Goal: Task Accomplishment & Management: Use online tool/utility

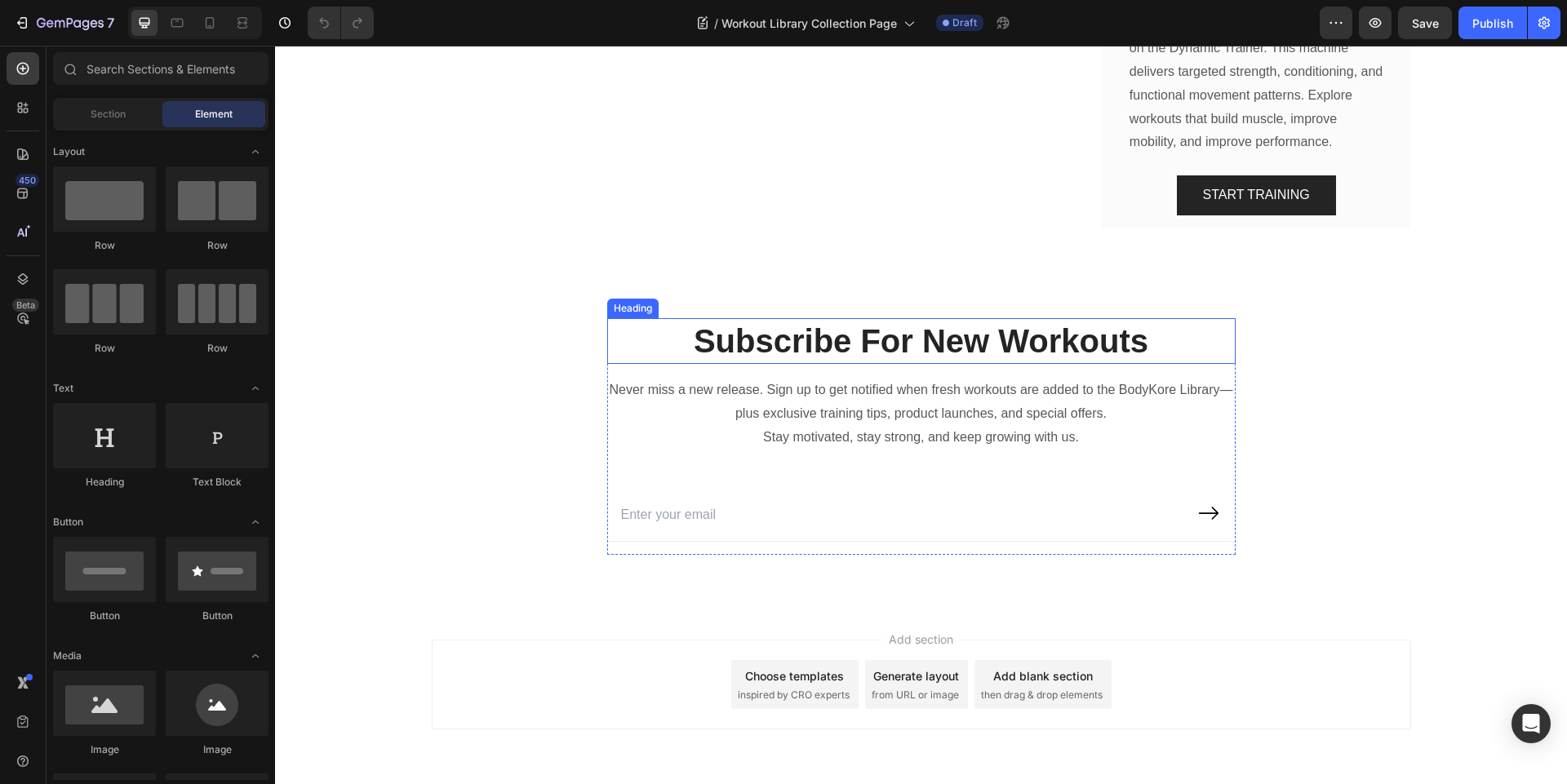
scroll to position [1859, 0]
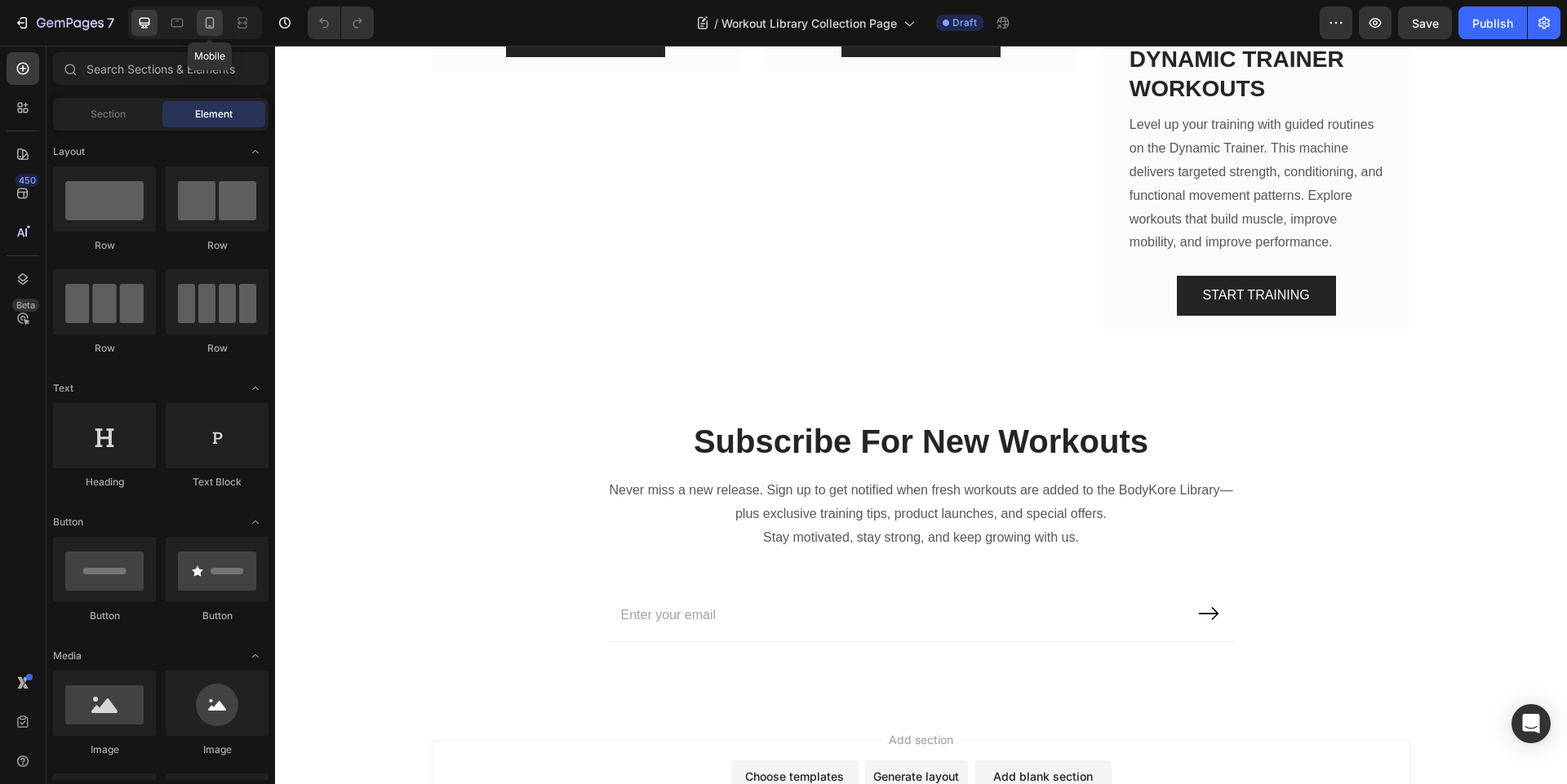
click at [211, 25] on icon at bounding box center [210, 23] width 9 height 12
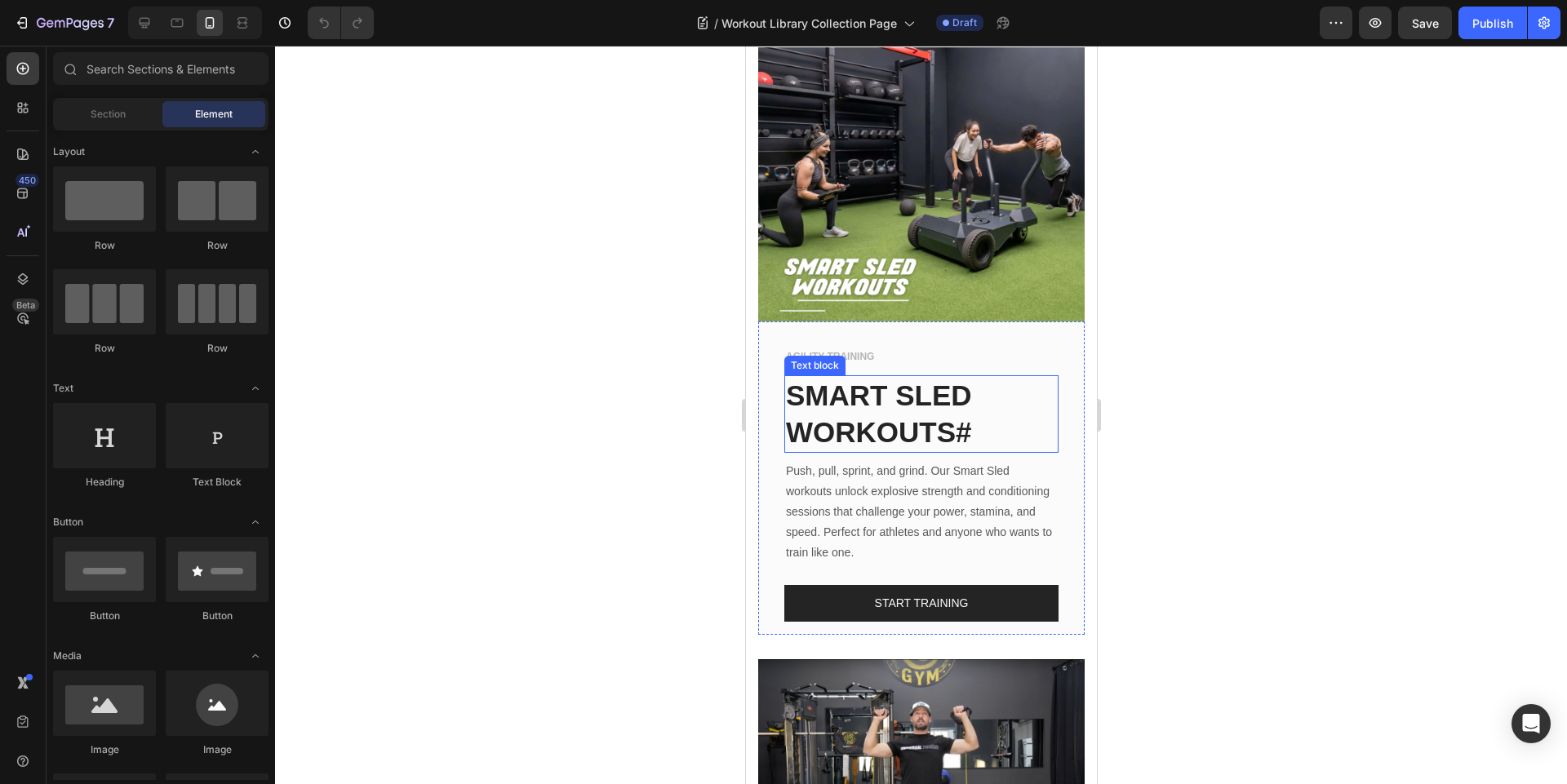
scroll to position [979, 0]
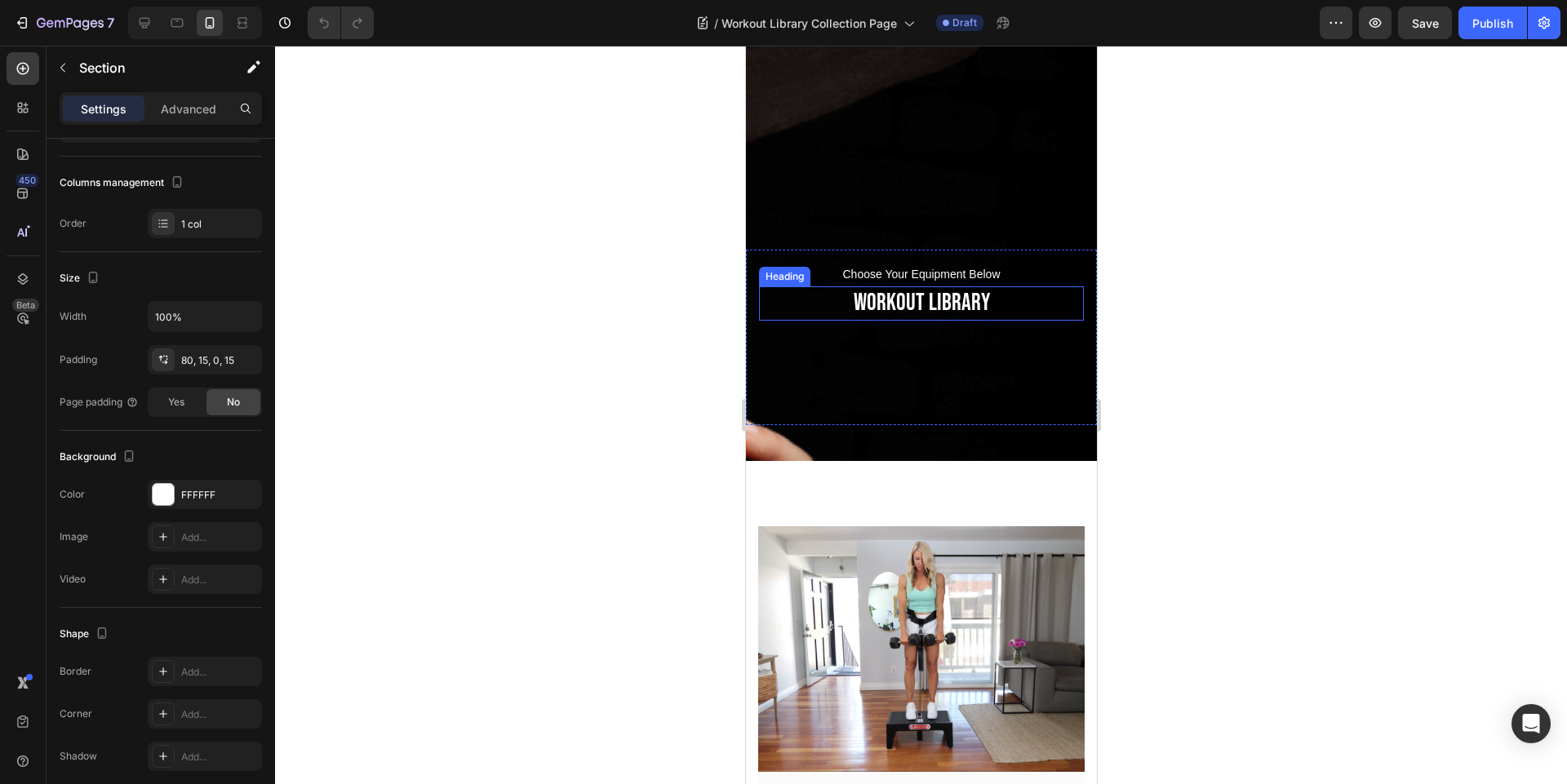
scroll to position [294, 0]
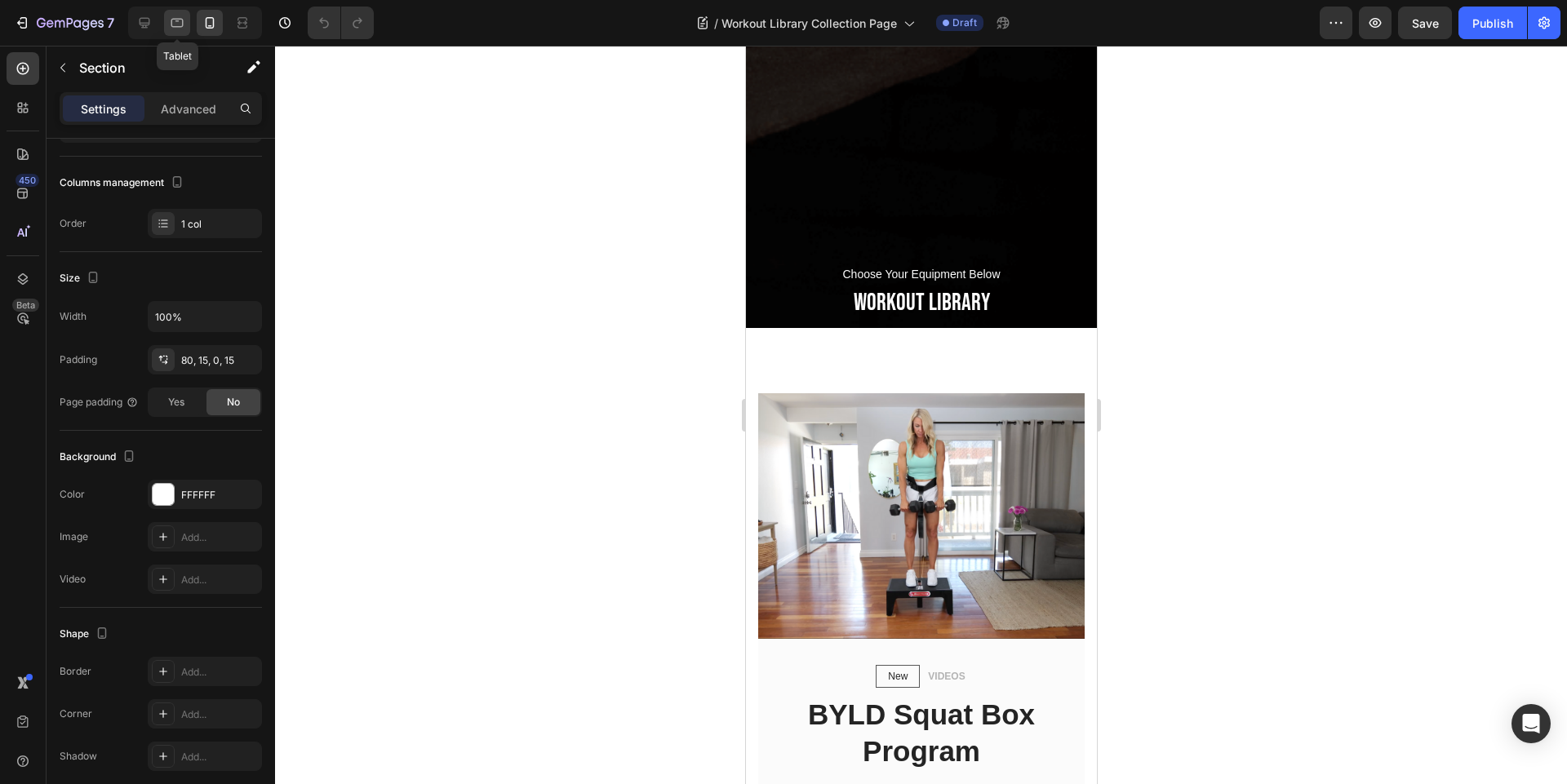
click at [178, 24] on icon at bounding box center [177, 23] width 16 height 16
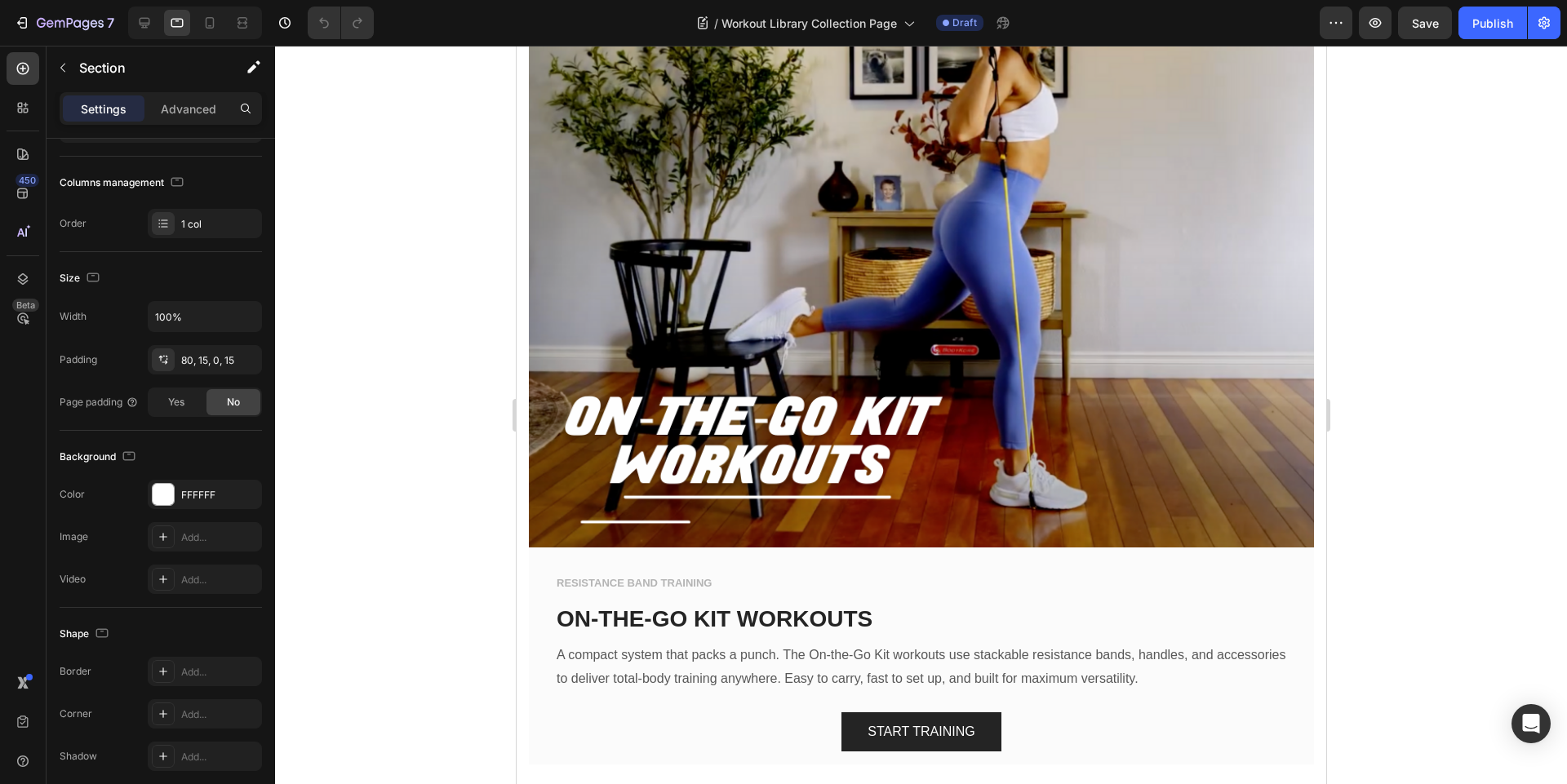
scroll to position [4796, 0]
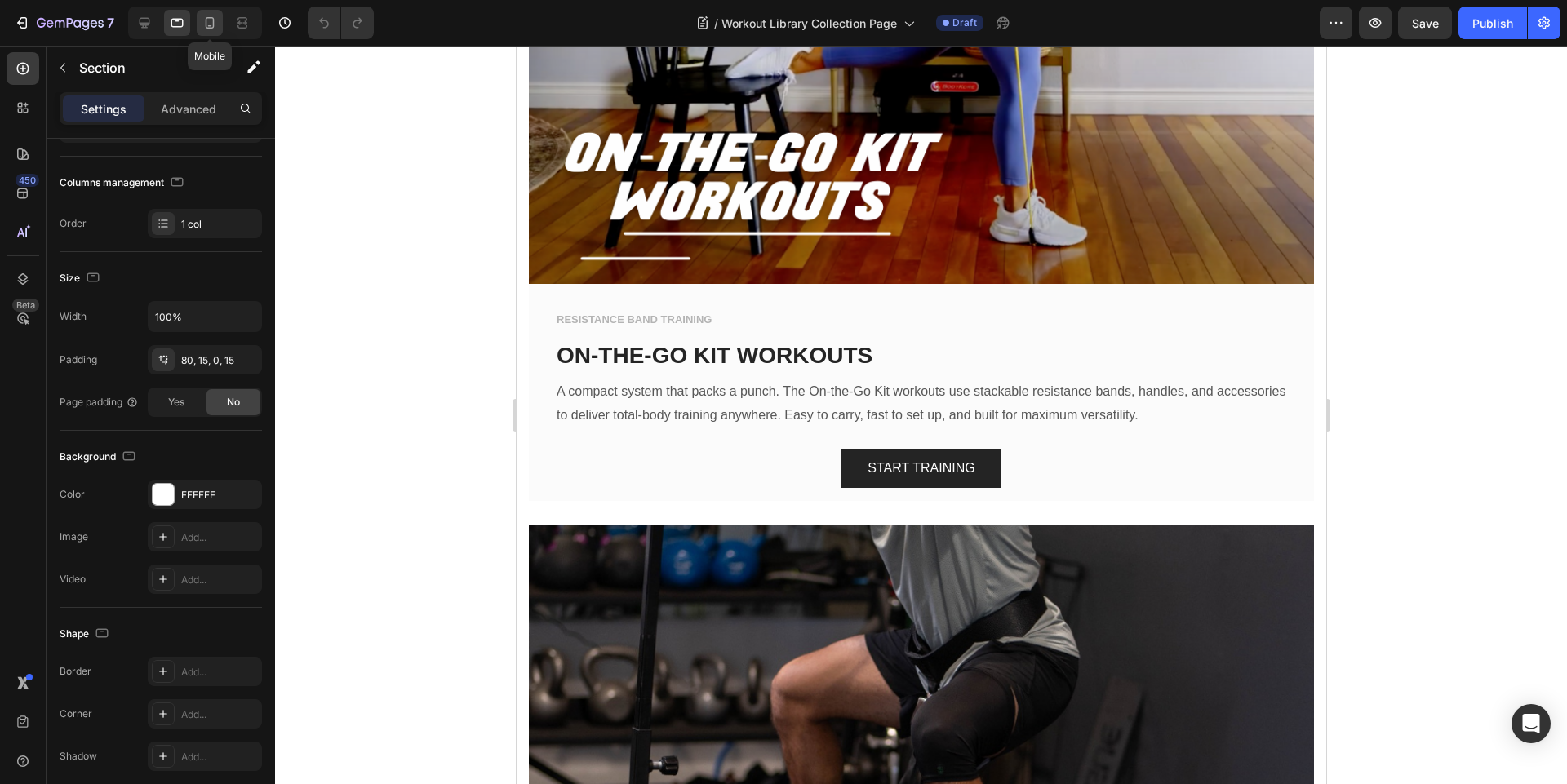
click at [213, 32] on div at bounding box center [210, 23] width 26 height 26
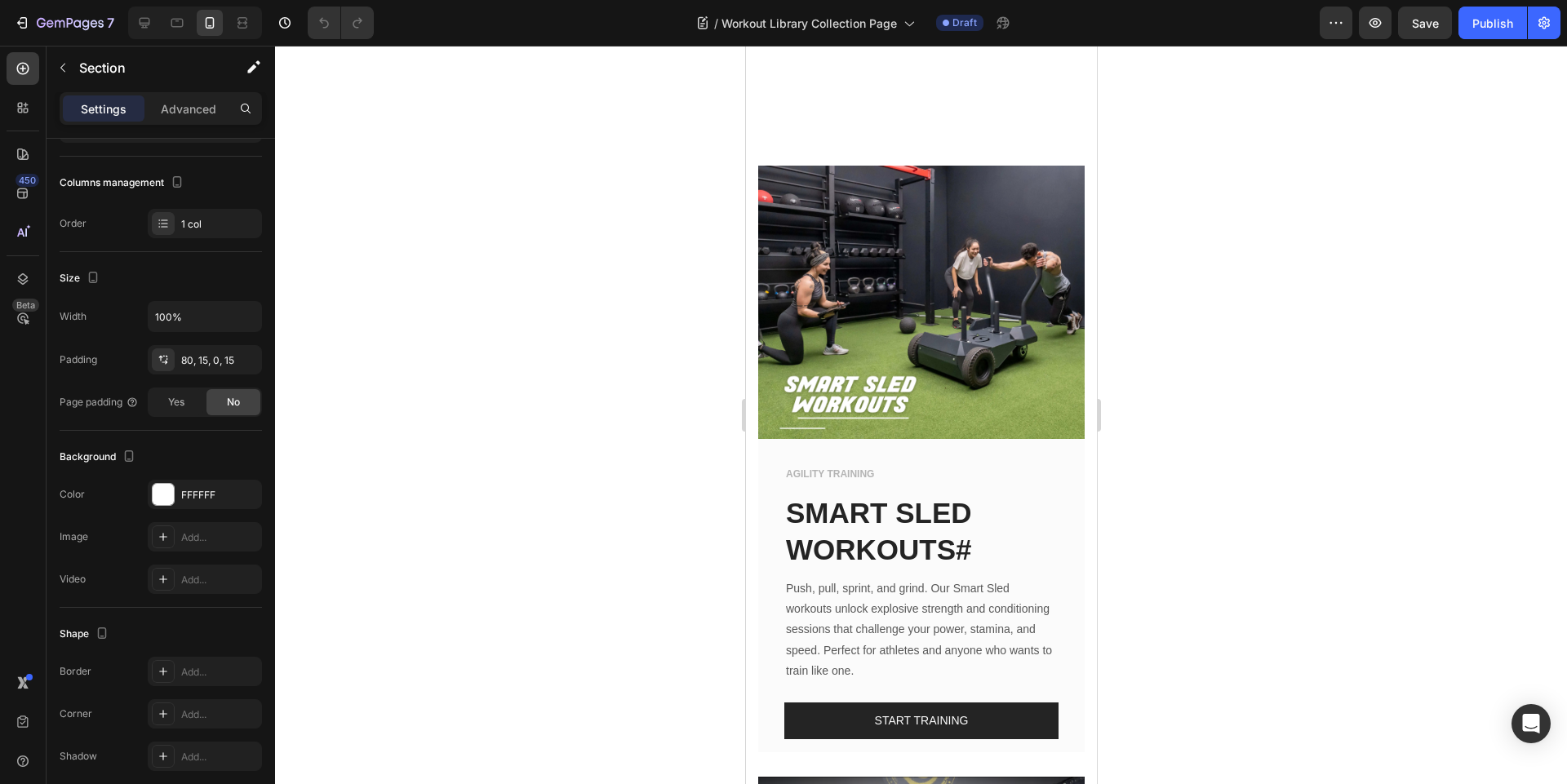
scroll to position [1472, 0]
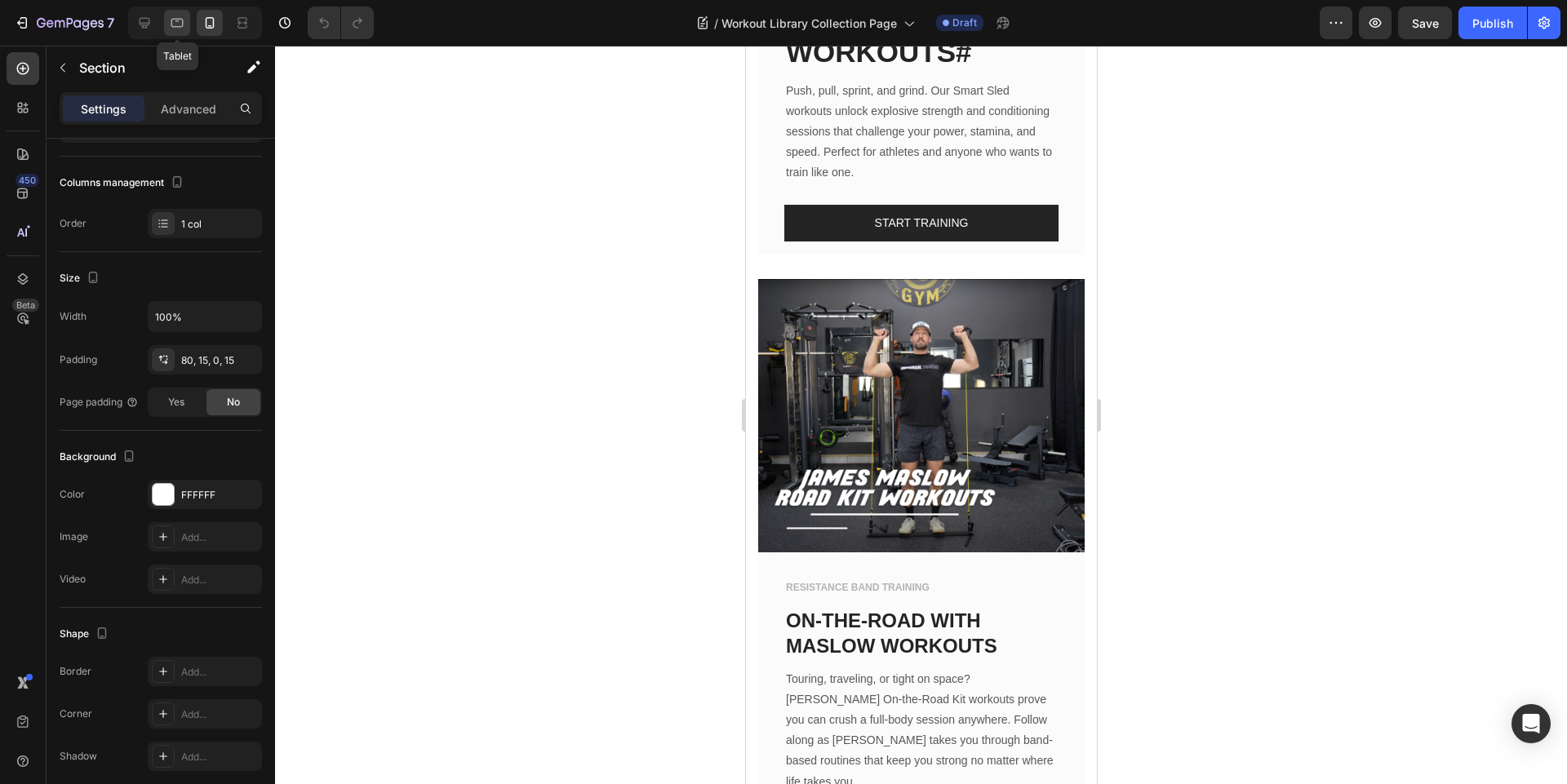
drag, startPoint x: 176, startPoint y: 21, endPoint x: 310, endPoint y: 273, distance: 285.4
click at [176, 21] on icon at bounding box center [177, 24] width 12 height 9
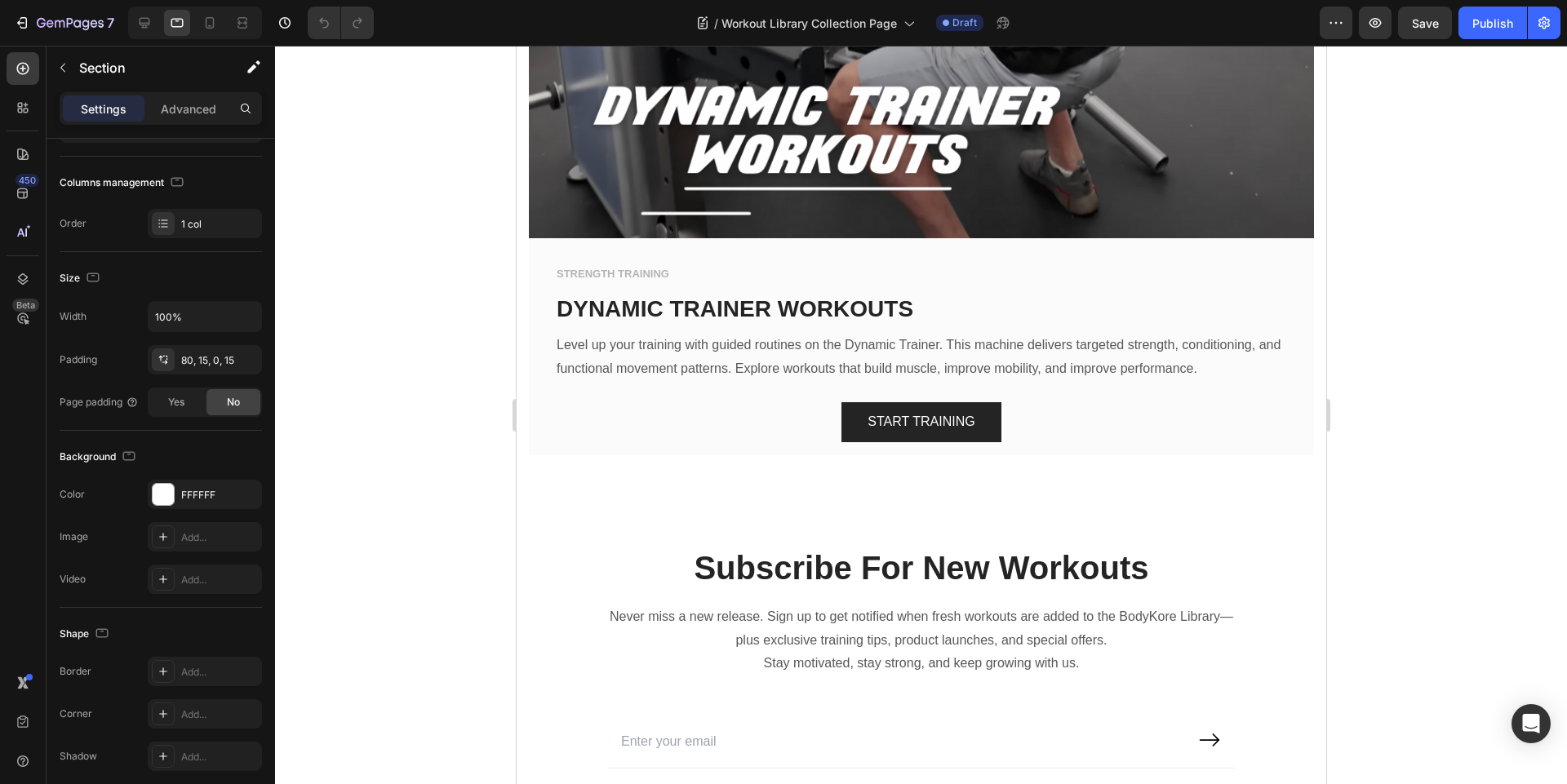
scroll to position [6259, 0]
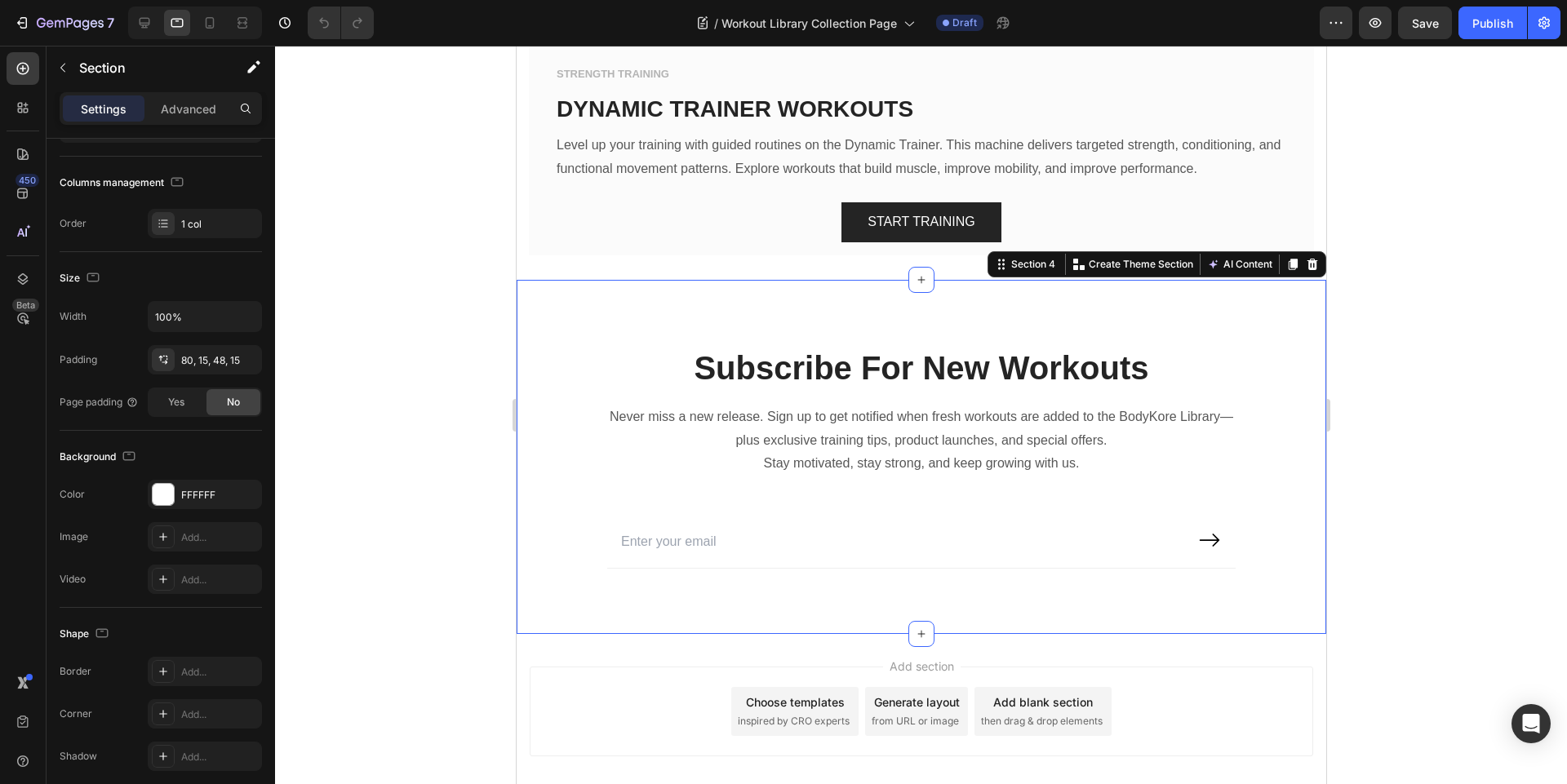
click at [698, 279] on div "Subscribe For New Workouts Heading Never miss a new release. Sign up to get not…" at bounding box center [921, 456] width 810 height 354
click at [215, 350] on div "80, 15, 48, 15" at bounding box center [205, 359] width 114 height 29
click at [204, 24] on icon at bounding box center [210, 23] width 16 height 16
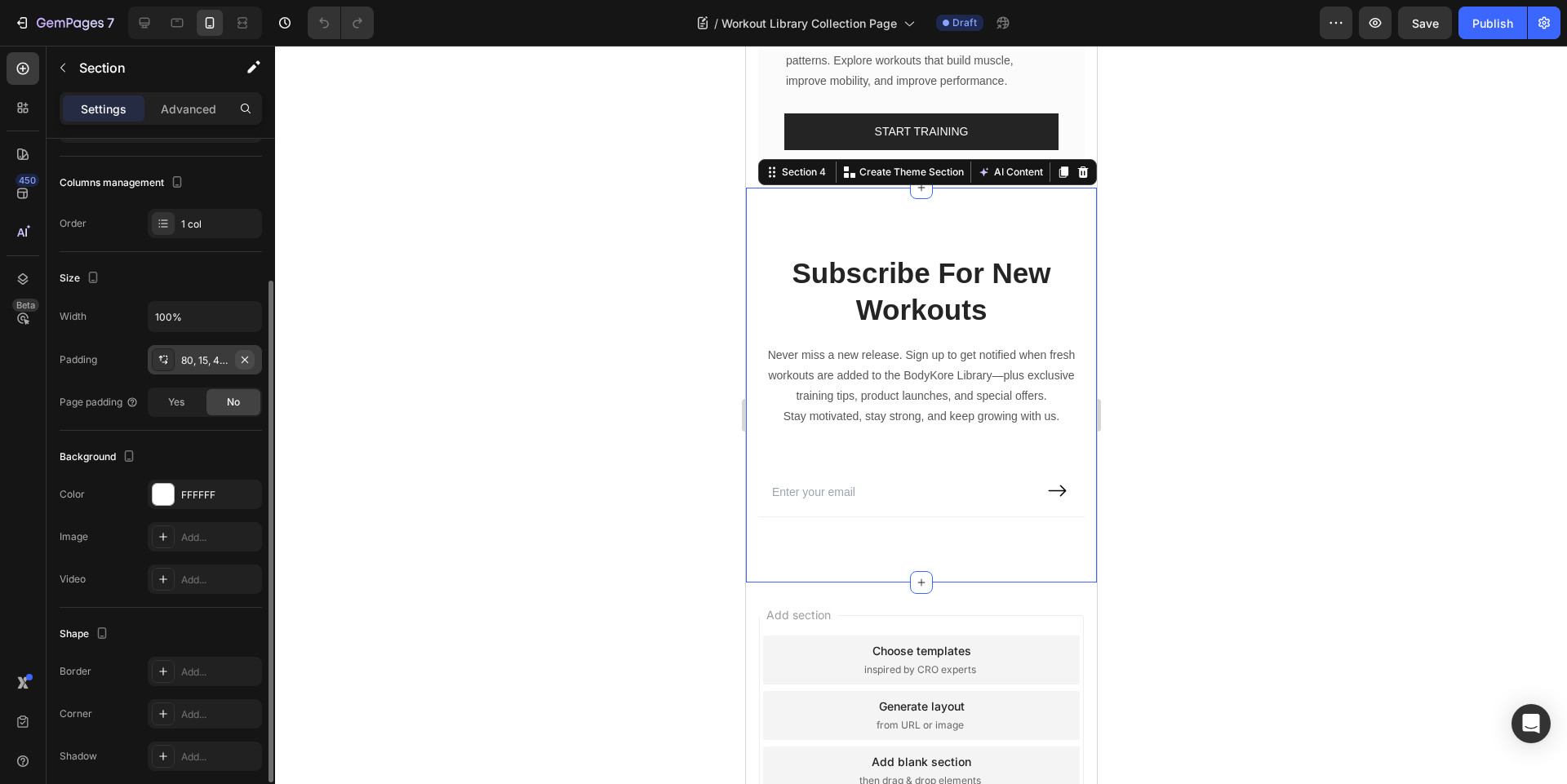
scroll to position [4490, 0]
click at [203, 368] on div "80, 15, 48, 15" at bounding box center [205, 359] width 114 height 29
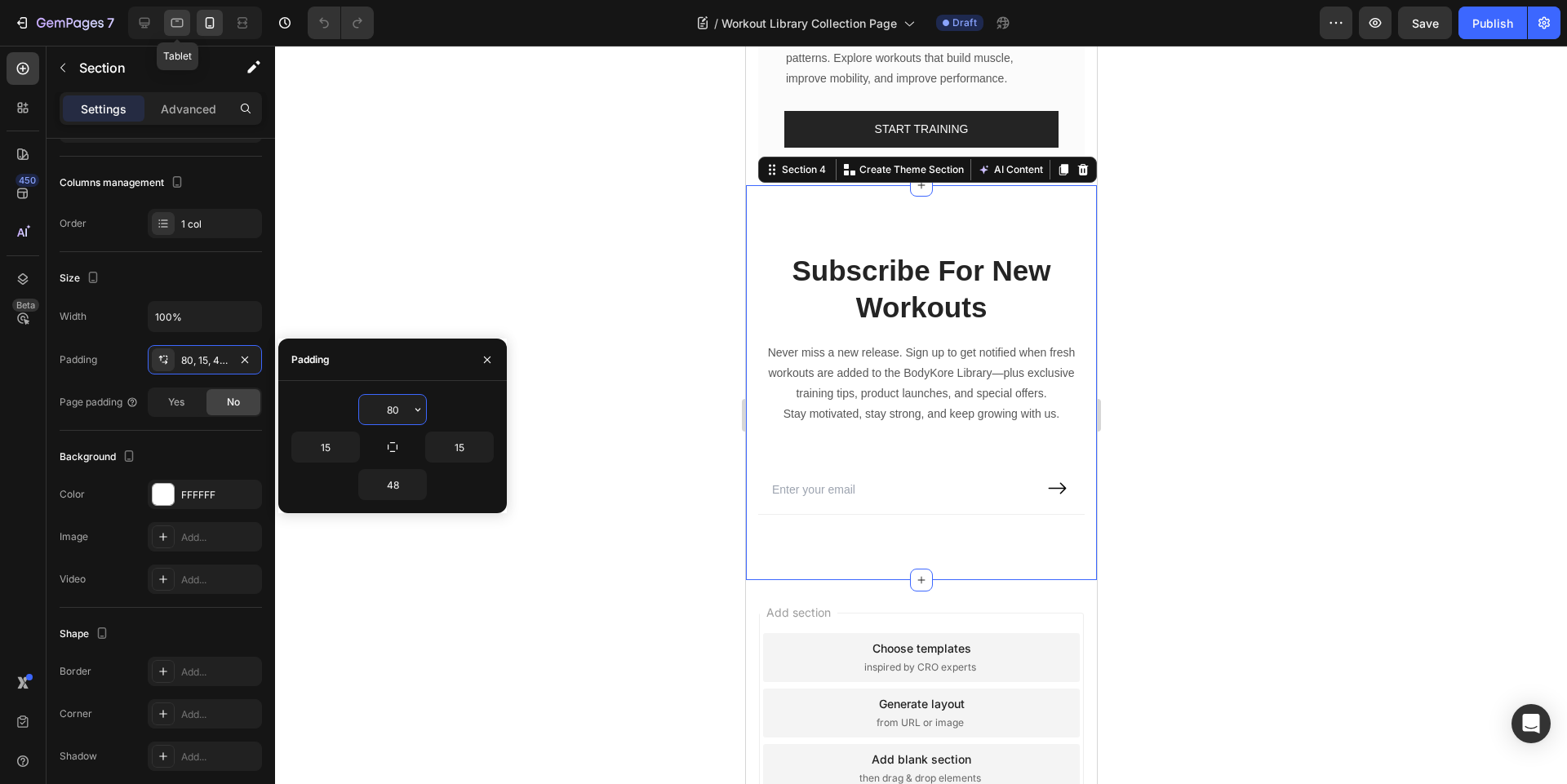
click at [175, 20] on icon at bounding box center [177, 23] width 16 height 16
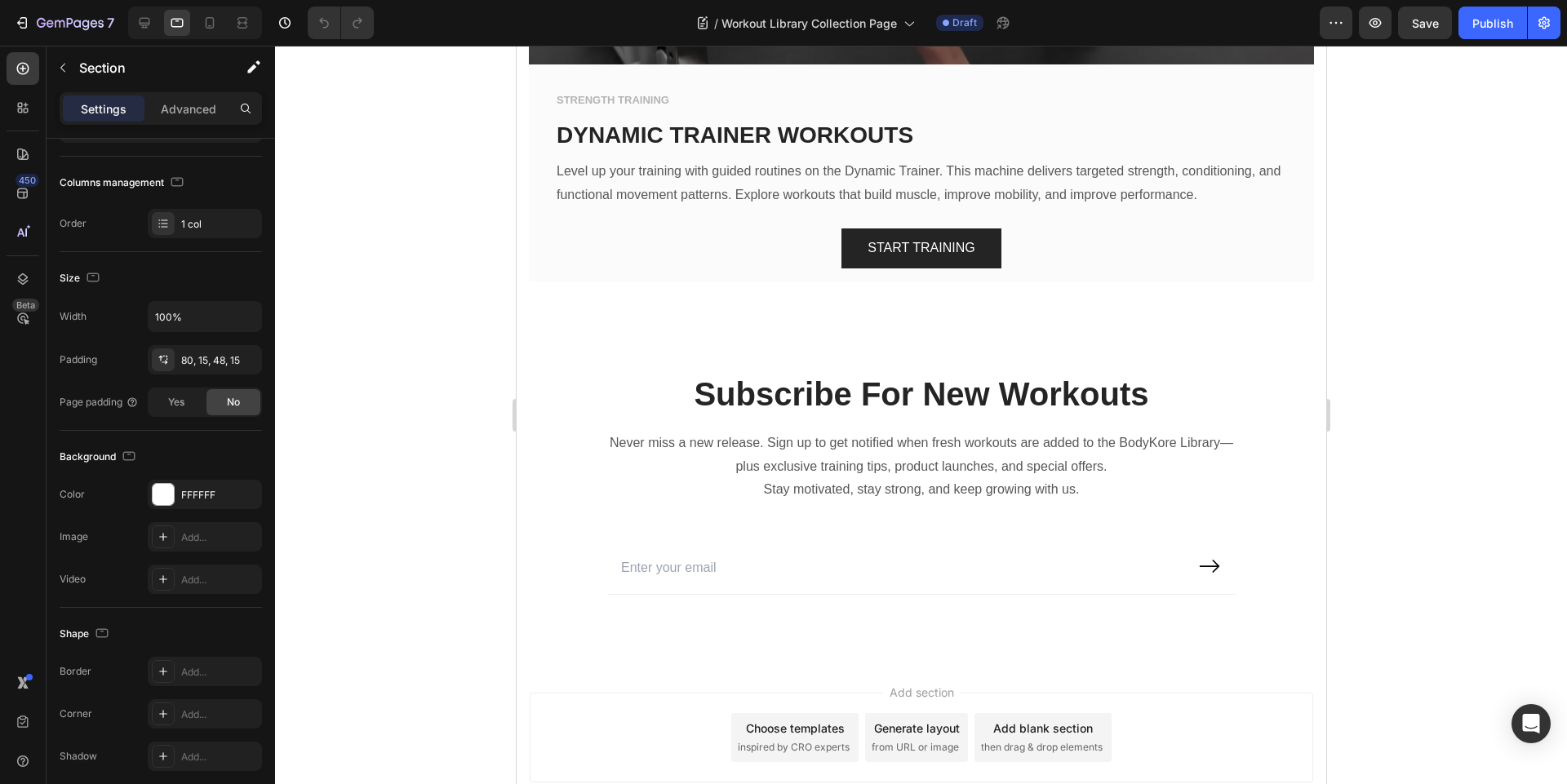
scroll to position [6259, 0]
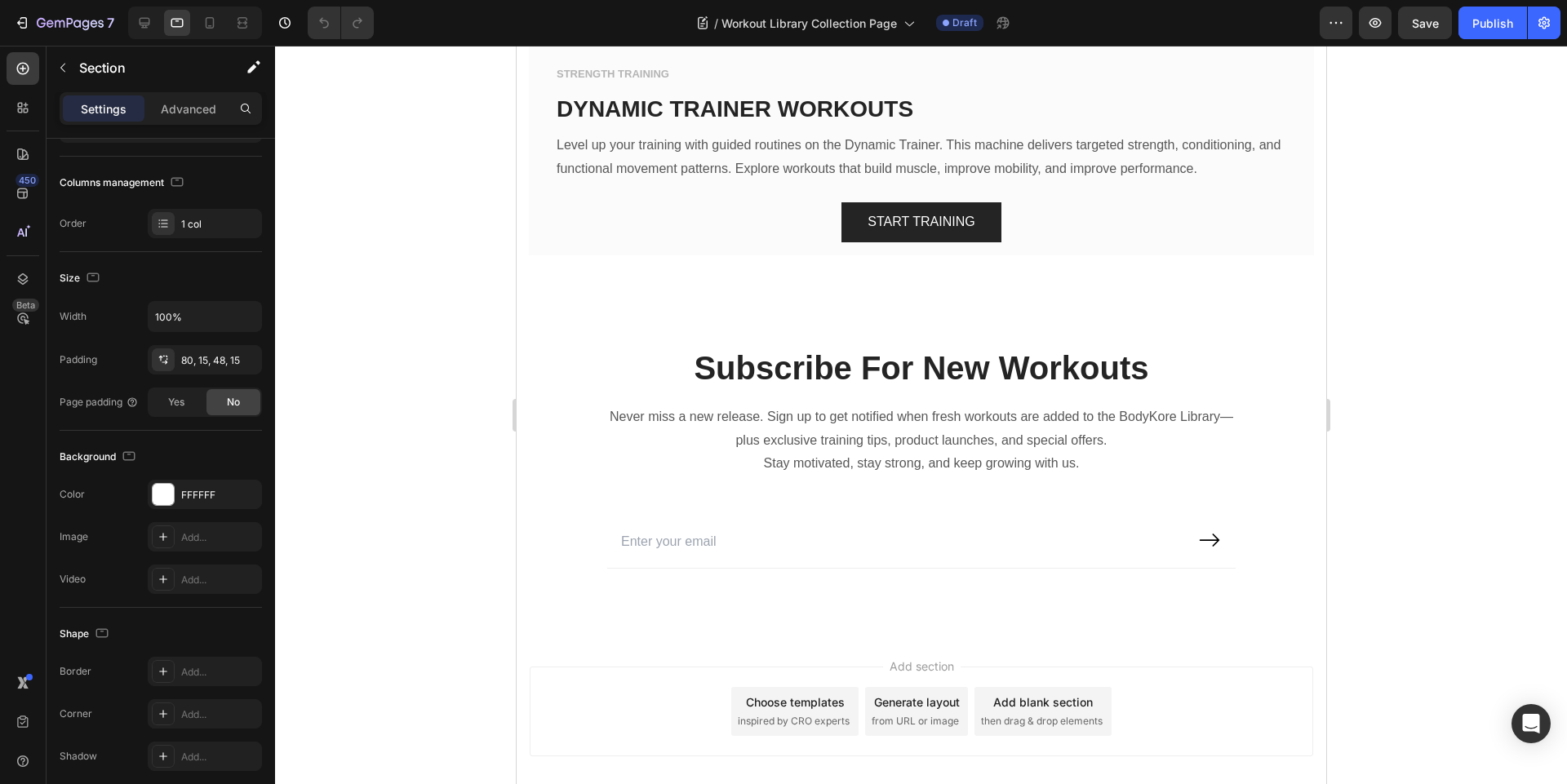
click at [547, 345] on div "Subscribe For New Workouts Heading Never miss a new release. Sign up to get not…" at bounding box center [921, 469] width 785 height 250
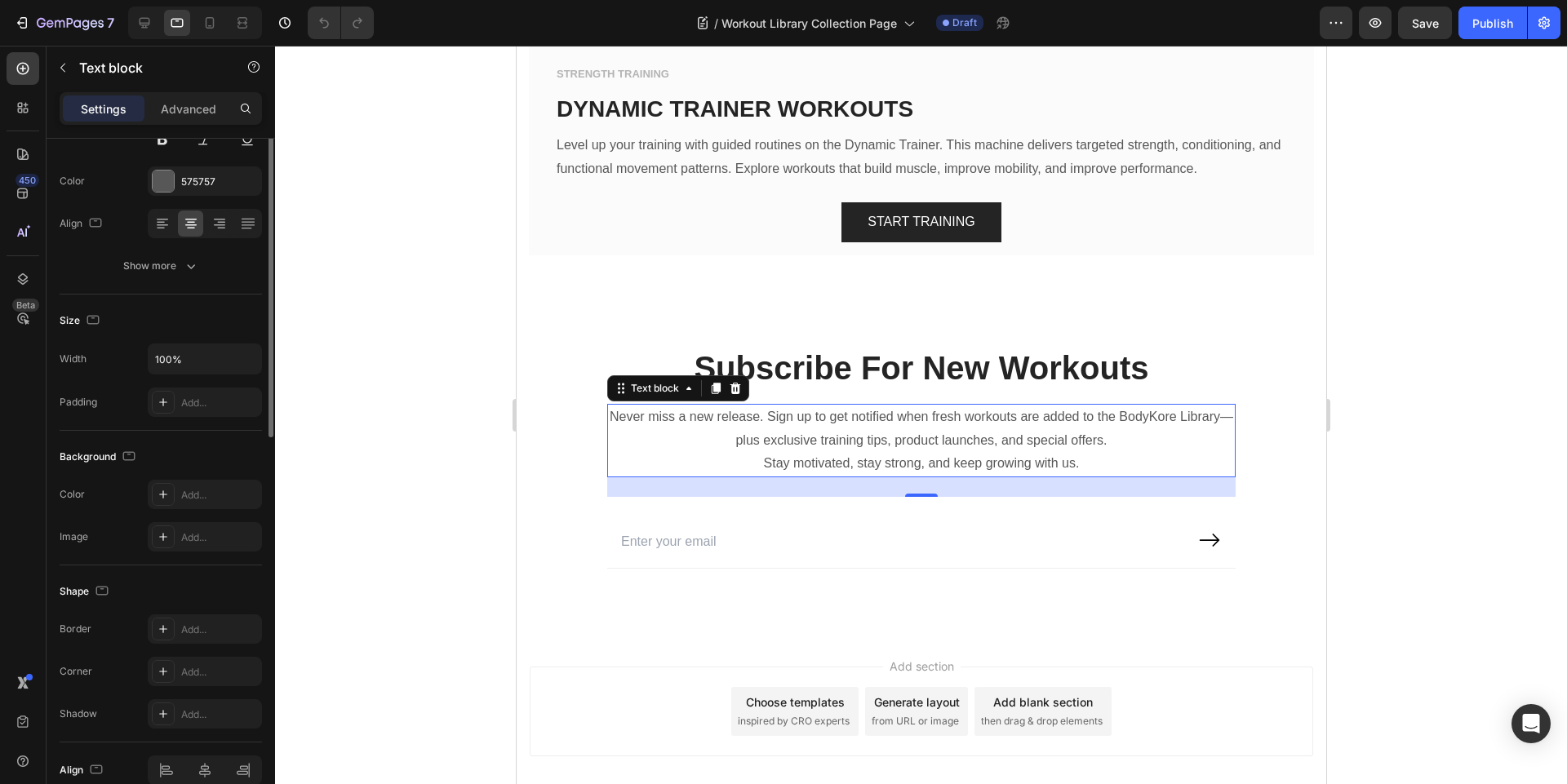
click at [686, 452] on p "Stay motivated, stay strong, and keep growing with us." at bounding box center [921, 464] width 625 height 24
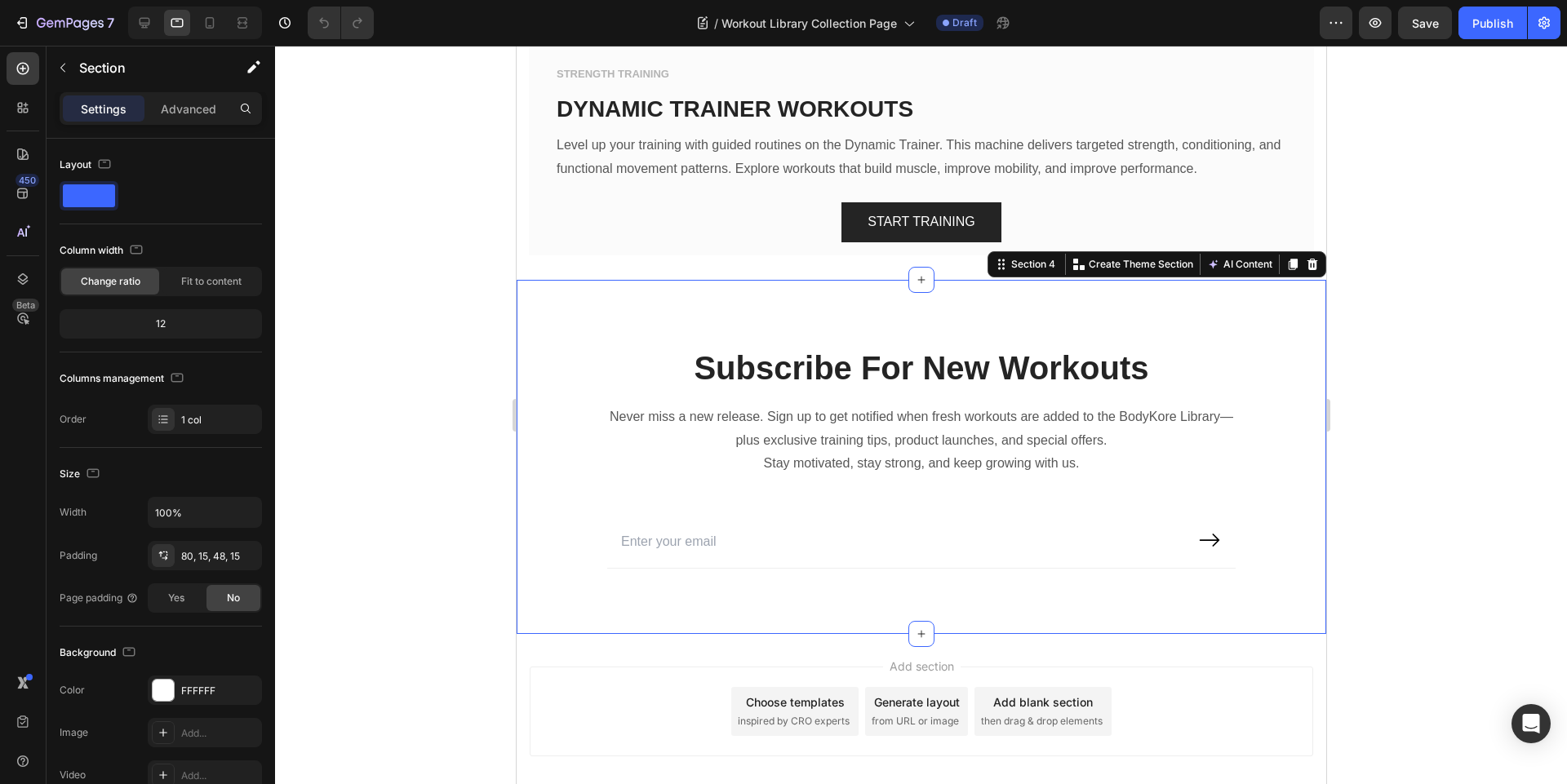
click at [539, 396] on div "Subscribe For New Workouts Heading Never miss a new release. Sign up to get not…" at bounding box center [921, 469] width 785 height 250
click at [136, 24] on icon at bounding box center [144, 23] width 16 height 16
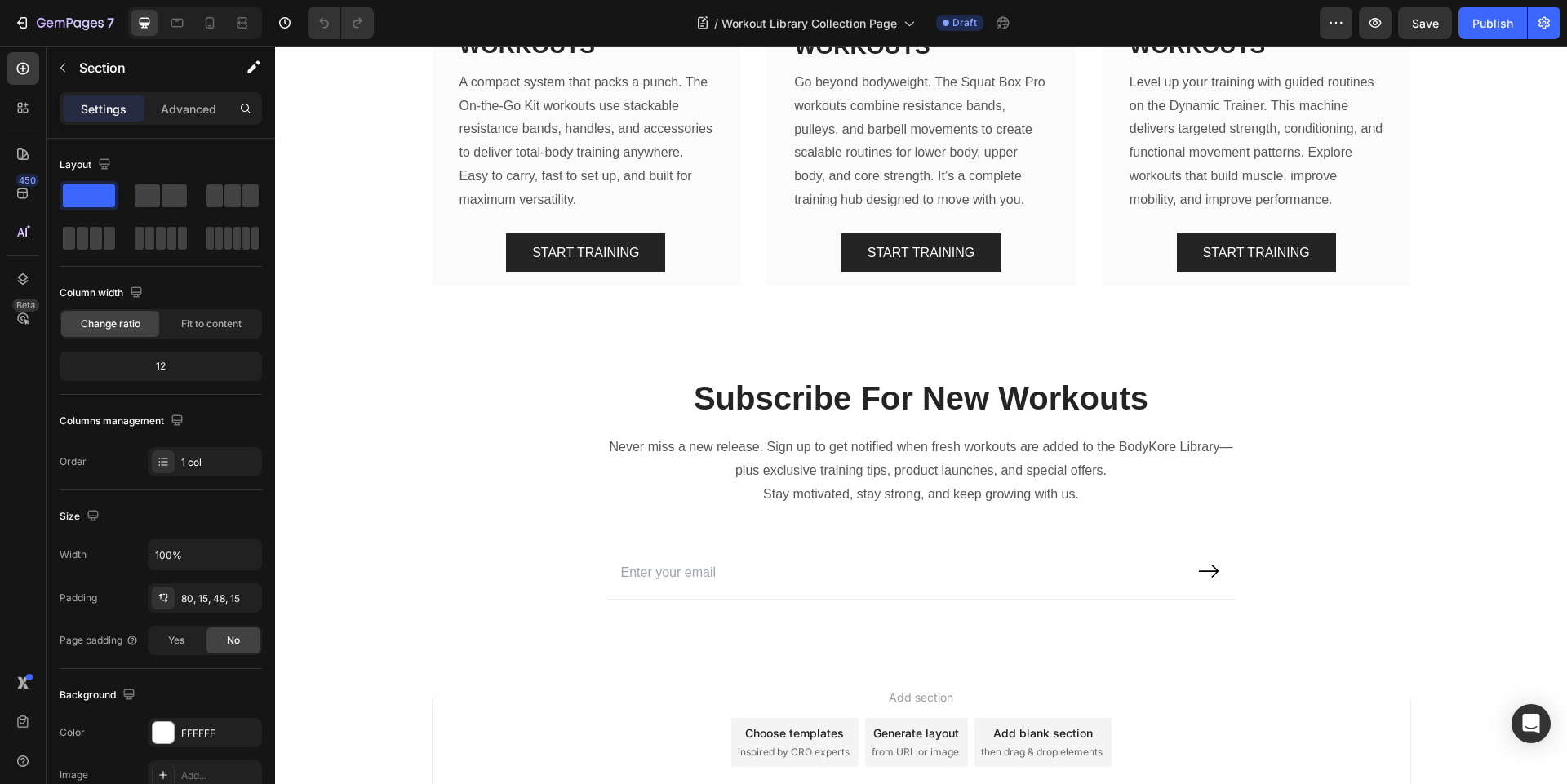
scroll to position [2253, 0]
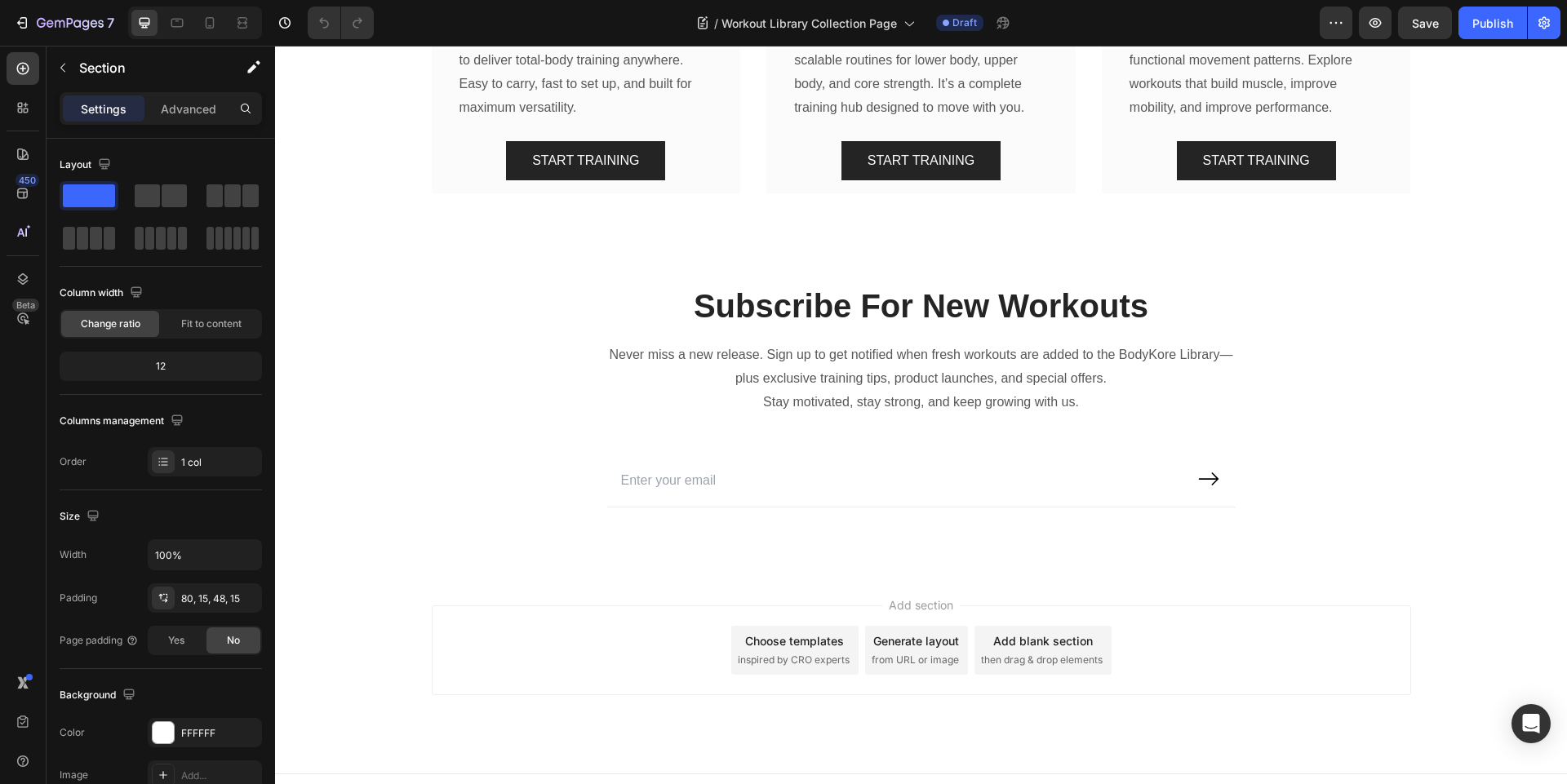
click at [389, 472] on div "Subscribe For New Workouts Heading Never miss a new release. Sign up to get not…" at bounding box center [921, 407] width 1267 height 250
click at [395, 375] on div "Subscribe For New Workouts Heading Never miss a new release. Sign up to get not…" at bounding box center [921, 407] width 1267 height 250
drag, startPoint x: 390, startPoint y: 371, endPoint x: 384, endPoint y: 358, distance: 14.3
click at [389, 370] on div "Subscribe For New Workouts Heading Never miss a new release. Sign up to get not…" at bounding box center [921, 407] width 1267 height 250
drag, startPoint x: 382, startPoint y: 358, endPoint x: 277, endPoint y: 246, distance: 153.5
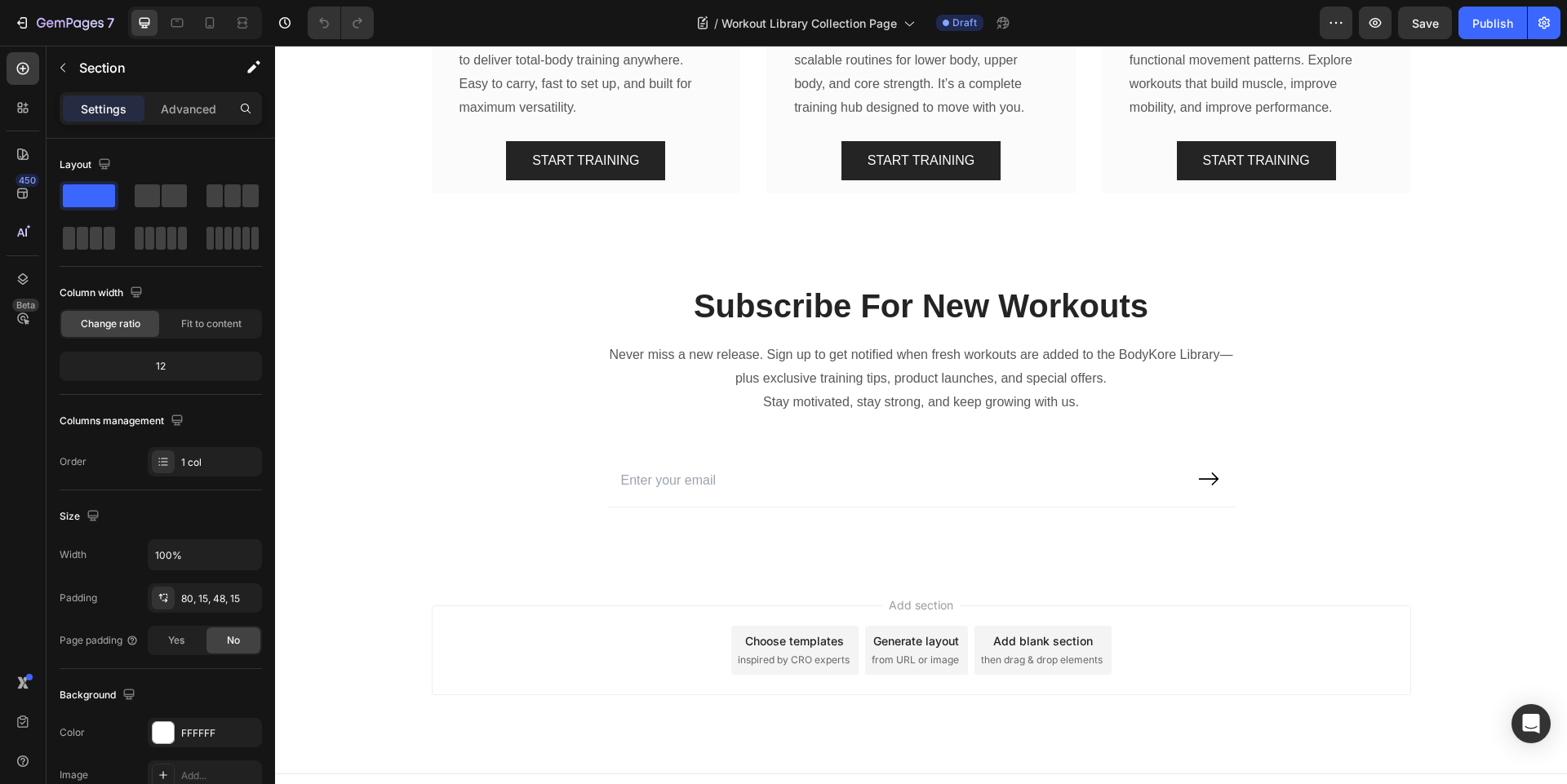
click at [379, 346] on div "Subscribe For New Workouts Heading Never miss a new release. Sign up to get not…" at bounding box center [921, 407] width 1267 height 250
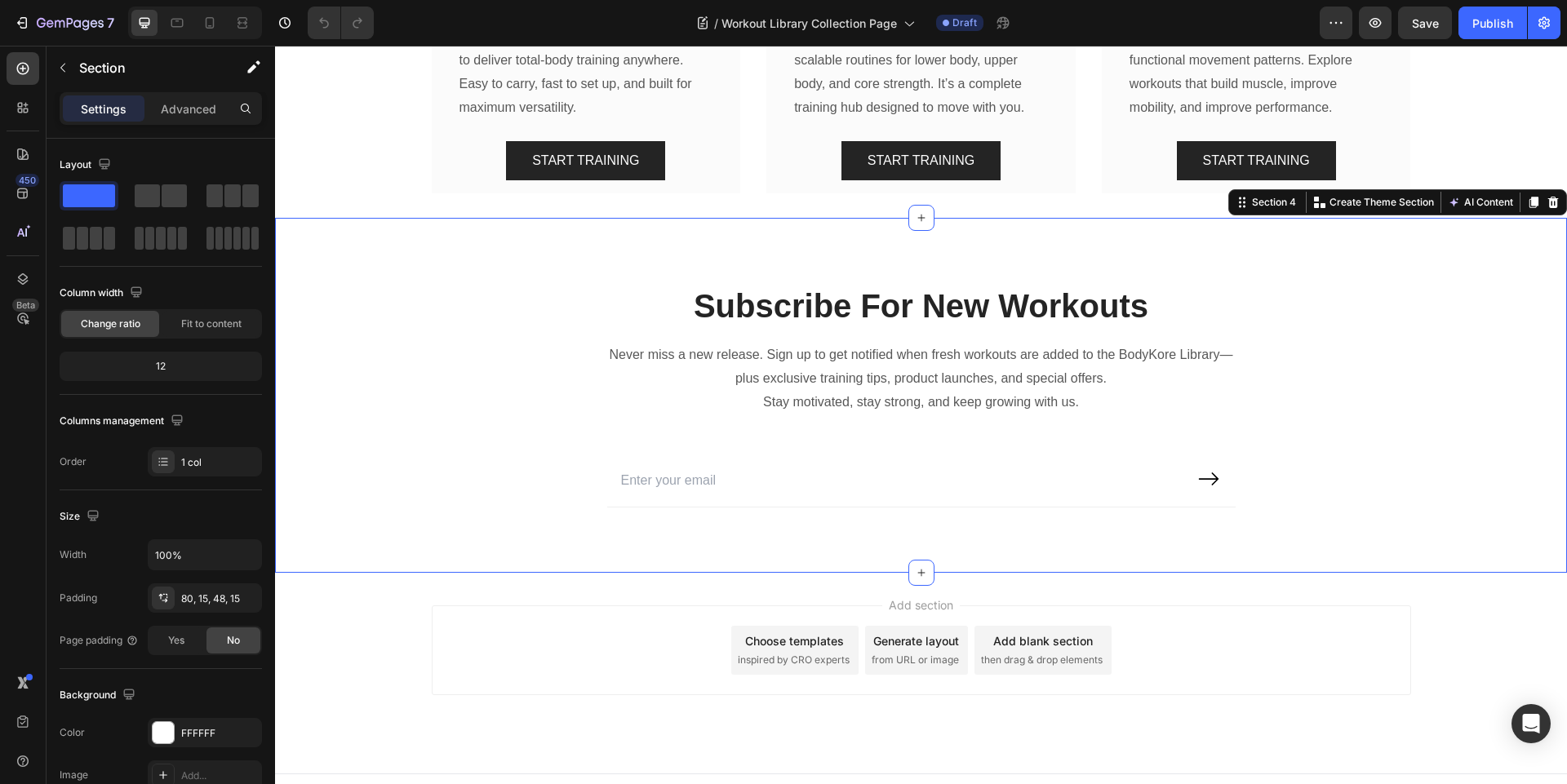
click at [359, 351] on div "Subscribe For New Workouts Heading Never miss a new release. Sign up to get not…" at bounding box center [921, 407] width 1267 height 250
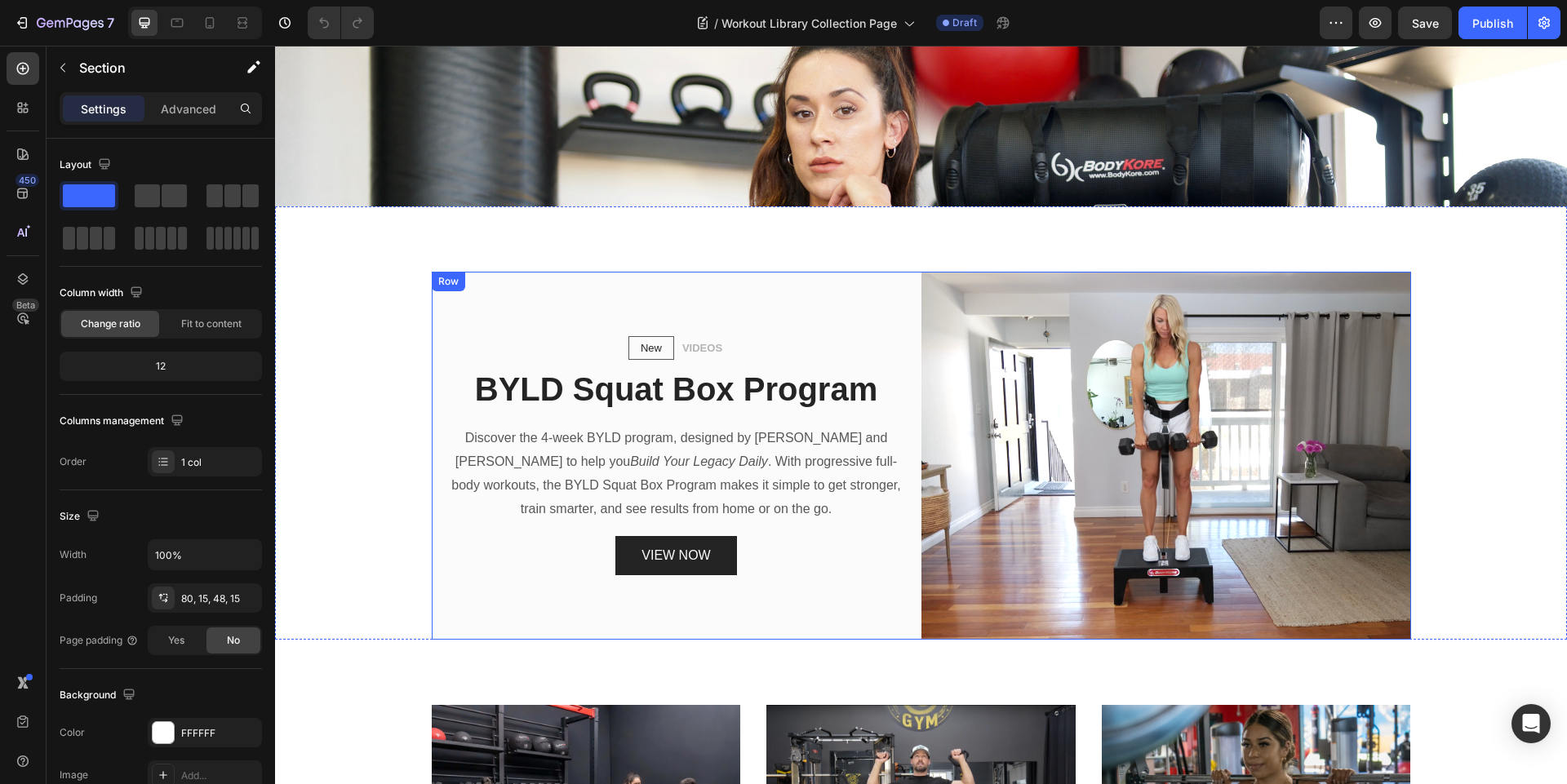
scroll to position [492, 0]
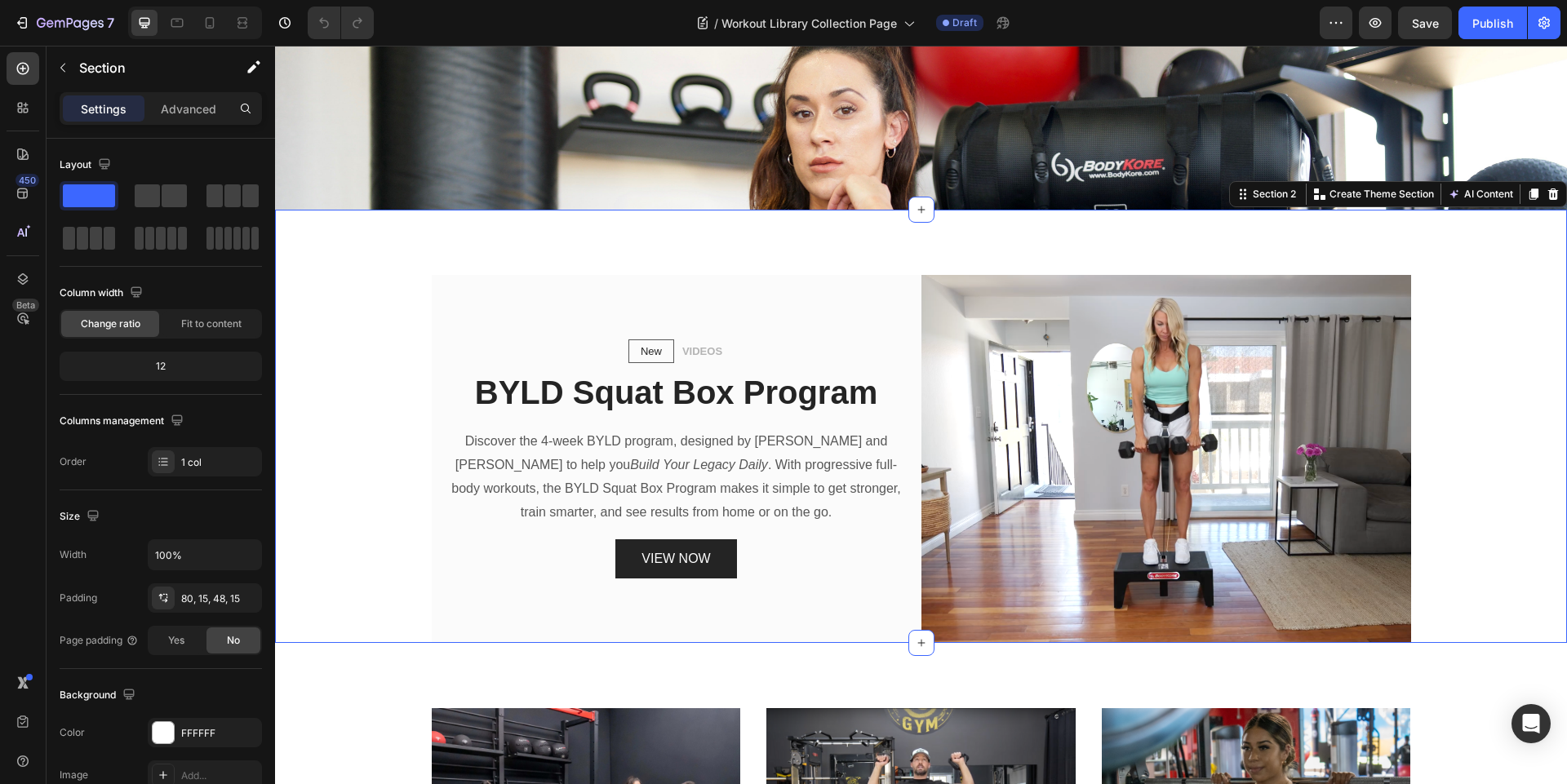
click at [320, 248] on div "New Text block Row VIDEOS Text block Row BYLD Squat Box Program Heading Discove…" at bounding box center [921, 426] width 1292 height 433
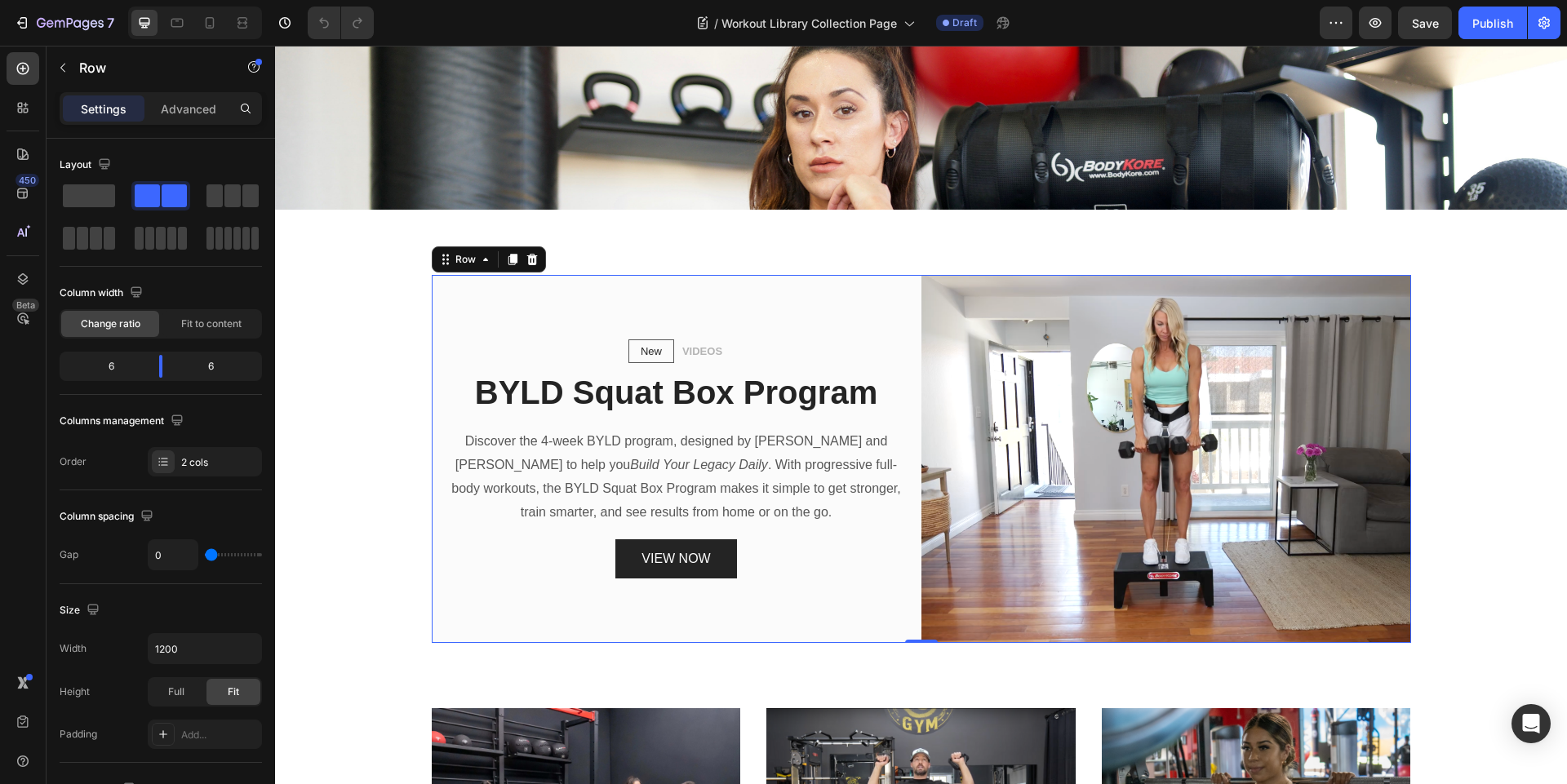
click at [882, 302] on div "New Text block Row VIDEOS Text block Row BYLD Squat Box Program Heading Discove…" at bounding box center [675, 458] width 489 height 368
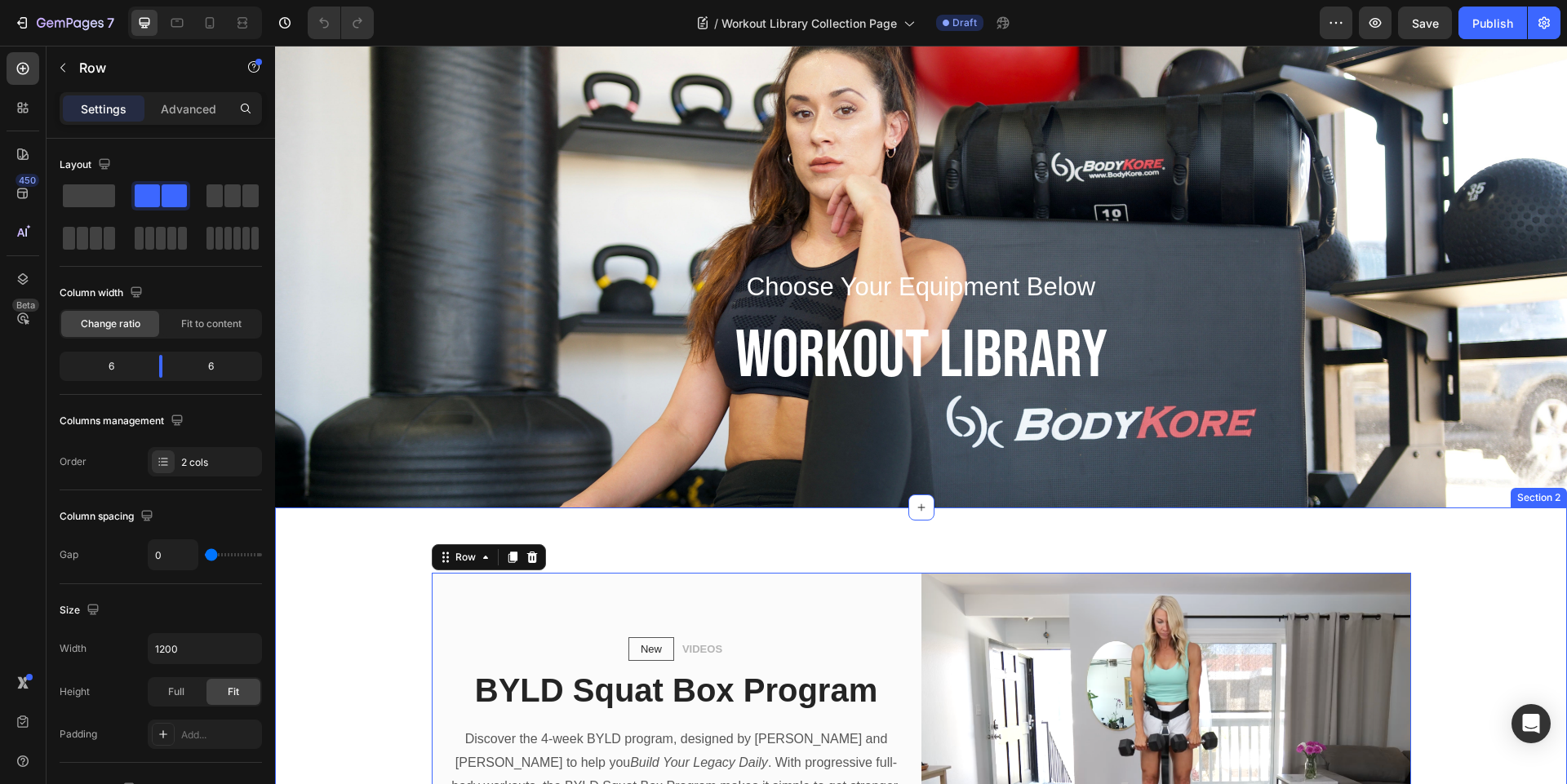
scroll to position [196, 0]
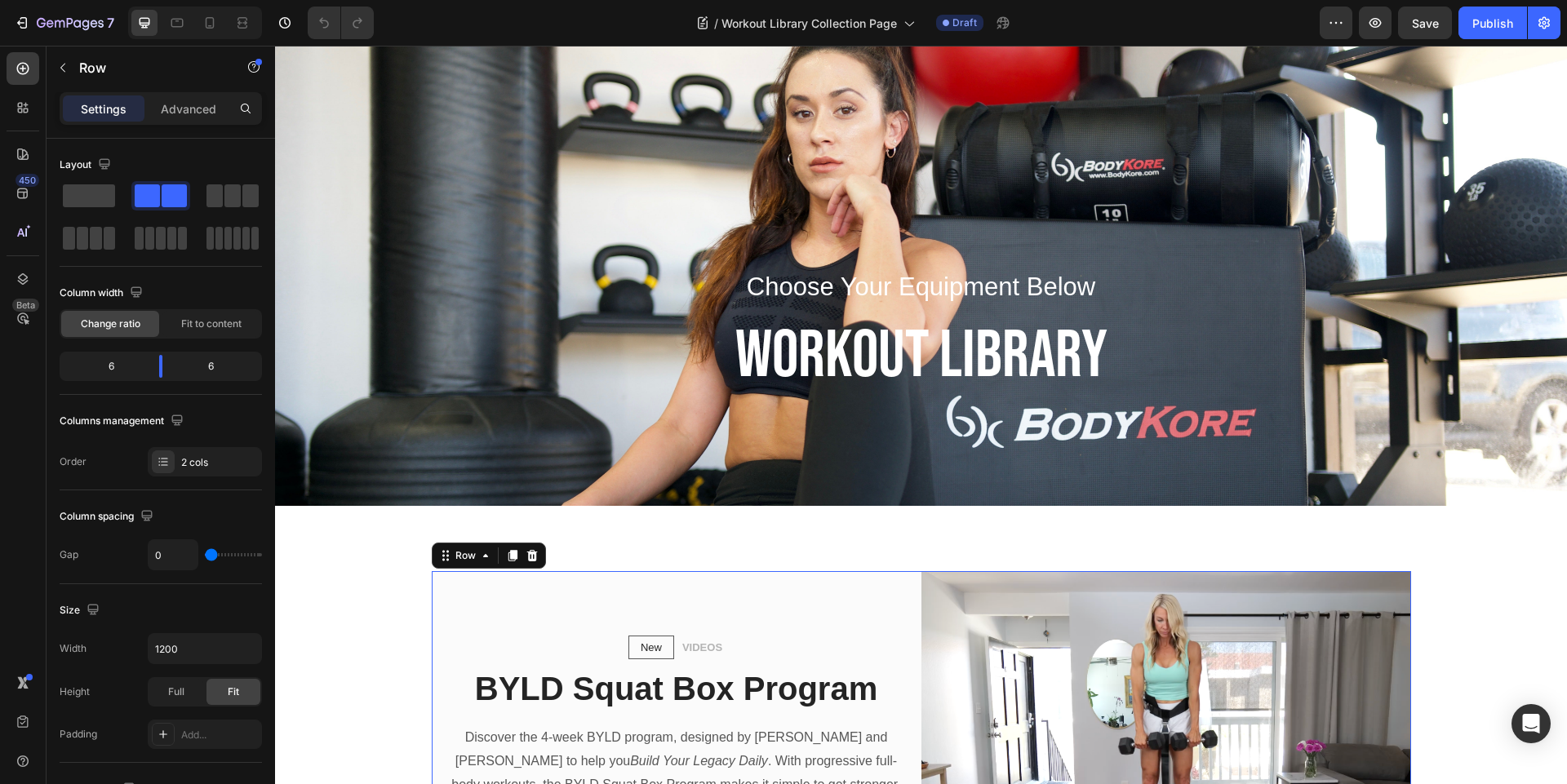
click at [849, 612] on div "New Text block Row VIDEOS Text block Row BYLD Squat Box Program Heading Discove…" at bounding box center [675, 754] width 489 height 368
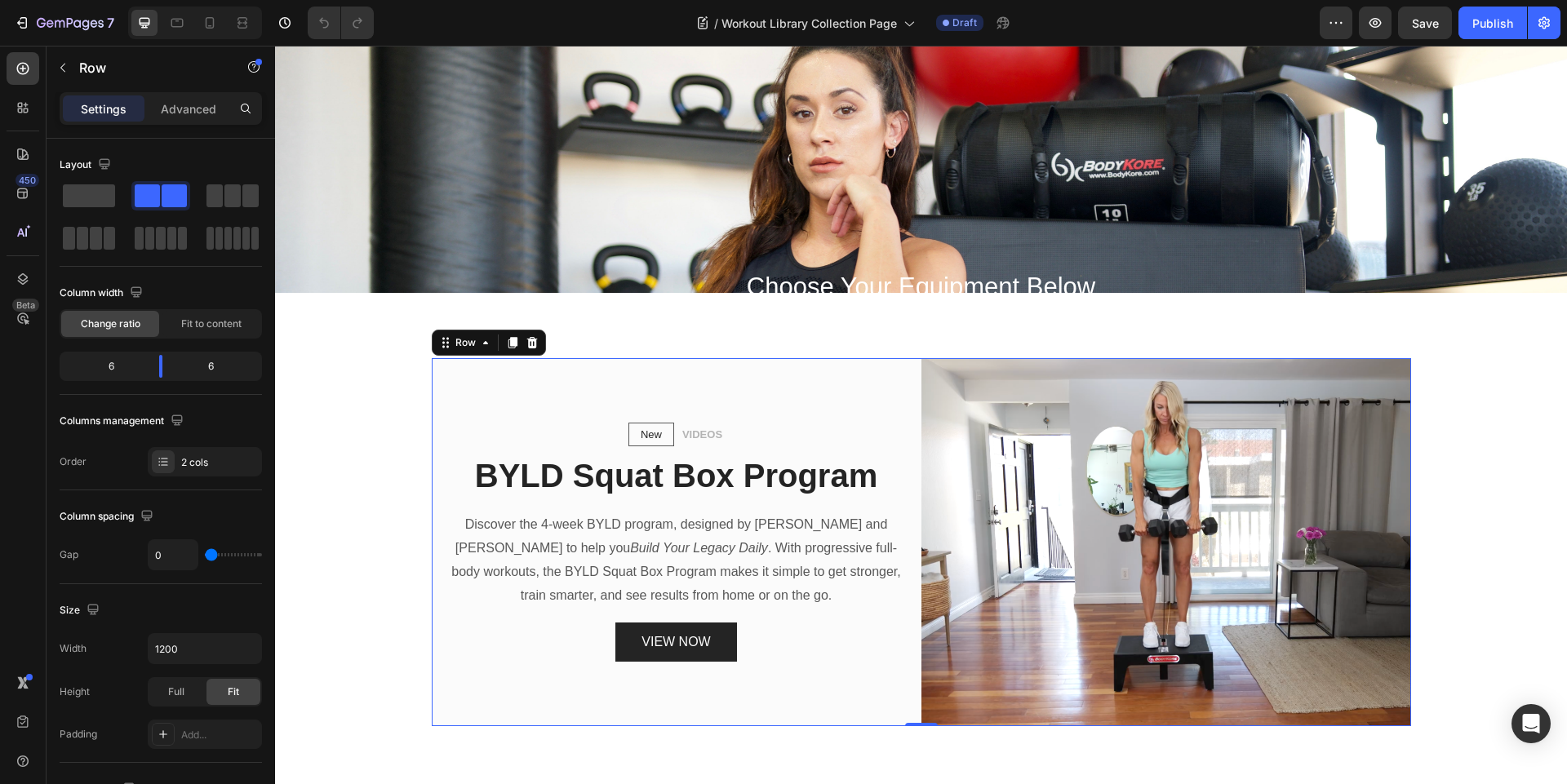
scroll to position [489, 0]
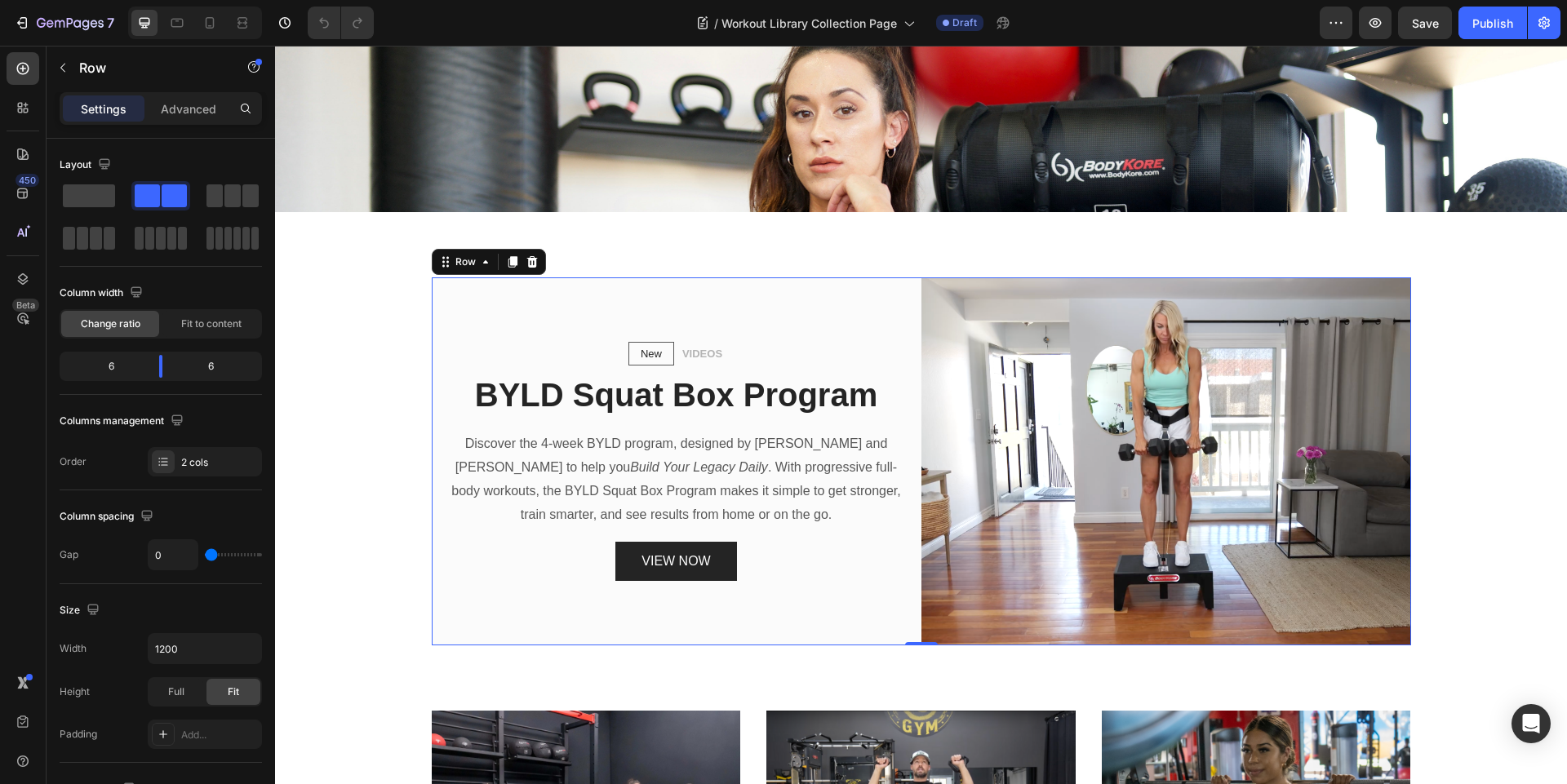
click at [739, 307] on div "New Text block Row VIDEOS Text block Row BYLD Squat Box Program Heading Discove…" at bounding box center [675, 461] width 489 height 368
click at [886, 312] on div "New Text block Row VIDEOS Text block Row BYLD Squat Box Program Heading Discove…" at bounding box center [675, 461] width 489 height 368
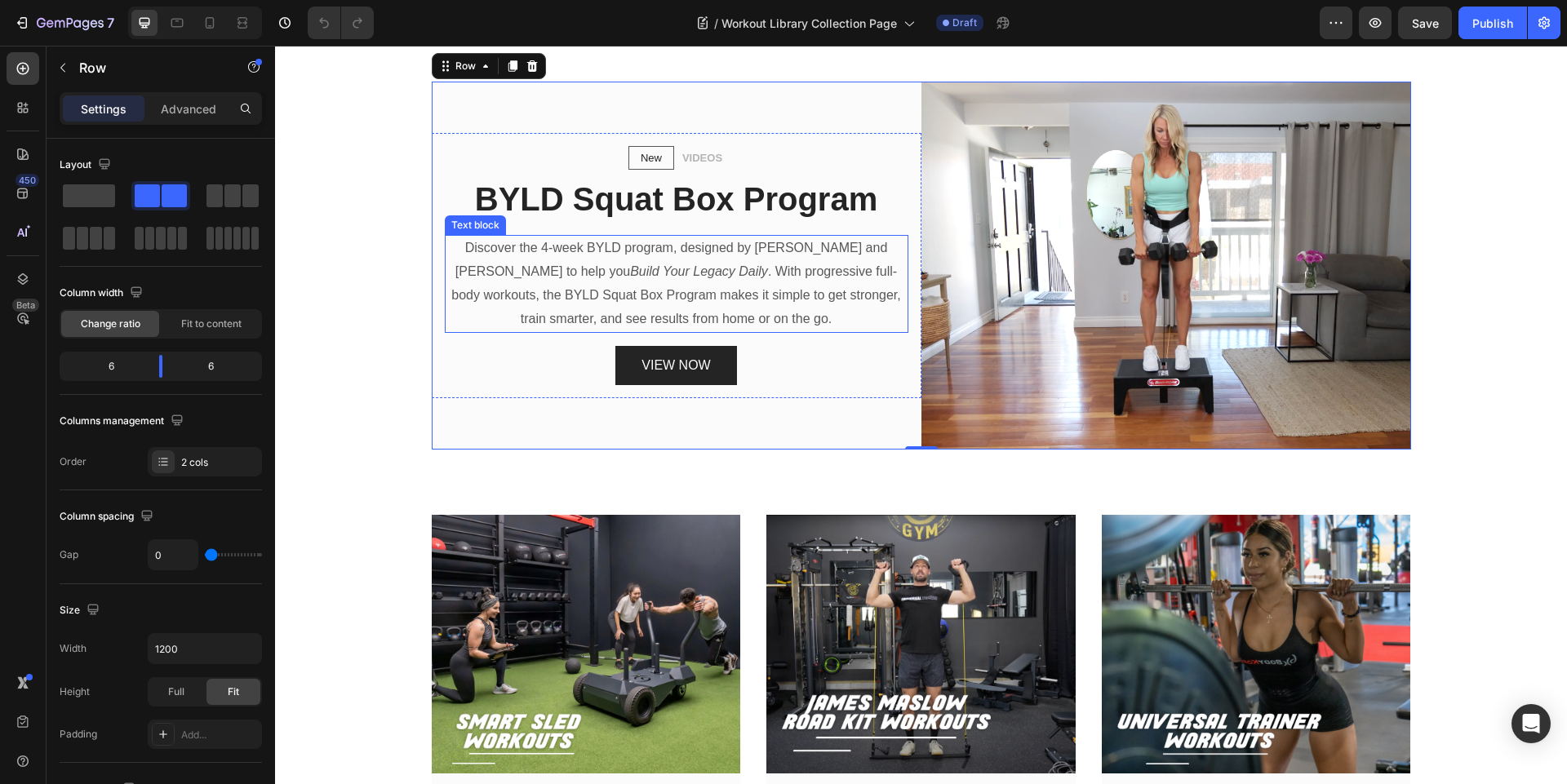
scroll to position [881, 0]
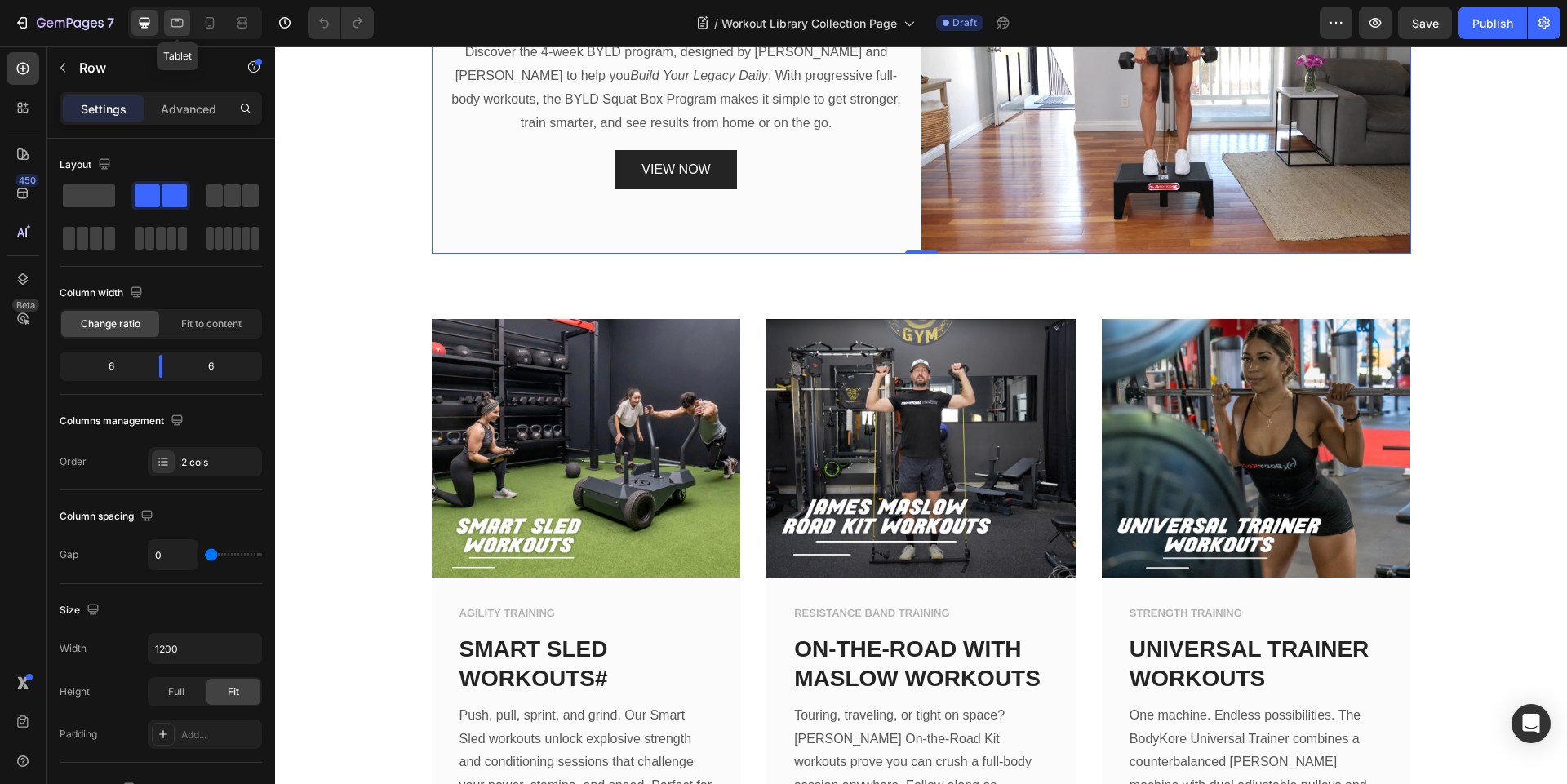
click at [180, 25] on icon at bounding box center [177, 23] width 16 height 16
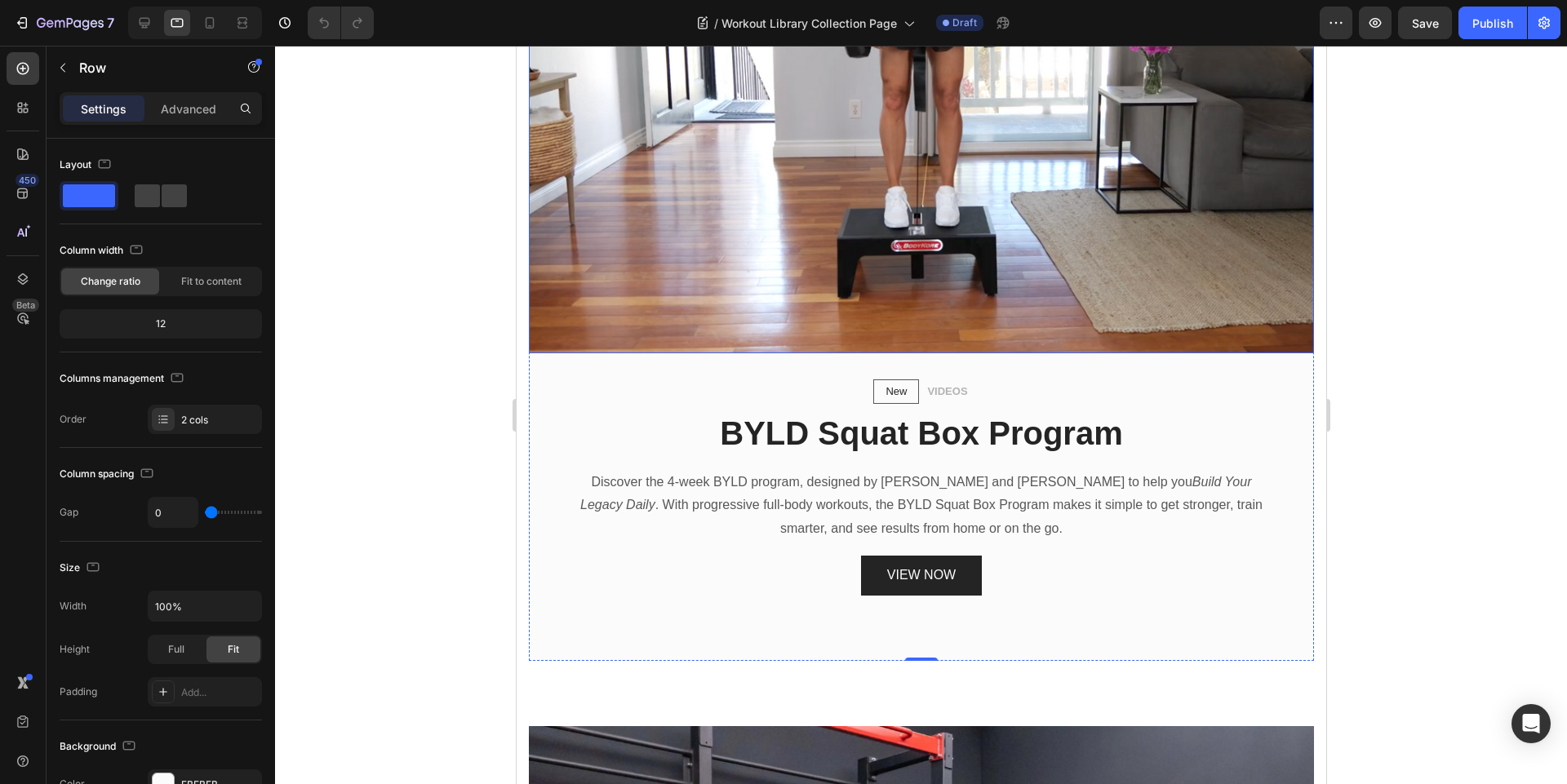
scroll to position [885, 0]
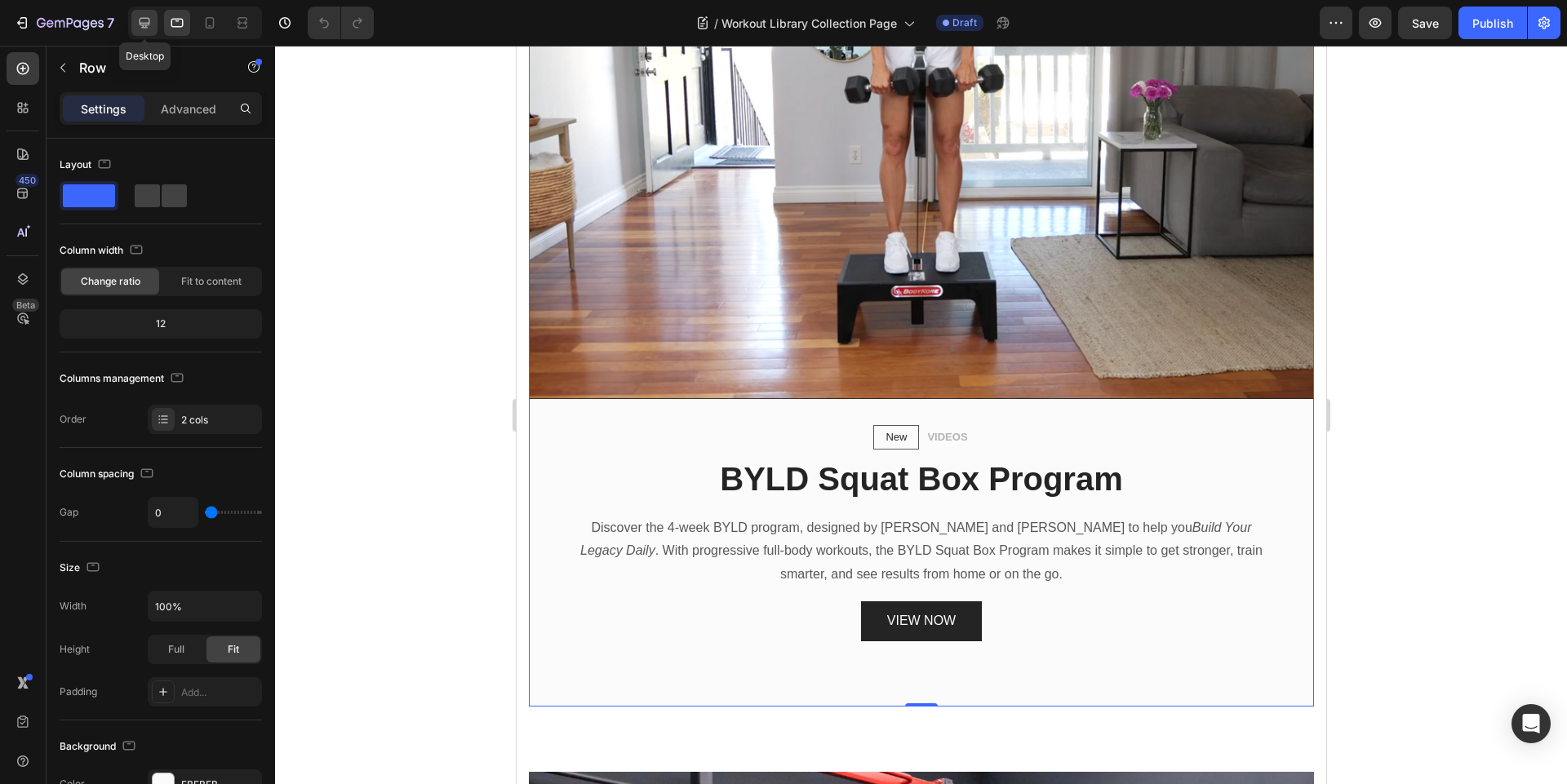
click at [142, 24] on icon at bounding box center [145, 24] width 11 height 11
type input "1200"
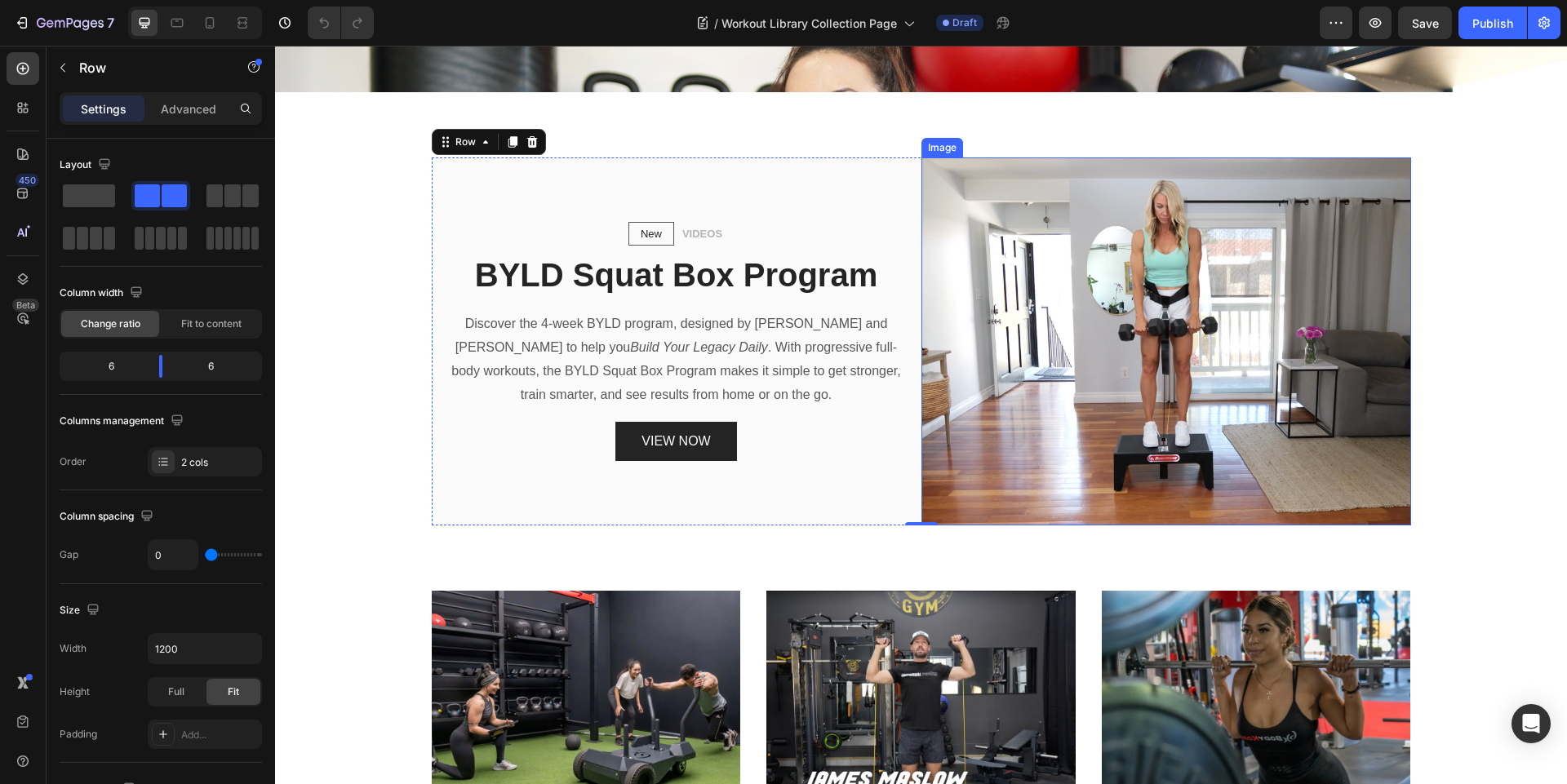
scroll to position [566, 0]
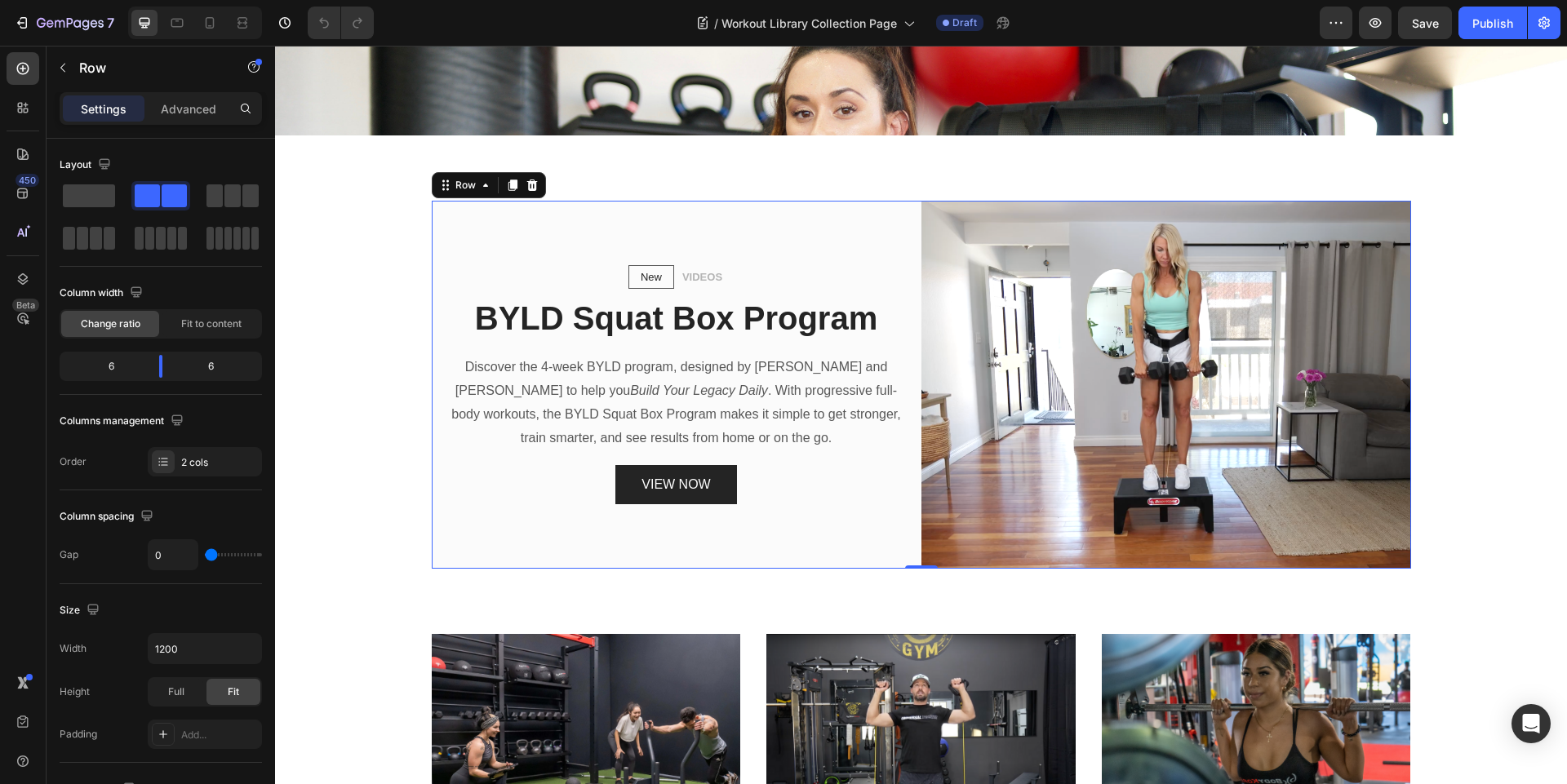
click at [515, 222] on div "New Text block Row VIDEOS Text block Row BYLD Squat Box Program Heading Discove…" at bounding box center [675, 384] width 489 height 368
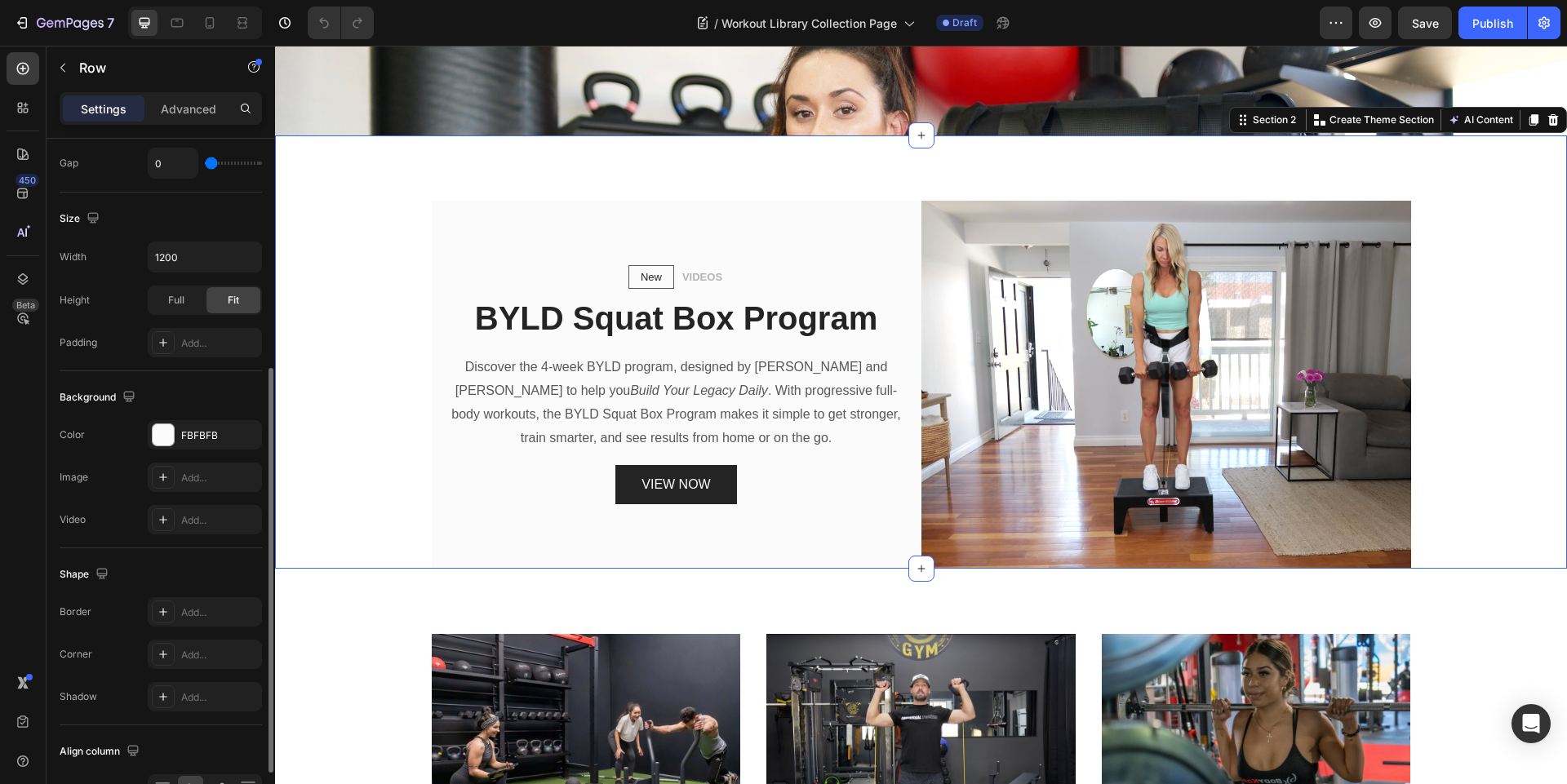
click at [342, 246] on div "New Text block Row VIDEOS Text block Row BYLD Squat Box Program Heading Discove…" at bounding box center [921, 384] width 1267 height 368
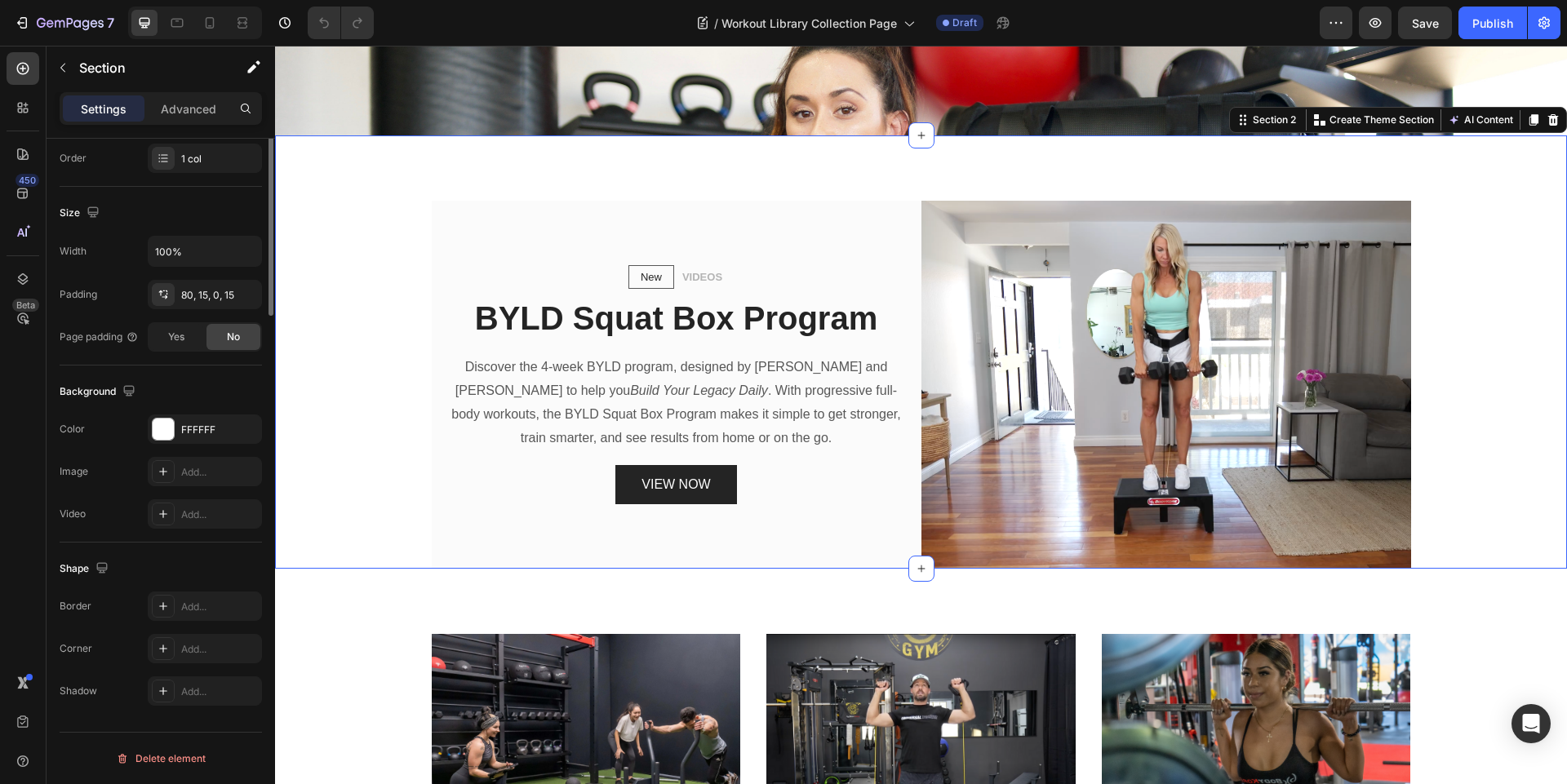
scroll to position [0, 0]
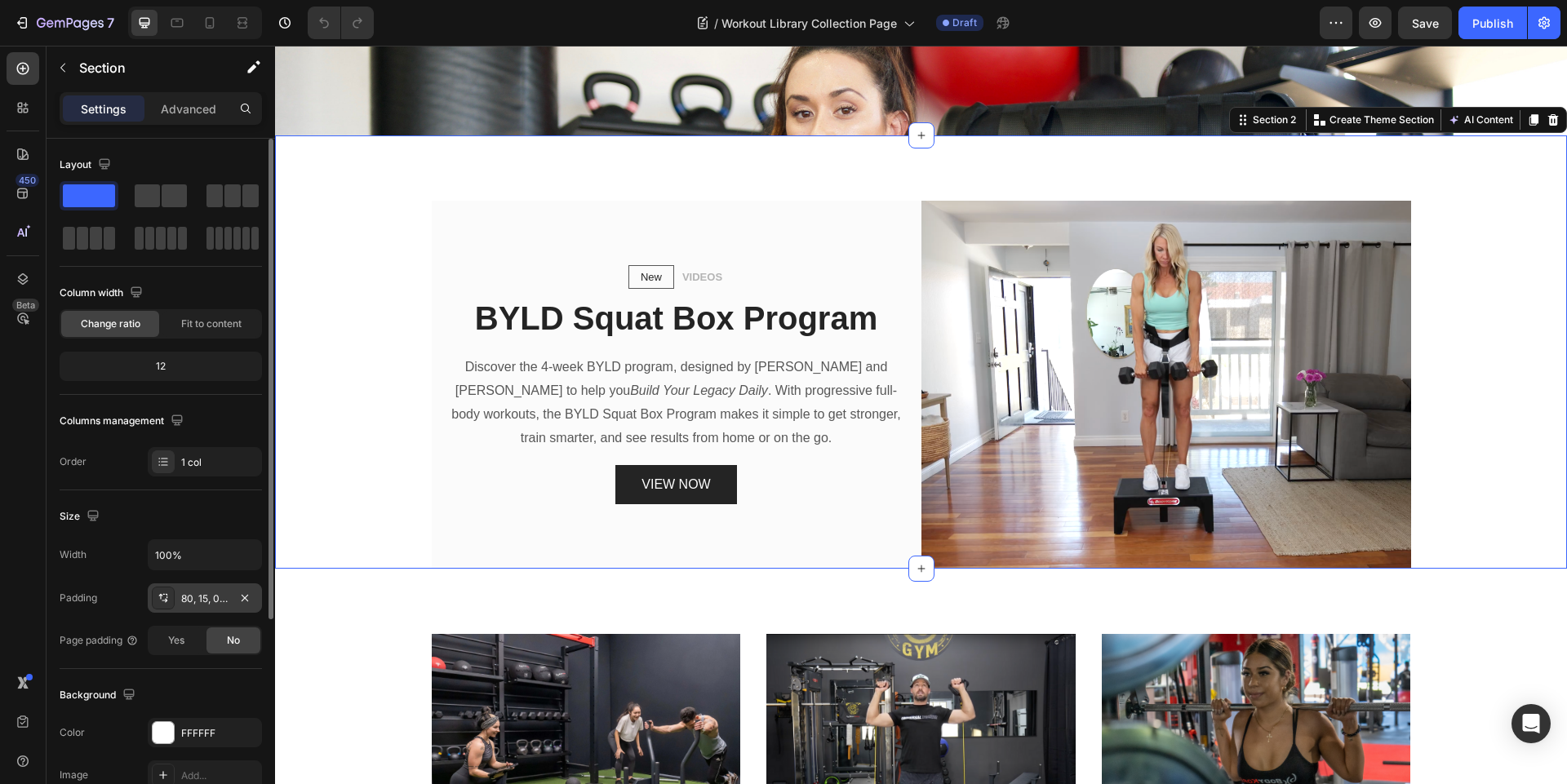
click at [193, 598] on div "80, 15, 0, 15" at bounding box center [205, 599] width 47 height 15
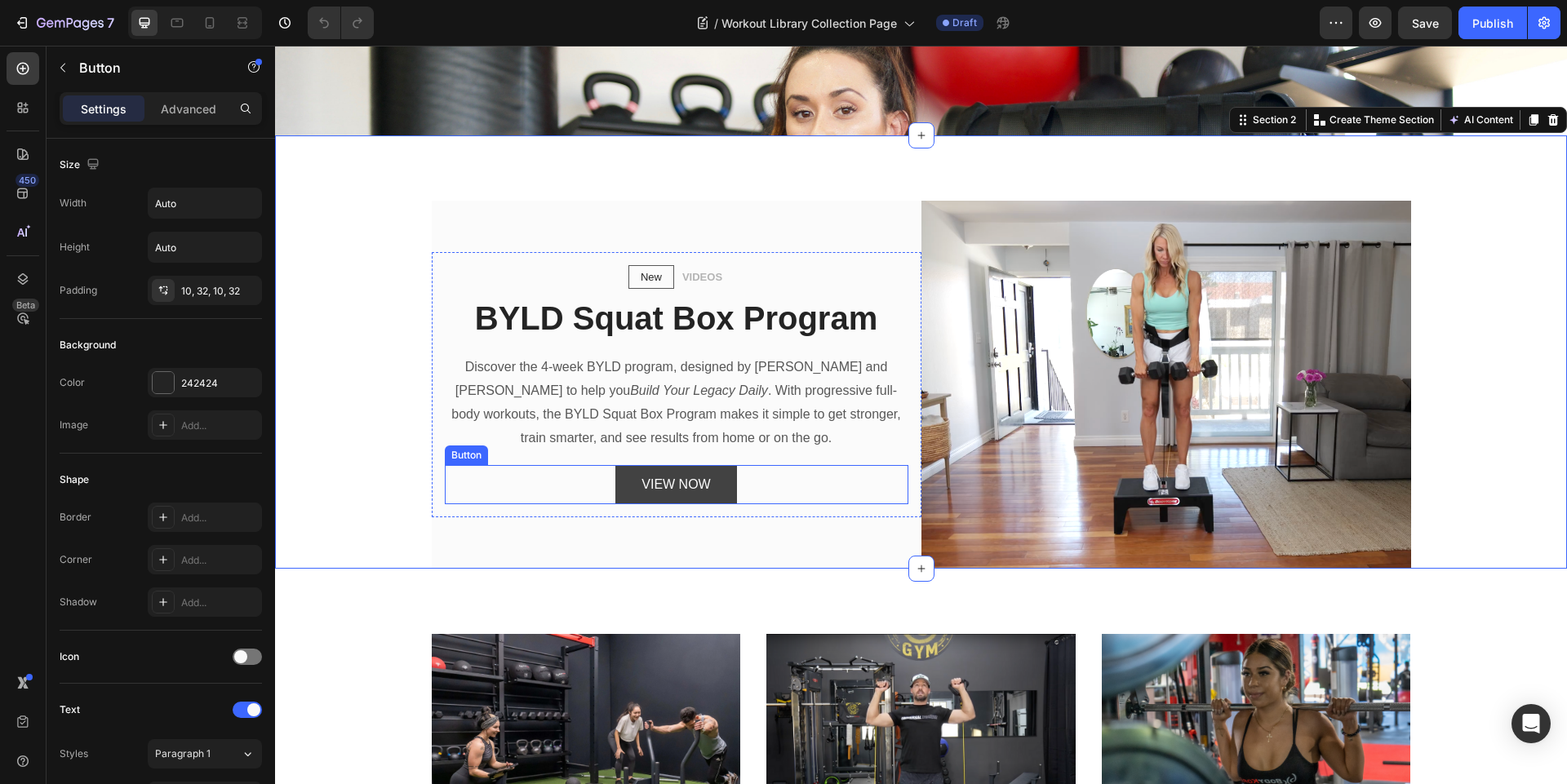
click at [621, 483] on button "VIEW NOW" at bounding box center [675, 485] width 121 height 40
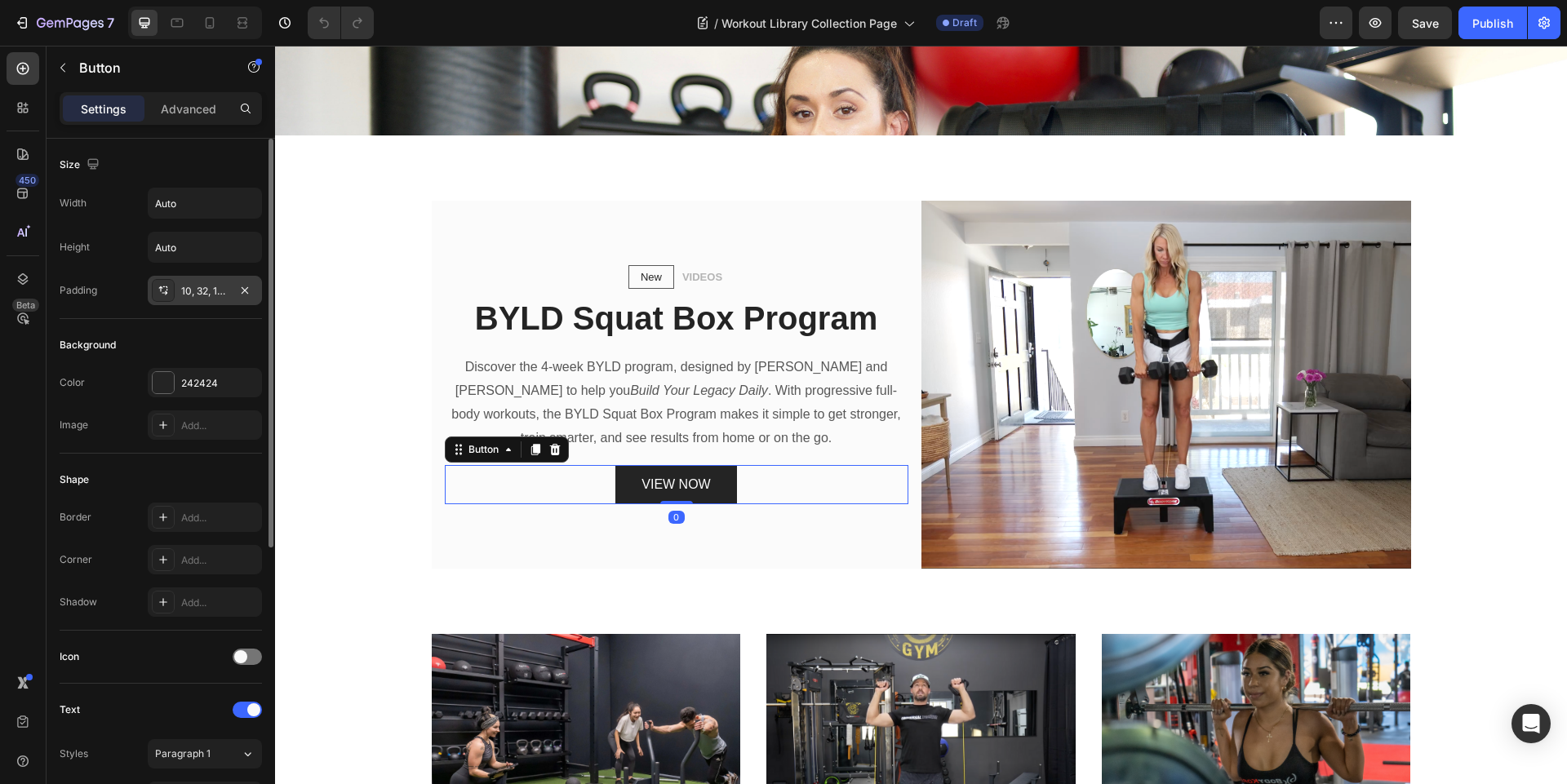
click at [195, 288] on div "10, 32, 10, 32" at bounding box center [205, 291] width 47 height 15
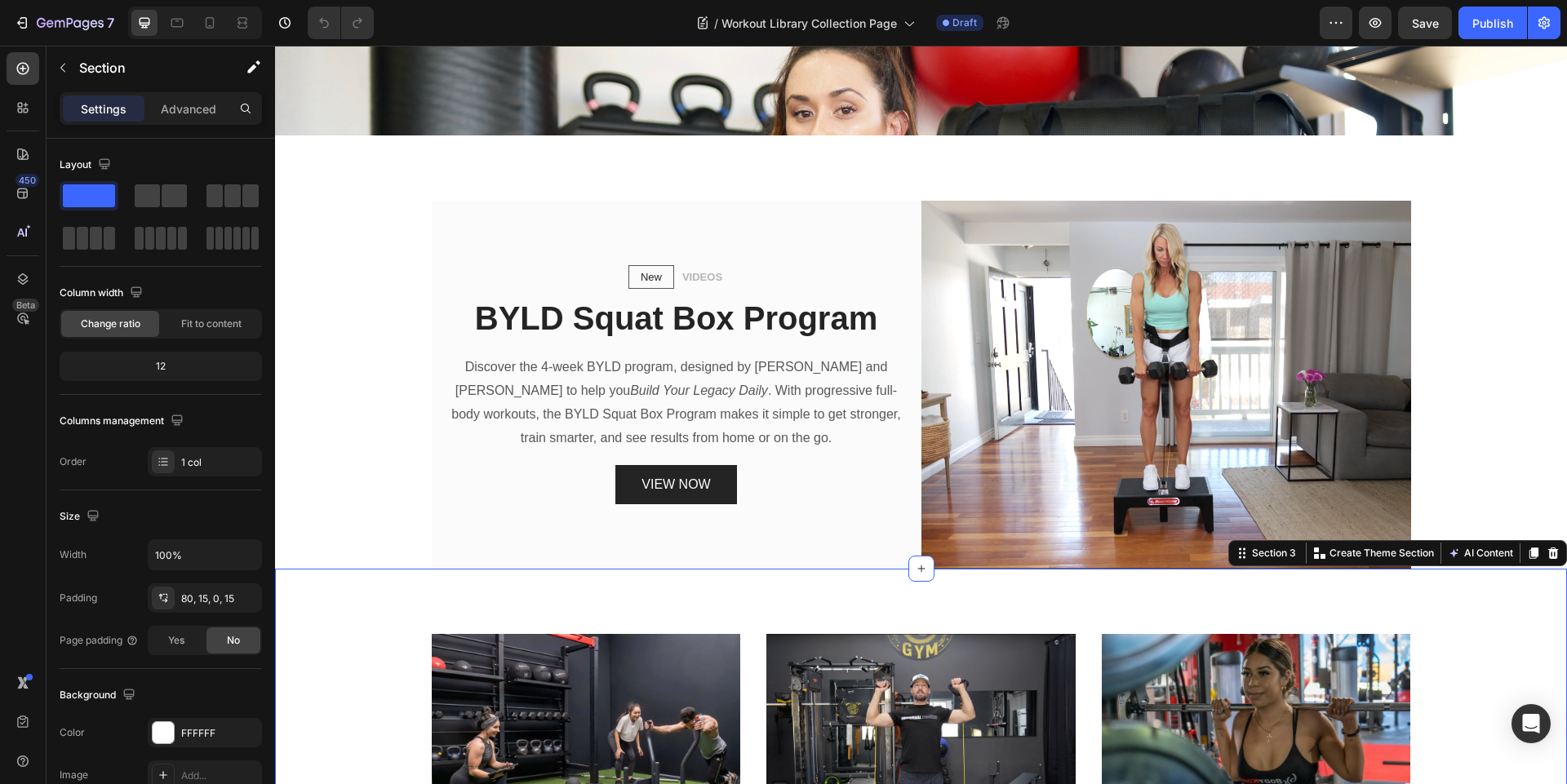
click at [201, 21] on div at bounding box center [210, 23] width 26 height 26
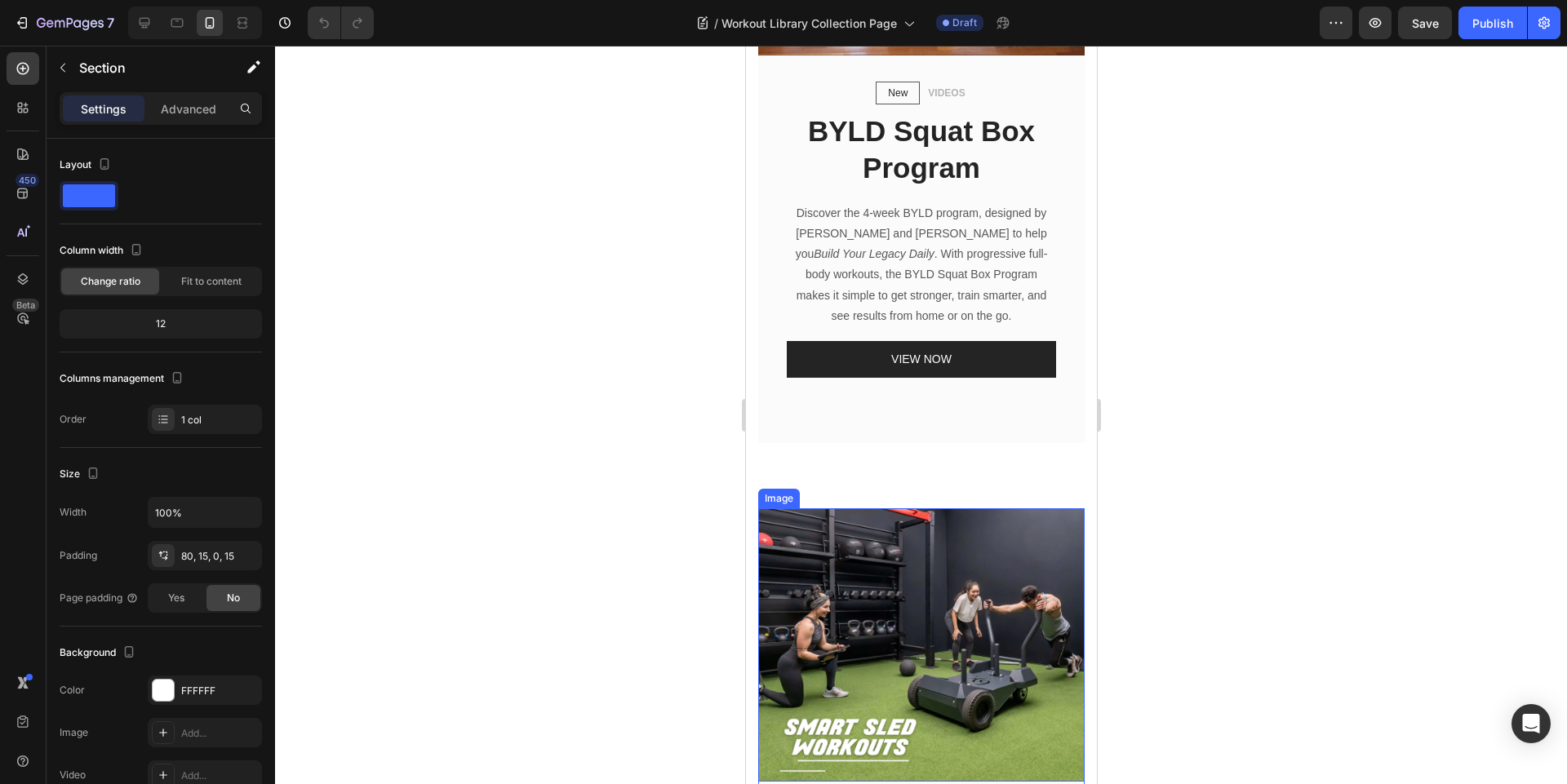
scroll to position [719, 0]
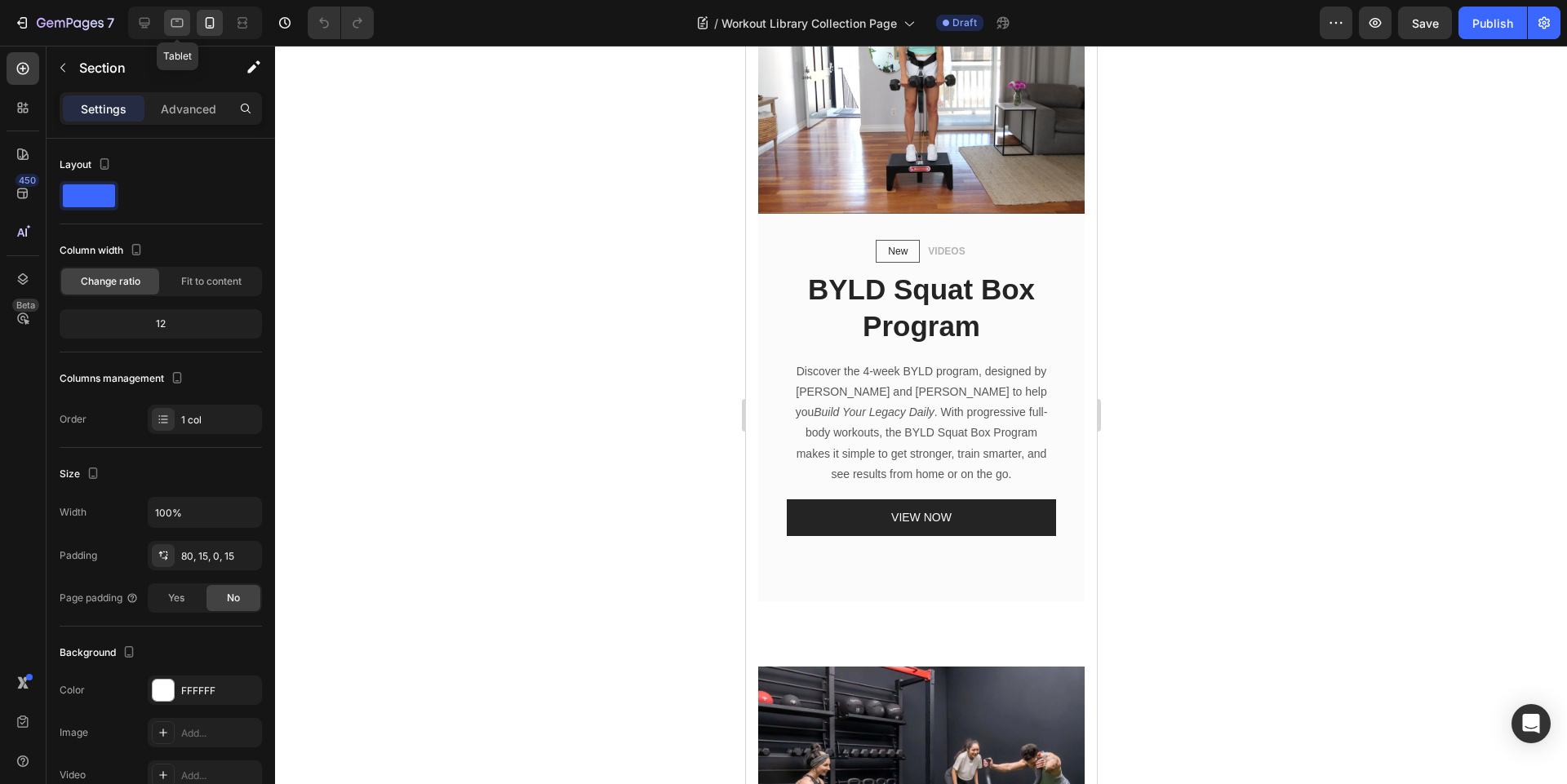
click at [175, 24] on icon at bounding box center [177, 23] width 16 height 16
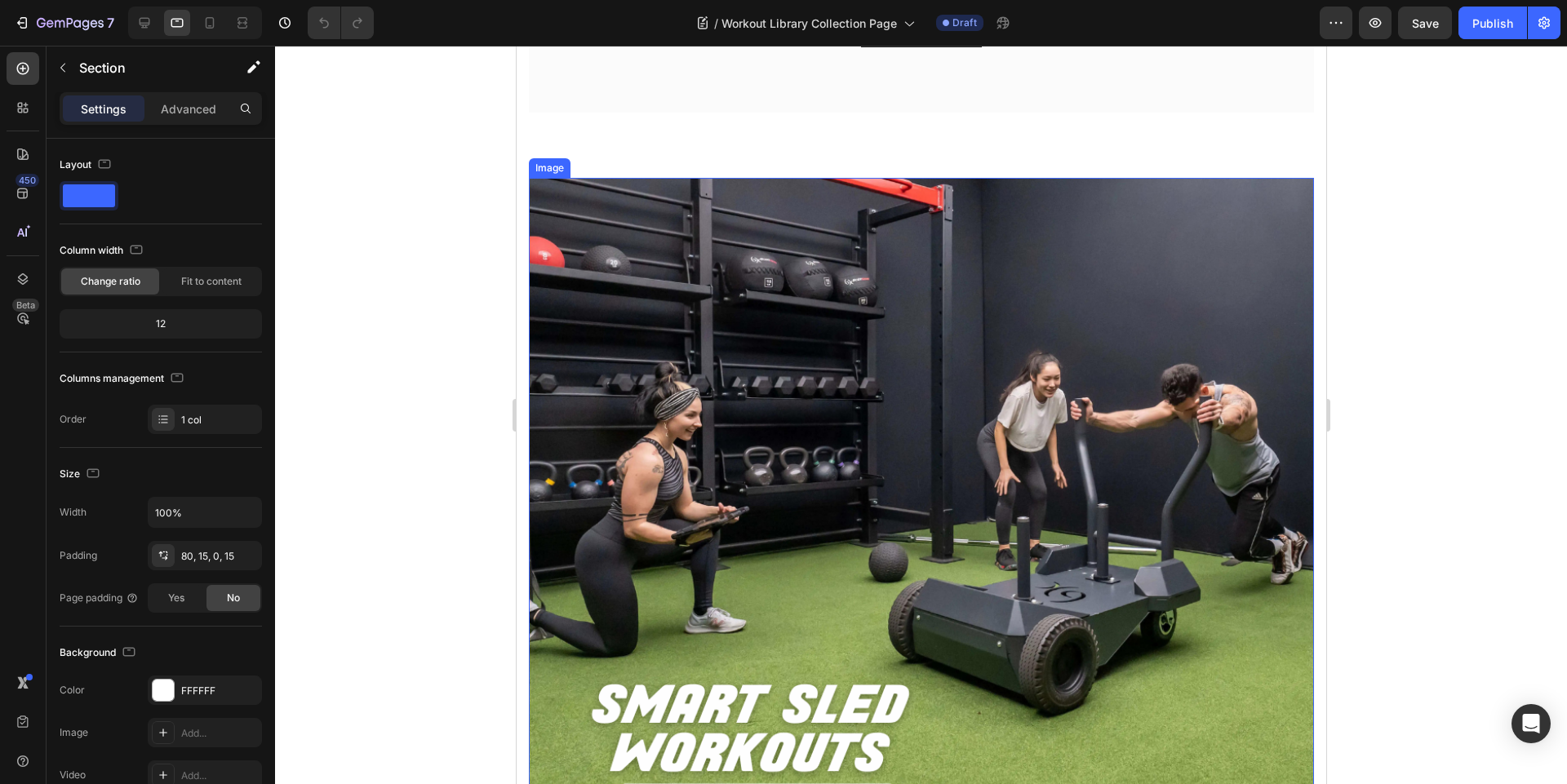
scroll to position [1283, 0]
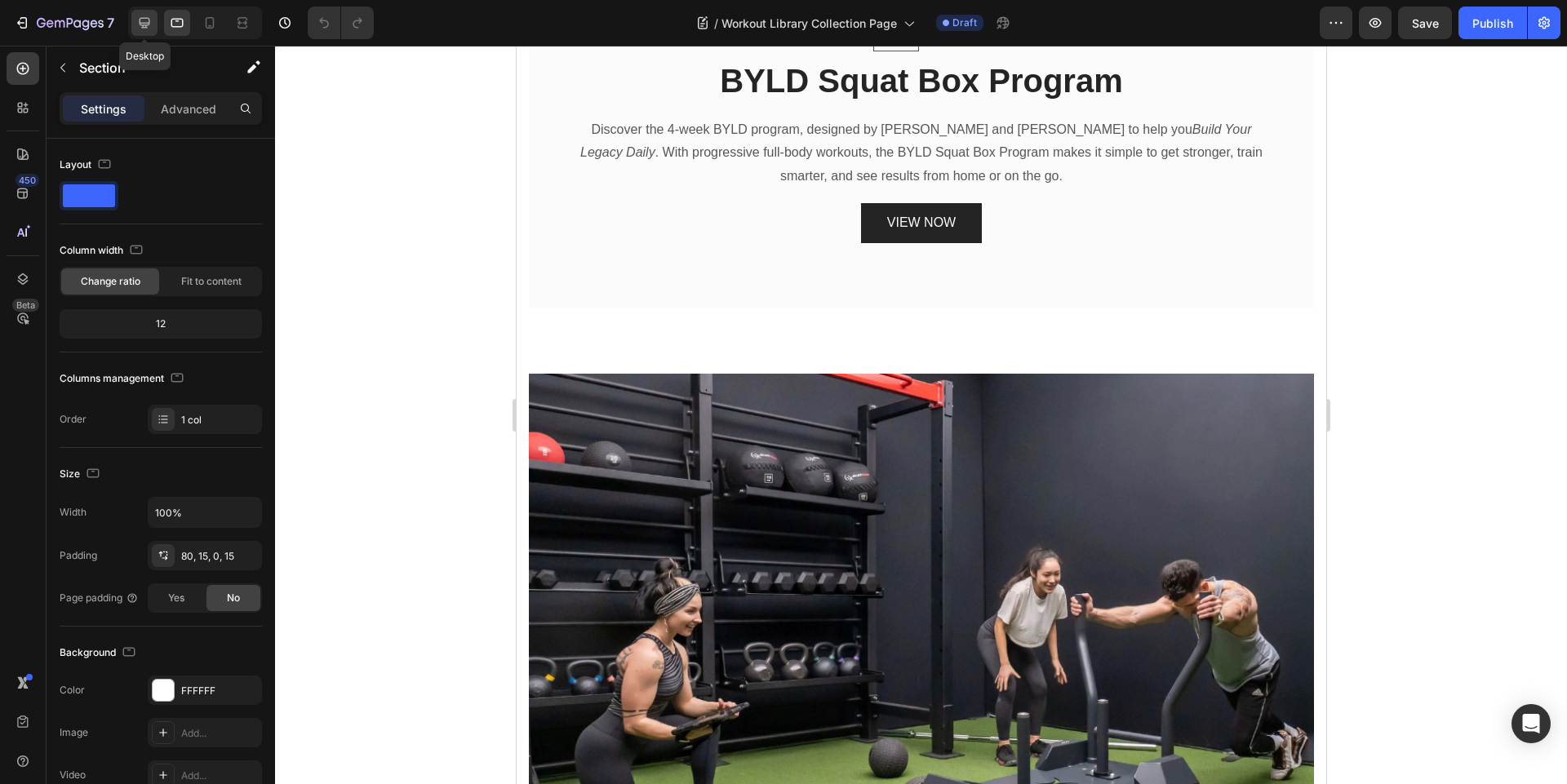
click at [136, 21] on icon at bounding box center [144, 23] width 16 height 16
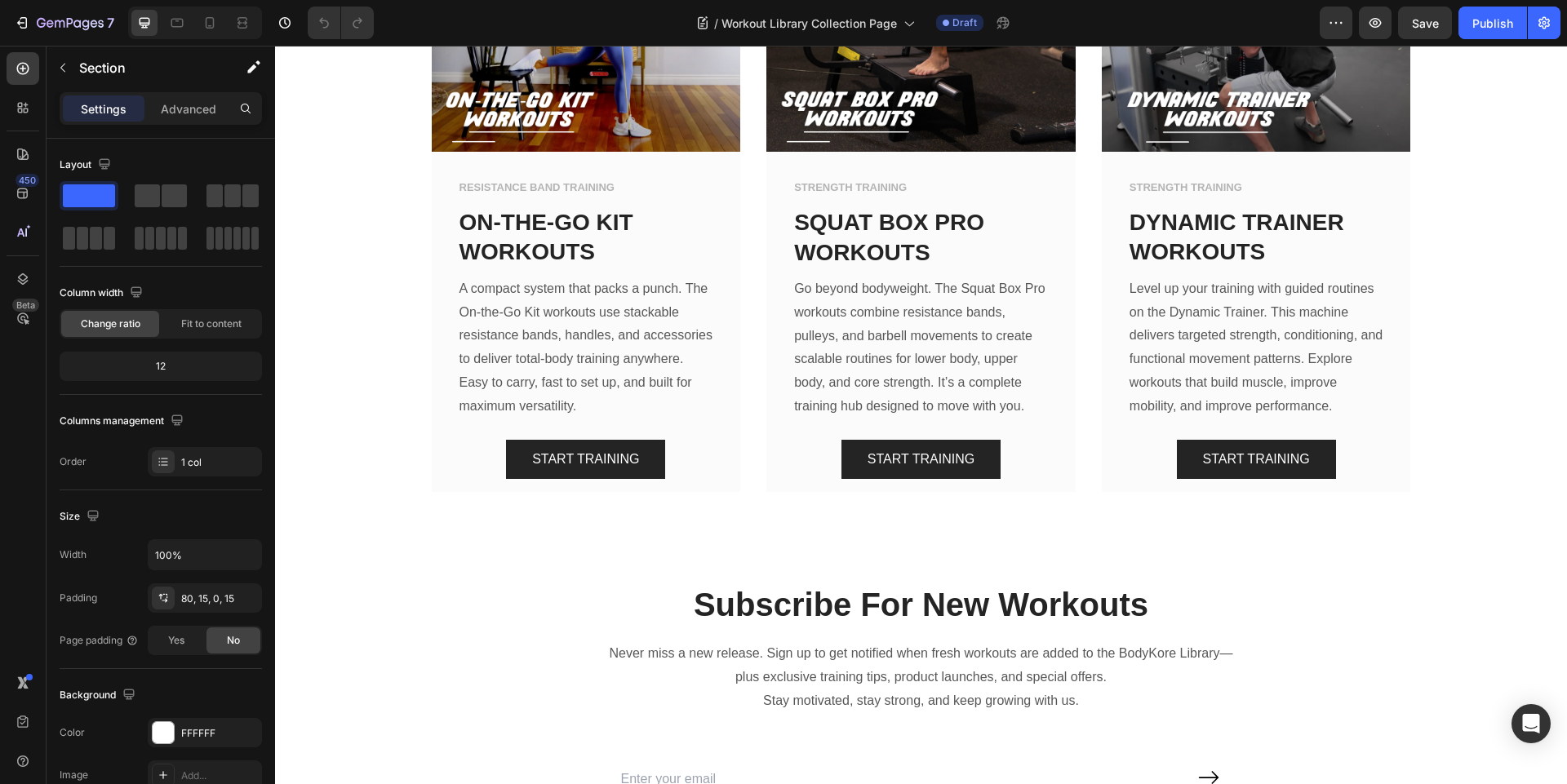
scroll to position [1914, 0]
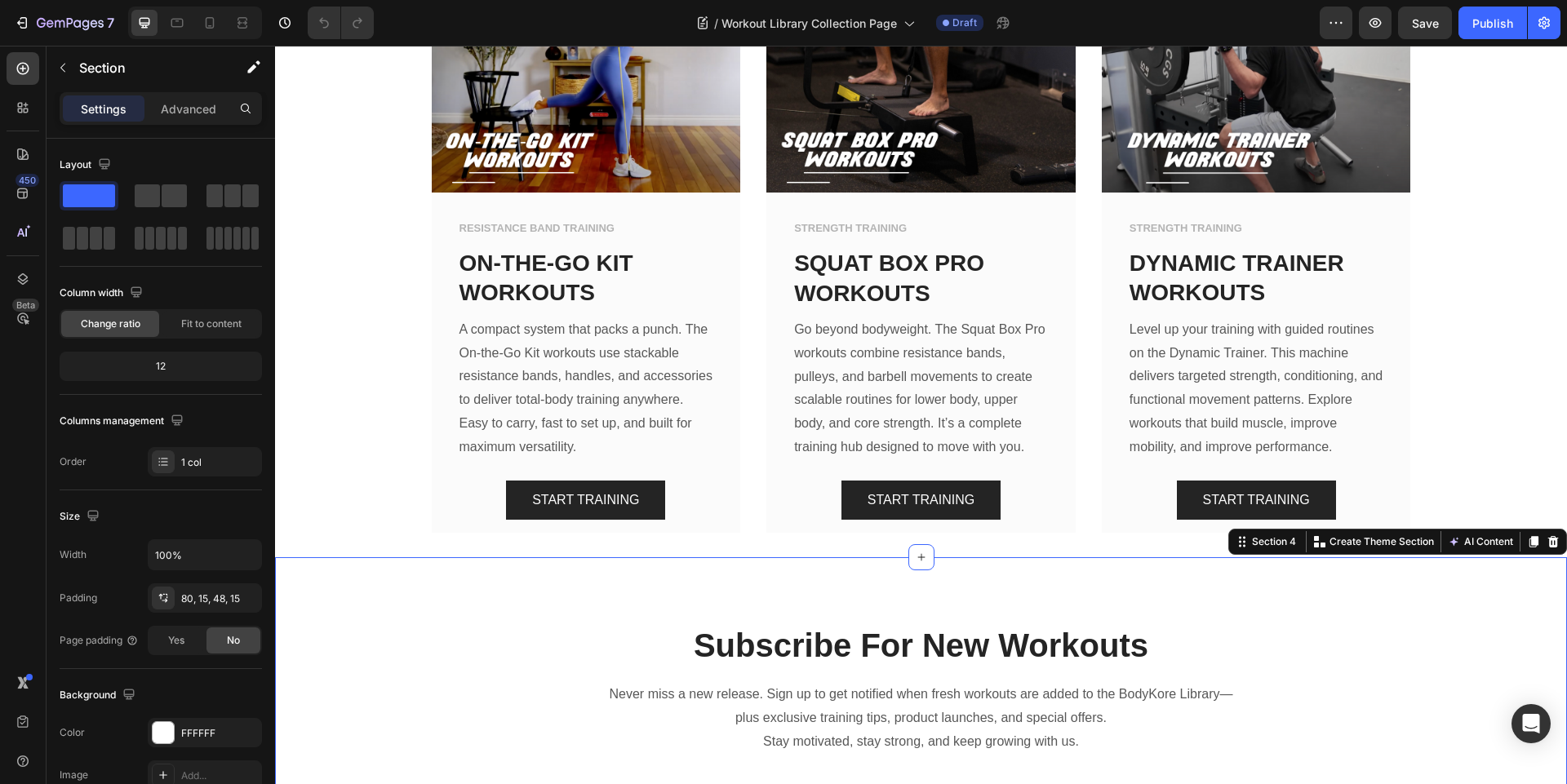
click at [399, 732] on div "Subscribe For New Workouts Heading Never miss a new release. Sign up to get not…" at bounding box center [921, 747] width 1267 height 250
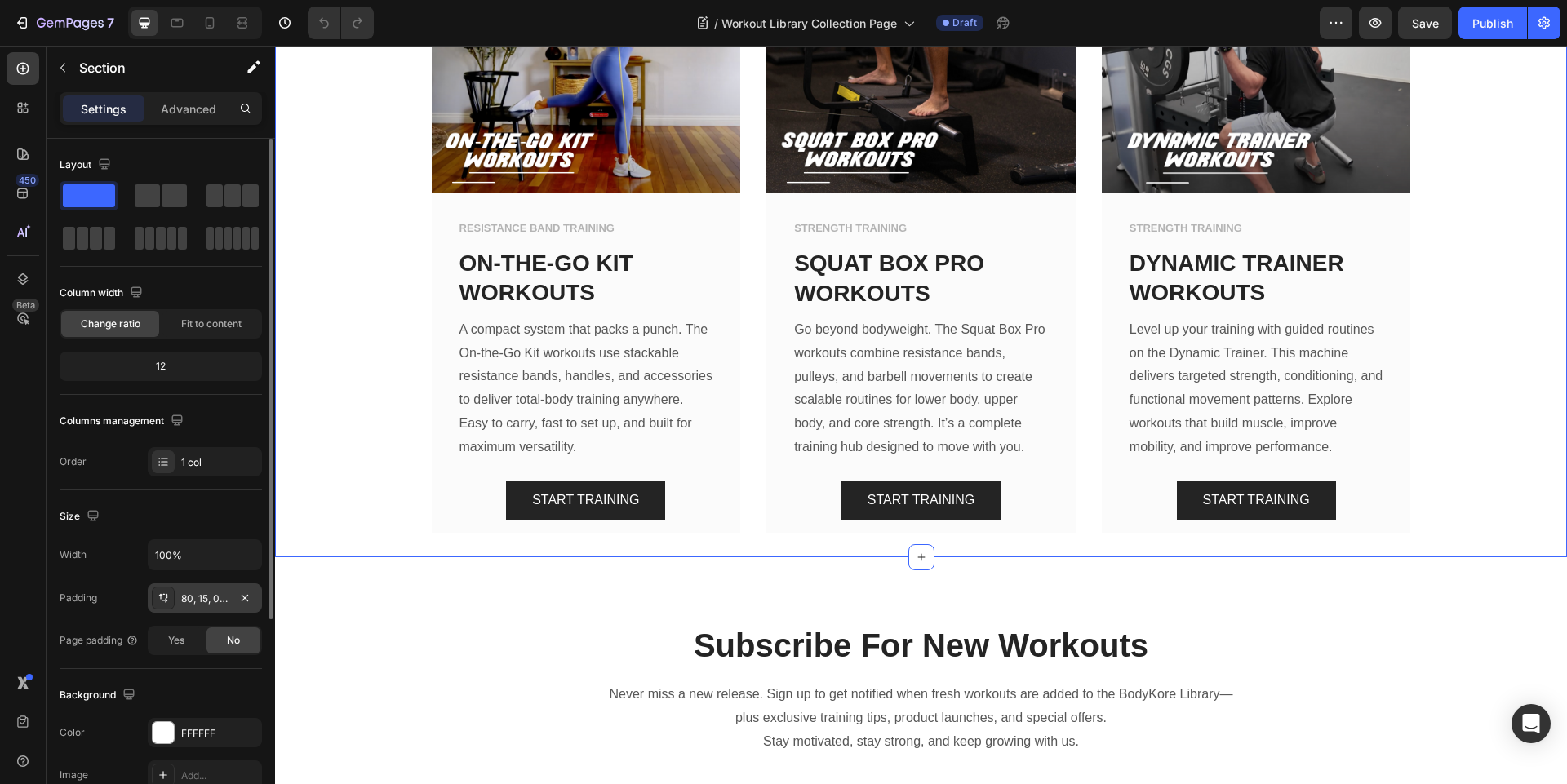
click at [202, 601] on div "80, 15, 0, 15" at bounding box center [205, 599] width 47 height 15
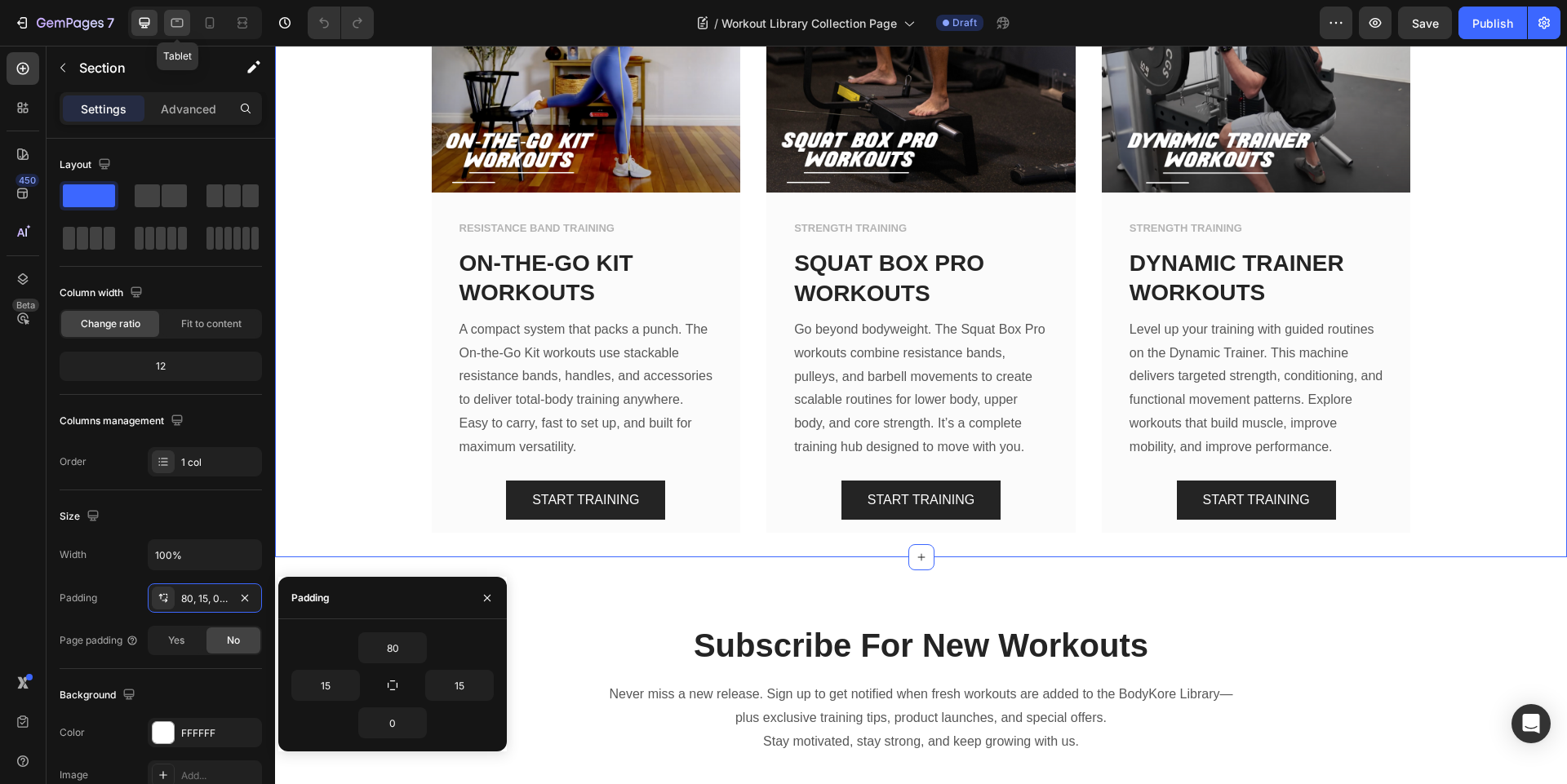
click at [165, 20] on div at bounding box center [177, 23] width 26 height 26
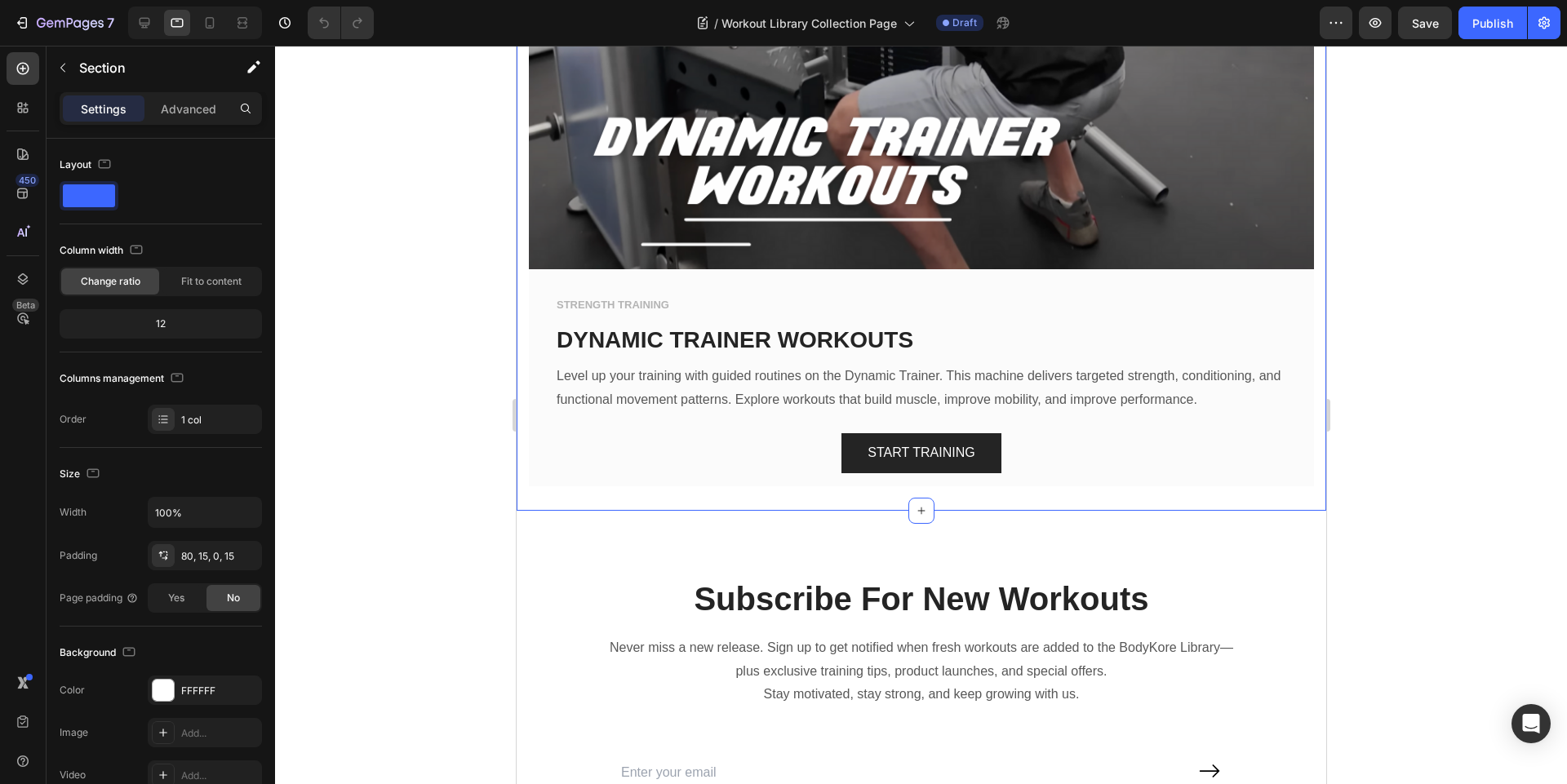
scroll to position [6538, 0]
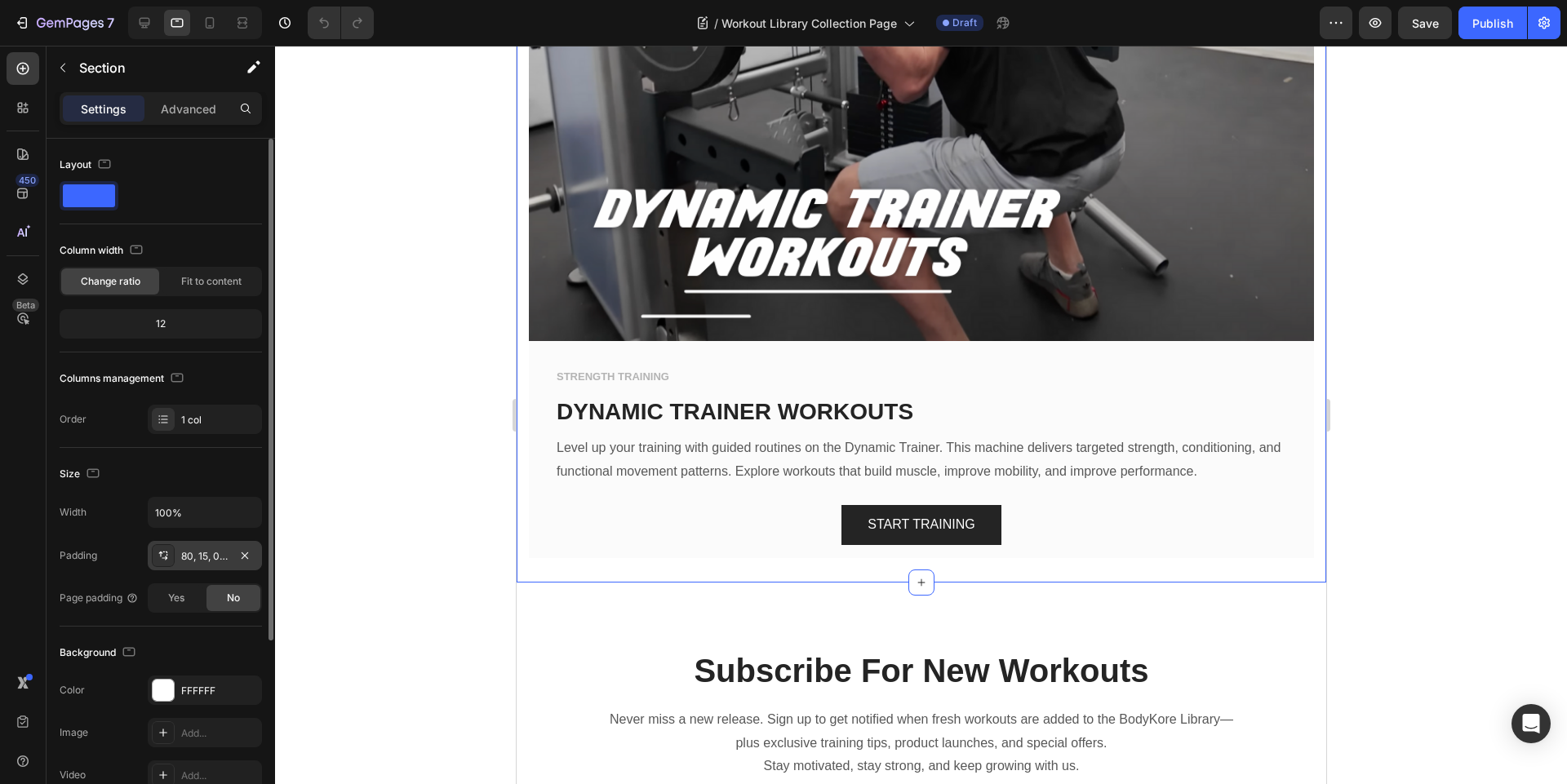
click at [209, 552] on div "80, 15, 0, 15" at bounding box center [205, 556] width 47 height 15
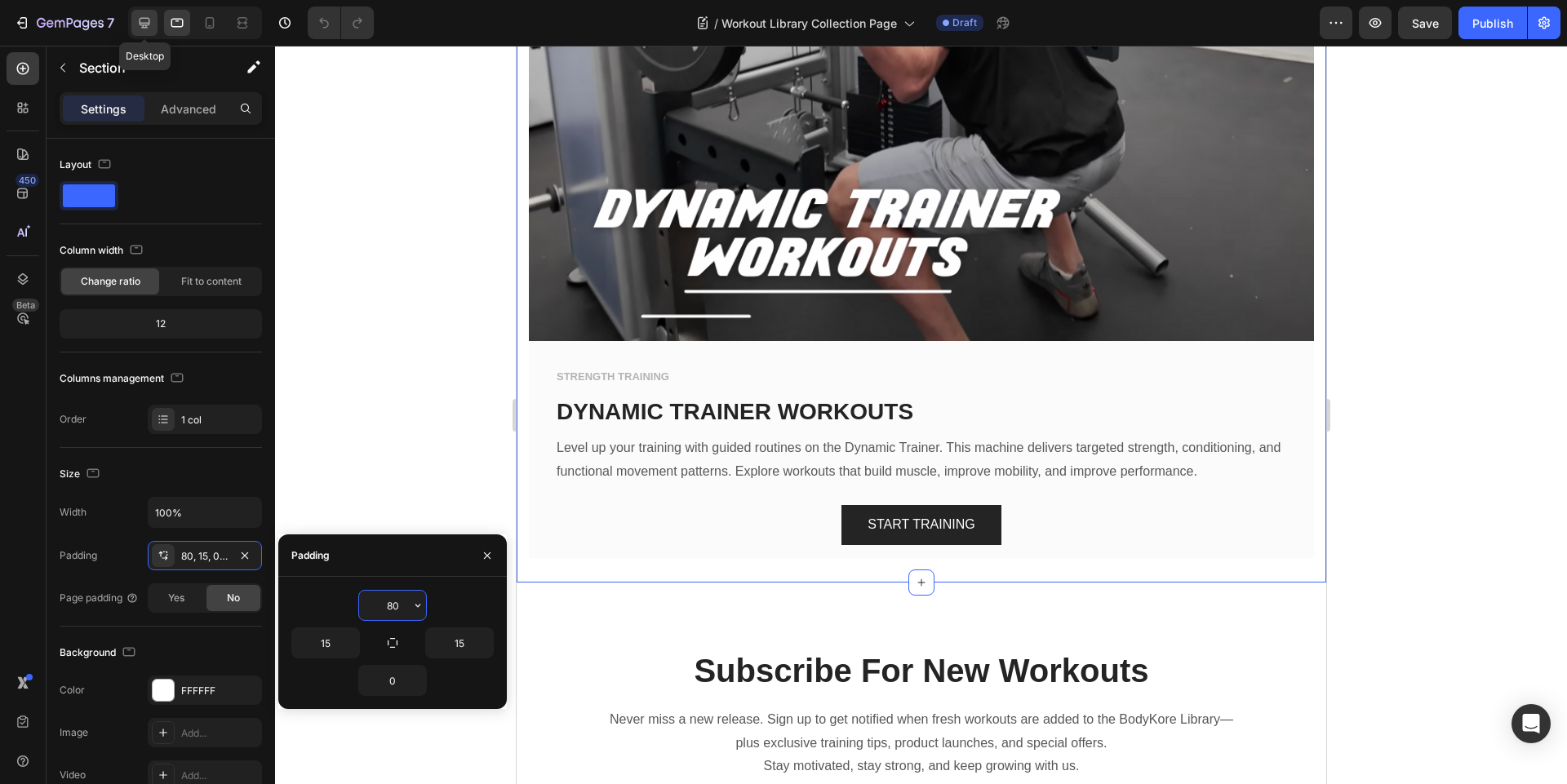
click at [145, 22] on icon at bounding box center [144, 23] width 16 height 16
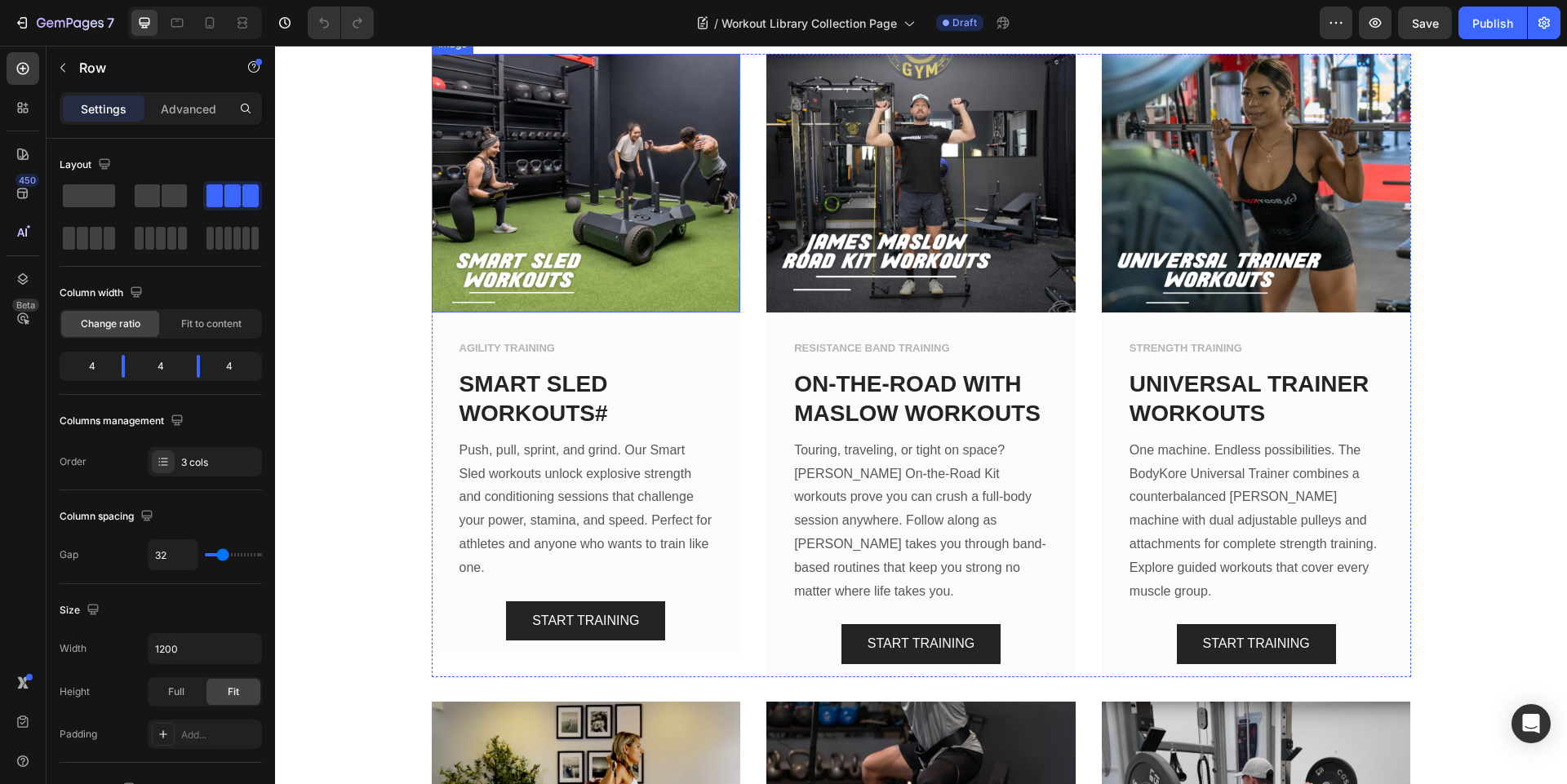
scroll to position [1174, 0]
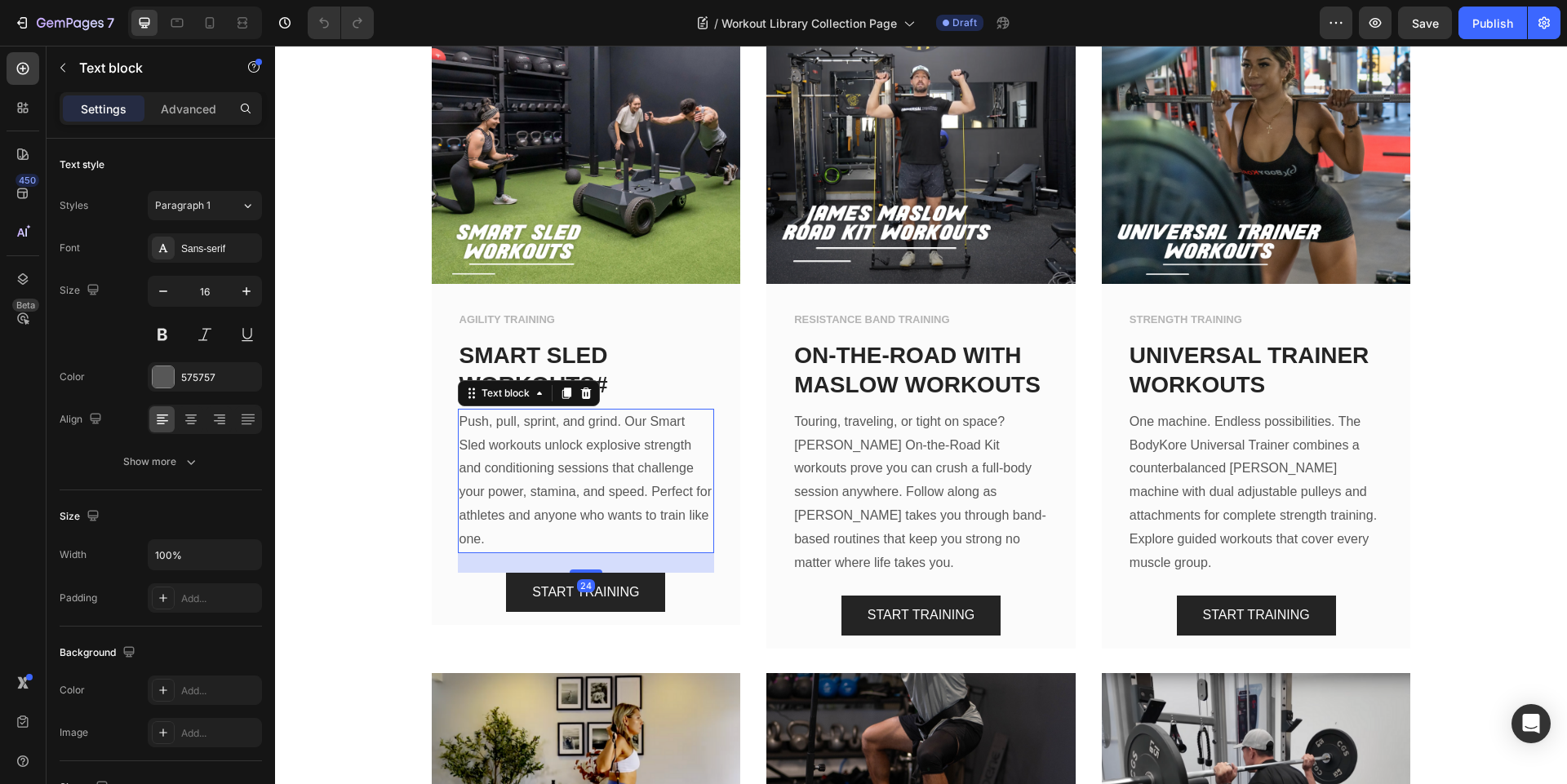
click at [534, 454] on p "Push, pull, sprint, and grind. Our Smart Sled workouts unlock explosive strengt…" at bounding box center [586, 480] width 254 height 141
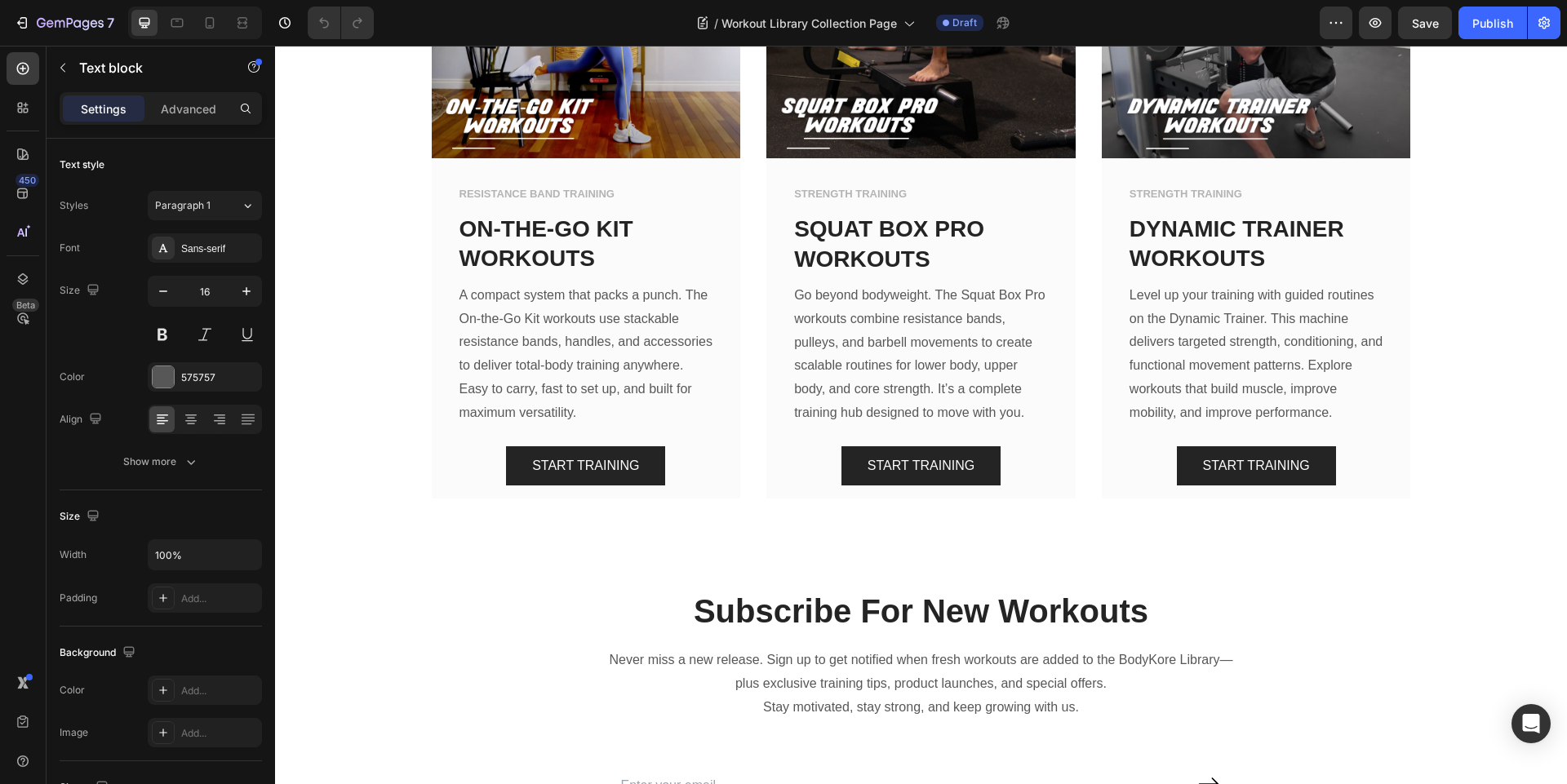
scroll to position [1957, 0]
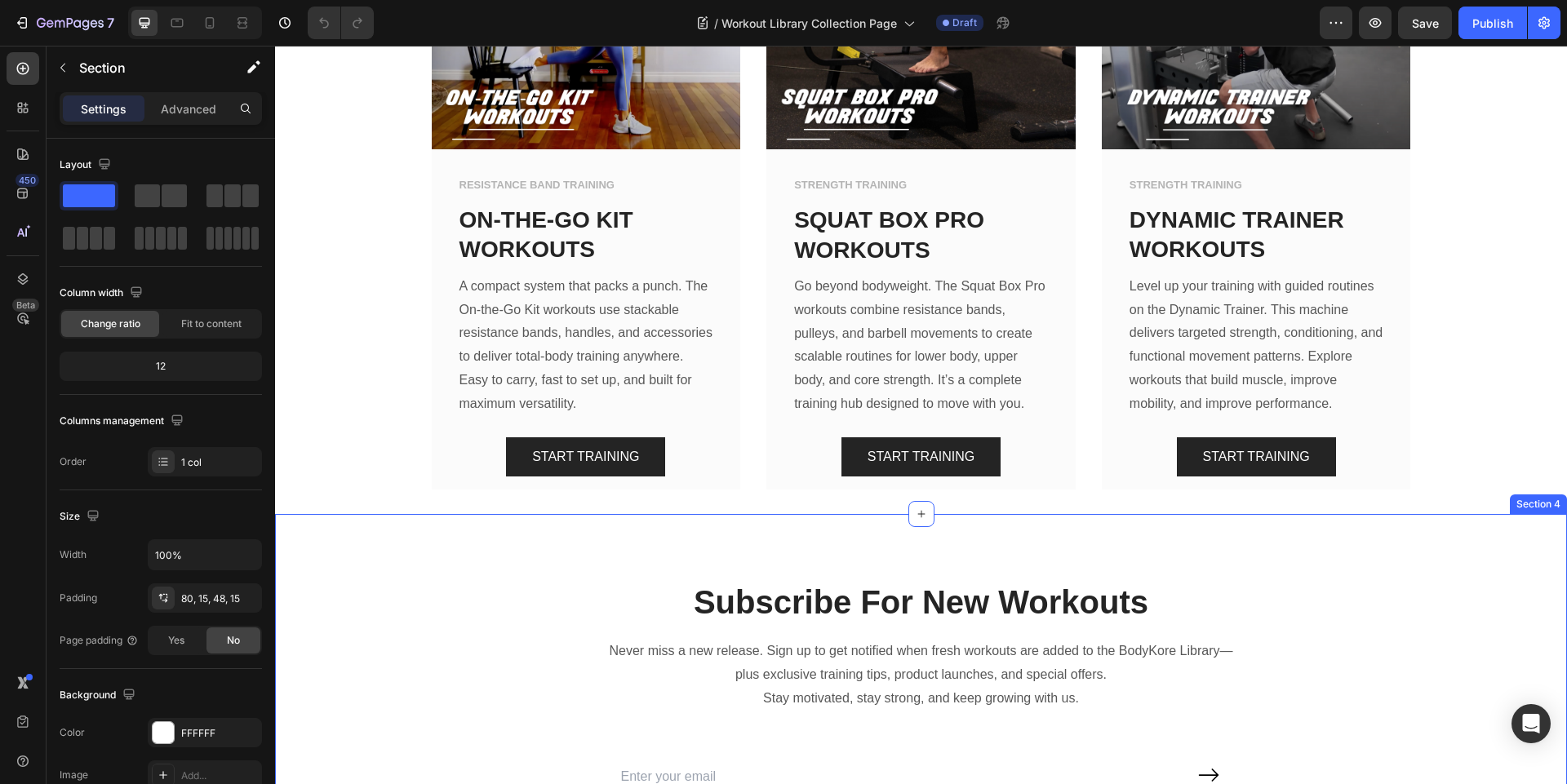
click at [751, 532] on div "Subscribe For New Workouts Heading Never miss a new release. Sign up to get not…" at bounding box center [921, 691] width 1292 height 354
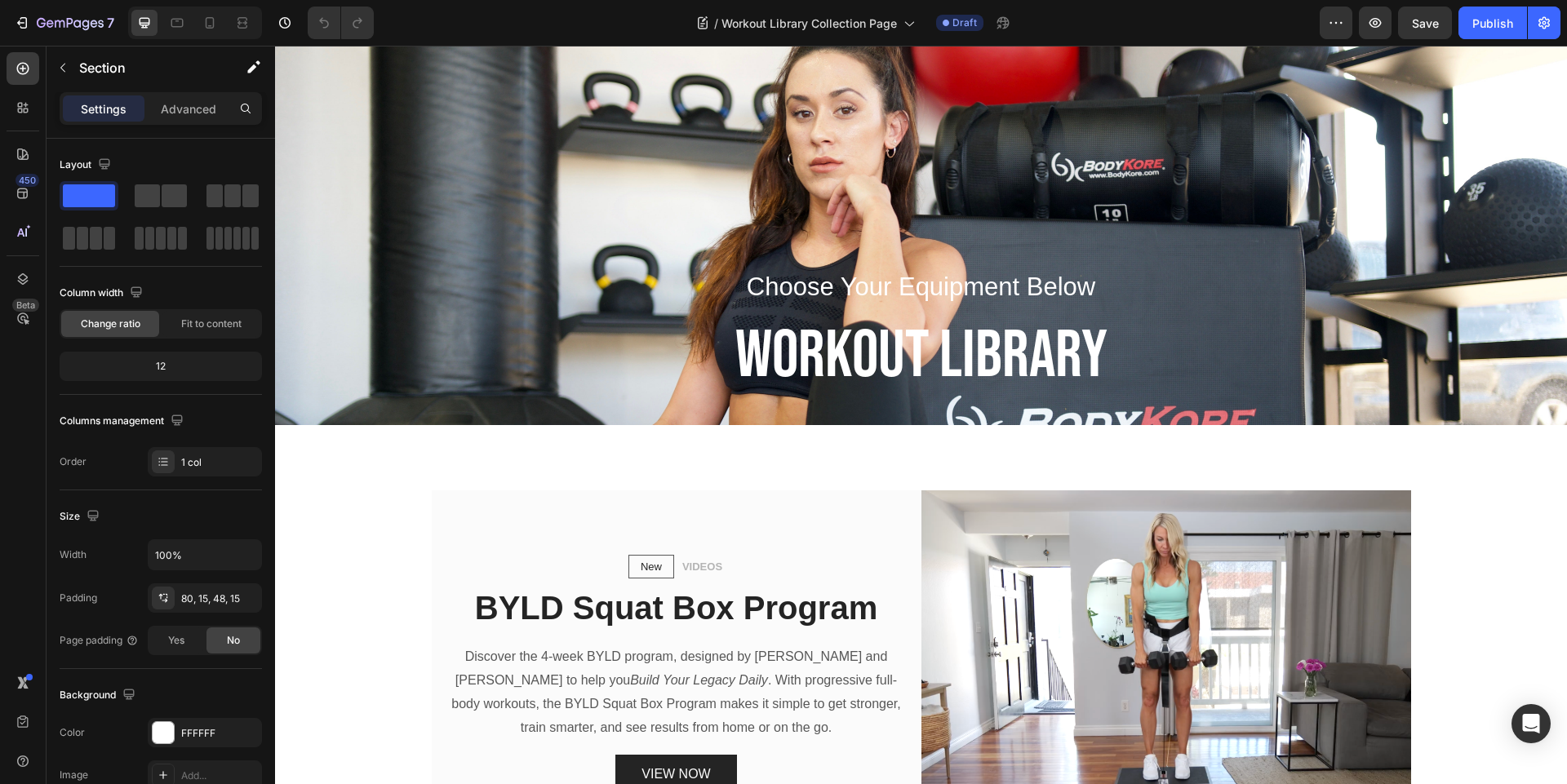
scroll to position [149, 0]
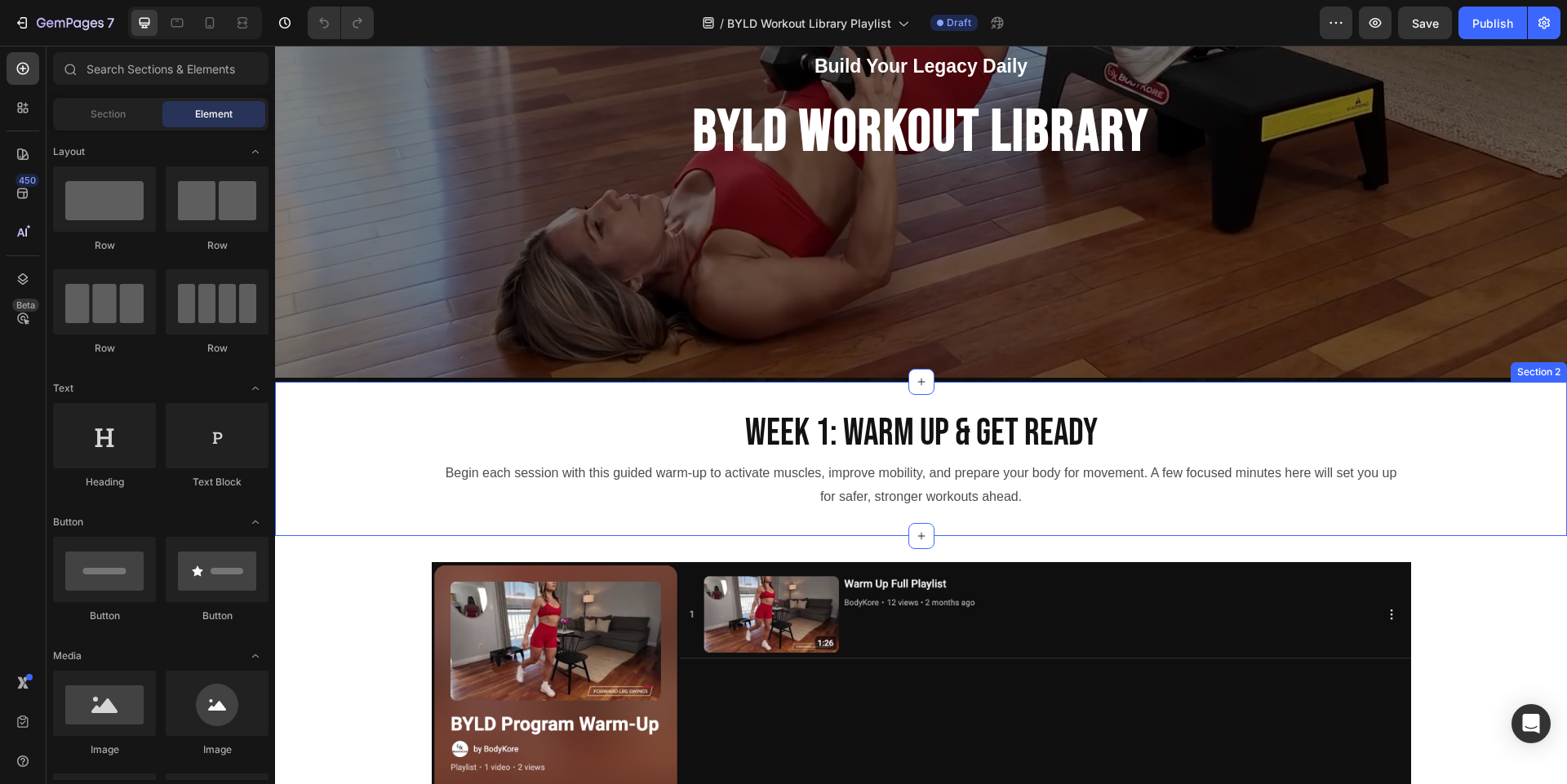
scroll to position [74, 0]
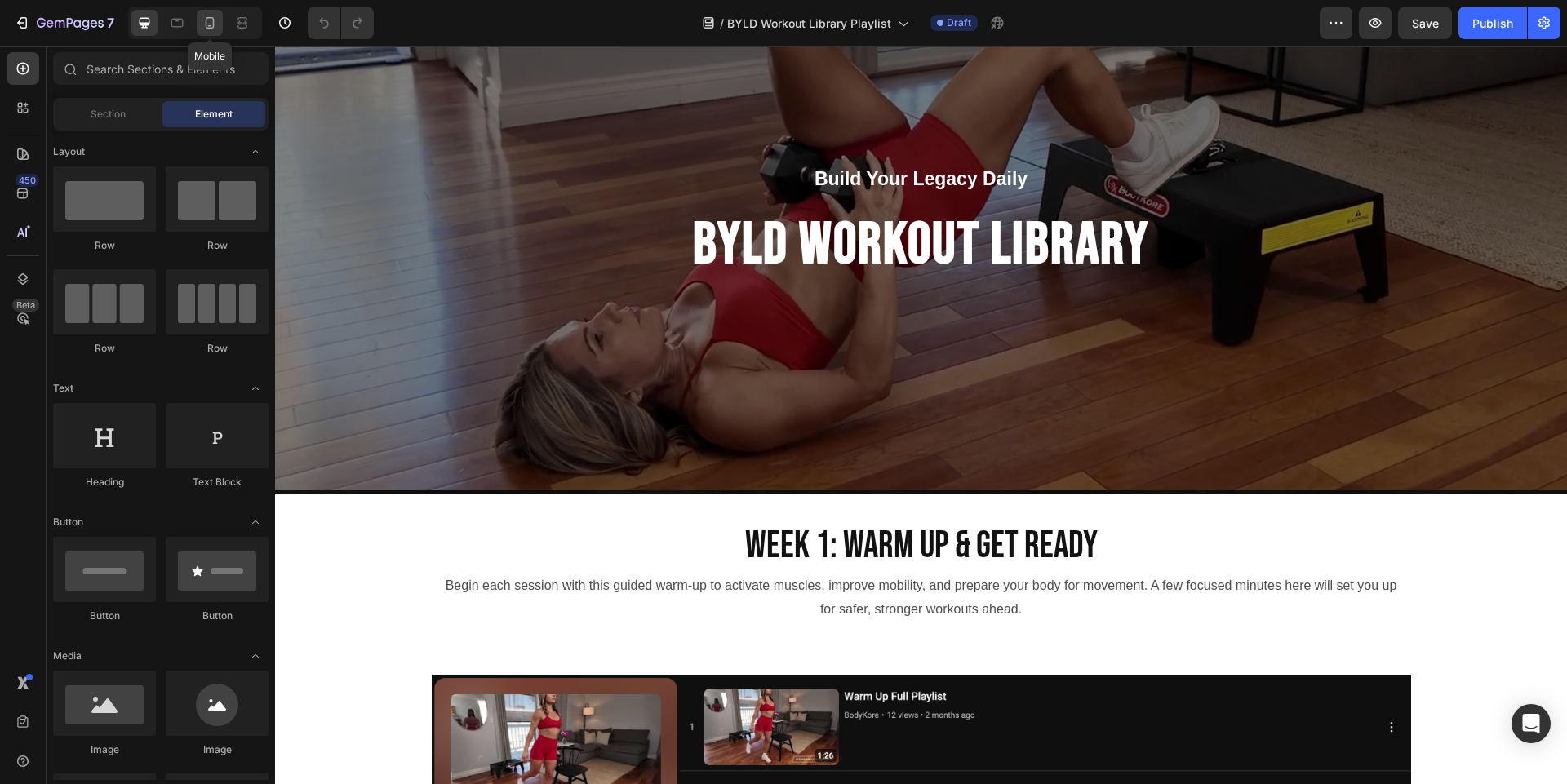
click at [210, 27] on icon at bounding box center [210, 23] width 16 height 16
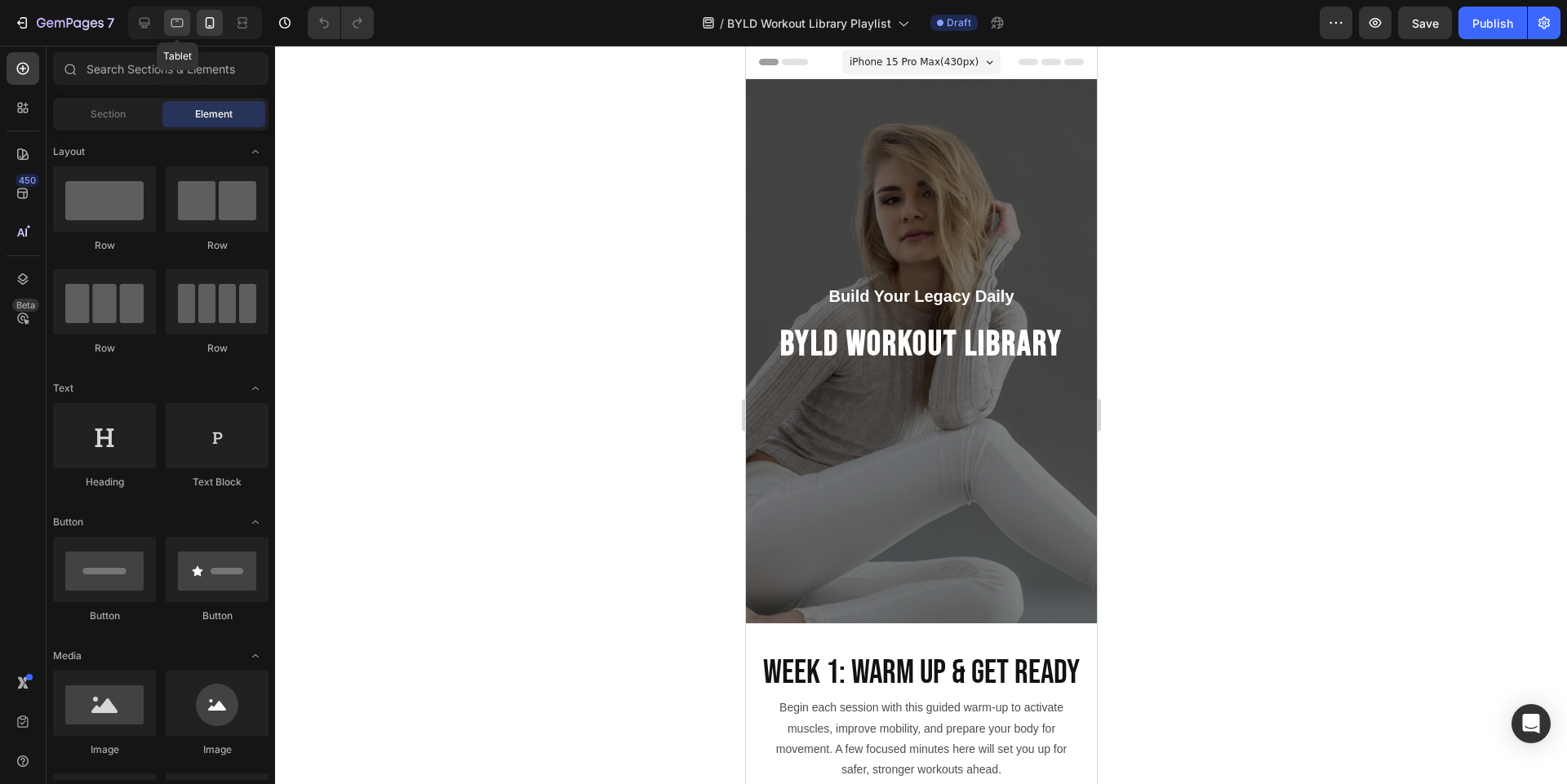
click at [171, 28] on icon at bounding box center [177, 23] width 16 height 16
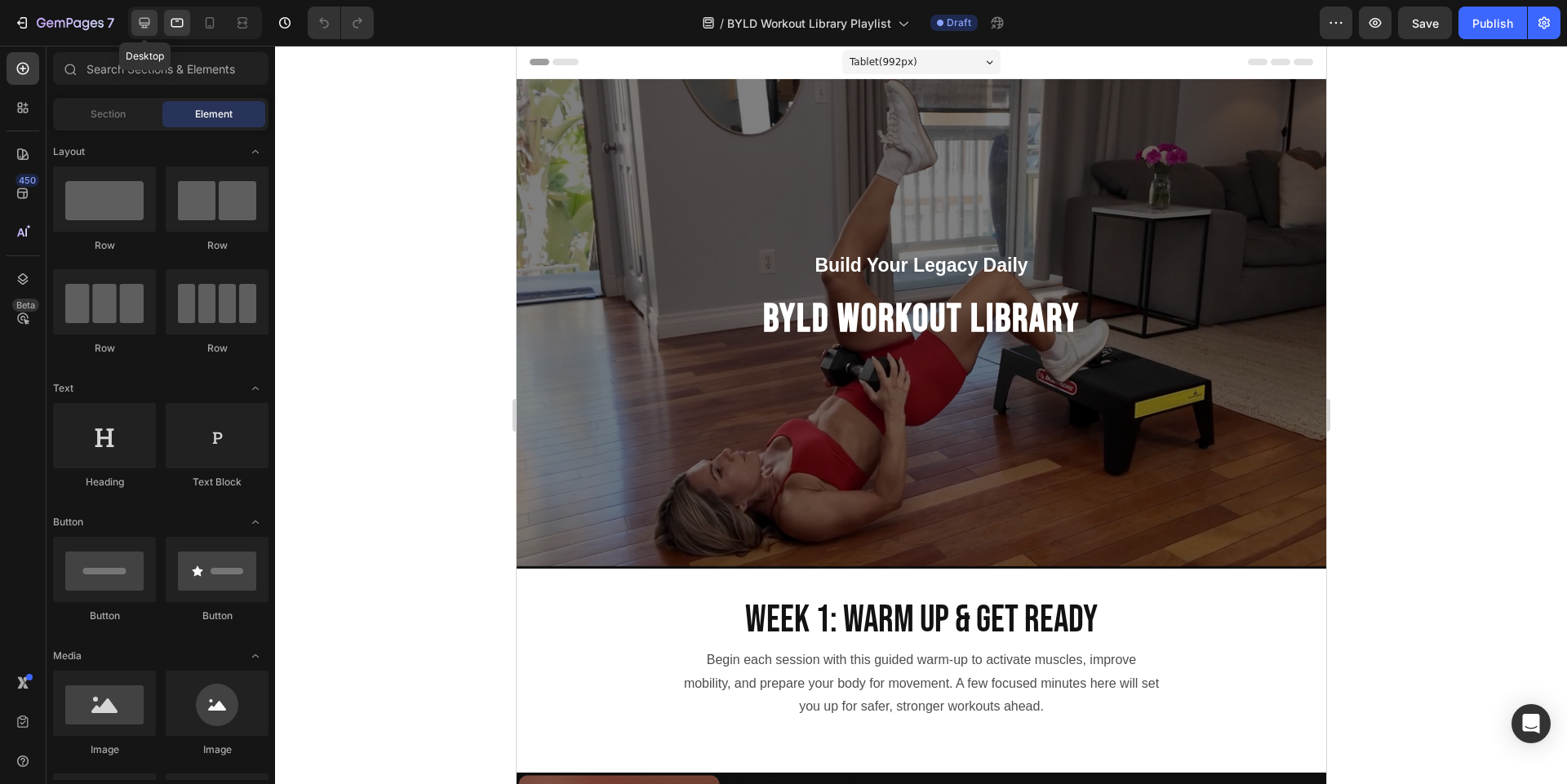
click at [141, 20] on icon at bounding box center [144, 23] width 16 height 16
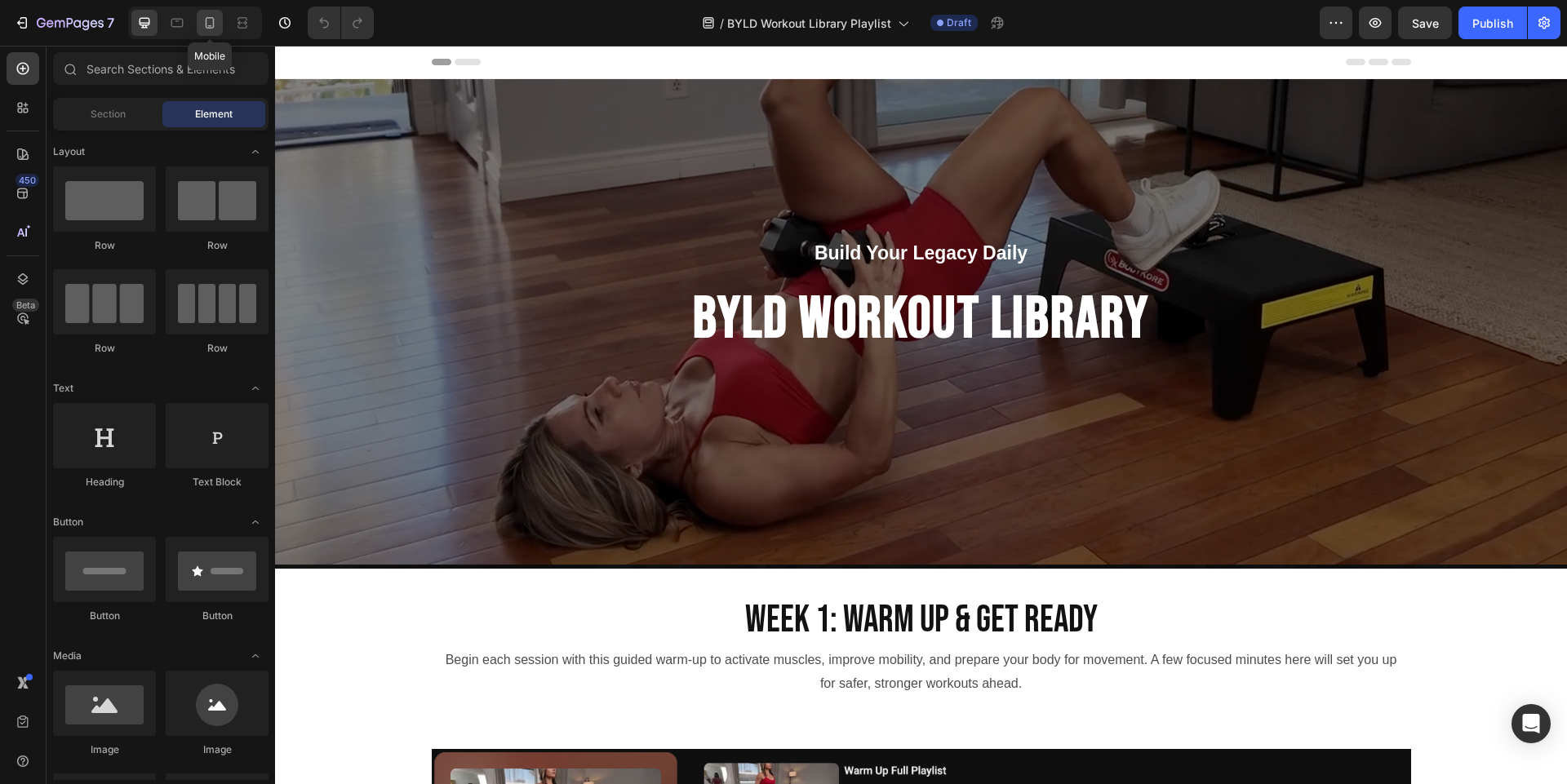
click at [207, 25] on icon at bounding box center [210, 23] width 16 height 16
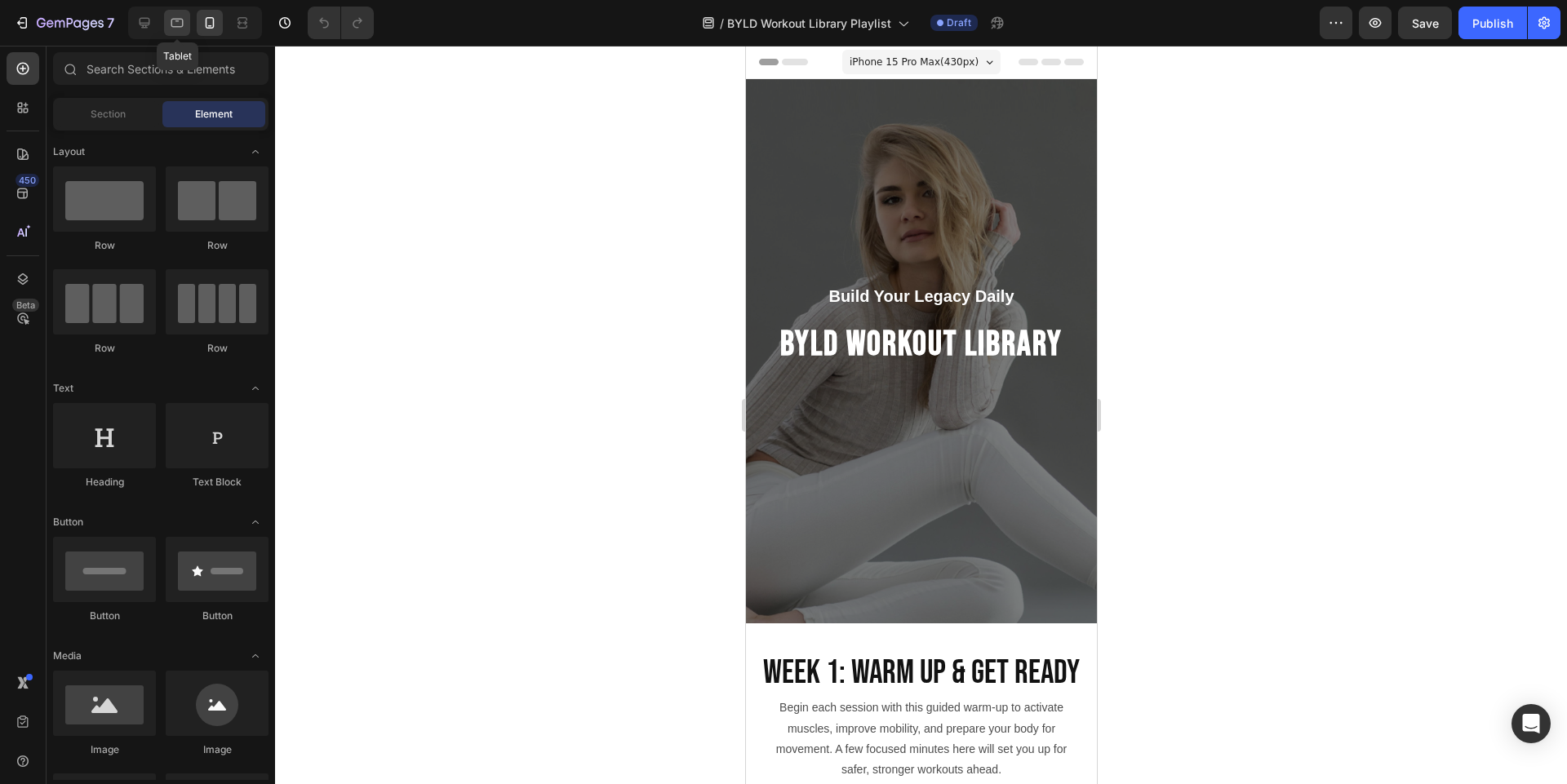
click at [183, 27] on icon at bounding box center [177, 23] width 16 height 16
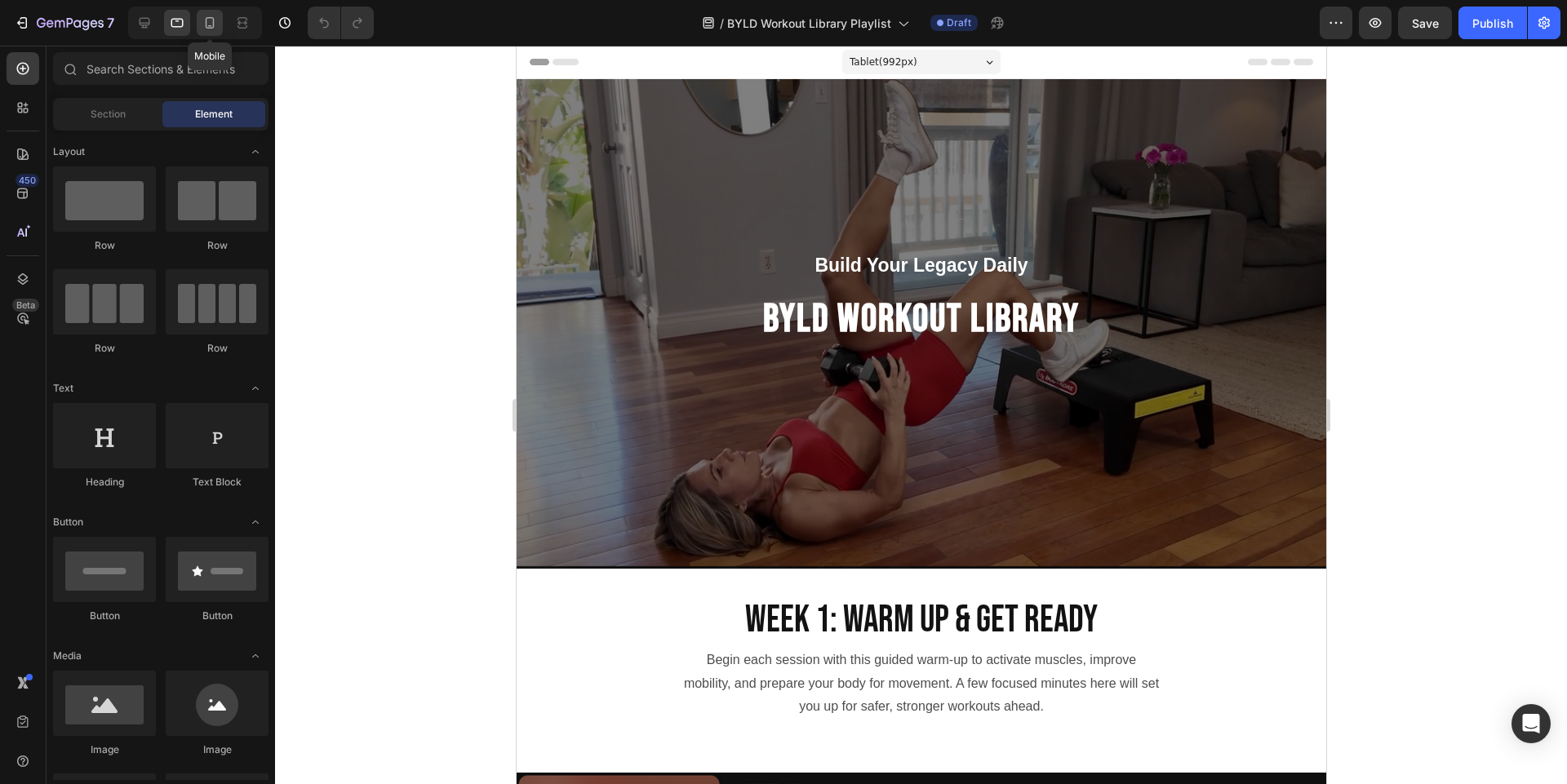
click at [218, 25] on icon at bounding box center [210, 23] width 16 height 16
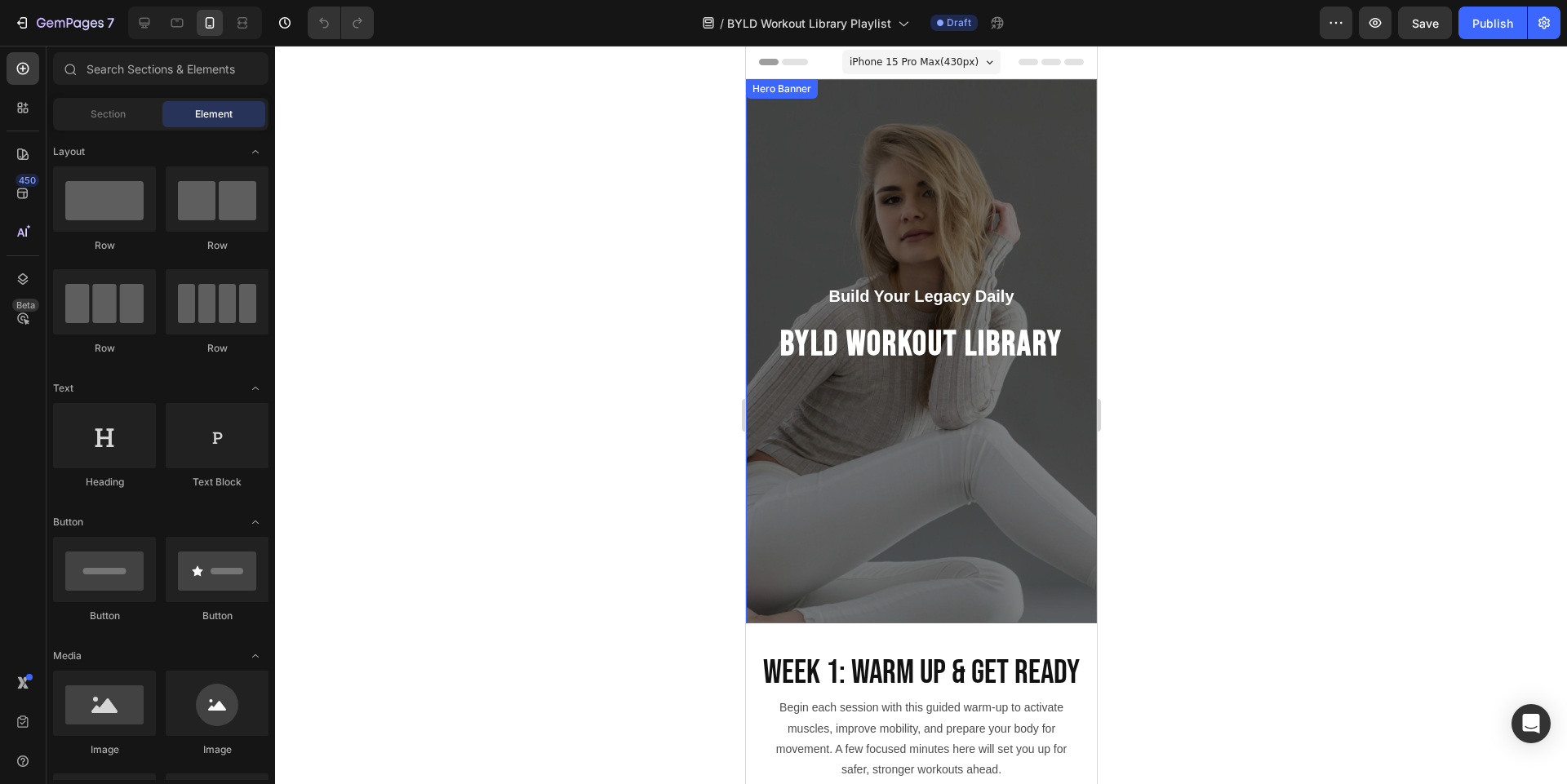
click at [845, 497] on div "Overlay" at bounding box center [921, 350] width 350 height 544
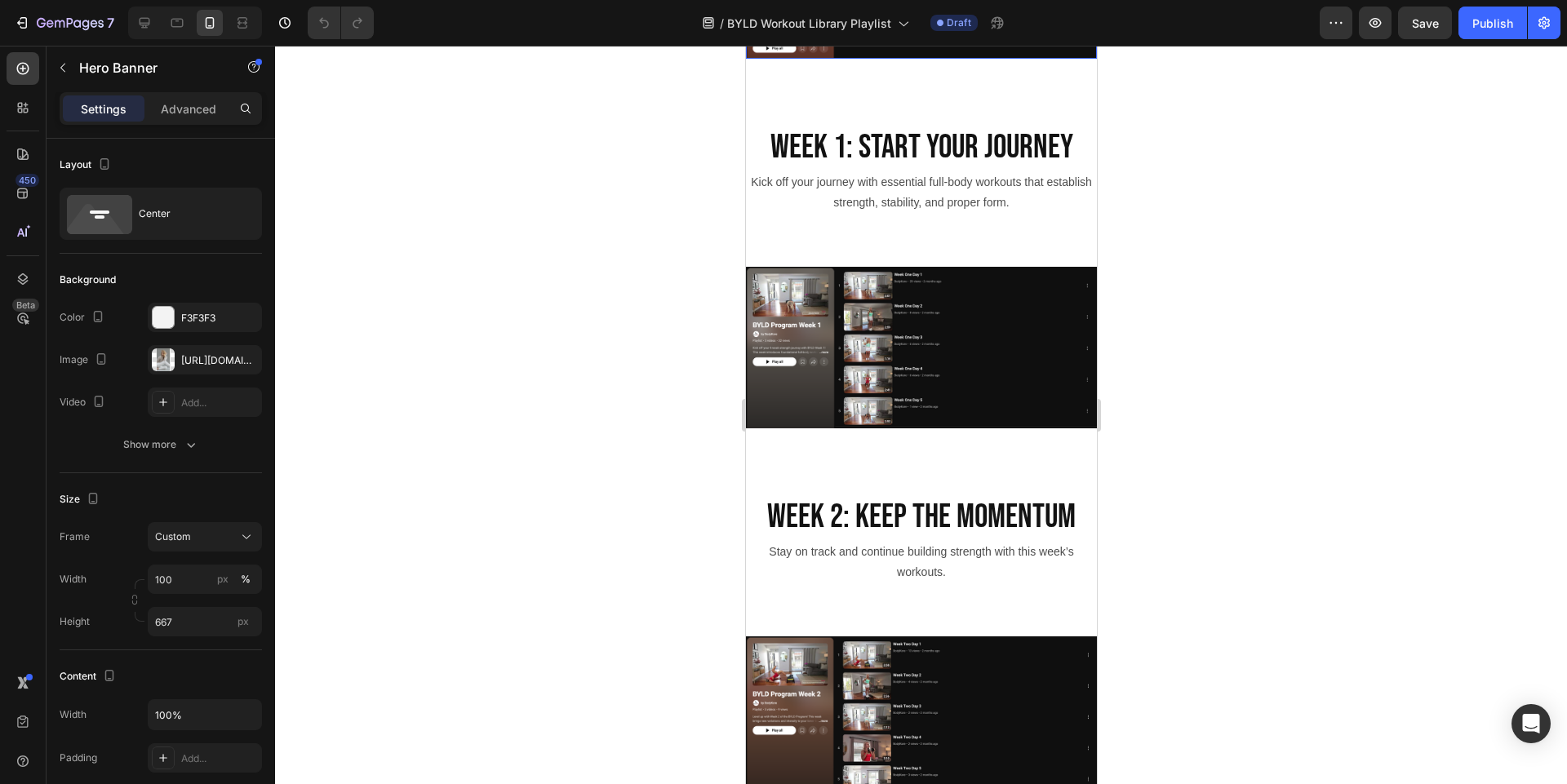
scroll to position [881, 0]
click at [141, 21] on icon at bounding box center [144, 23] width 16 height 16
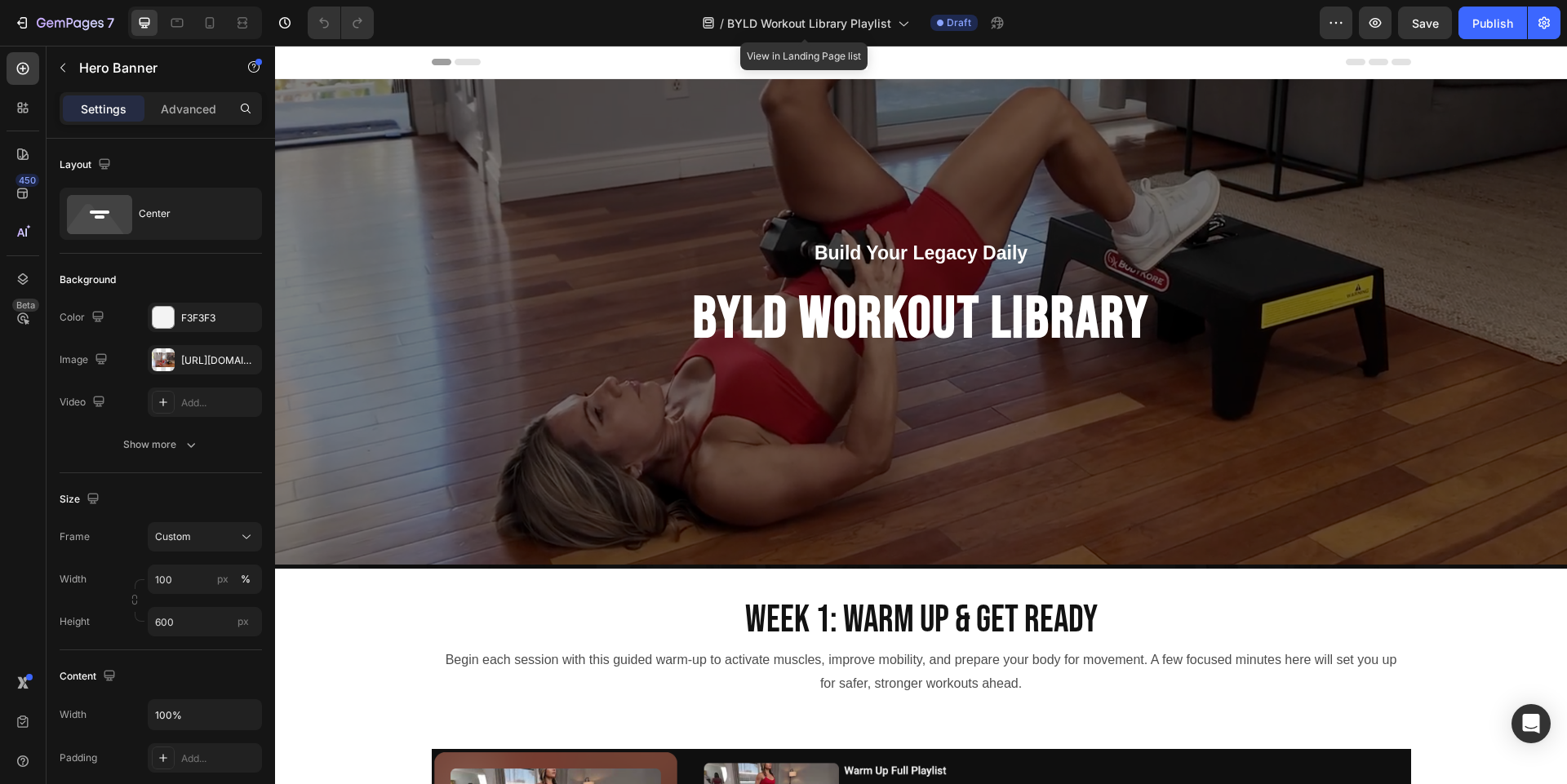
click at [440, 309] on div "Build Your Legacy Daily Text Block BYLD WORKOUT LIBRARY Heading Row" at bounding box center [921, 323] width 1292 height 168
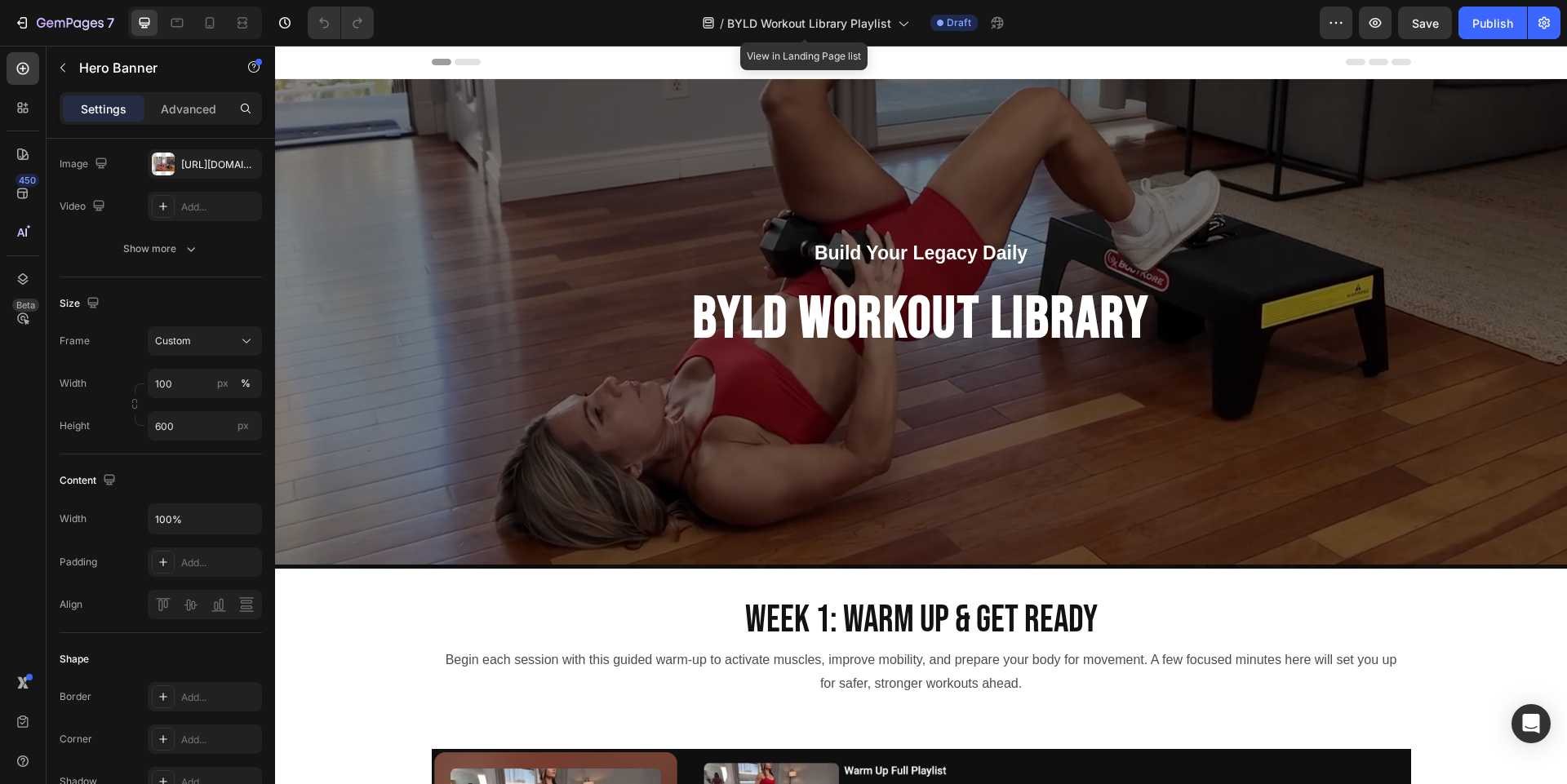
click at [467, 305] on div "Build Your Legacy Daily Text Block BYLD WORKOUT LIBRARY Heading Row" at bounding box center [921, 323] width 1292 height 168
click at [205, 24] on icon at bounding box center [210, 23] width 9 height 12
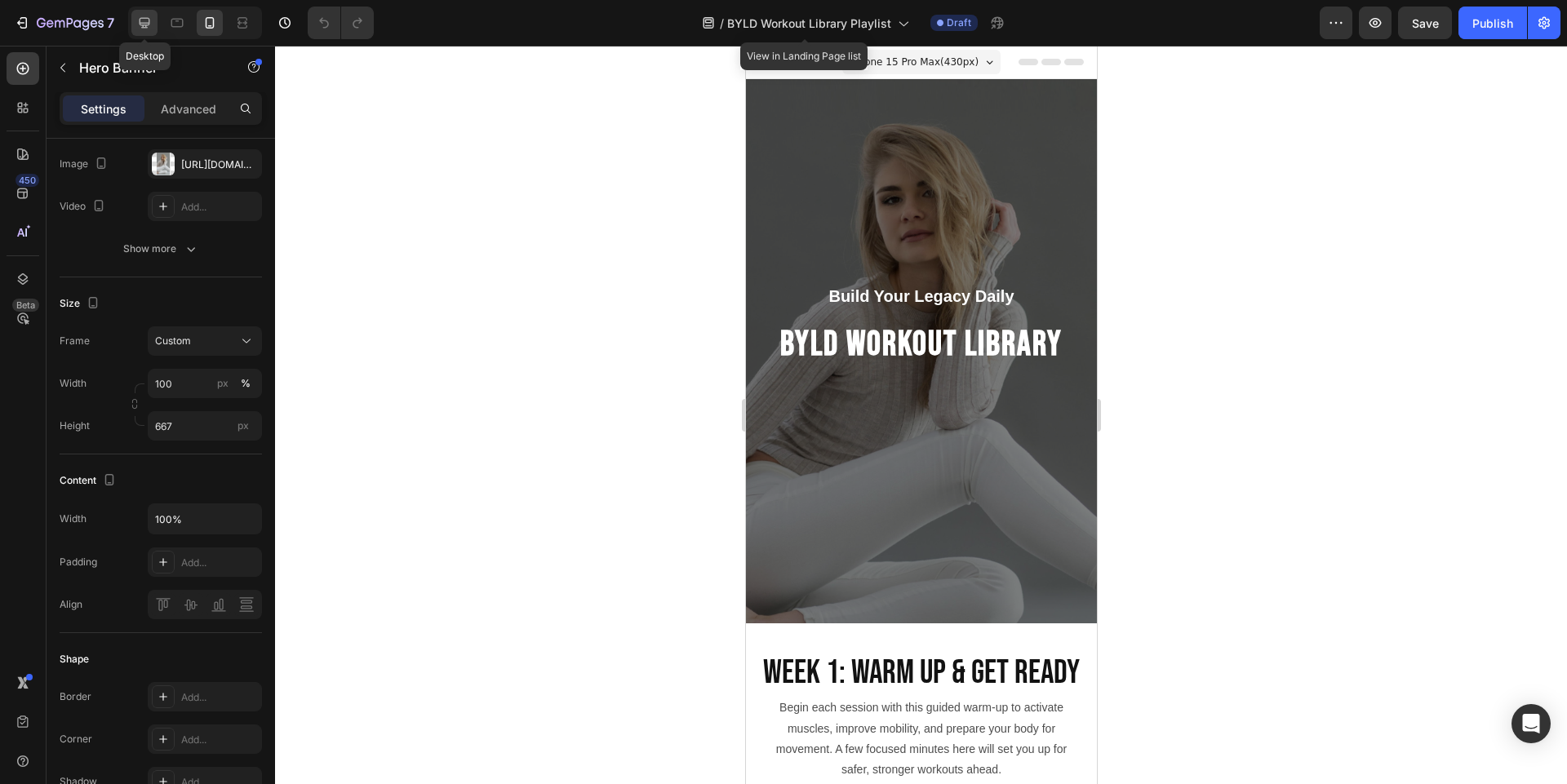
click at [135, 20] on div at bounding box center [144, 23] width 26 height 26
type input "600"
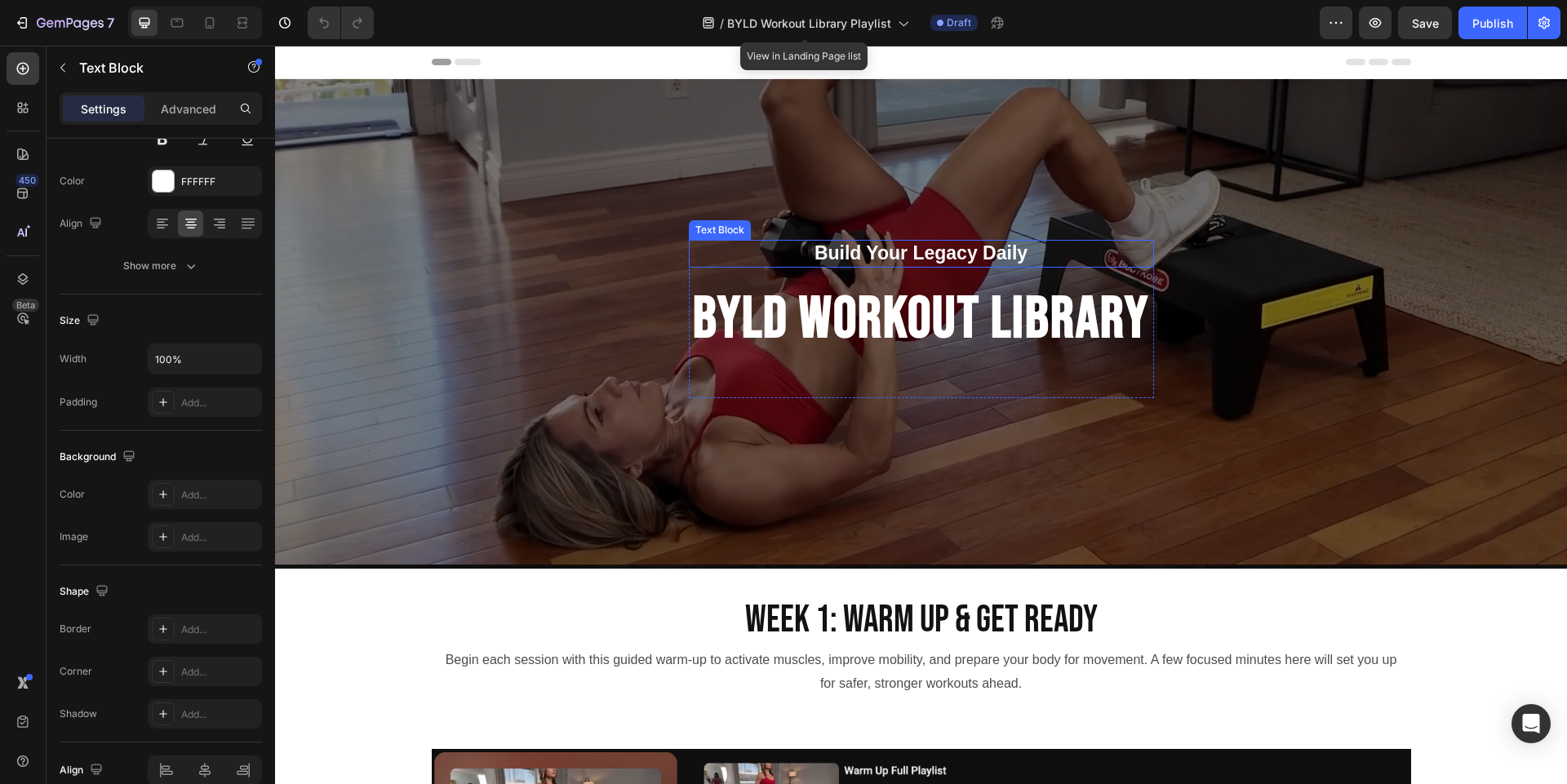
click at [903, 251] on p "Build Your Legacy Daily" at bounding box center [921, 253] width 462 height 24
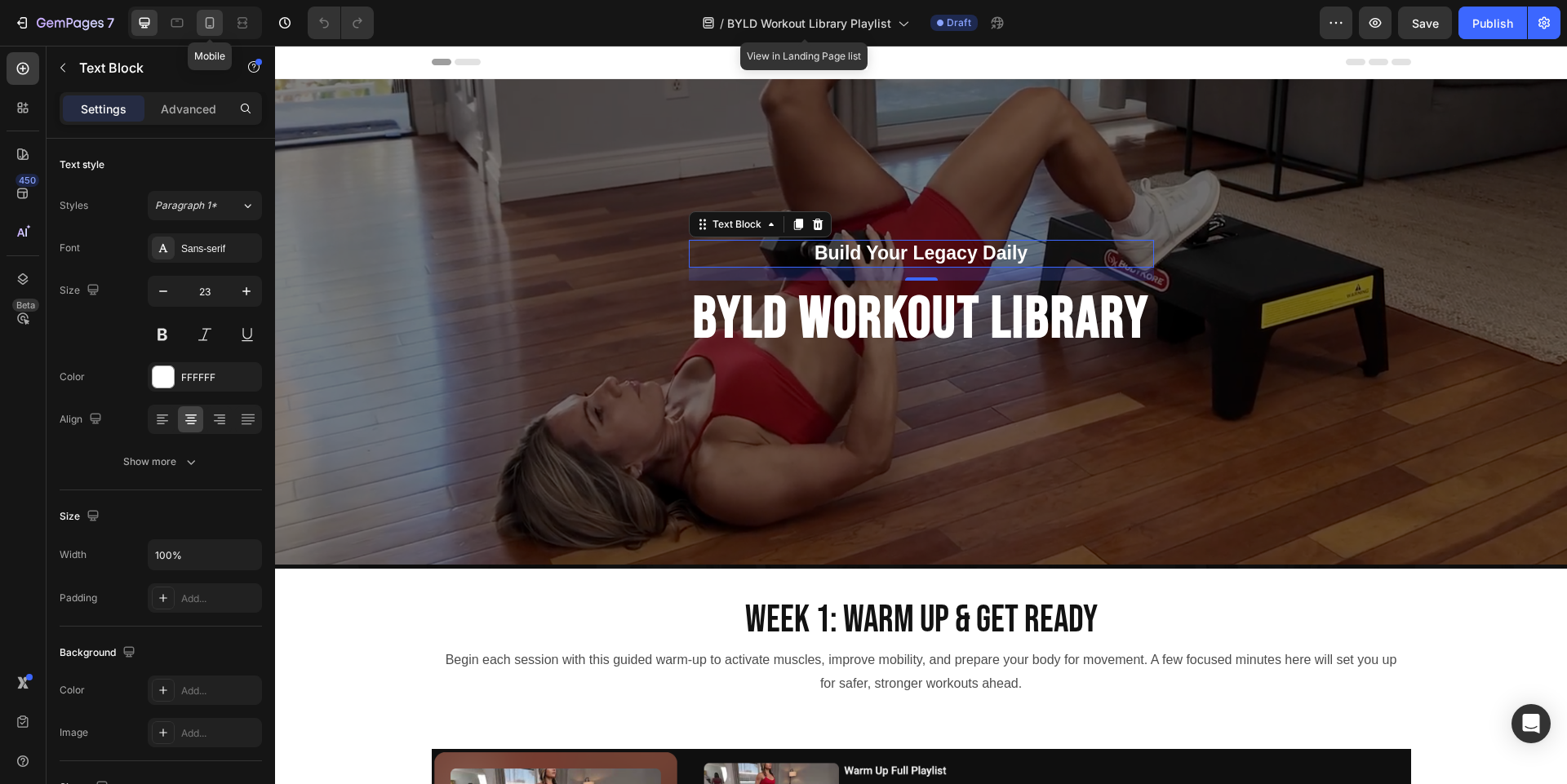
click at [214, 20] on icon at bounding box center [210, 23] width 16 height 16
type input "20"
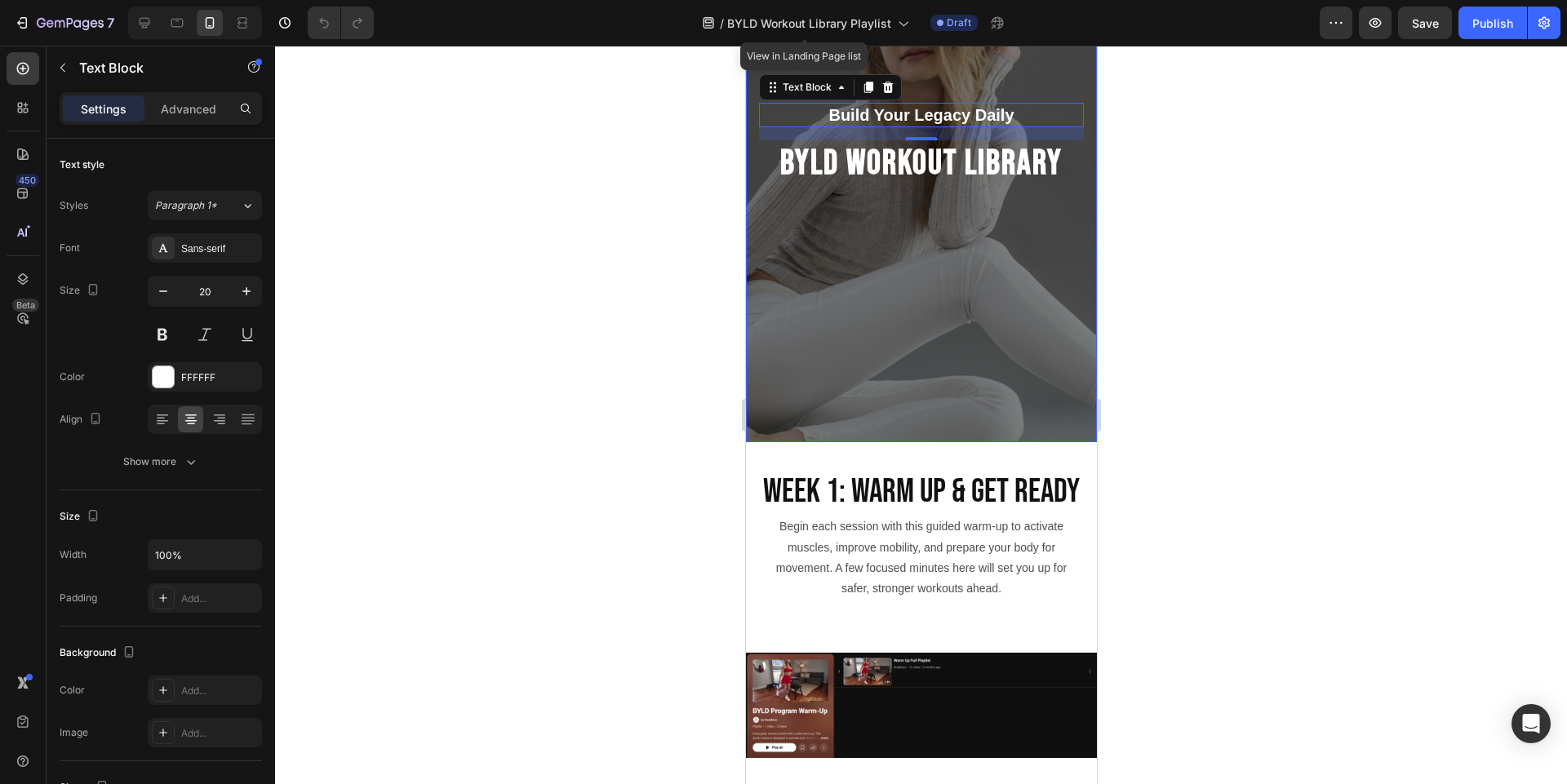
scroll to position [83, 0]
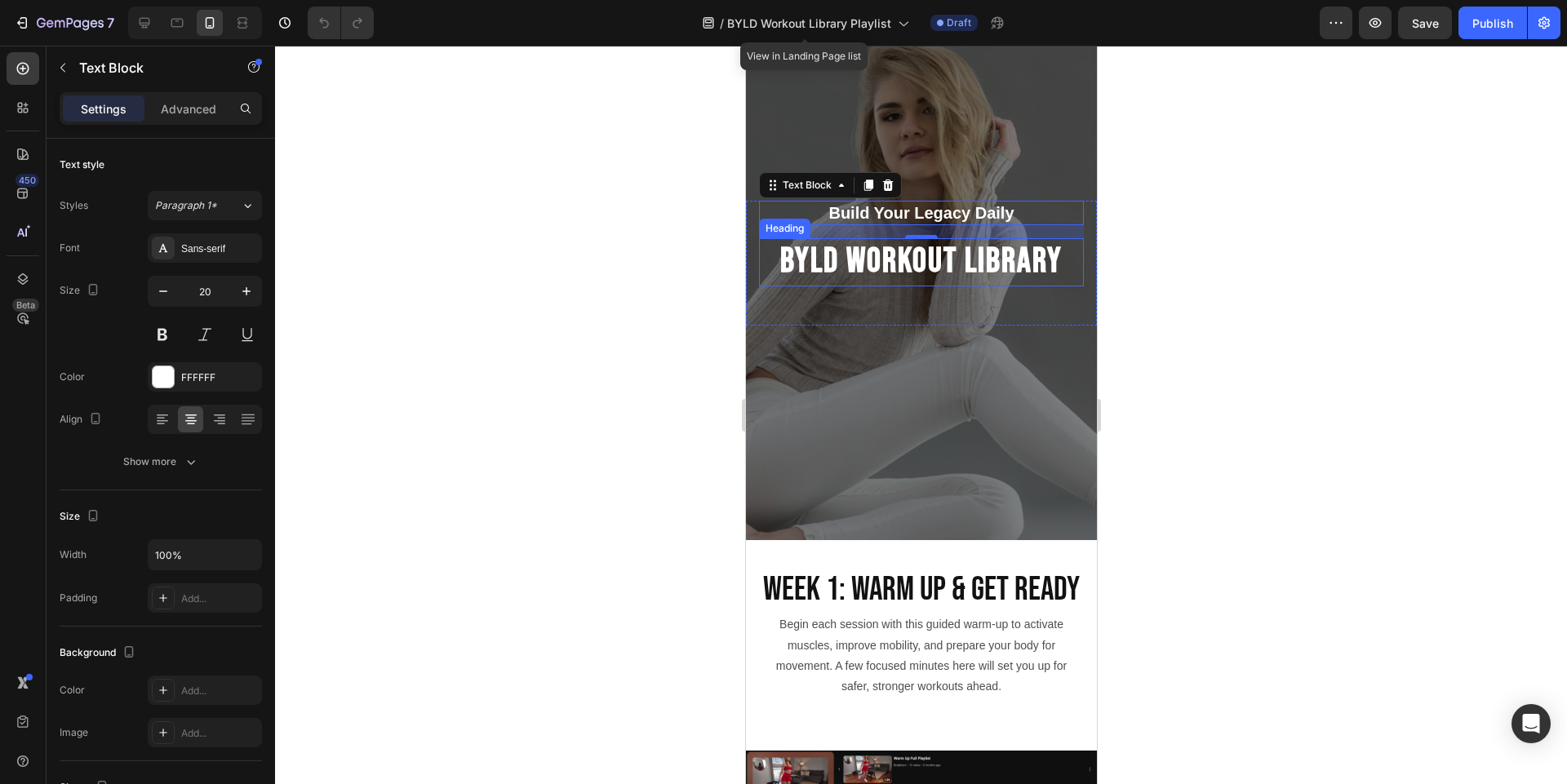
click at [881, 268] on h2 "BYLD WORKOUT LIBRARY" at bounding box center [921, 261] width 325 height 48
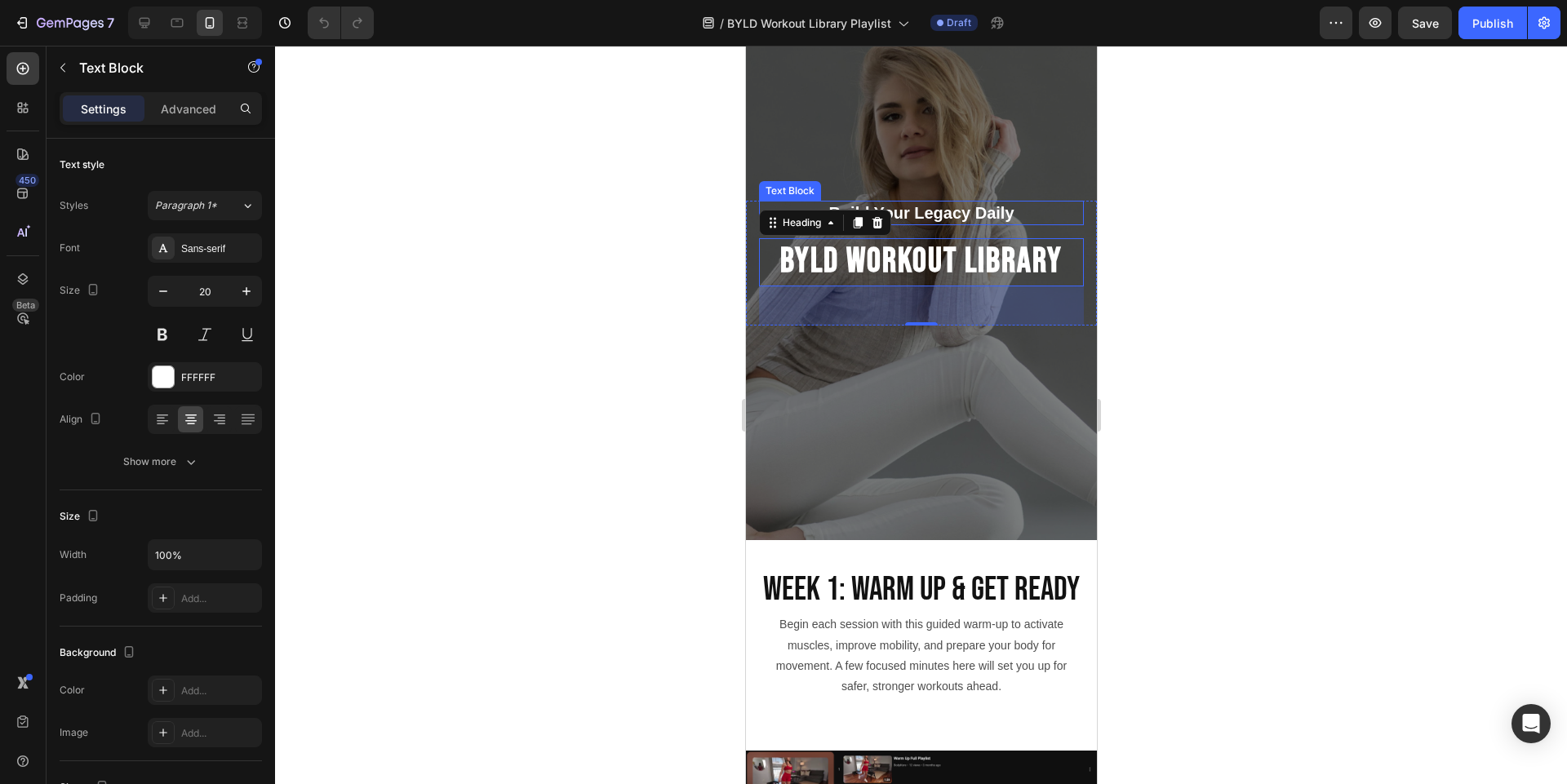
click at [941, 209] on p "Build Your Legacy Daily" at bounding box center [921, 212] width 321 height 21
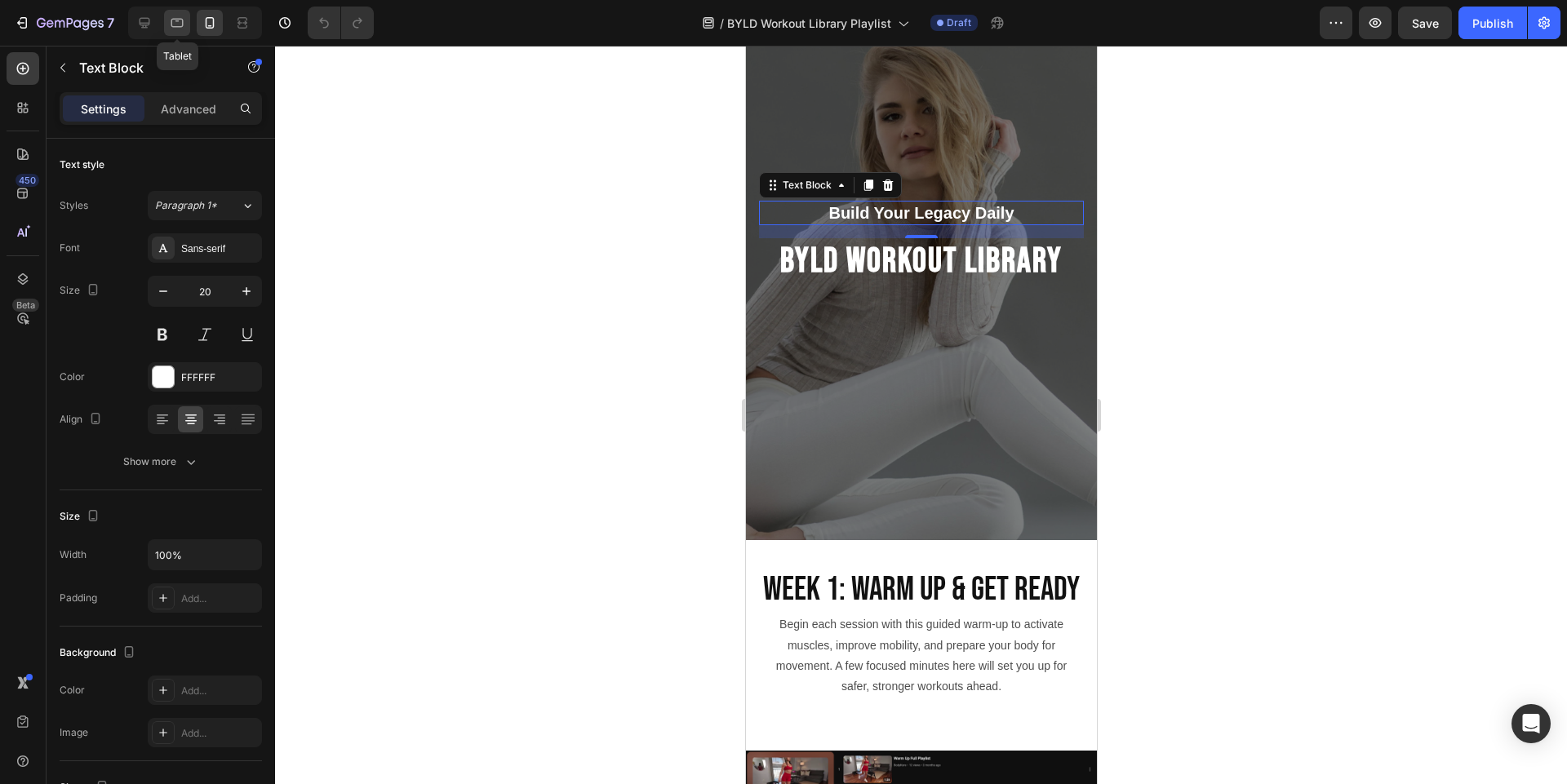
click at [186, 25] on div at bounding box center [177, 23] width 26 height 26
type input "23"
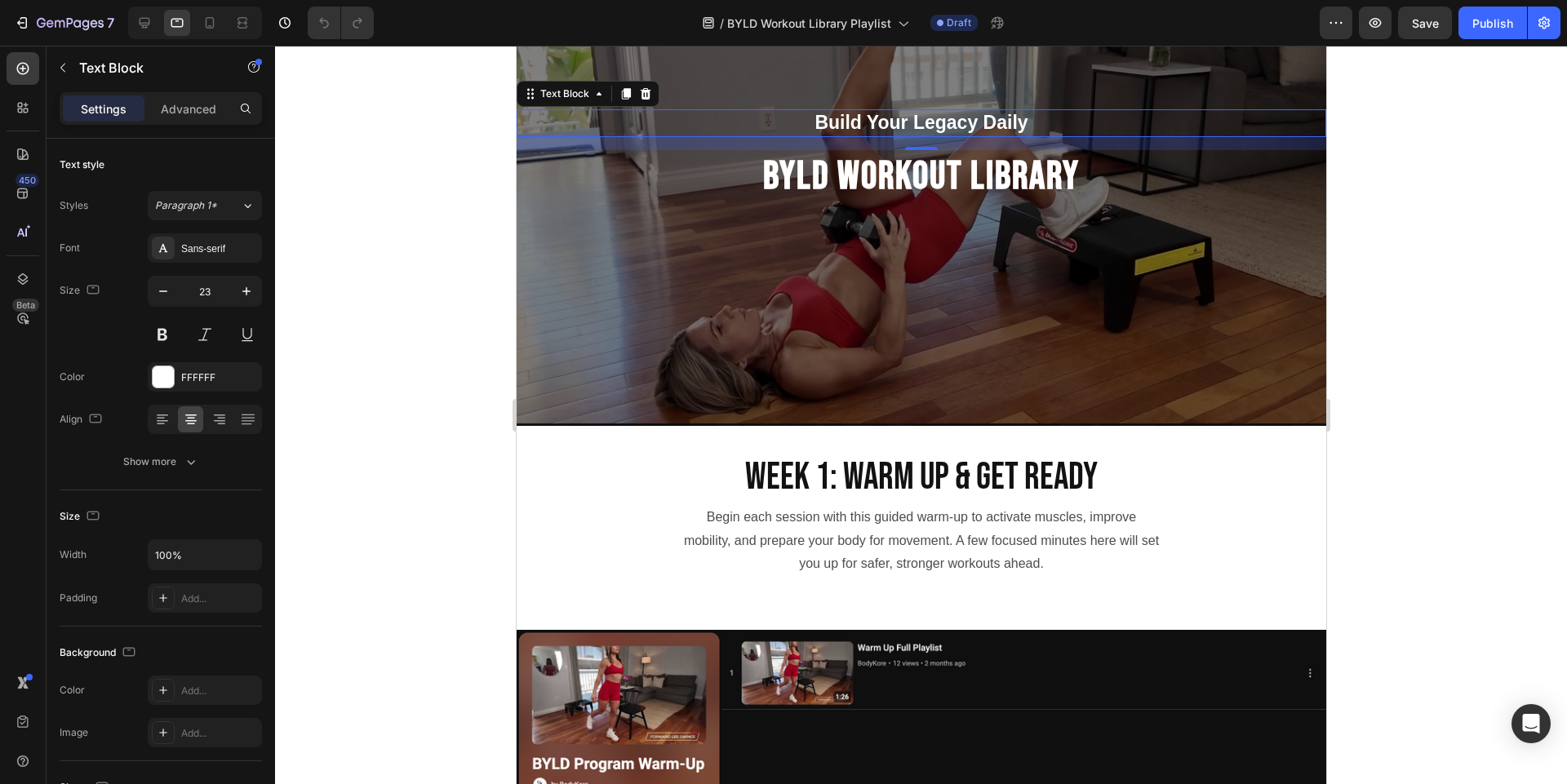
scroll to position [149, 0]
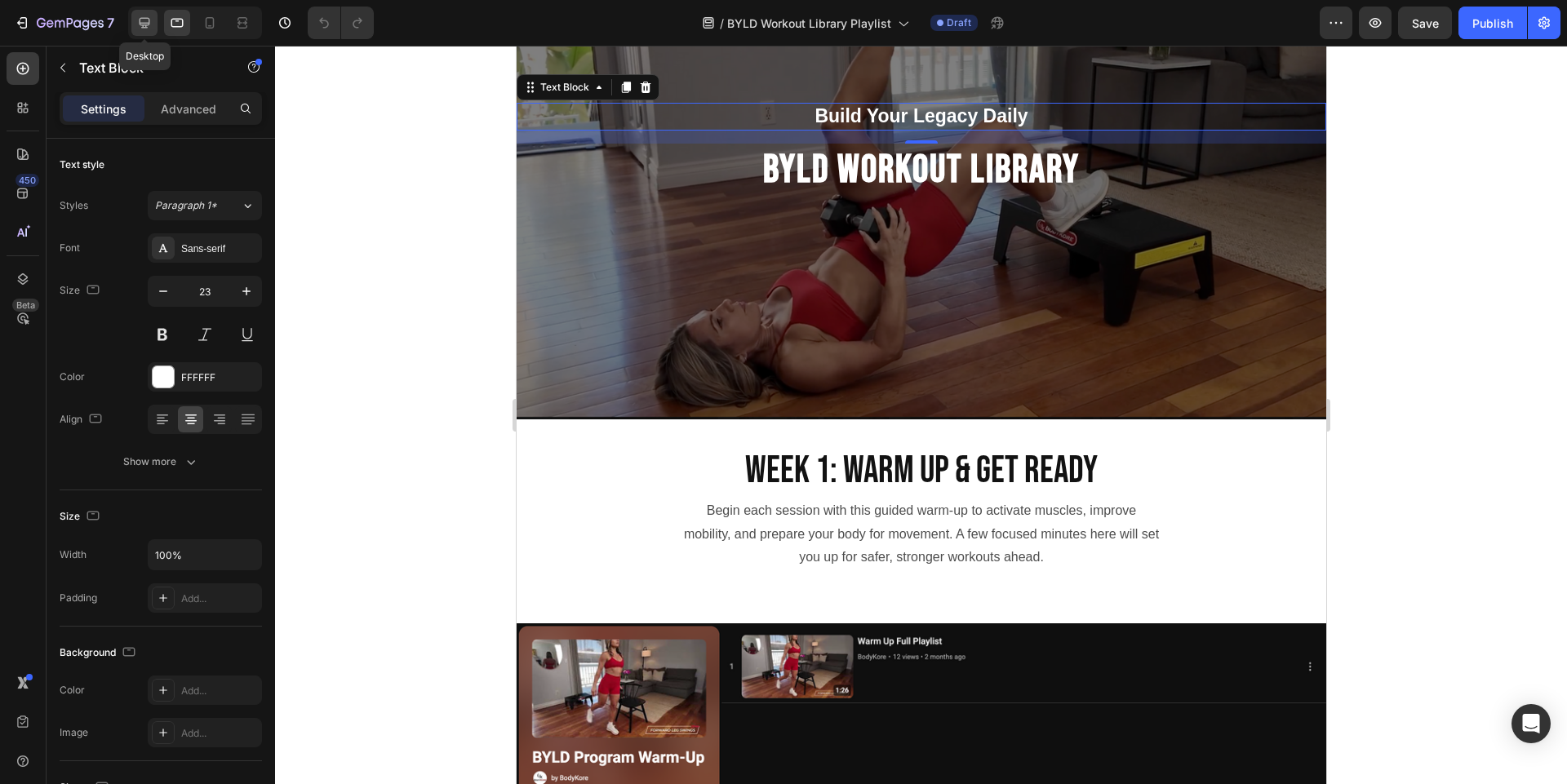
click at [144, 19] on icon at bounding box center [145, 24] width 11 height 11
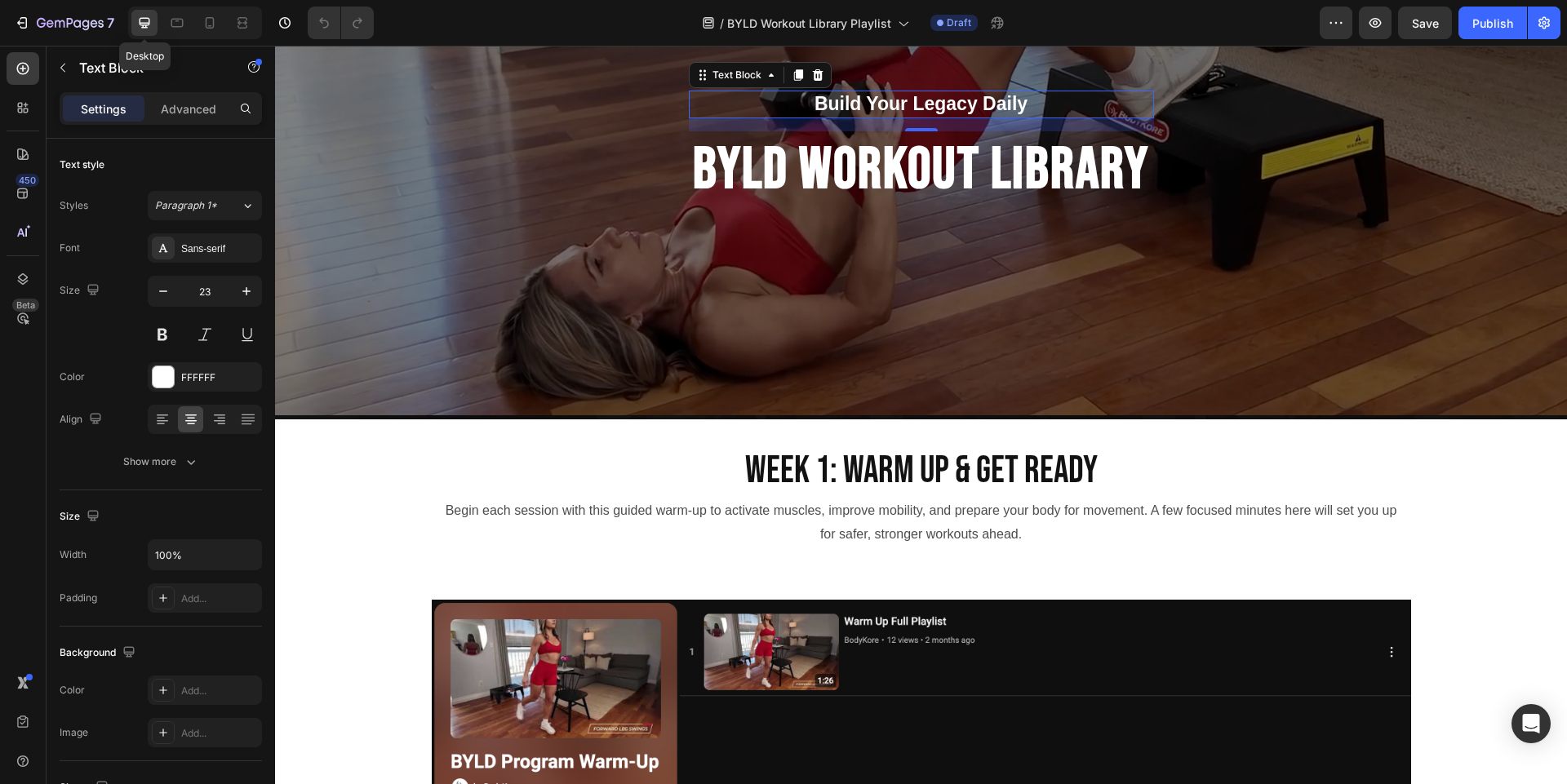
scroll to position [137, 0]
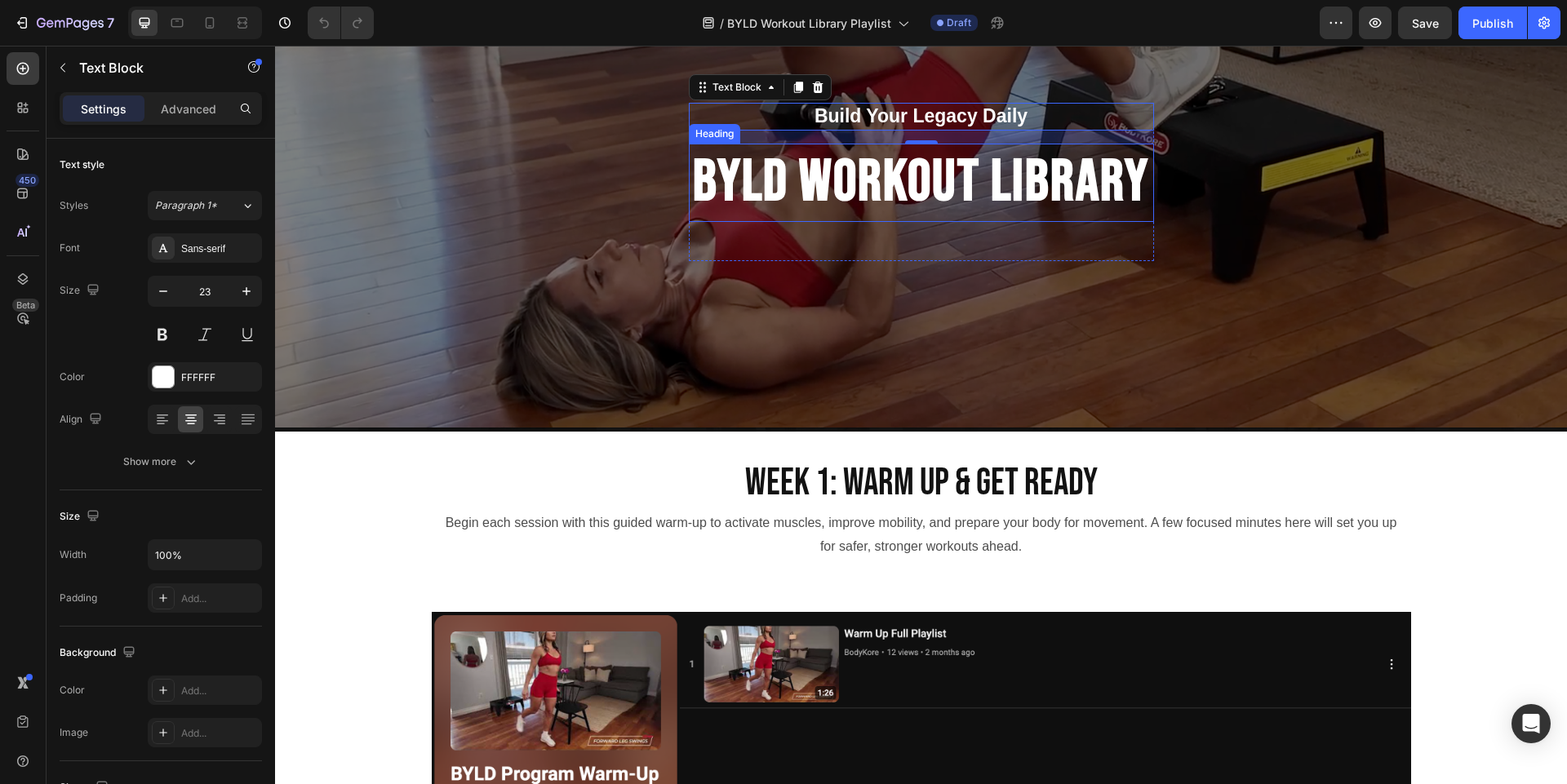
click at [749, 168] on h2 "BYLD WORKOUT LIBRARY" at bounding box center [921, 182] width 465 height 78
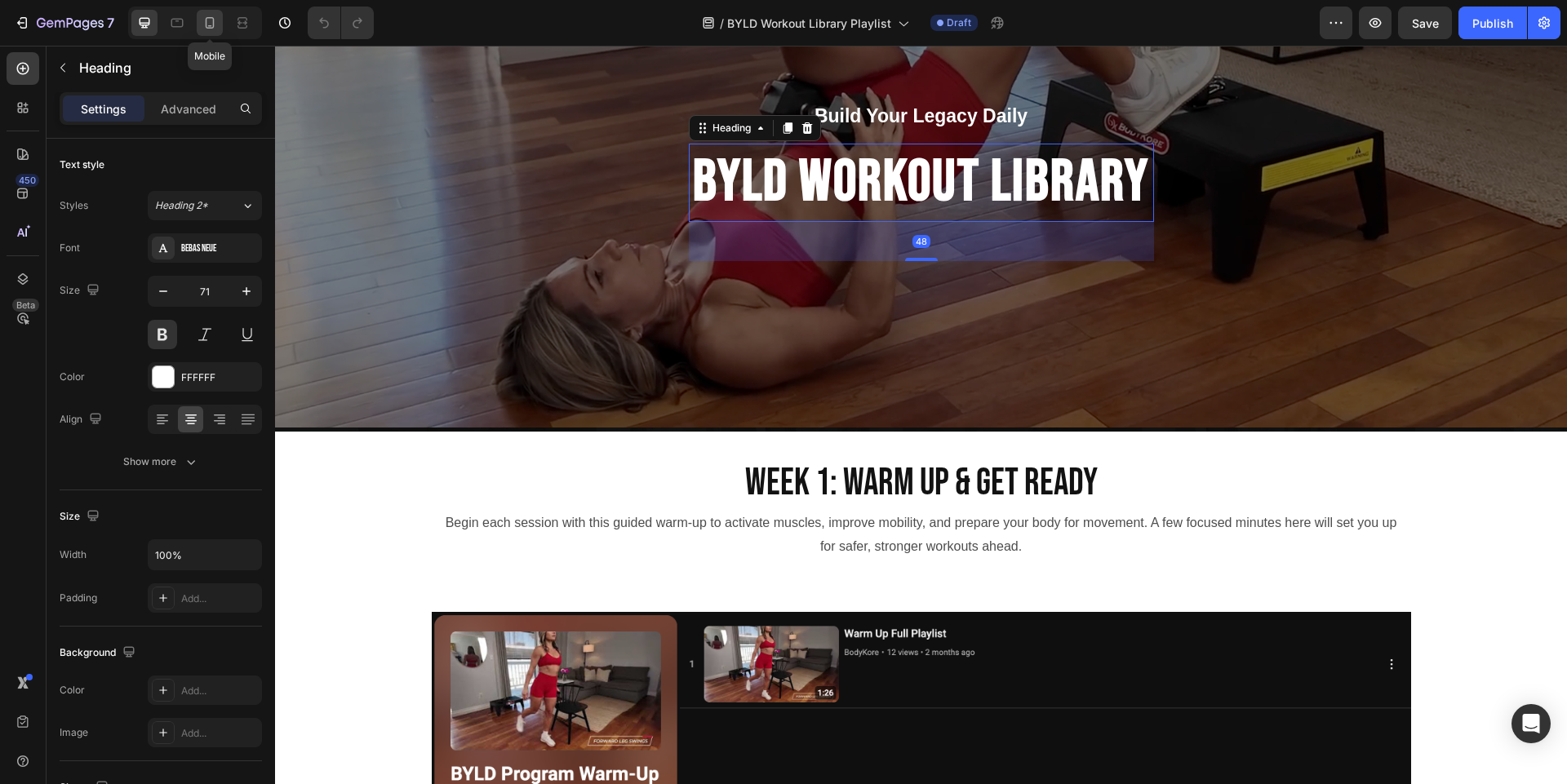
click at [213, 30] on icon at bounding box center [210, 23] width 16 height 16
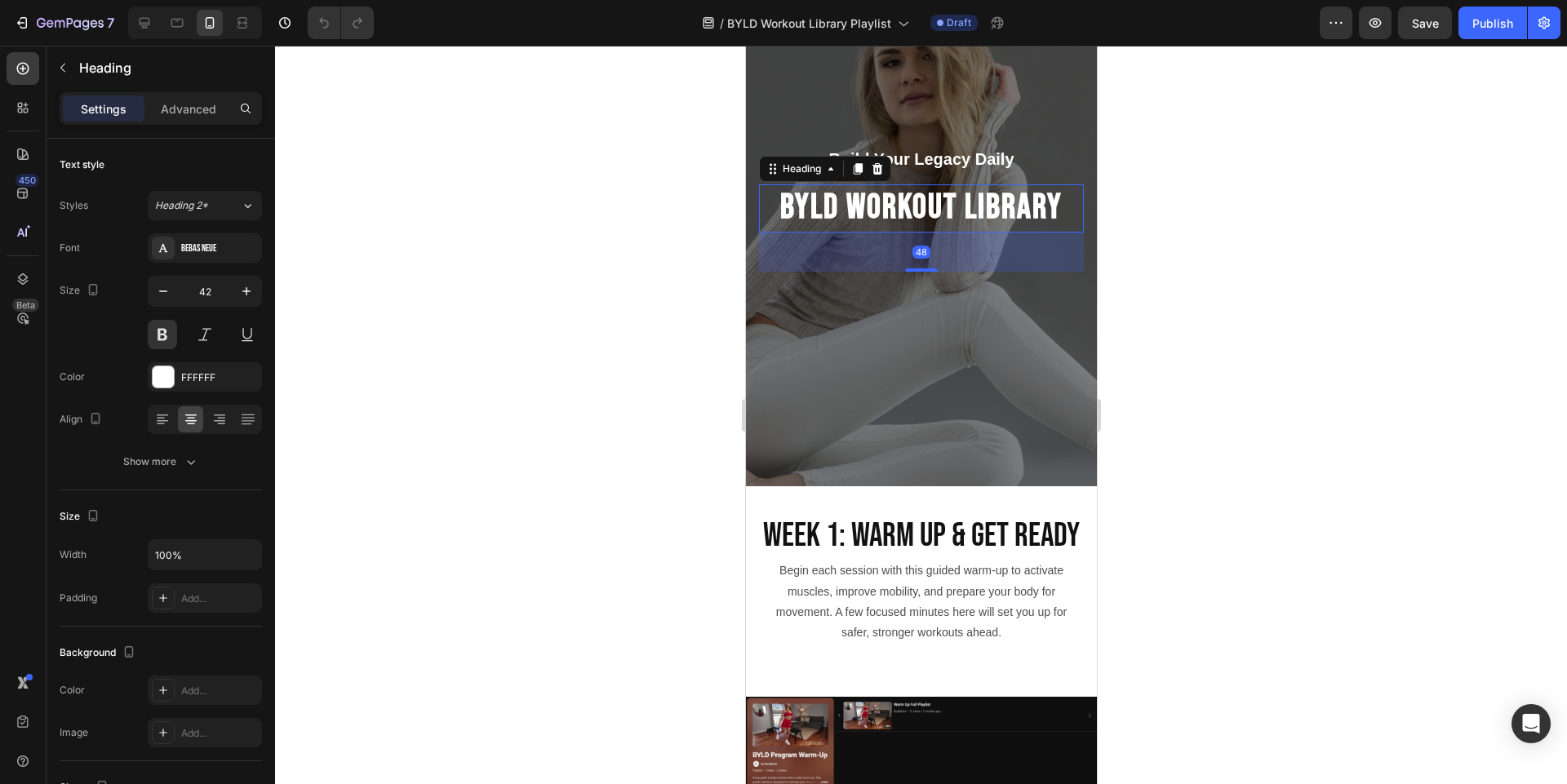
scroll to position [219, 0]
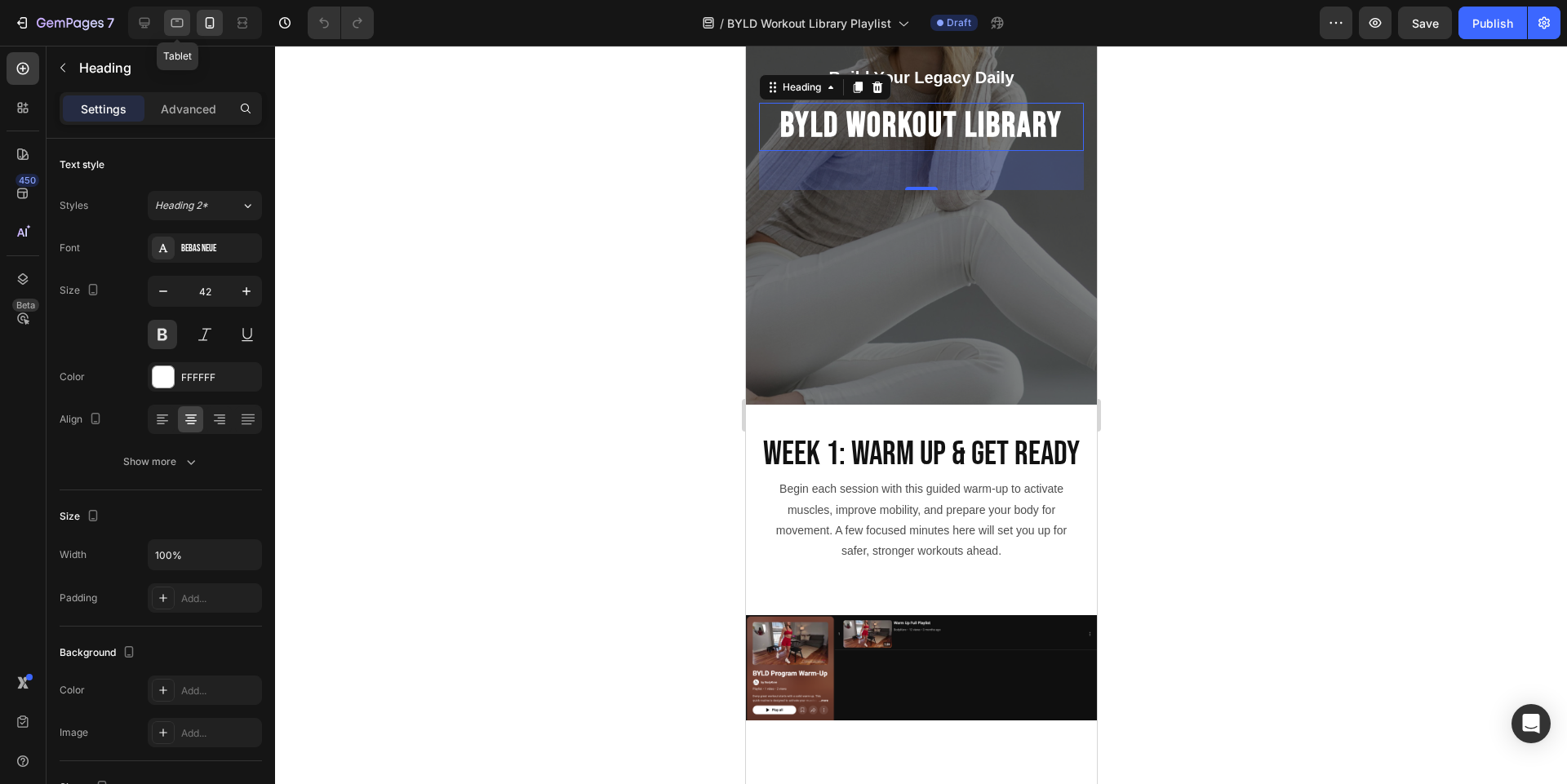
click at [173, 20] on icon at bounding box center [177, 24] width 12 height 9
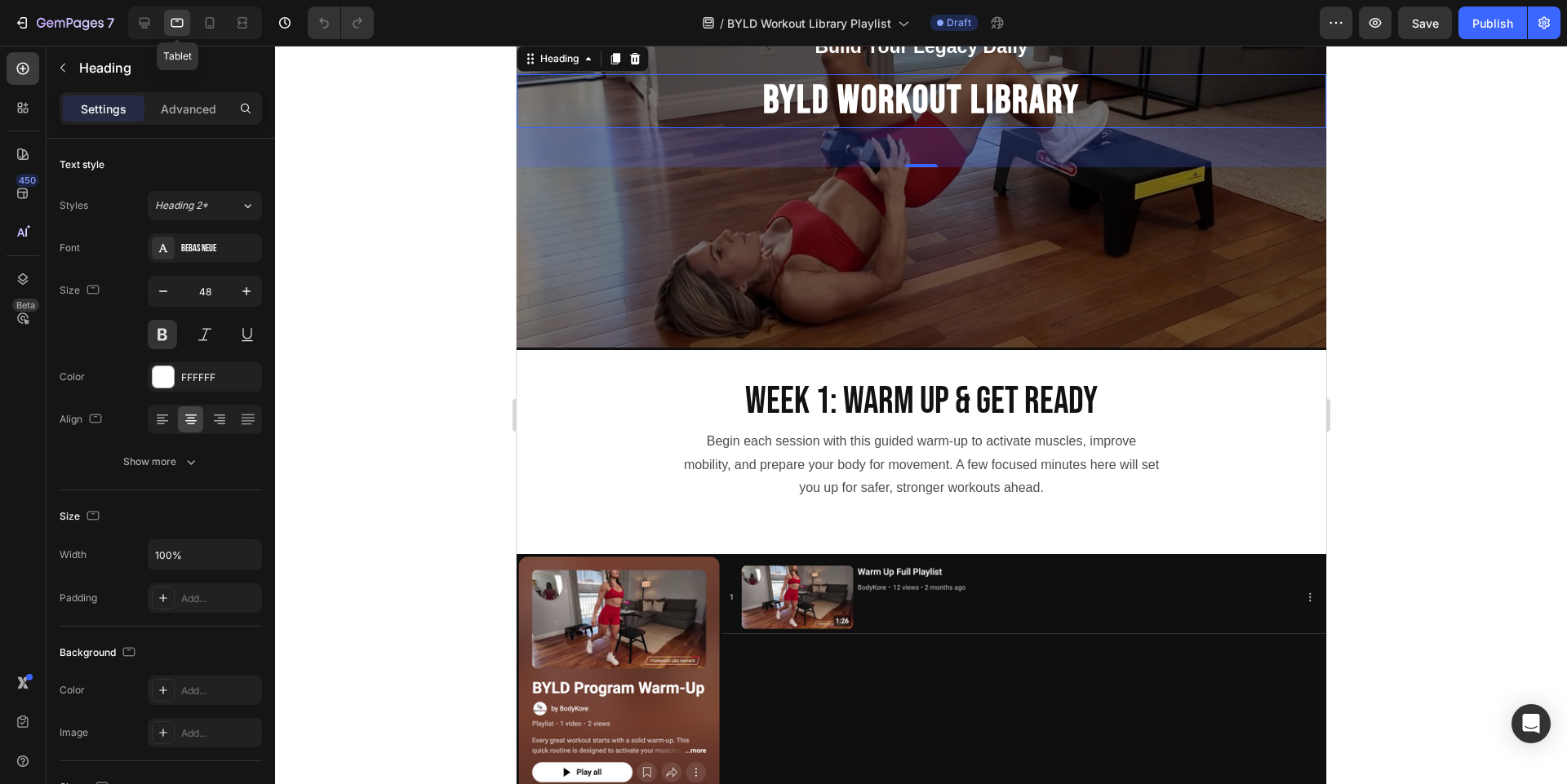
scroll to position [190, 0]
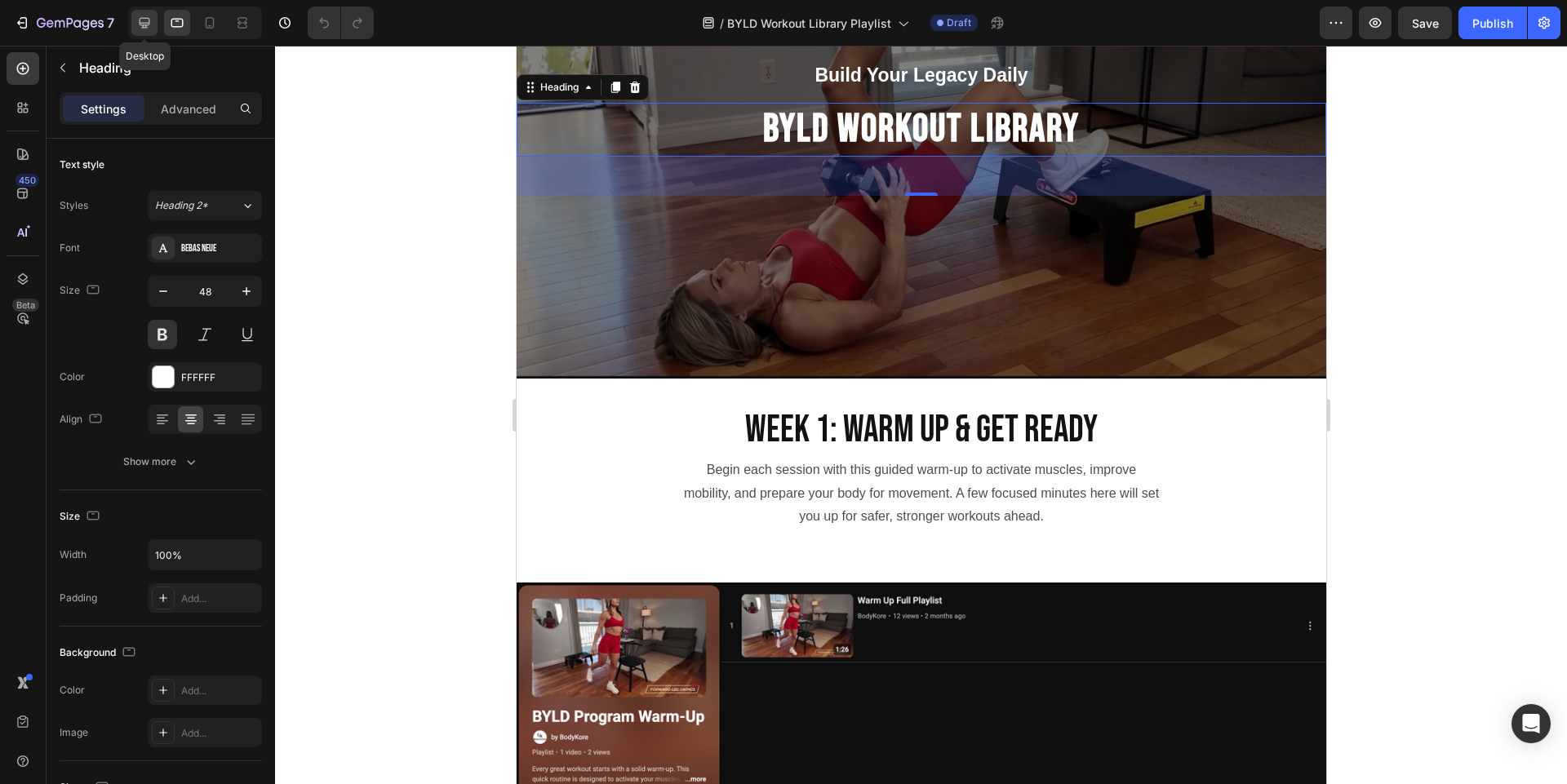
click at [133, 18] on div at bounding box center [144, 23] width 26 height 26
type input "71"
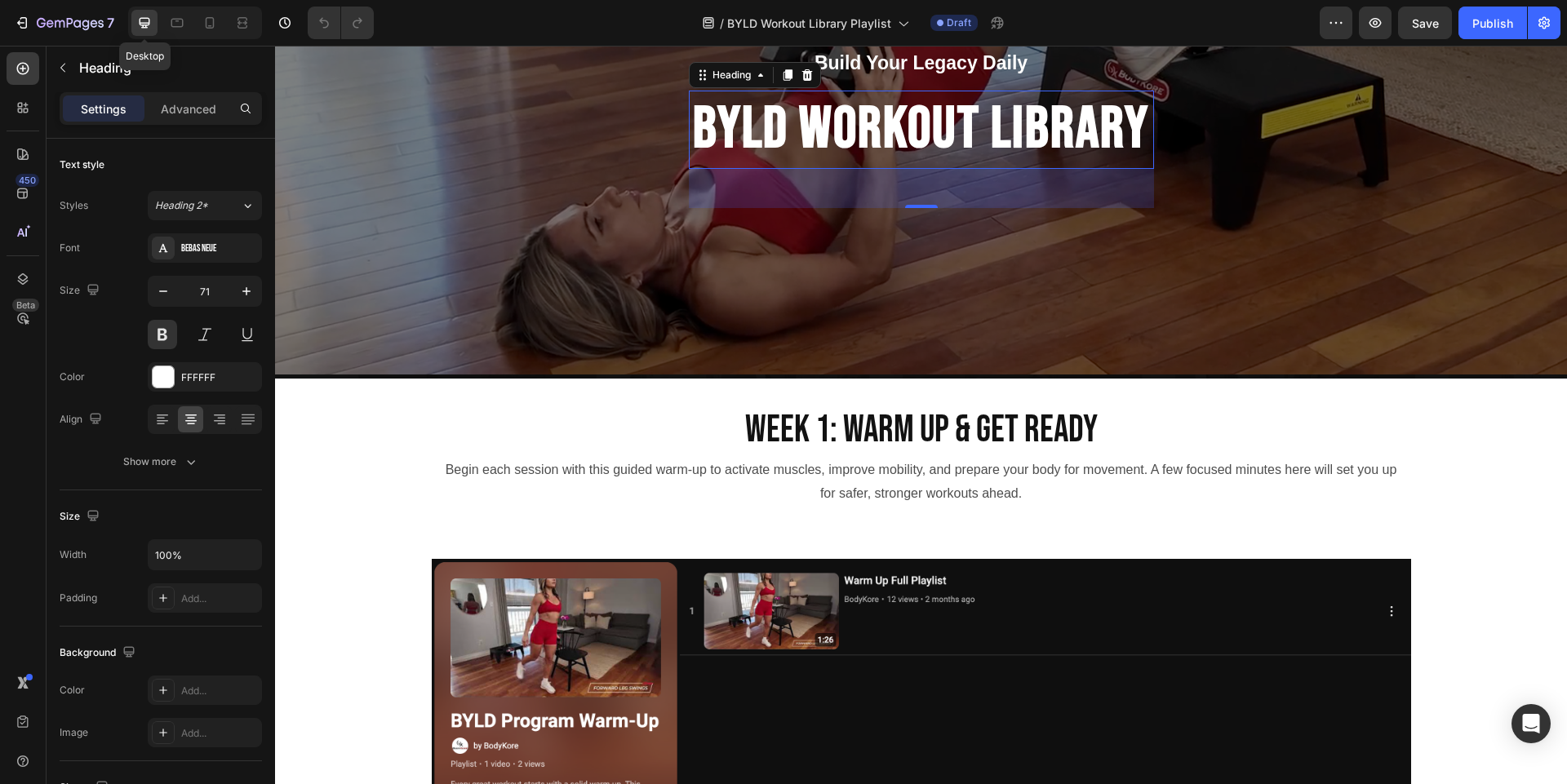
scroll to position [178, 0]
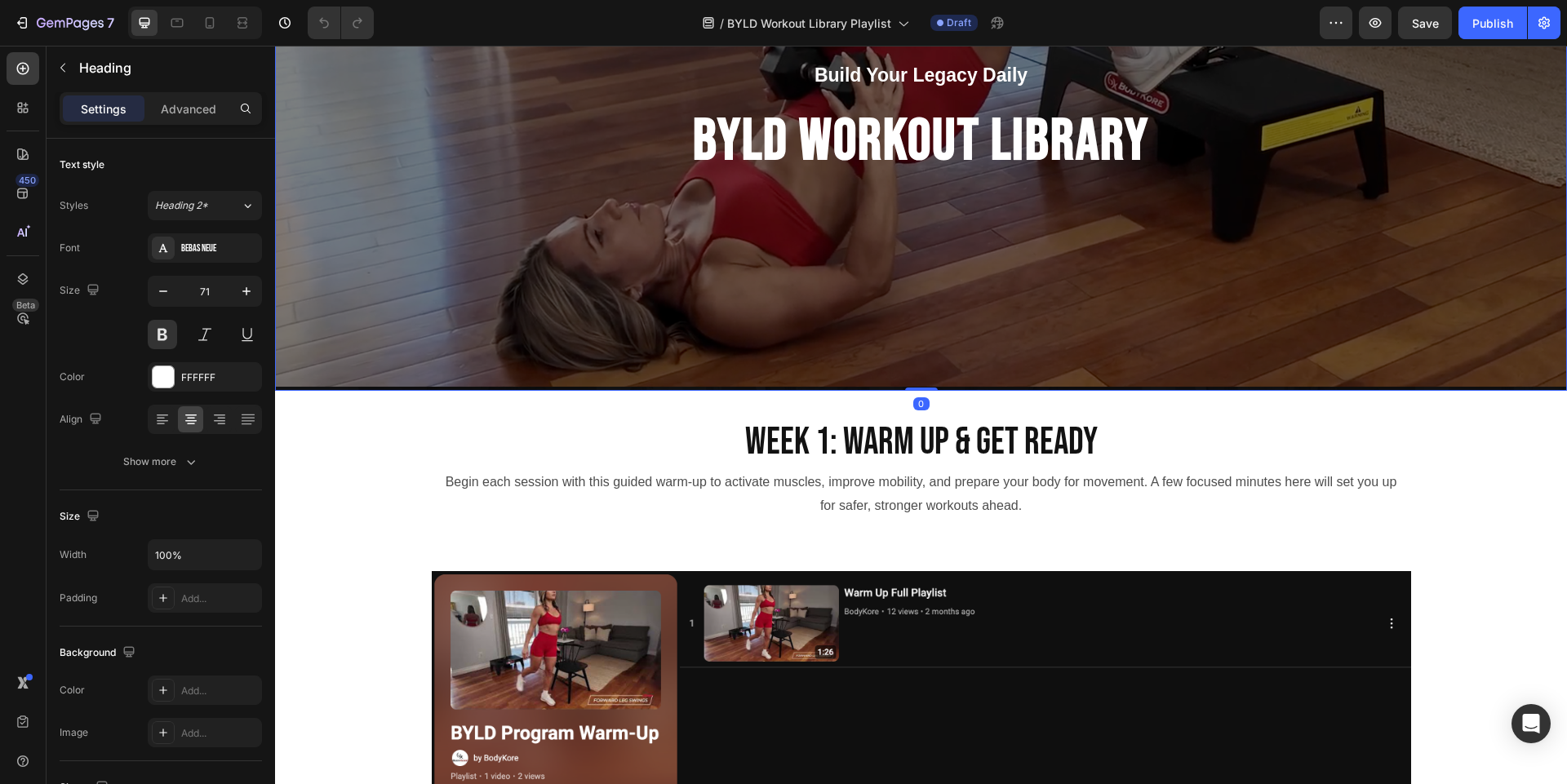
click at [561, 286] on div "Overlay" at bounding box center [921, 145] width 1292 height 489
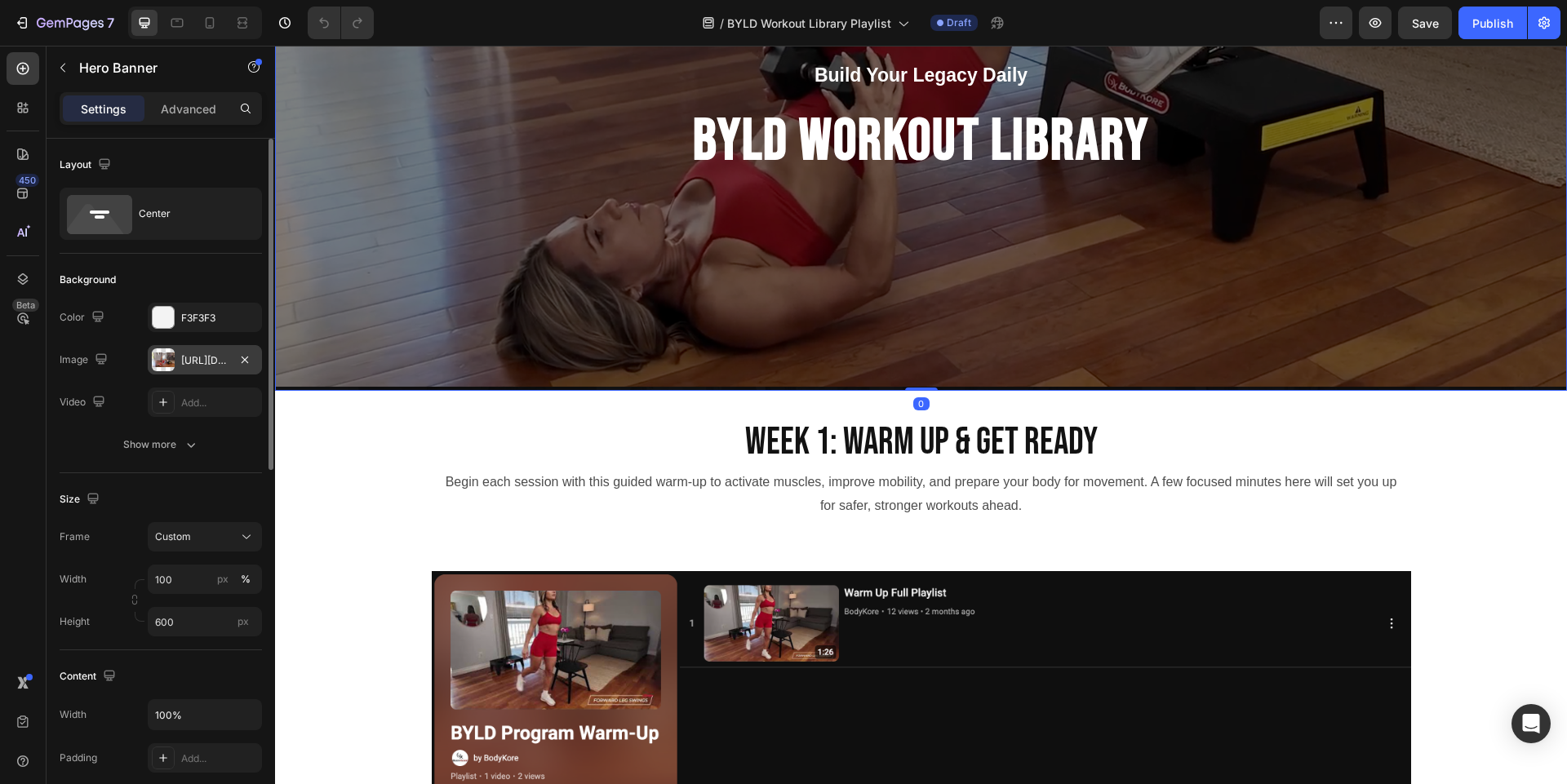
click at [189, 353] on div "https://cdn.shopify.com/s/files/1/0609/8898/1468/files/gempages_543095999581652…" at bounding box center [205, 360] width 47 height 15
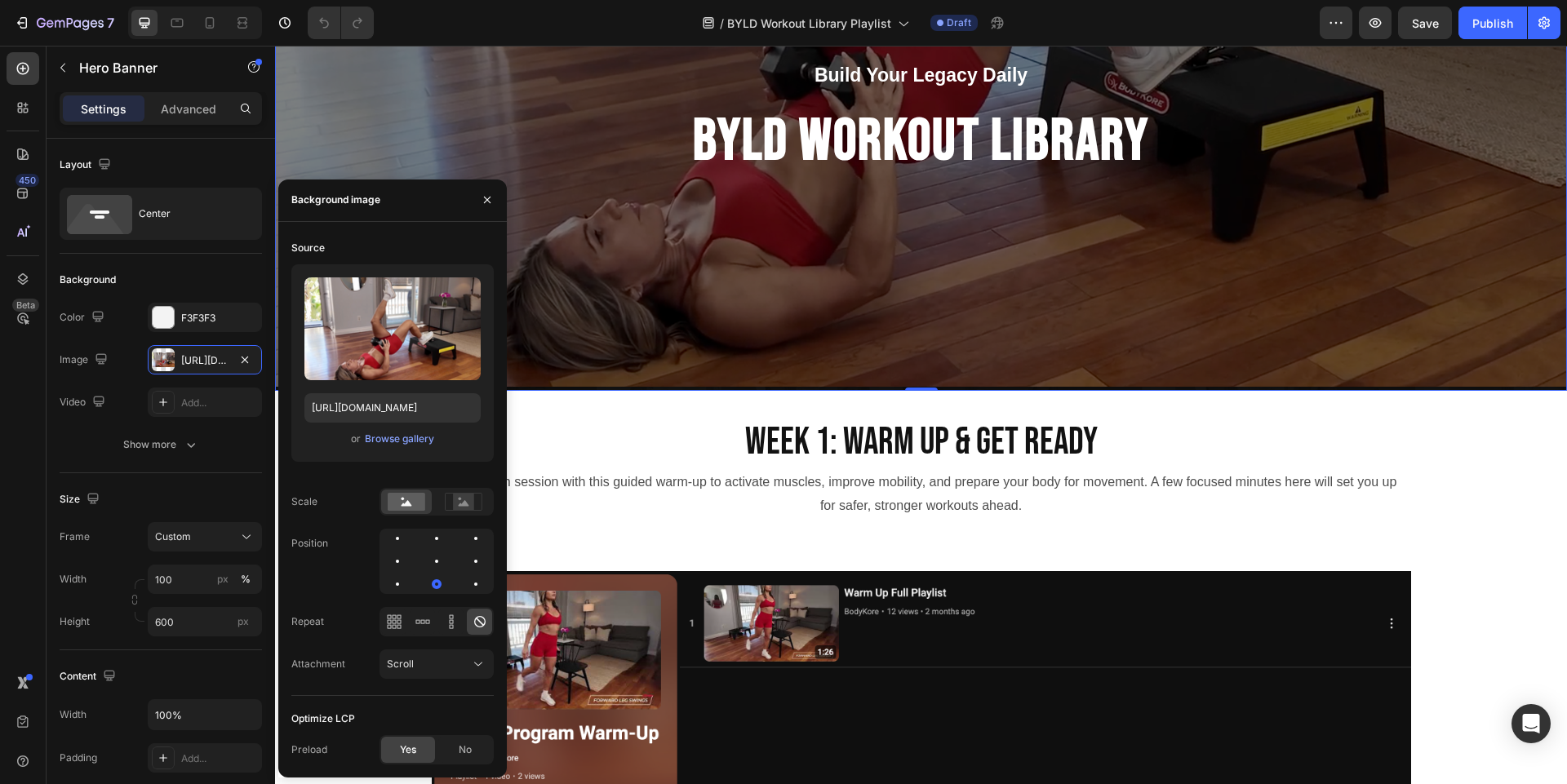
scroll to position [0, 0]
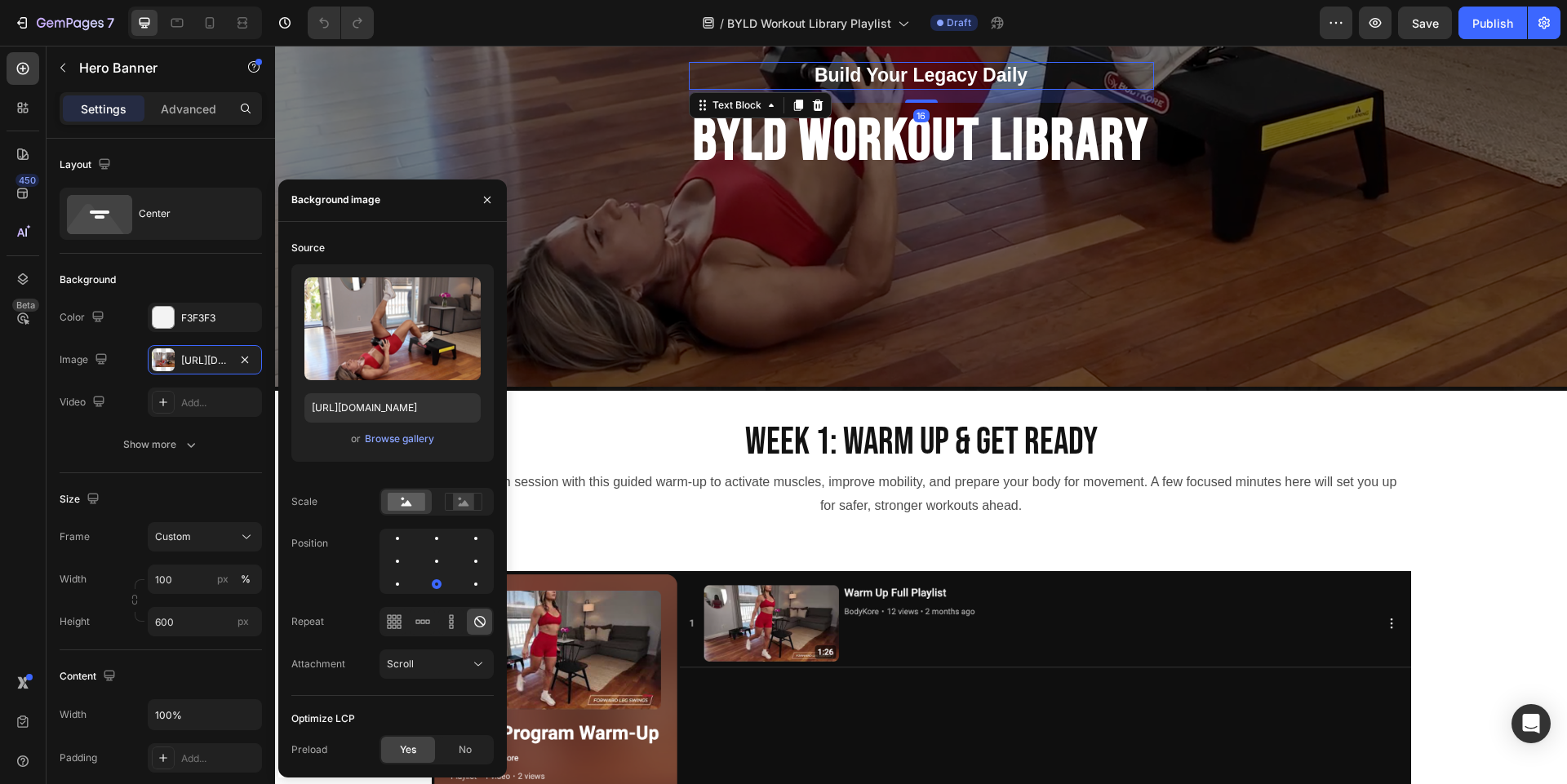
click at [850, 78] on p "Build Your Legacy Daily" at bounding box center [921, 75] width 462 height 24
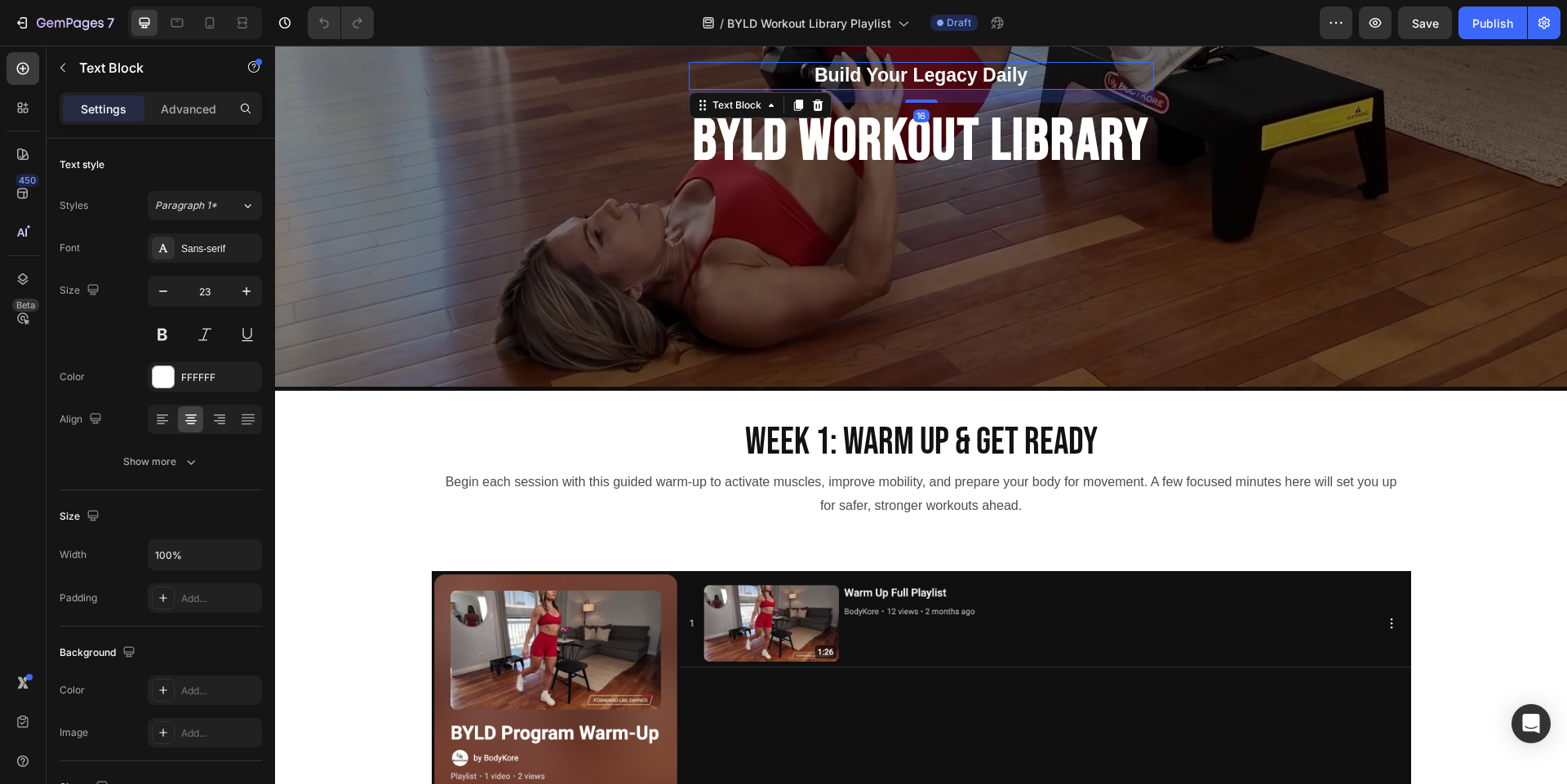
click at [1028, 68] on p "Build Your Legacy Daily" at bounding box center [921, 75] width 462 height 24
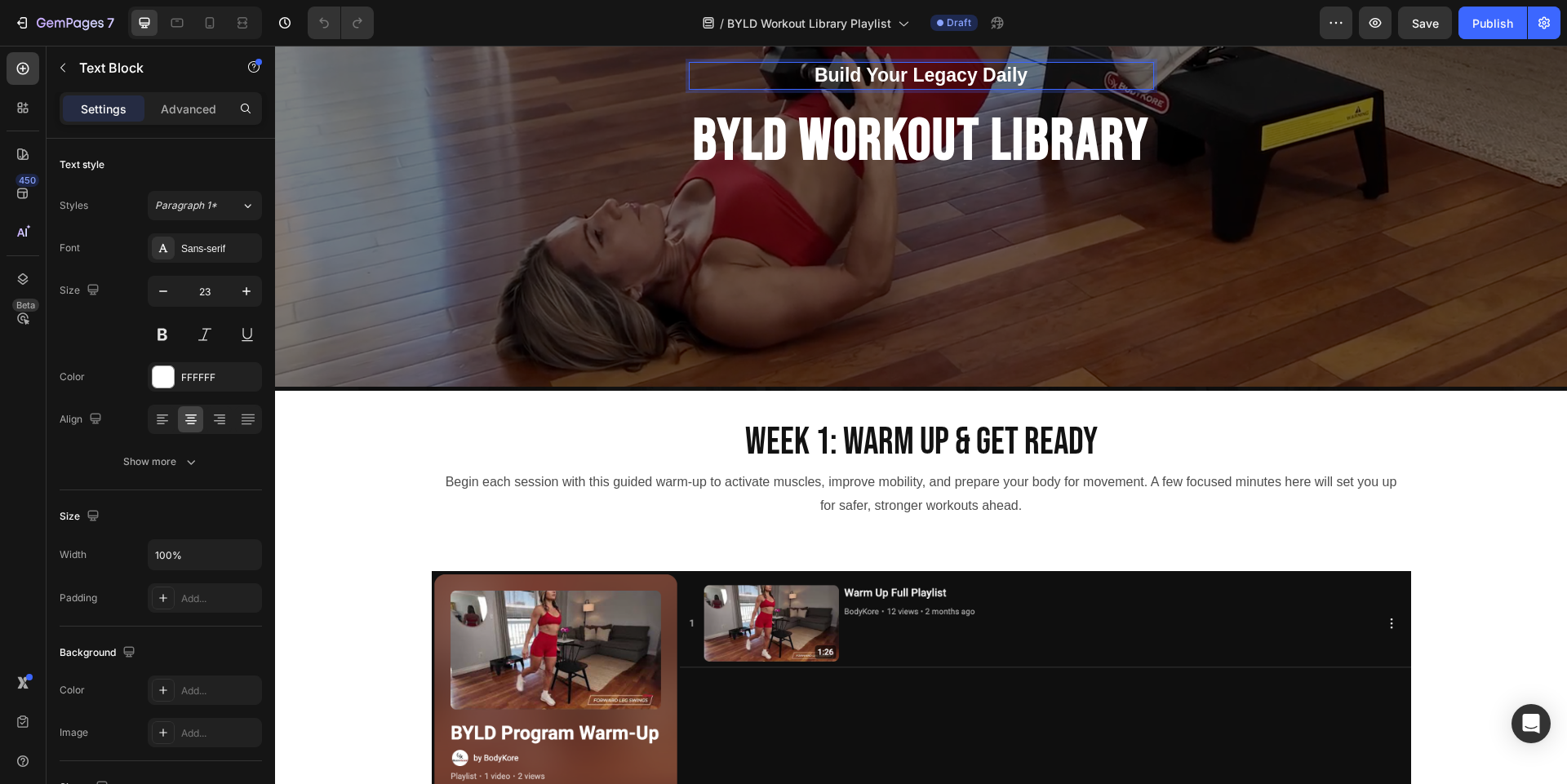
click at [1028, 68] on p "Build Your Legacy Daily" at bounding box center [921, 75] width 462 height 24
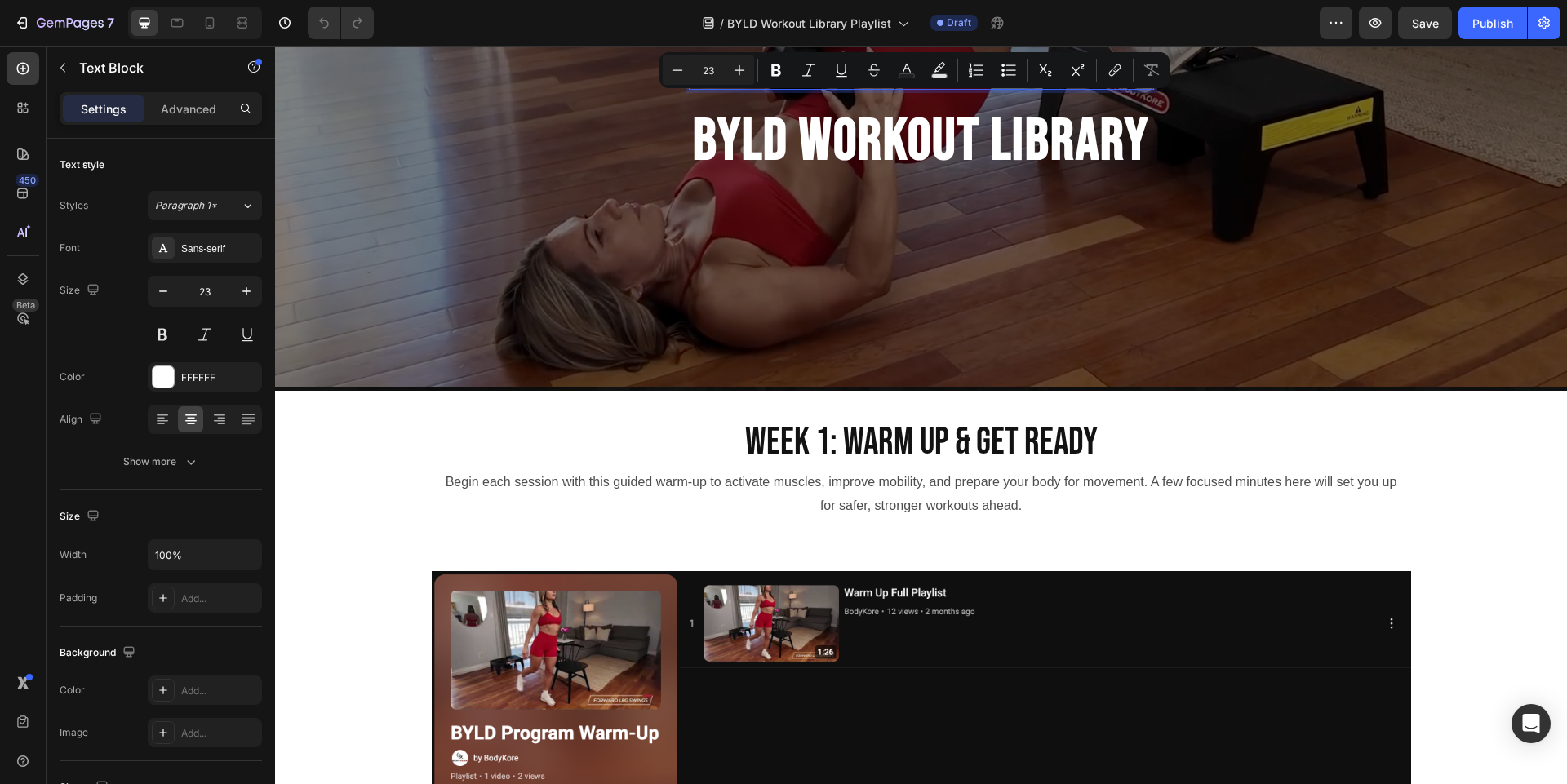
drag, startPoint x: 1028, startPoint y: 68, endPoint x: 876, endPoint y: 74, distance: 152.1
click at [876, 74] on p "Build Your Legacy Daily" at bounding box center [921, 75] width 462 height 24
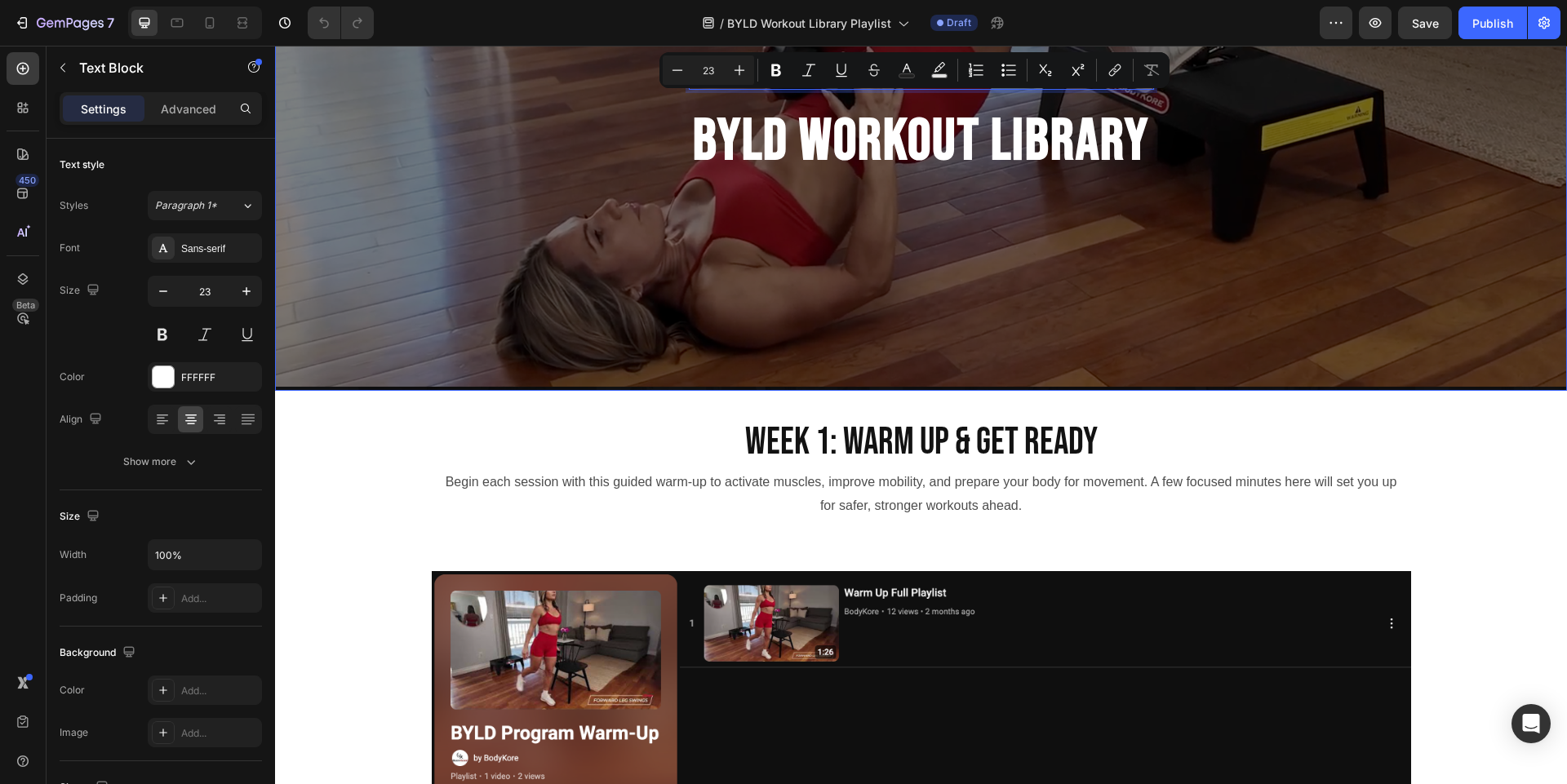
click at [971, 238] on div "Overlay" at bounding box center [921, 145] width 1292 height 489
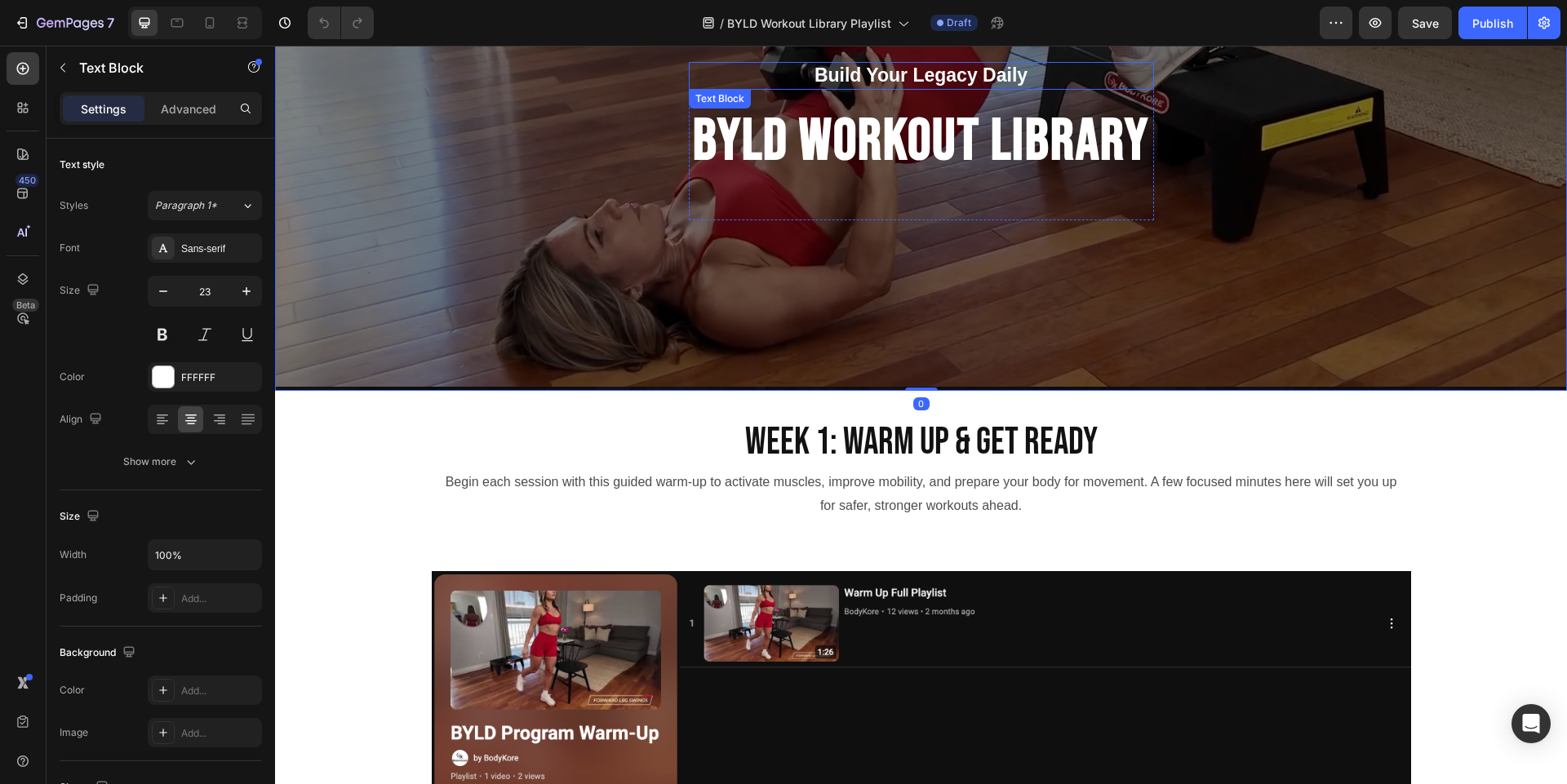
click at [1038, 76] on p "Build Your Legacy Daily" at bounding box center [921, 75] width 462 height 24
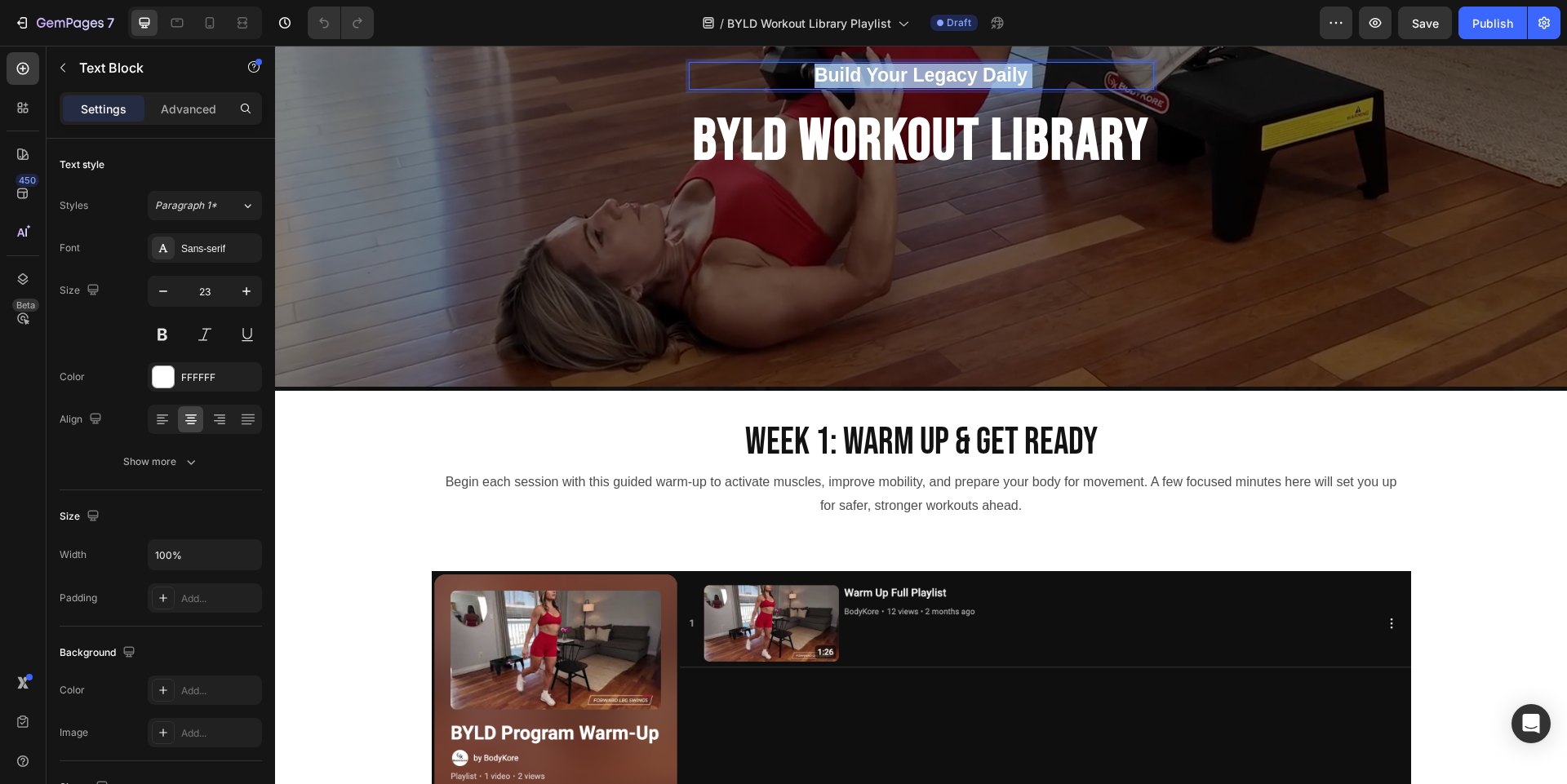
drag, startPoint x: 1021, startPoint y: 69, endPoint x: 879, endPoint y: 70, distance: 142.0
click at [880, 70] on p "Build Your Legacy Daily" at bounding box center [921, 75] width 462 height 24
click at [796, 74] on p "Build Your Legacy Daily" at bounding box center [921, 75] width 462 height 24
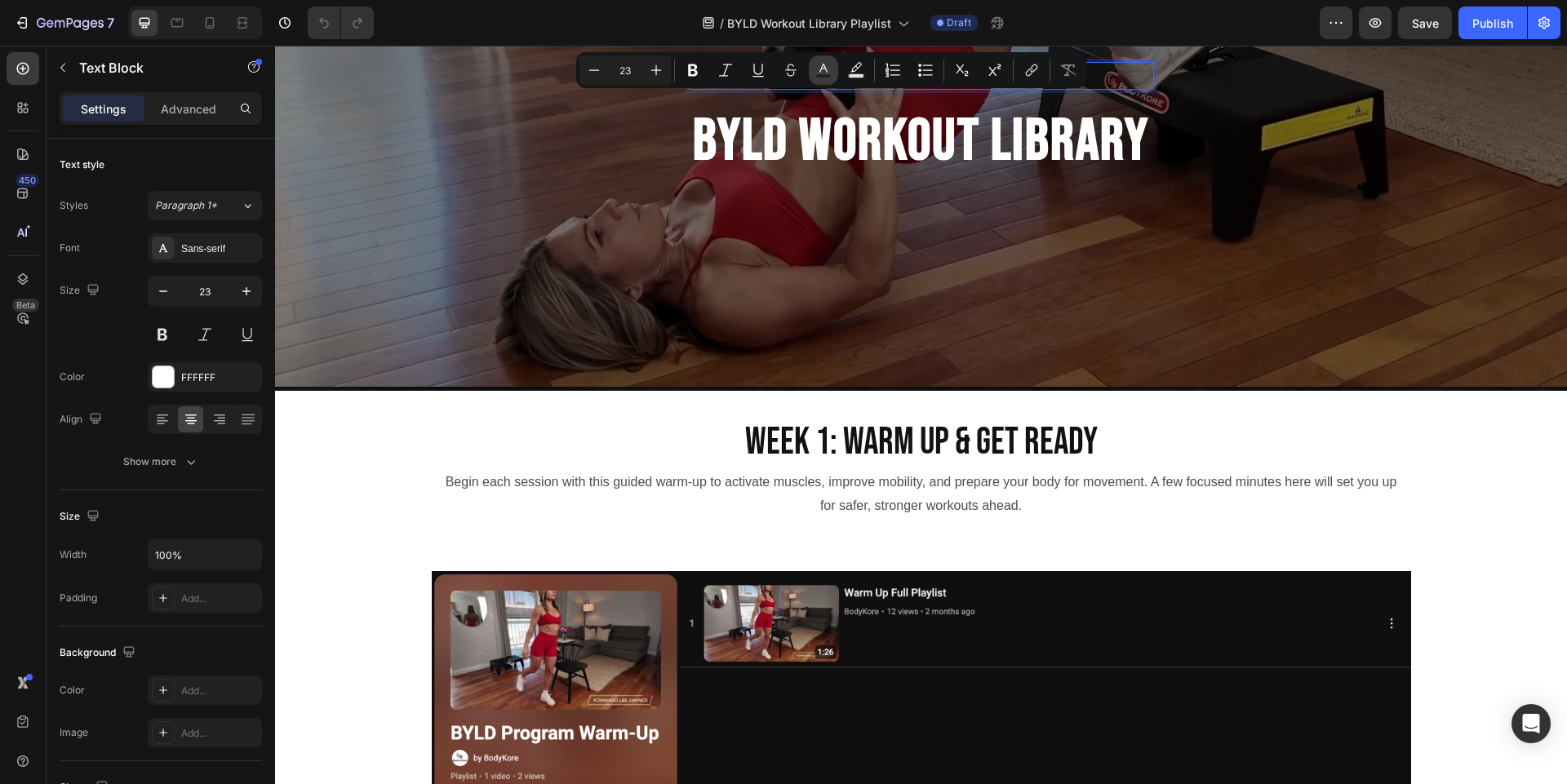
click at [811, 74] on div "Minus 23 Plus Bold Italic Underline Strikethrough Text Color Text Background Co…" at bounding box center [831, 70] width 504 height 29
click at [1022, 273] on div "Overlay" at bounding box center [921, 145] width 1292 height 489
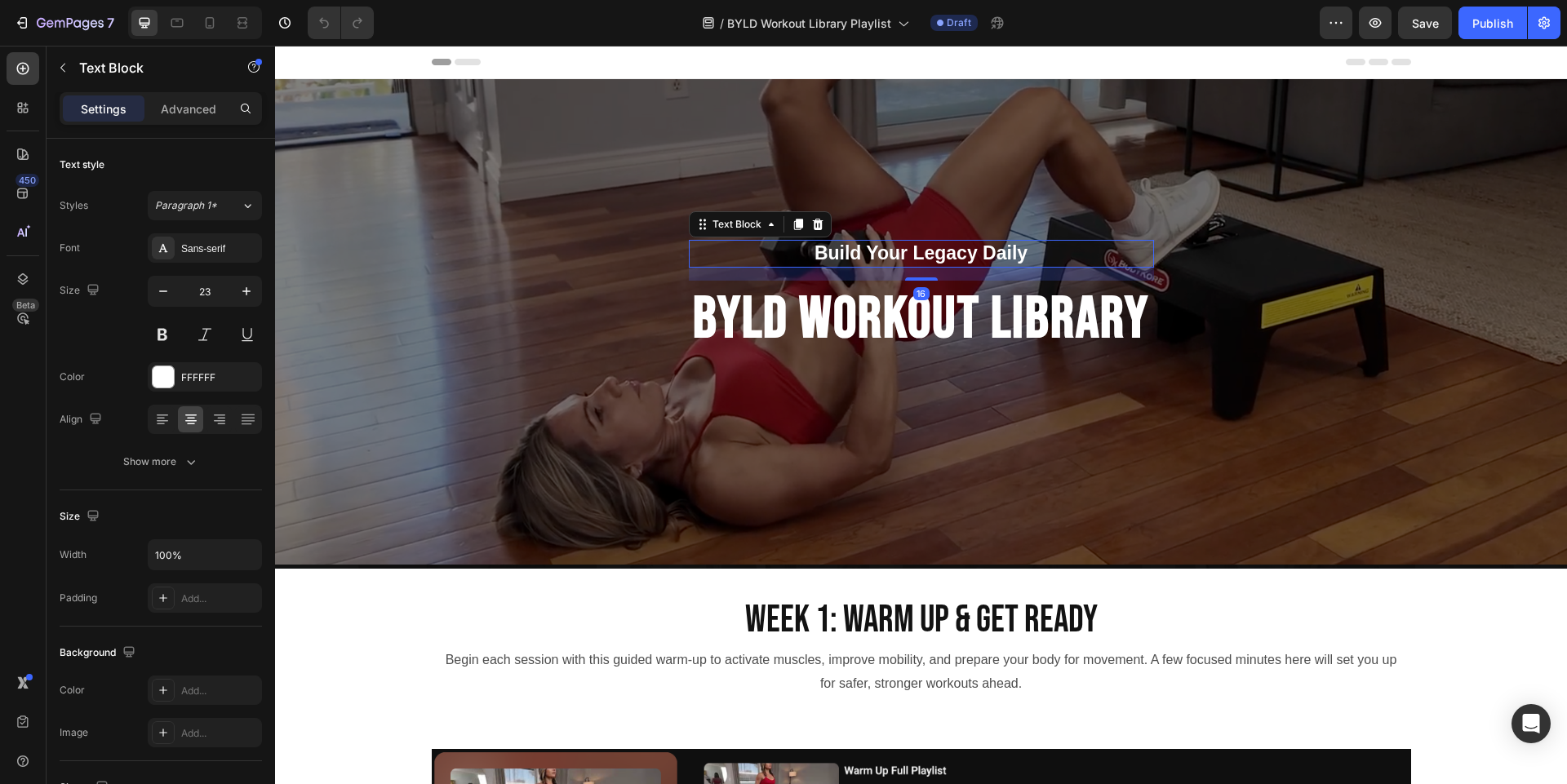
click at [1003, 257] on p "Build Your Legacy Daily" at bounding box center [921, 253] width 462 height 24
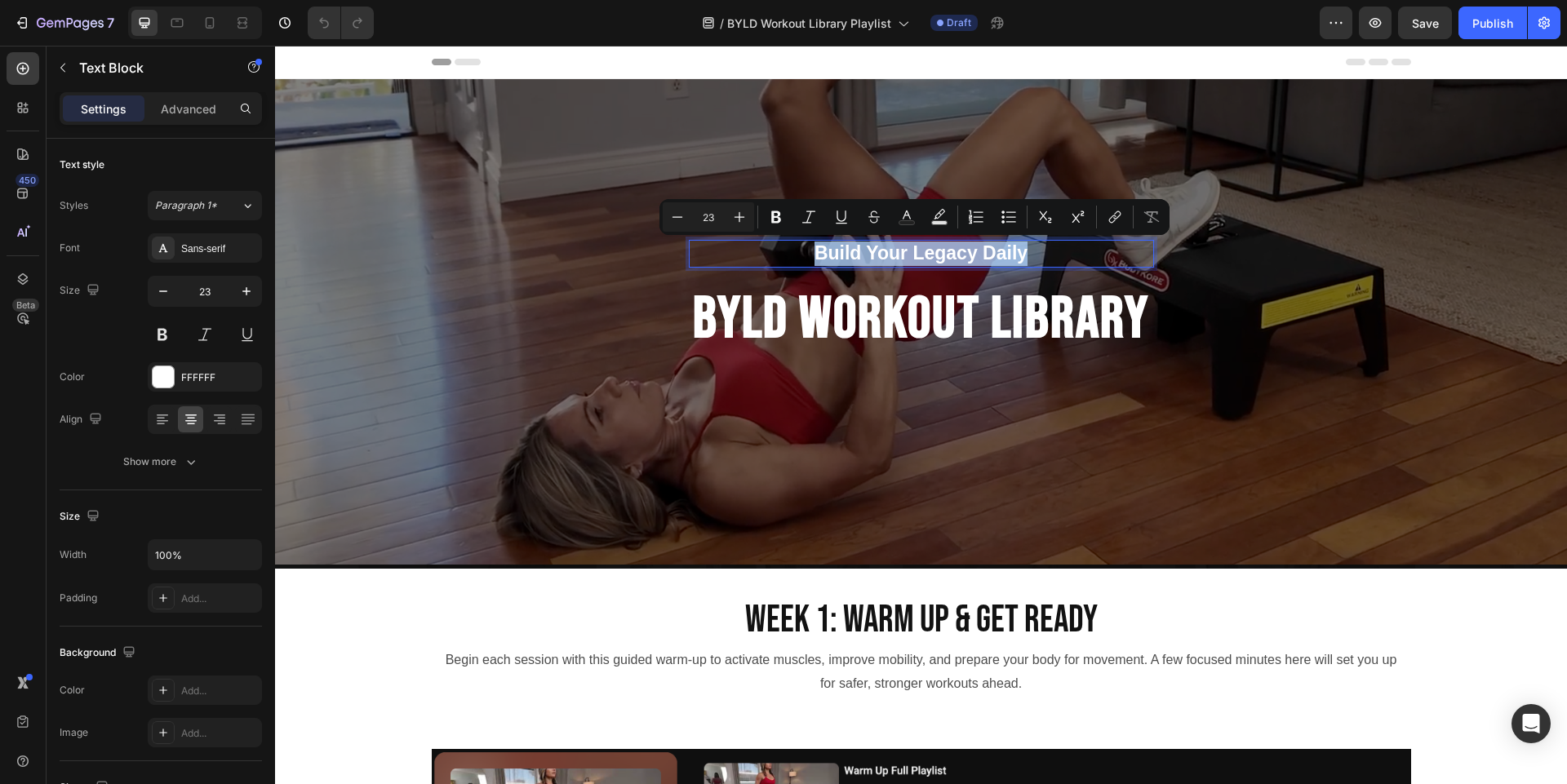
drag, startPoint x: 1038, startPoint y: 250, endPoint x: 748, endPoint y: 239, distance: 290.2
click at [748, 240] on div "Build Your Legacy Daily" at bounding box center [921, 253] width 465 height 28
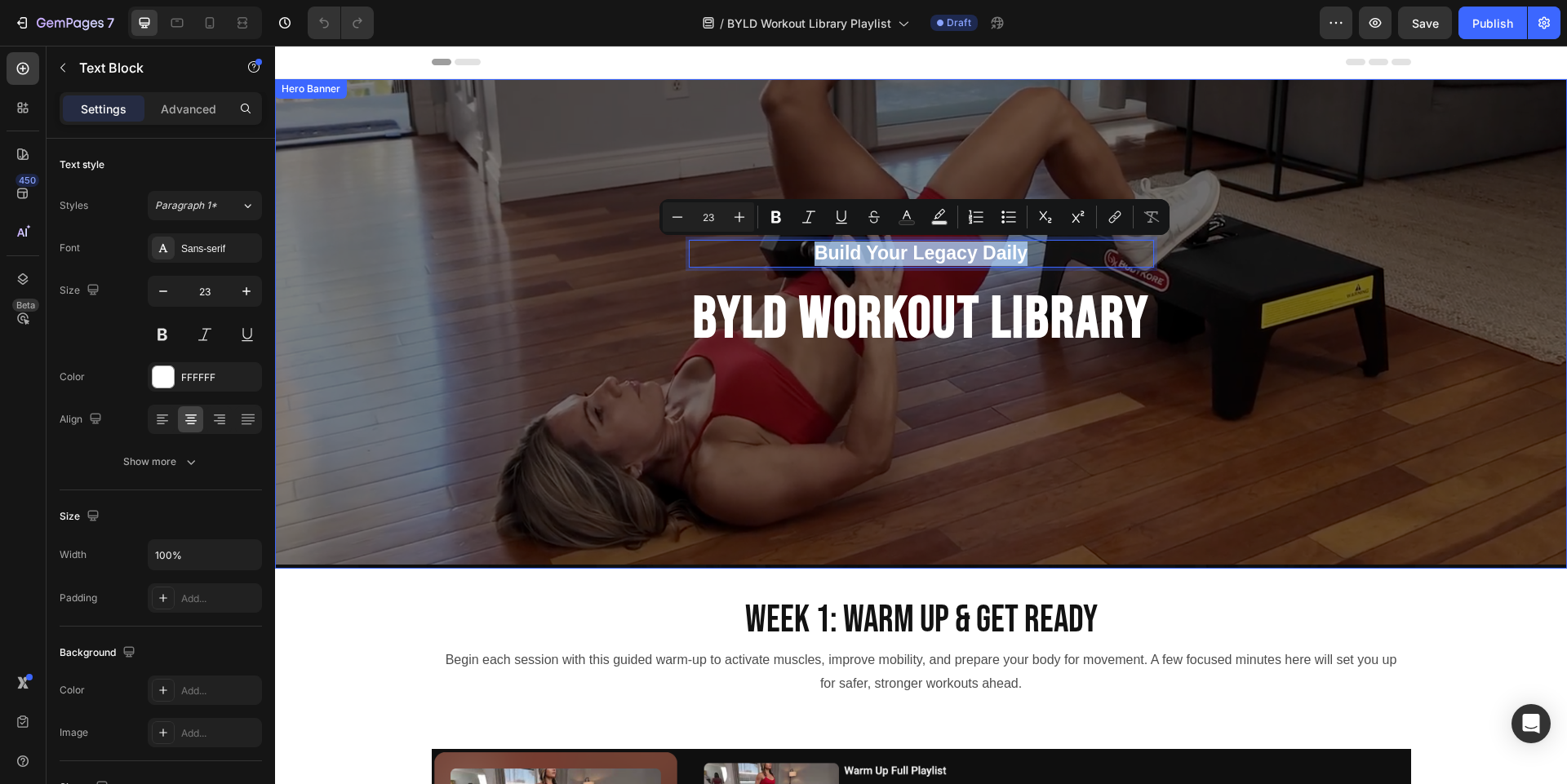
copy p "Build Your Legacy Daily"
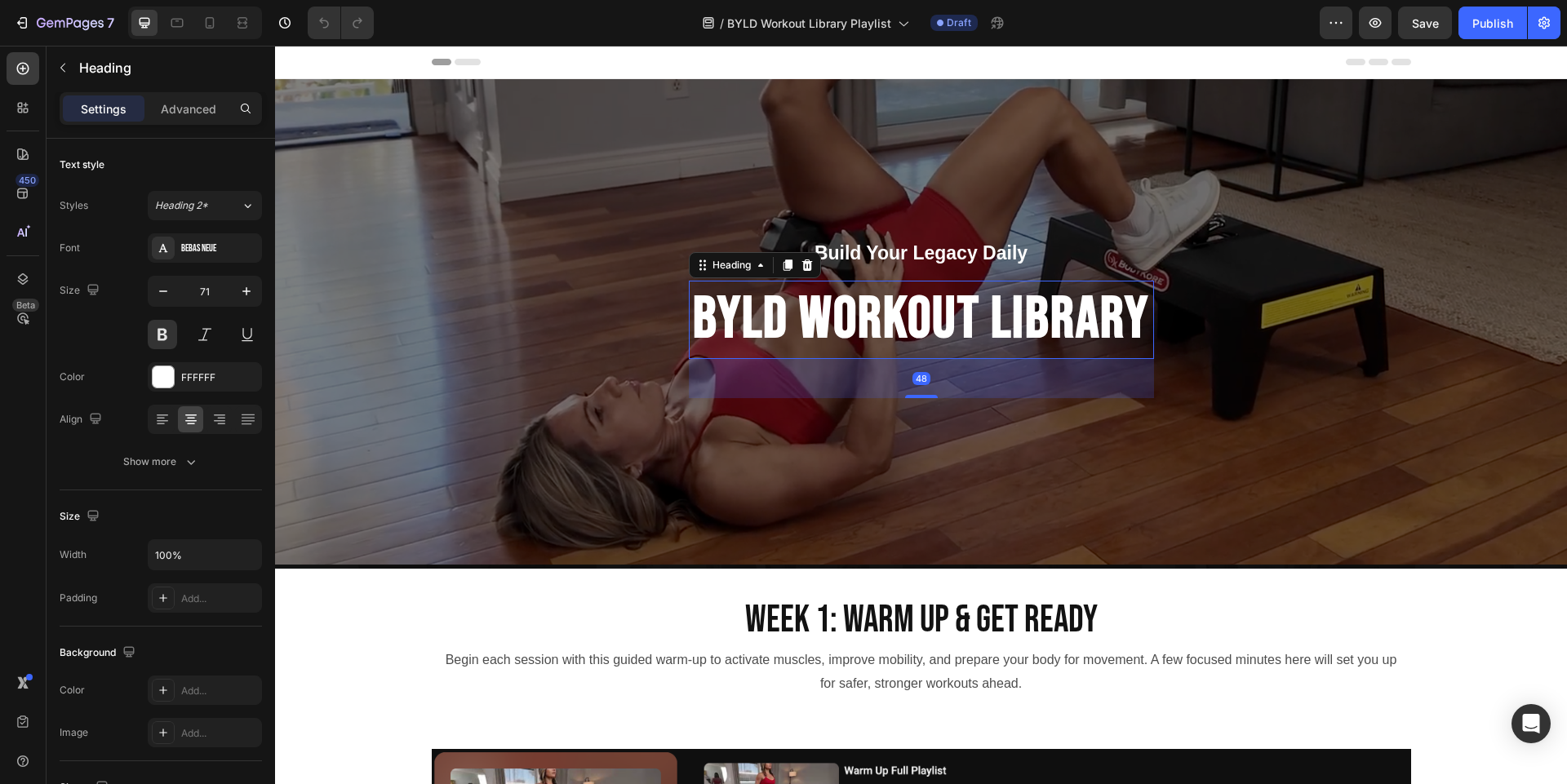
click at [1108, 323] on h2 "BYLD WORKOUT LIBRARY" at bounding box center [921, 319] width 465 height 78
click at [1138, 331] on h2 "BYLD WORKOUT LIBRARY" at bounding box center [921, 319] width 465 height 78
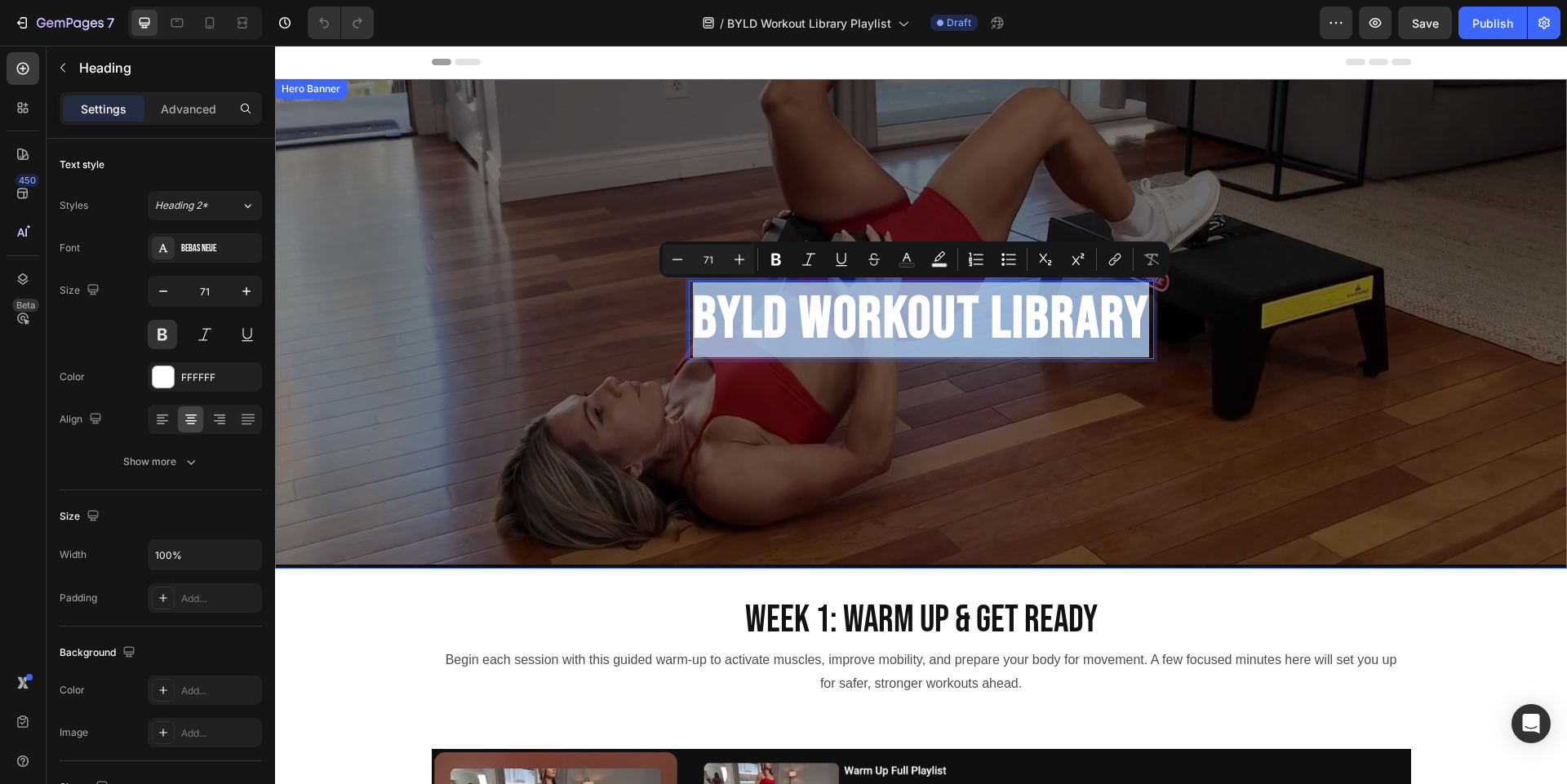
drag, startPoint x: 1138, startPoint y: 331, endPoint x: 665, endPoint y: 304, distance: 473.8
click at [665, 304] on div "Build Your Legacy Daily Text Block BYLD WORKOUT LIBRARY Heading 48 Row" at bounding box center [921, 323] width 1292 height 168
copy p "BYLD WORKOUT LIBRARY"
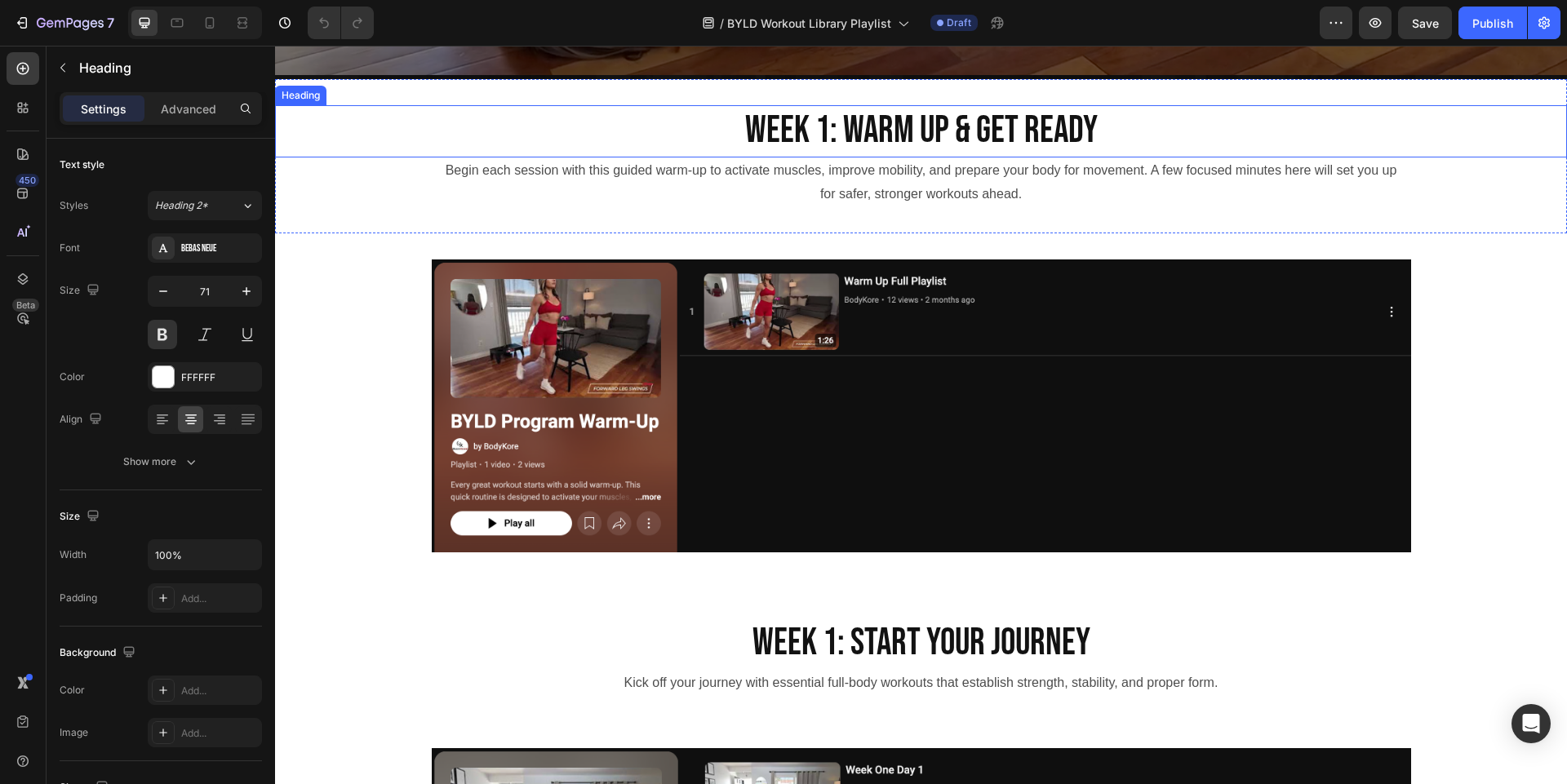
type input "16"
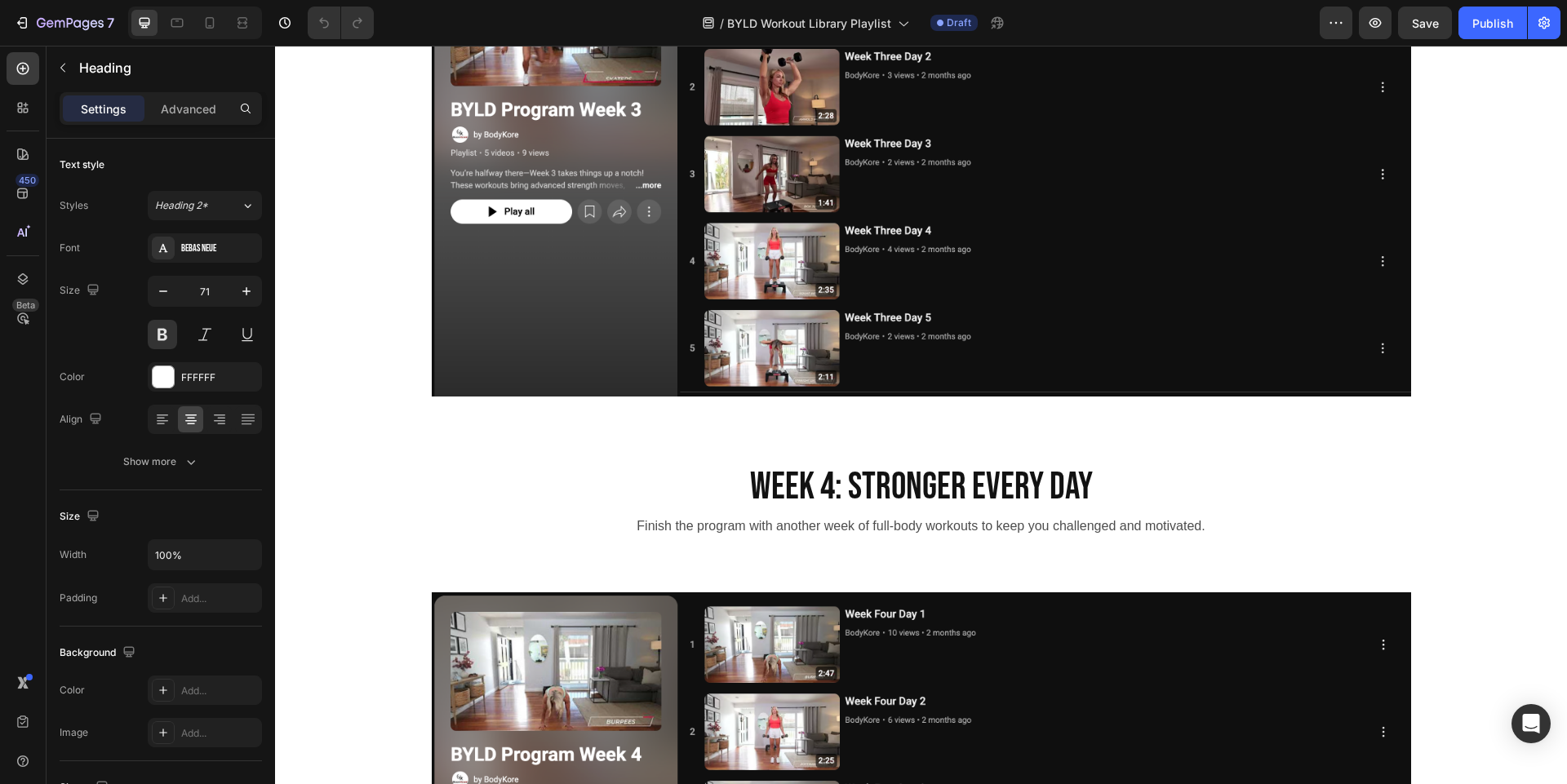
scroll to position [2130, 0]
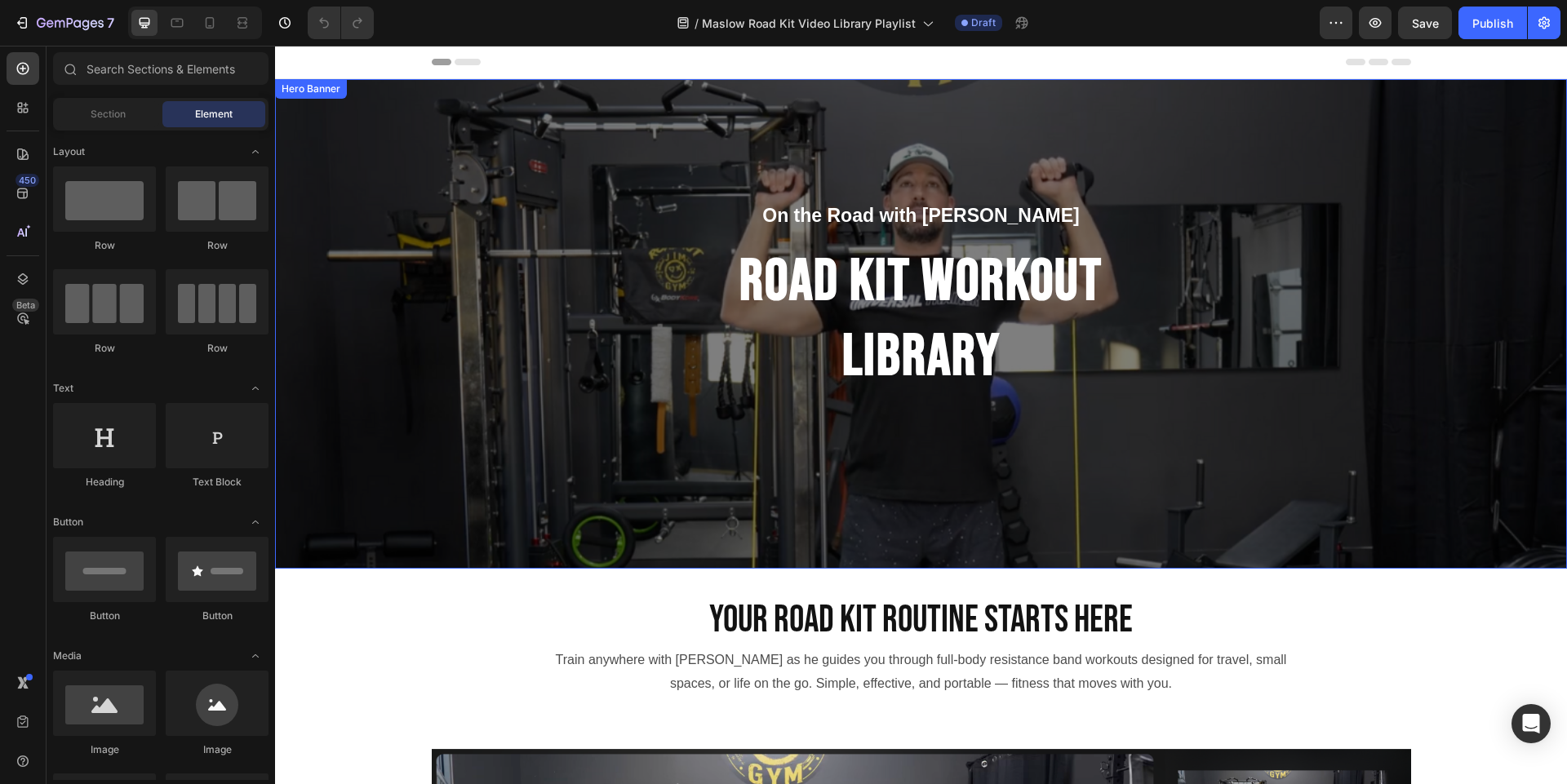
click at [423, 211] on div "On the Road with James Maslow Text Block Road Kit WORKOUT LIBRARY Heading Row" at bounding box center [921, 324] width 1292 height 244
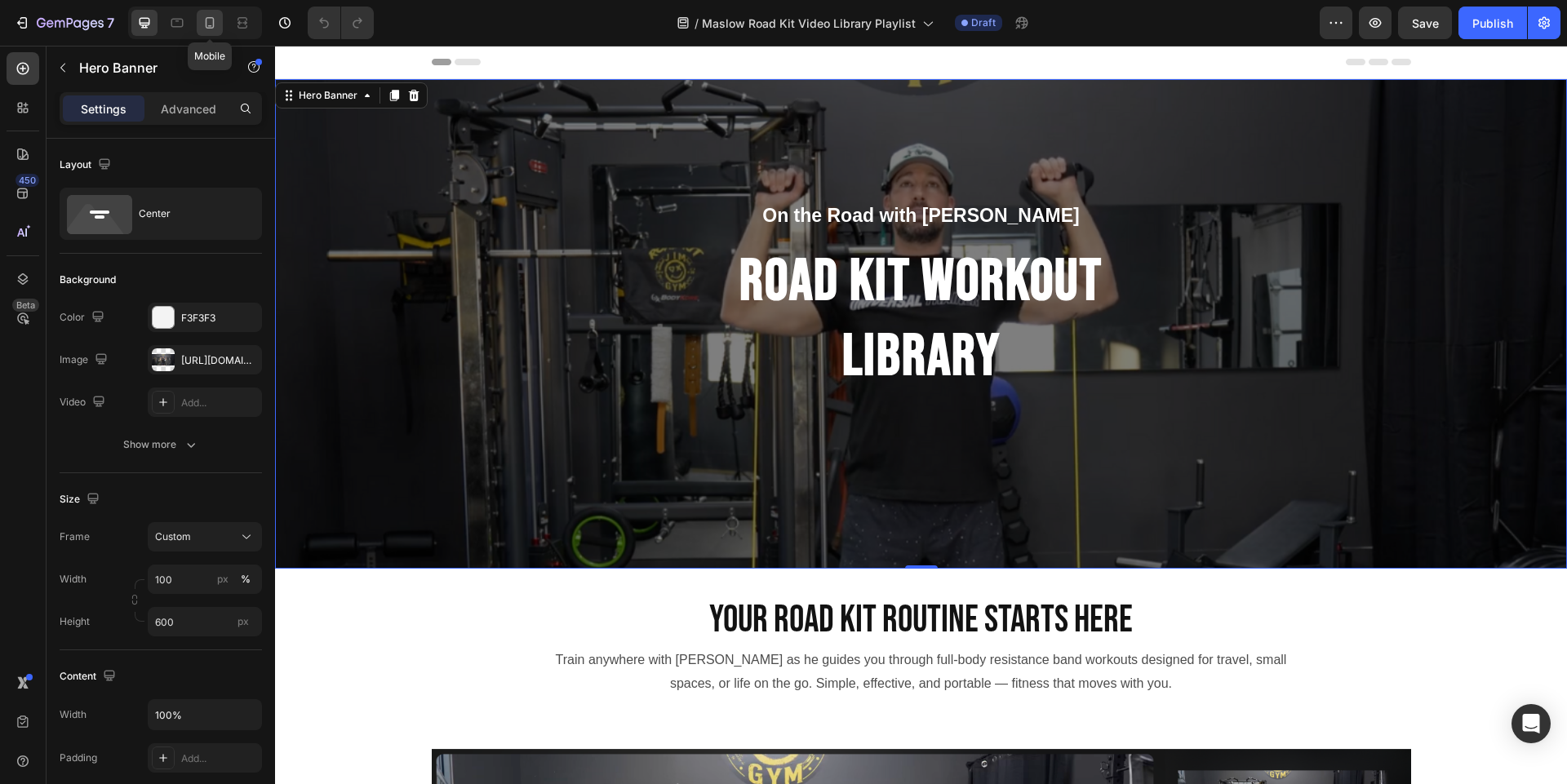
click at [212, 24] on icon at bounding box center [210, 23] width 16 height 16
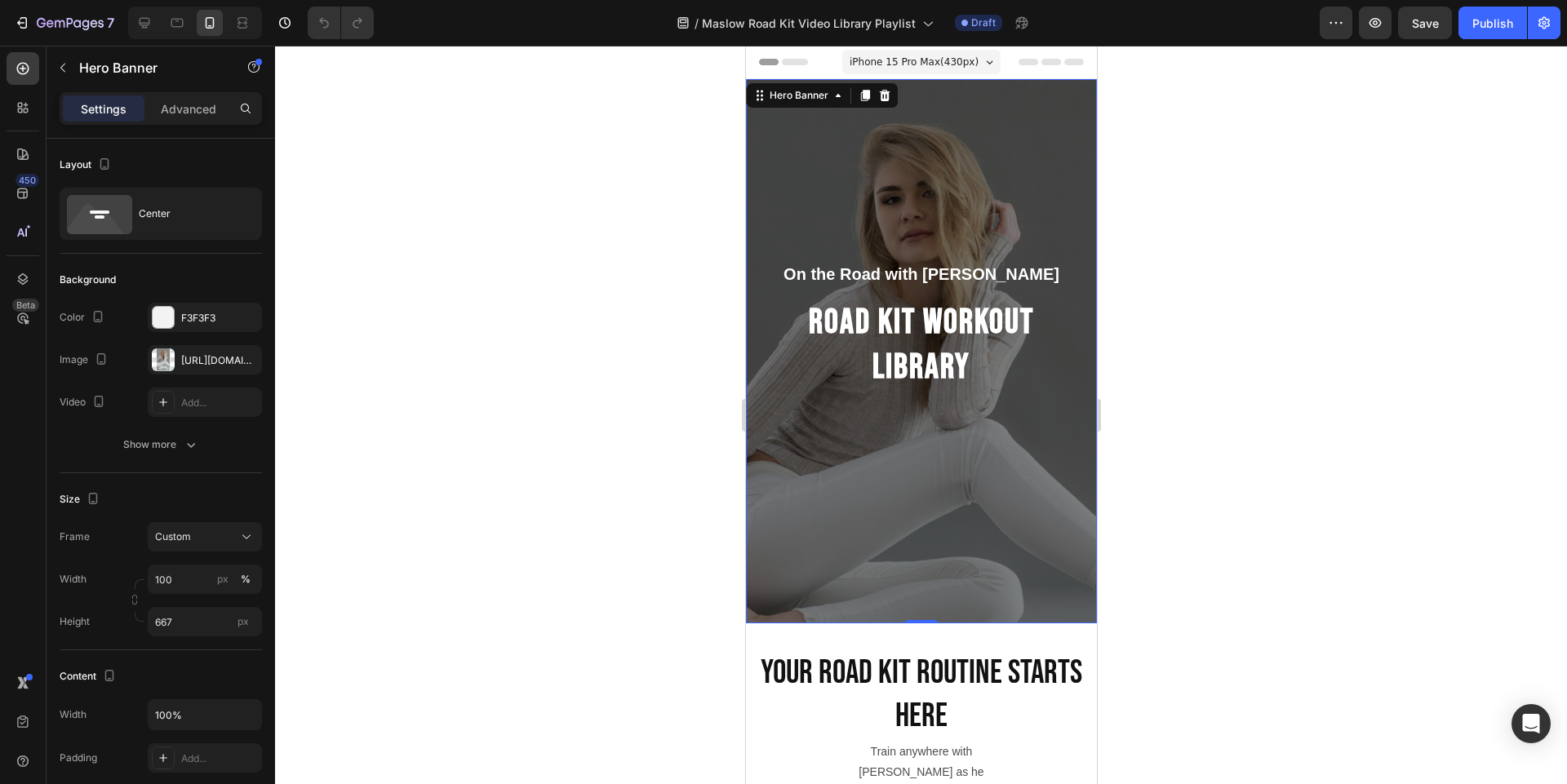
click at [878, 506] on div "Overlay" at bounding box center [921, 350] width 350 height 544
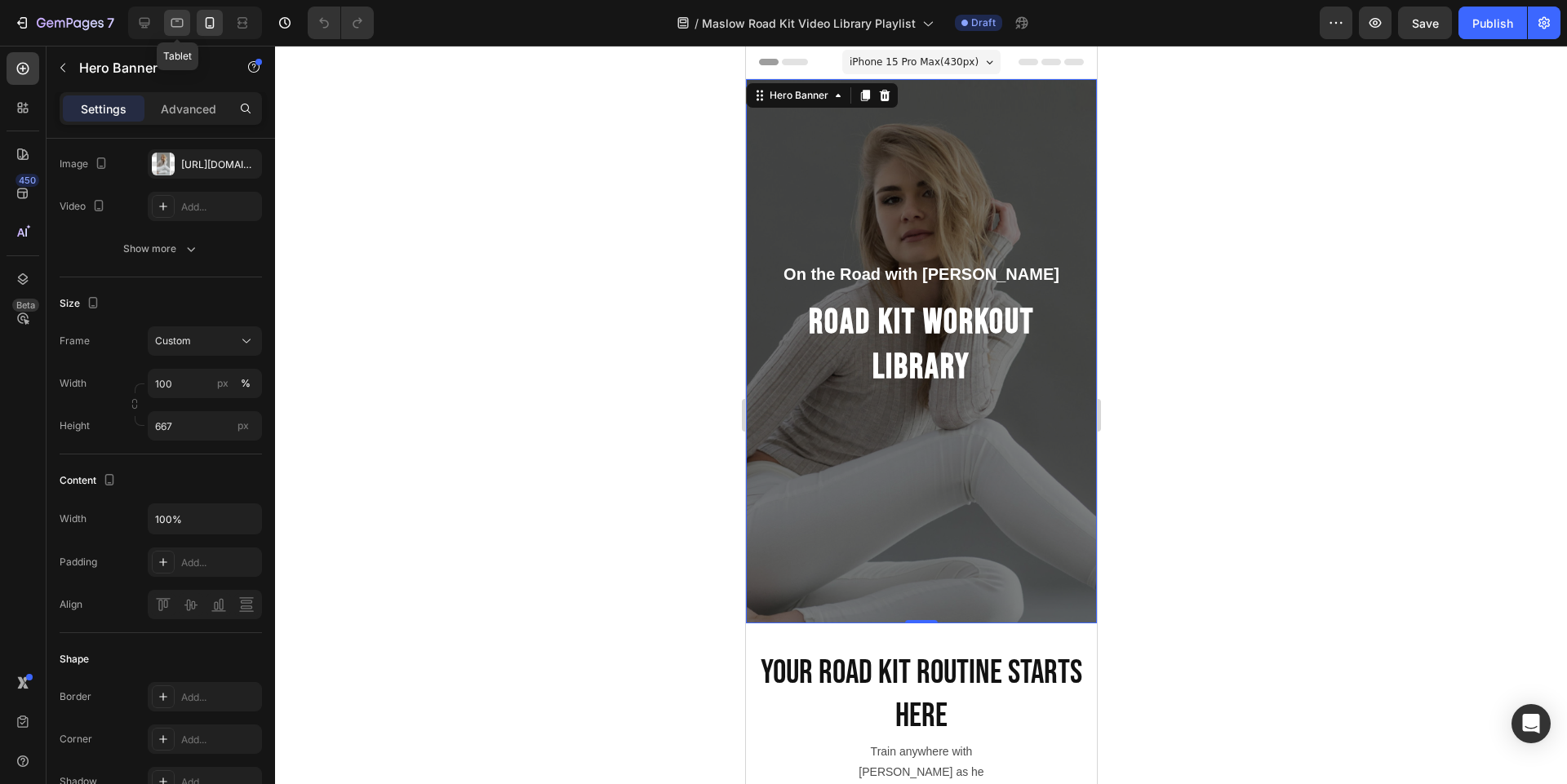
click at [176, 27] on icon at bounding box center [177, 24] width 12 height 9
type input "600"
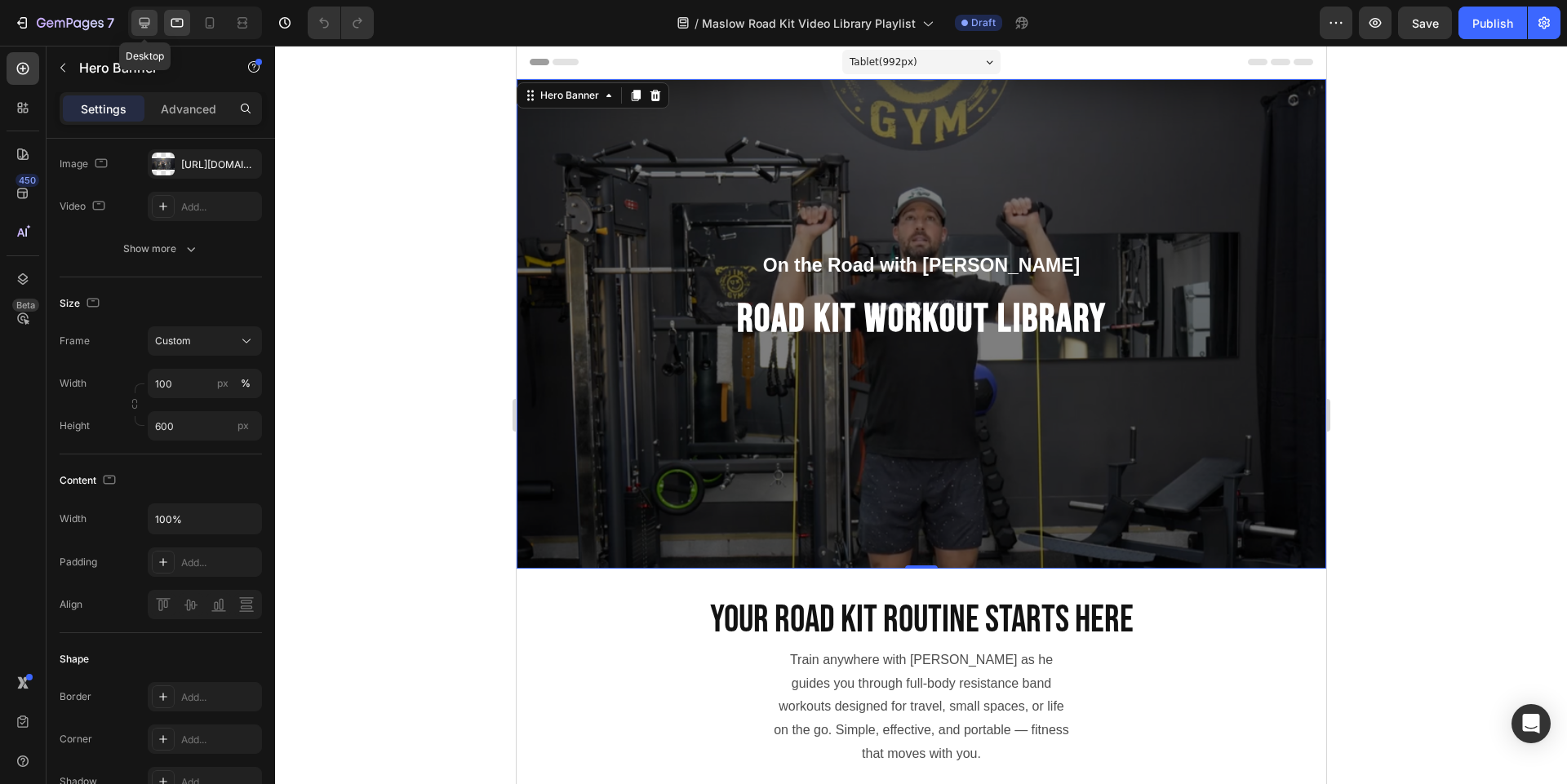
click at [135, 18] on div at bounding box center [144, 23] width 26 height 26
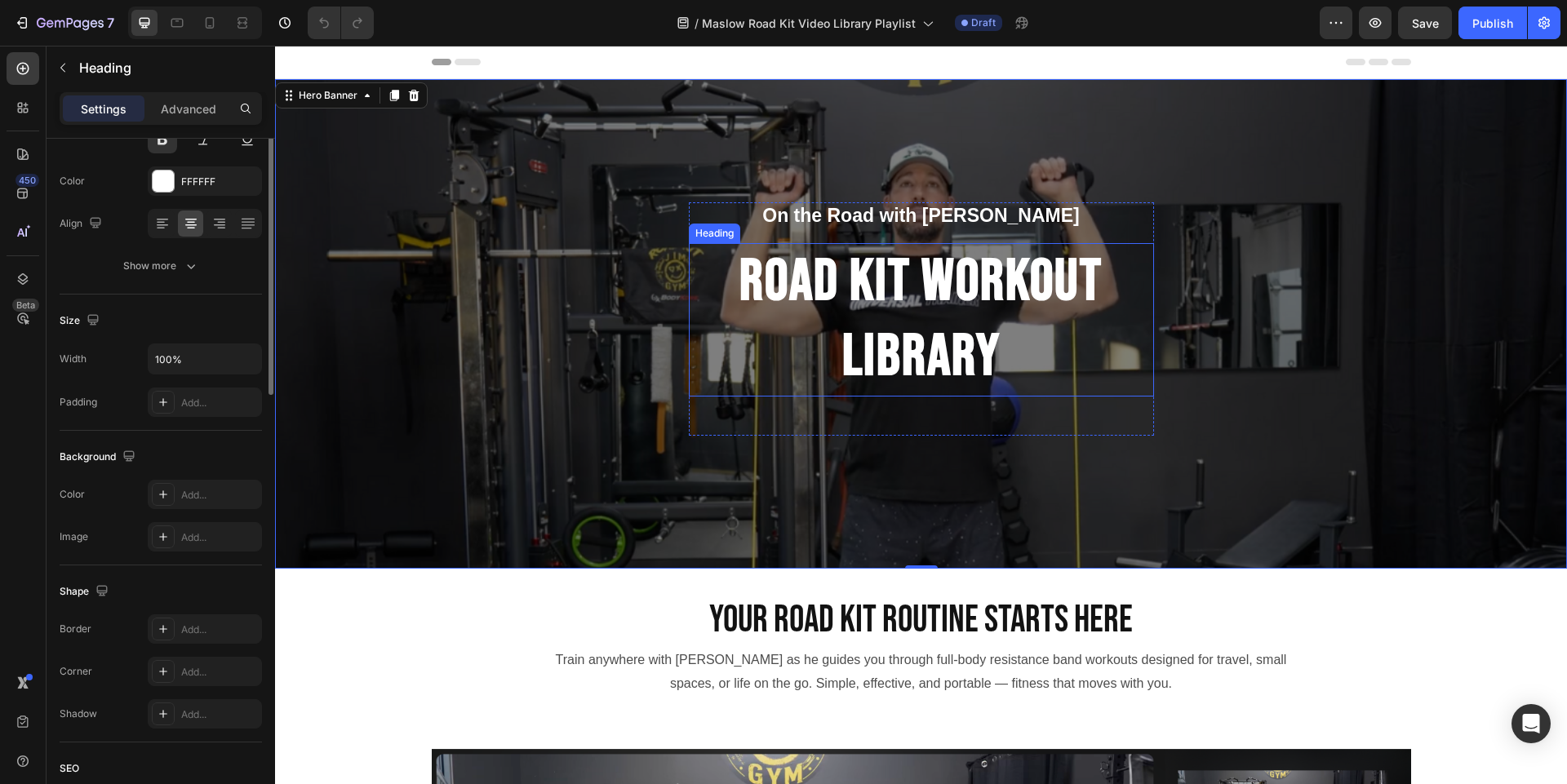
click at [823, 314] on h2 "Road Kit WORKOUT LIBRARY" at bounding box center [921, 320] width 465 height 154
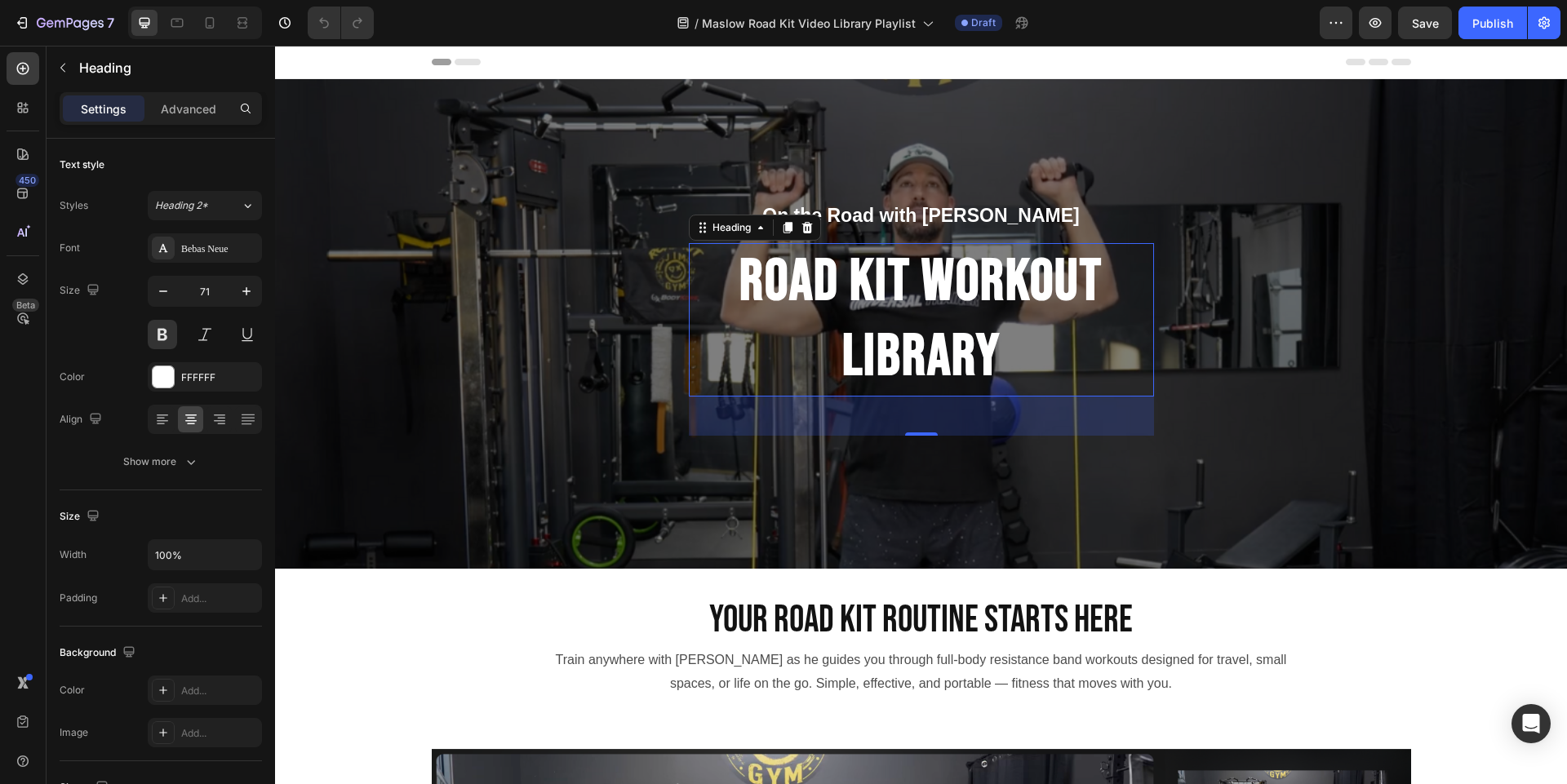
click at [826, 256] on h2 "Road Kit WORKOUT LIBRARY" at bounding box center [921, 320] width 465 height 154
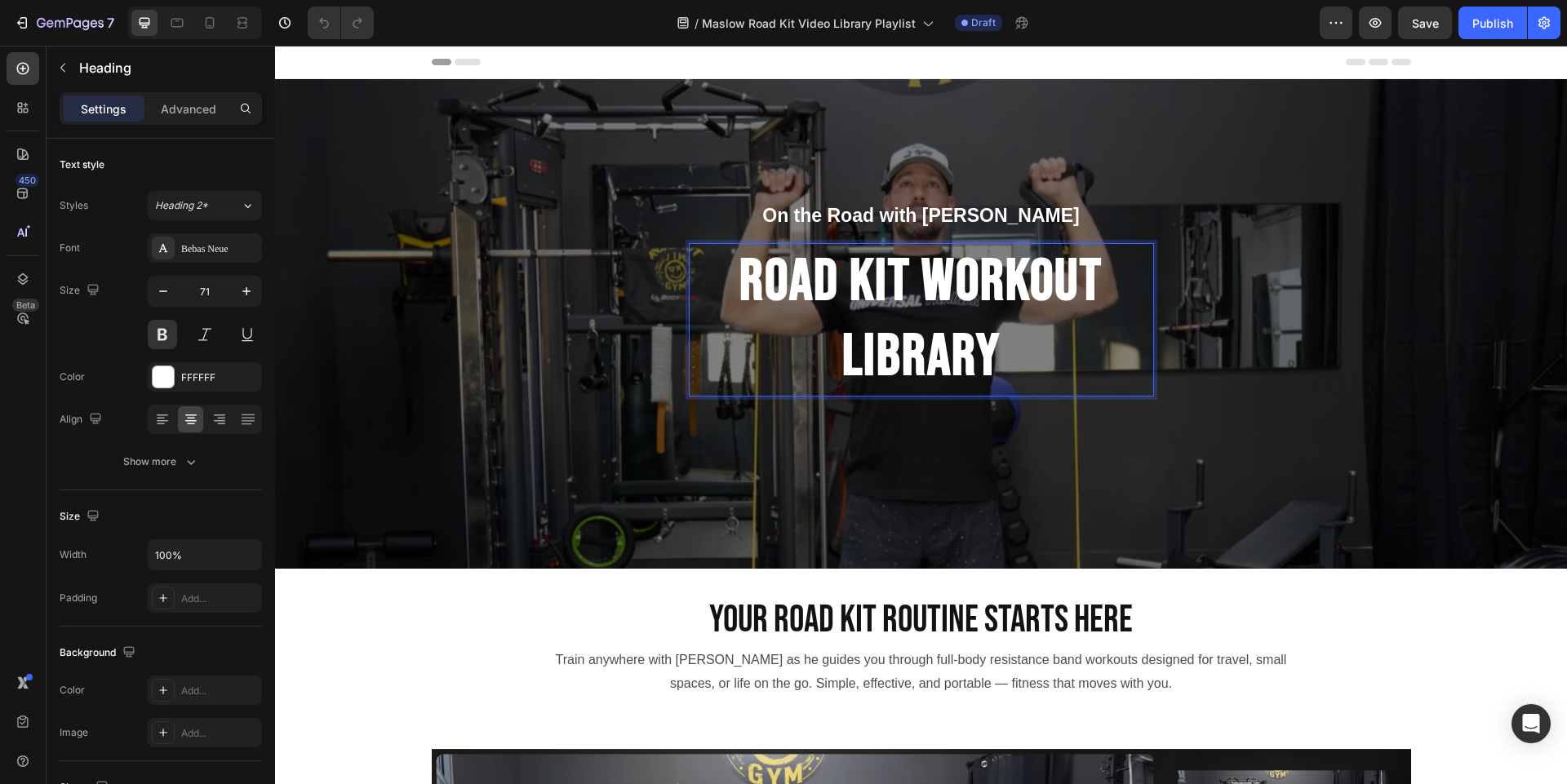
click at [782, 275] on p "Road Kit WORKOUT LIBRARY" at bounding box center [921, 320] width 462 height 151
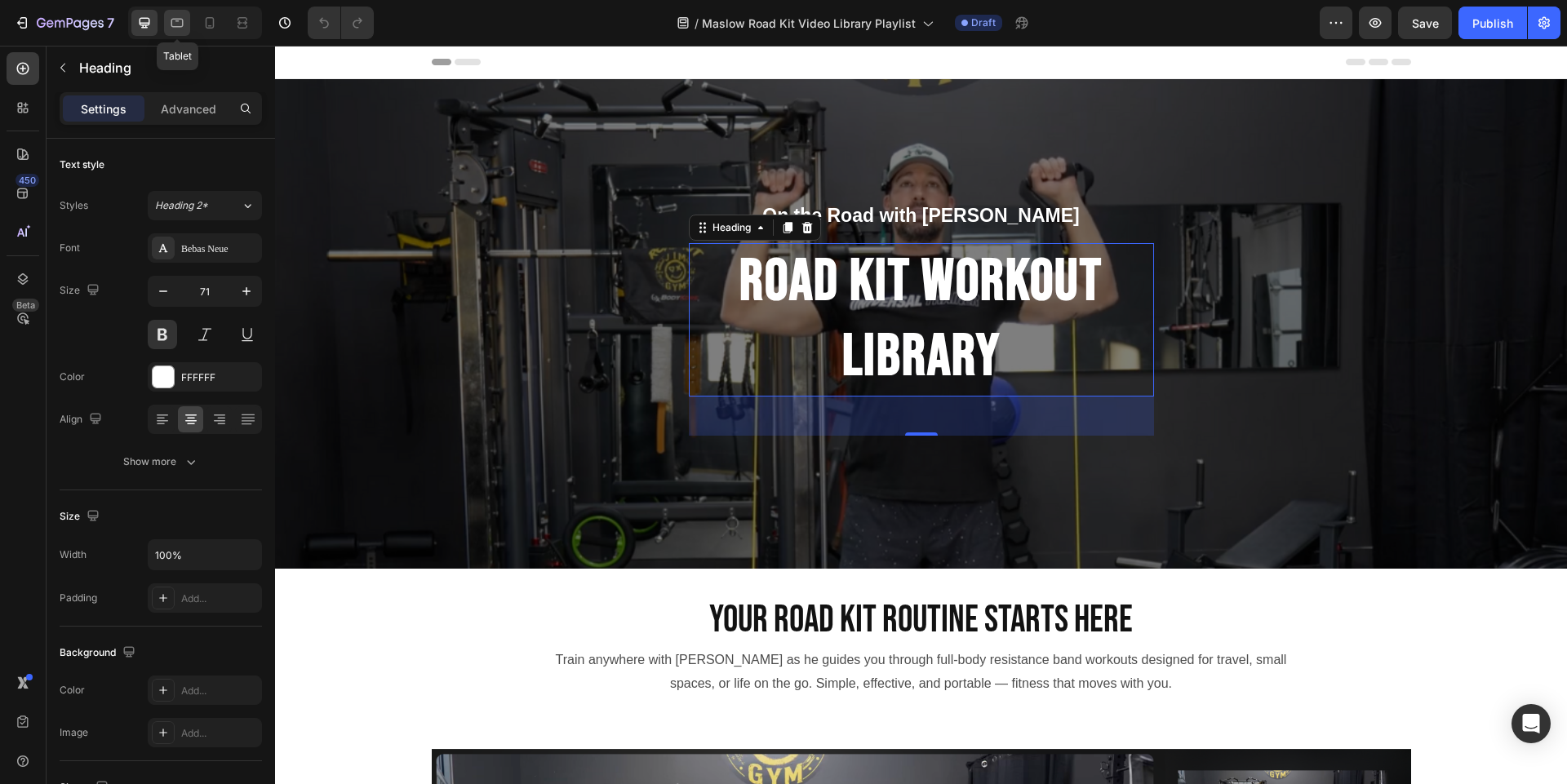
click at [178, 14] on div at bounding box center [177, 23] width 26 height 26
type input "48"
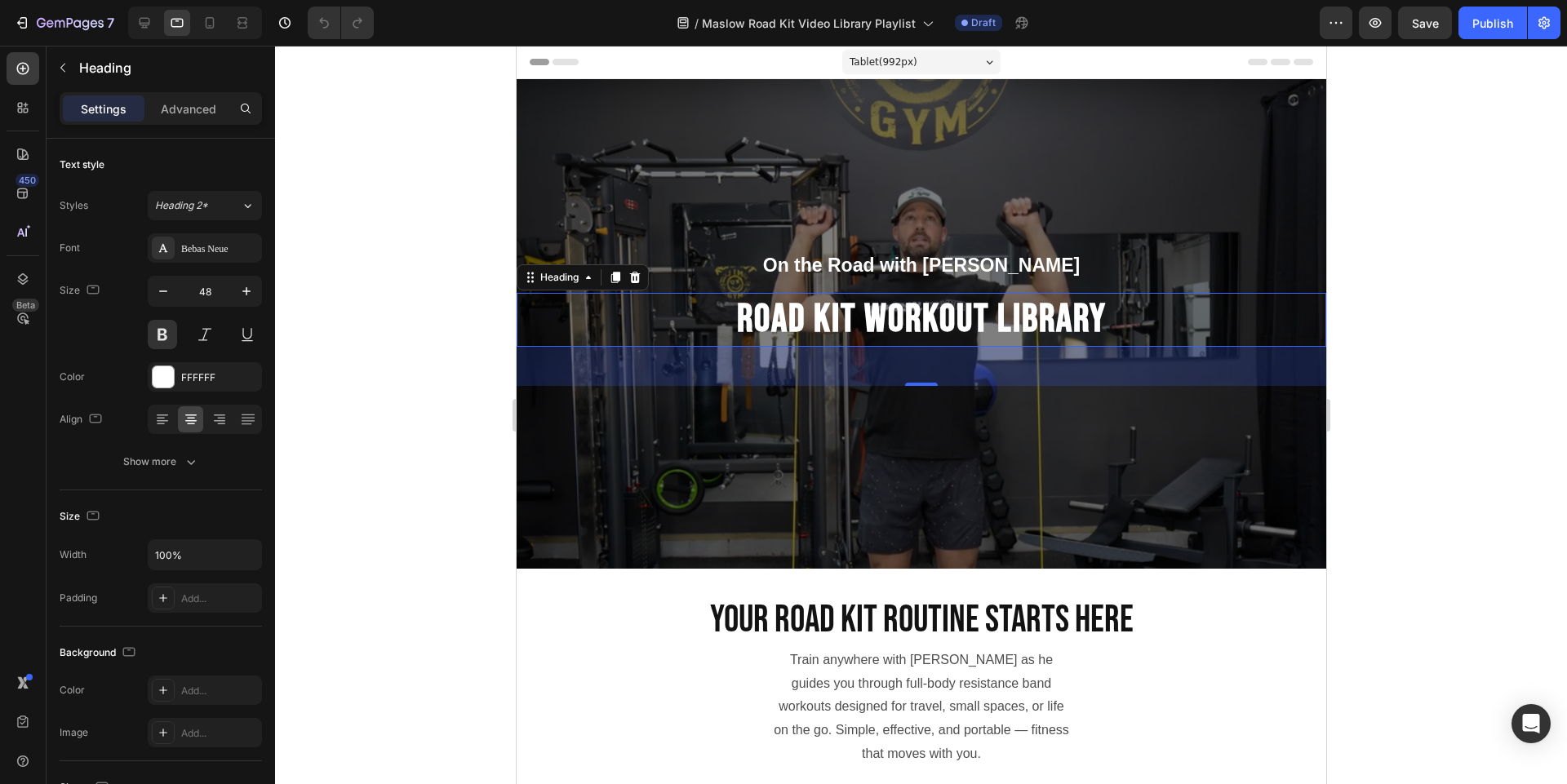
click at [1498, 279] on div at bounding box center [921, 414] width 1292 height 738
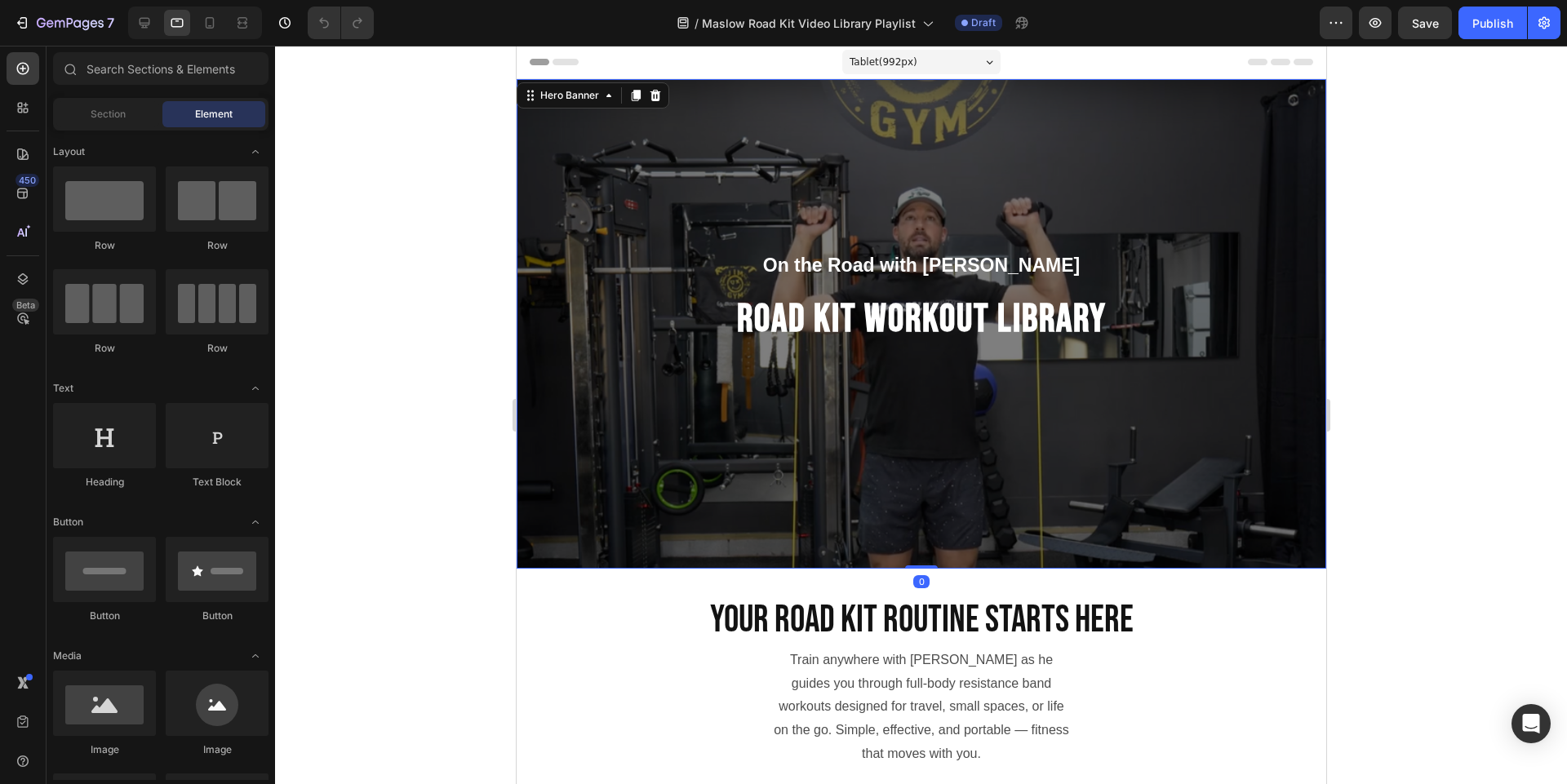
click at [1064, 189] on div "Overlay" at bounding box center [921, 323] width 810 height 489
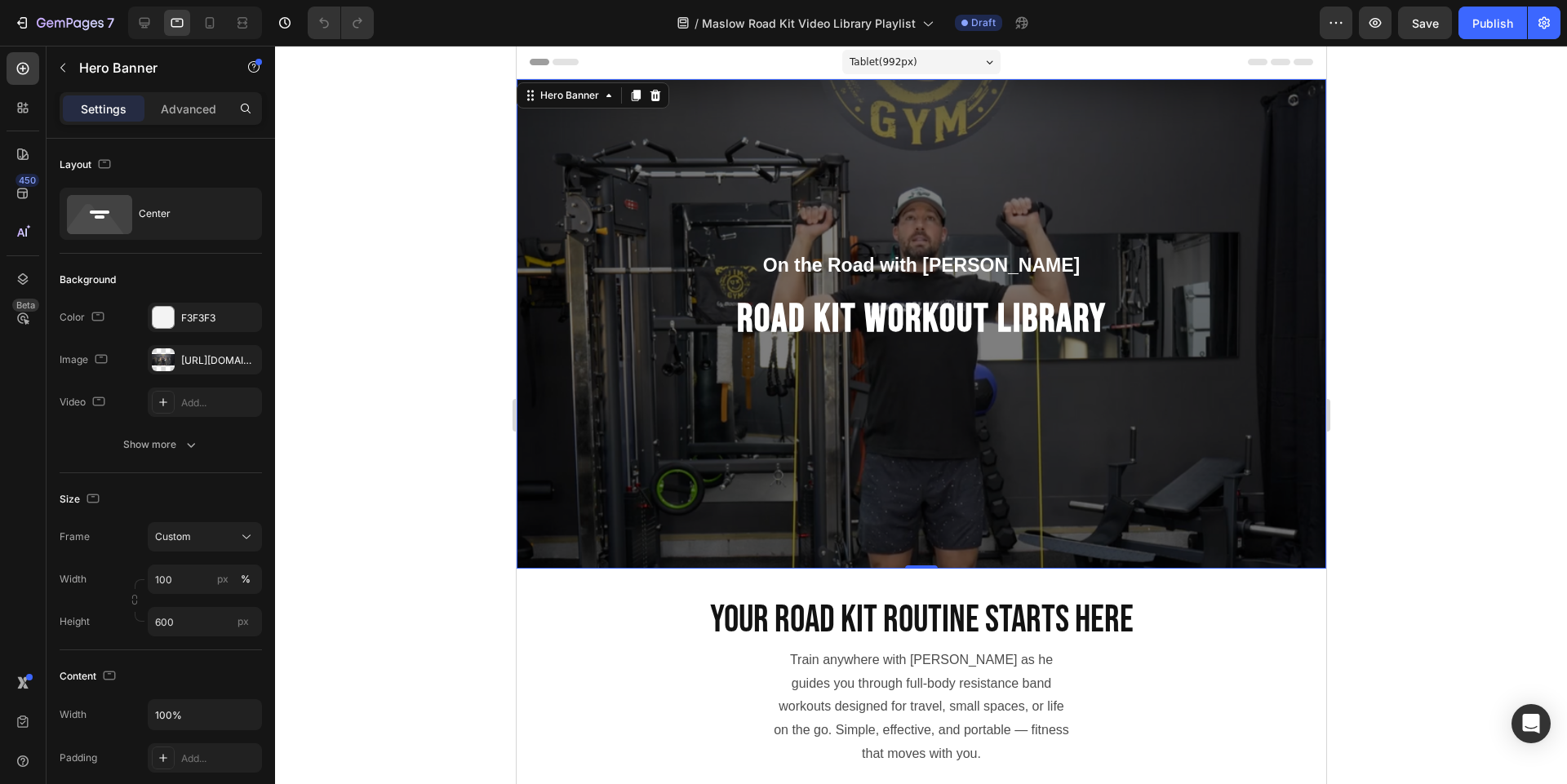
click at [1079, 160] on div "Overlay" at bounding box center [921, 323] width 810 height 489
click at [596, 400] on div "Overlay" at bounding box center [921, 323] width 810 height 489
click at [184, 356] on div "https://cdn.shopify.com/s/files/1/0609/8898/1468/files/gempages_543095999581652…" at bounding box center [205, 360] width 47 height 15
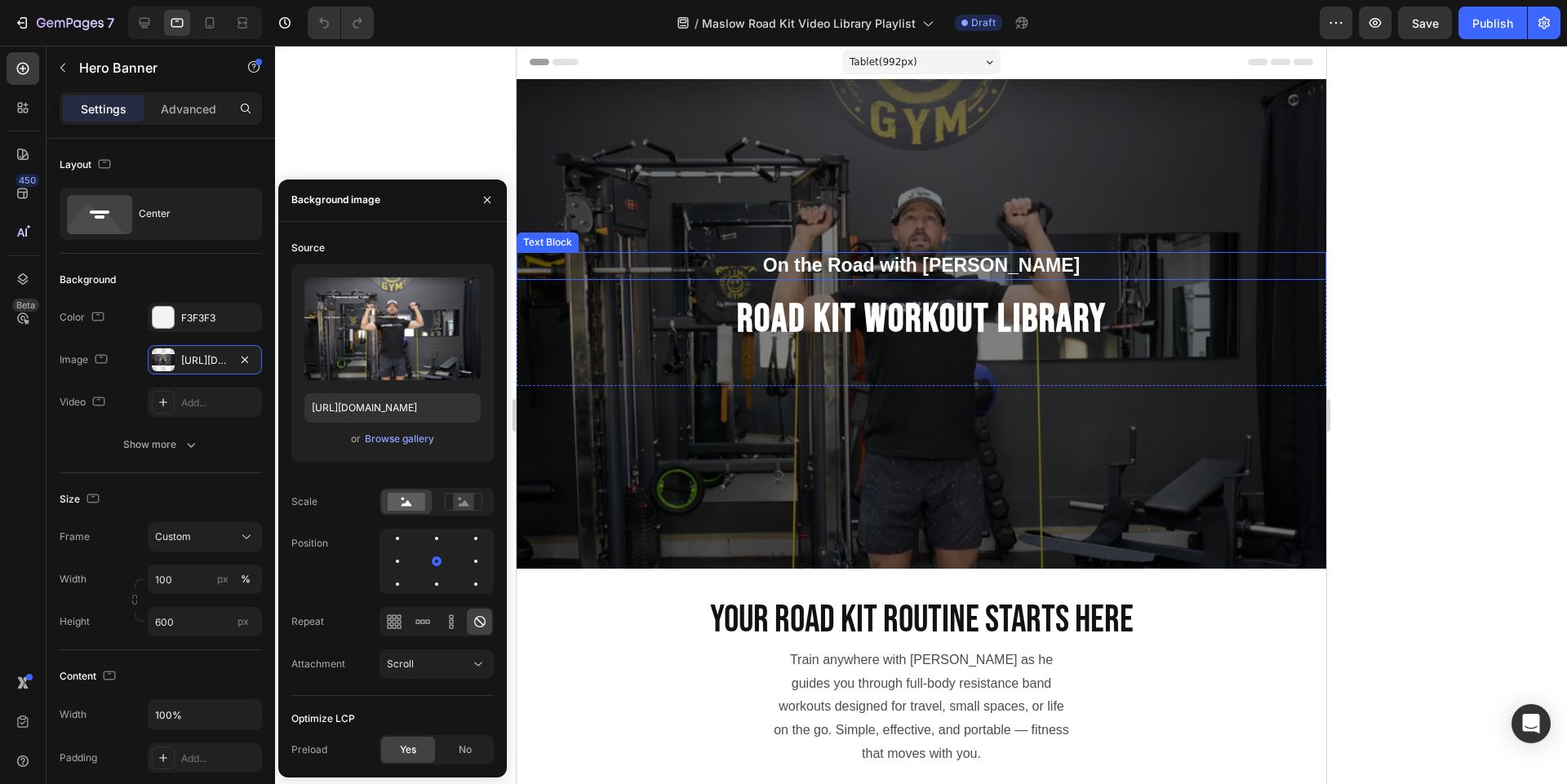
click at [1060, 261] on p "On the Road with James Maslow" at bounding box center [921, 266] width 806 height 24
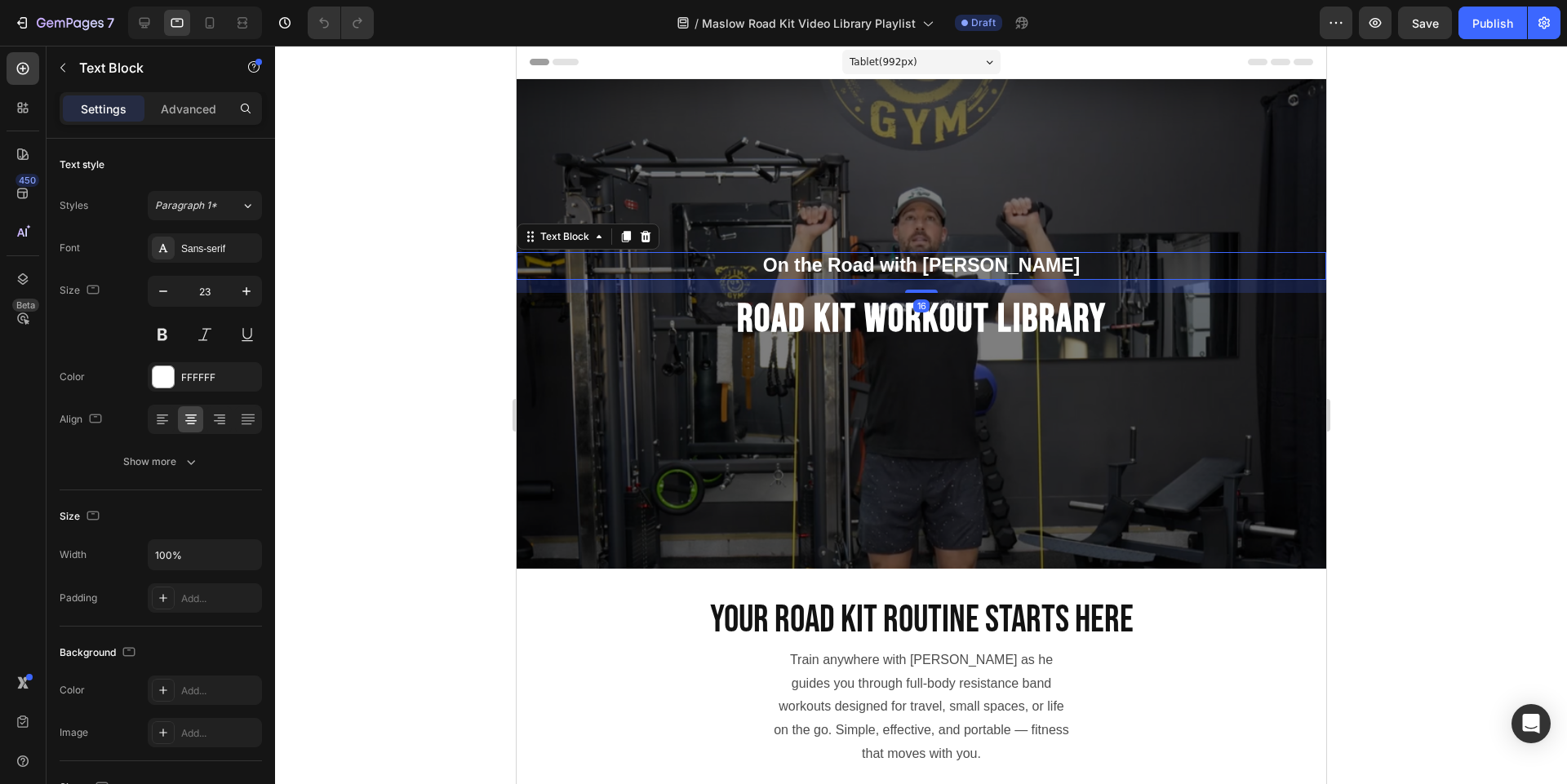
click at [1060, 261] on p "On the Road with James Maslow" at bounding box center [921, 266] width 806 height 24
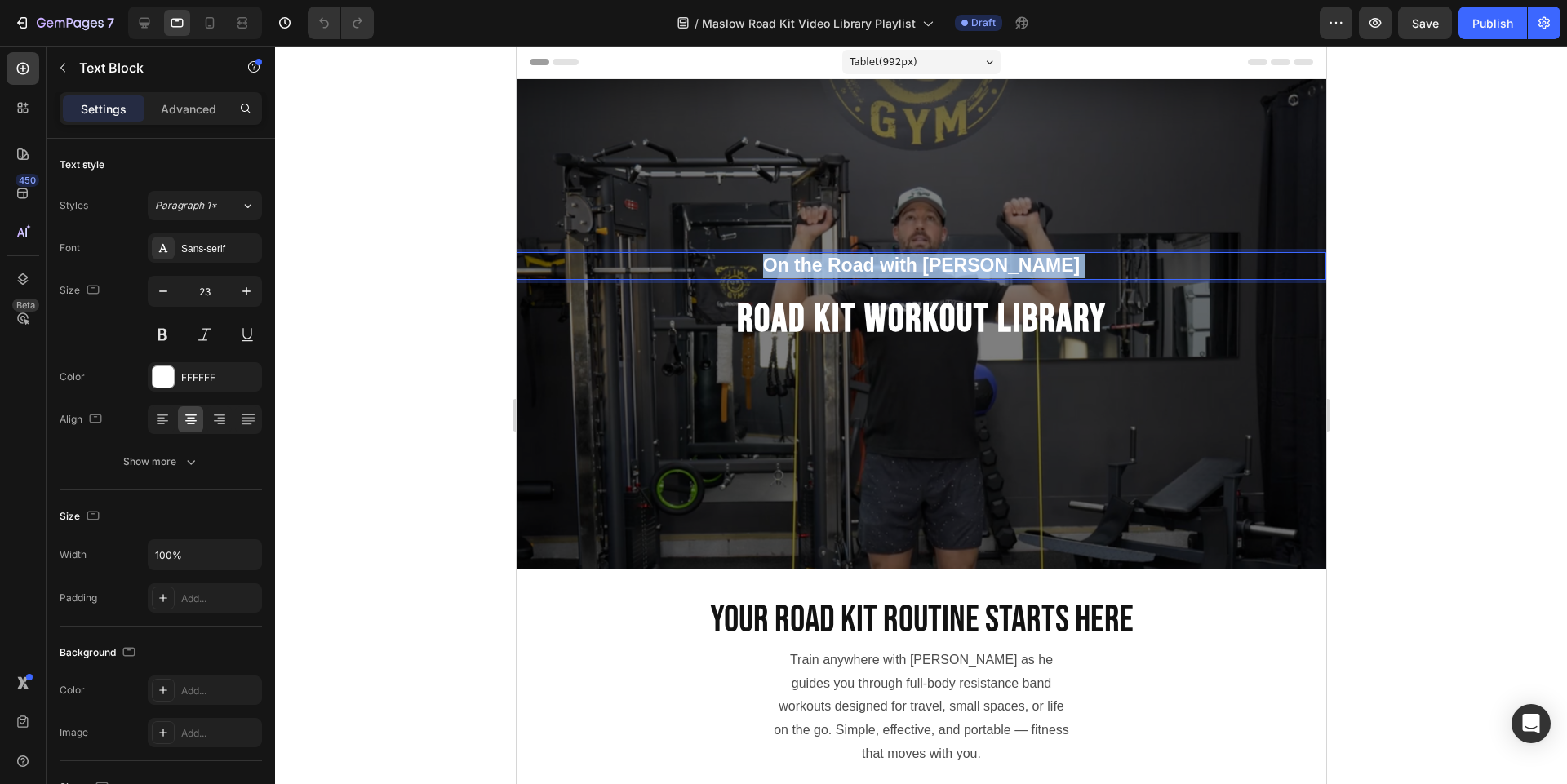
drag, startPoint x: 1059, startPoint y: 265, endPoint x: 881, endPoint y: 264, distance: 178.0
click at [881, 264] on p "On the Road with James Maslow" at bounding box center [921, 266] width 806 height 24
drag, startPoint x: 1084, startPoint y: 254, endPoint x: 1077, endPoint y: 263, distance: 11.4
click at [1081, 258] on p "On the Road with James Maslow" at bounding box center [921, 266] width 806 height 24
click at [1077, 263] on p "On the Road with James Maslow" at bounding box center [921, 266] width 806 height 24
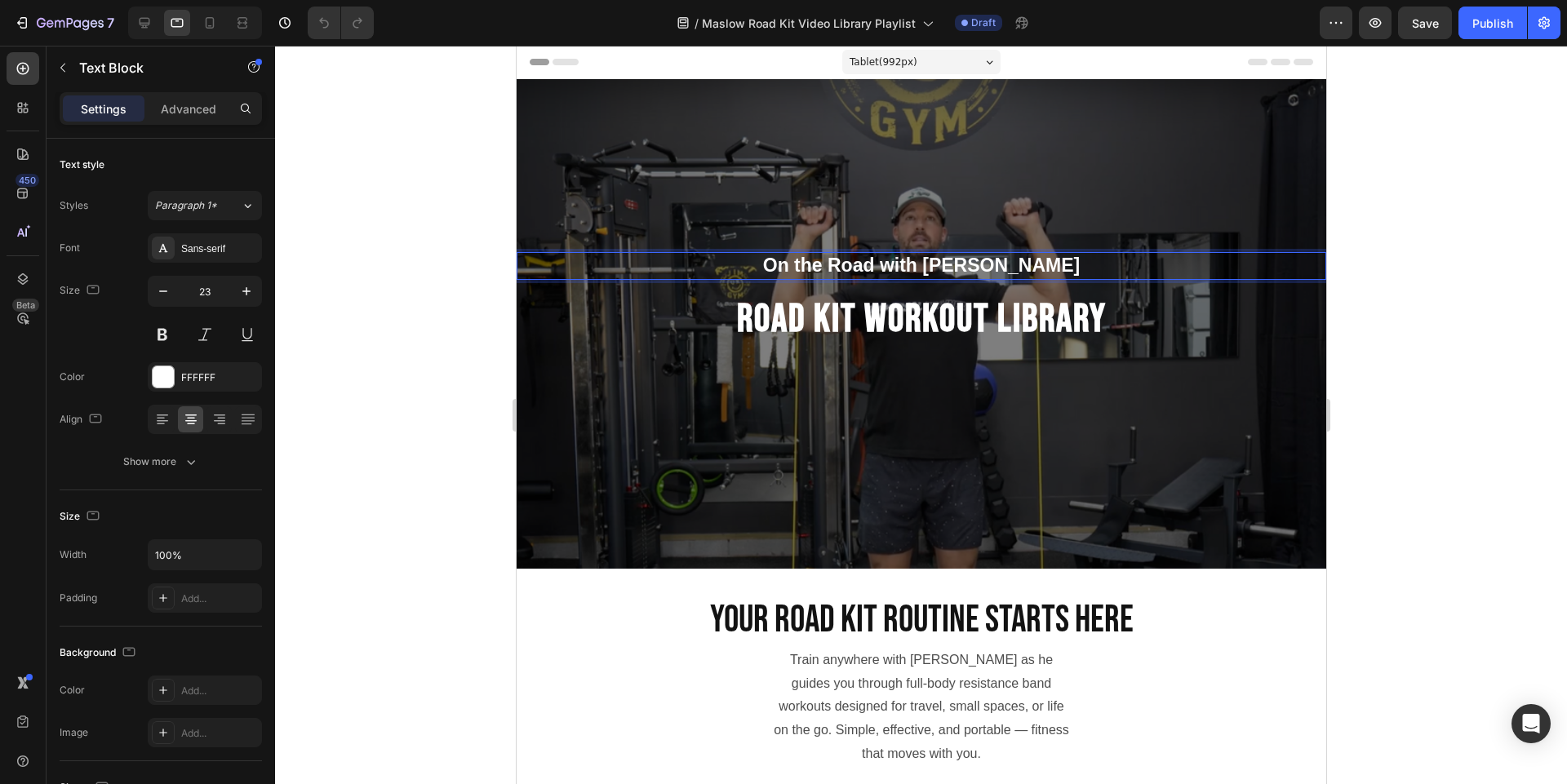
click at [1066, 270] on p "On the Road with James Maslow" at bounding box center [921, 266] width 806 height 24
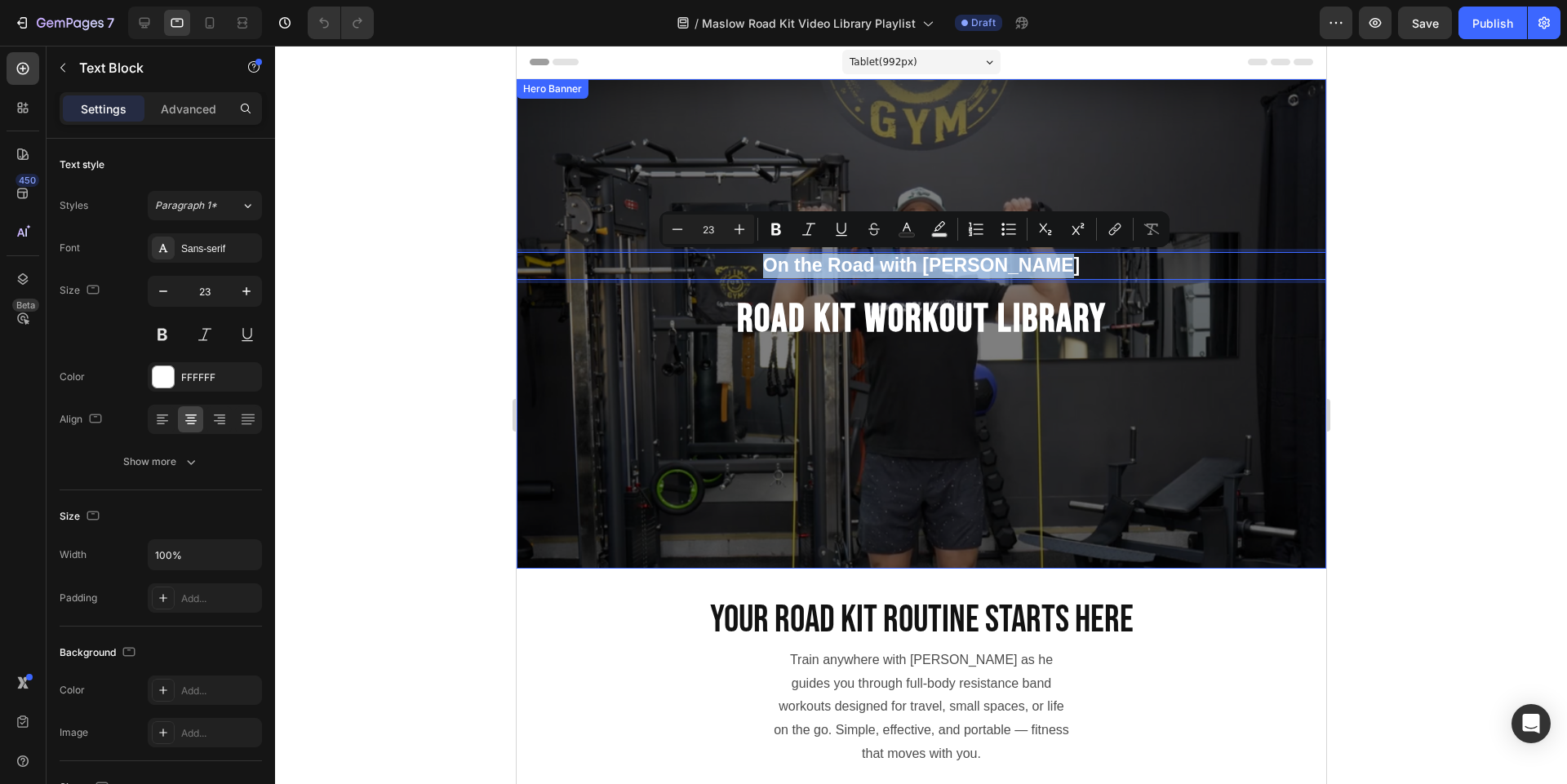
drag, startPoint x: 1066, startPoint y: 270, endPoint x: 760, endPoint y: 246, distance: 306.9
click at [760, 246] on div "On the Road with James Maslow Text Block 16 Road Kit WORKOUT LIBRARY Heading Row" at bounding box center [921, 323] width 810 height 489
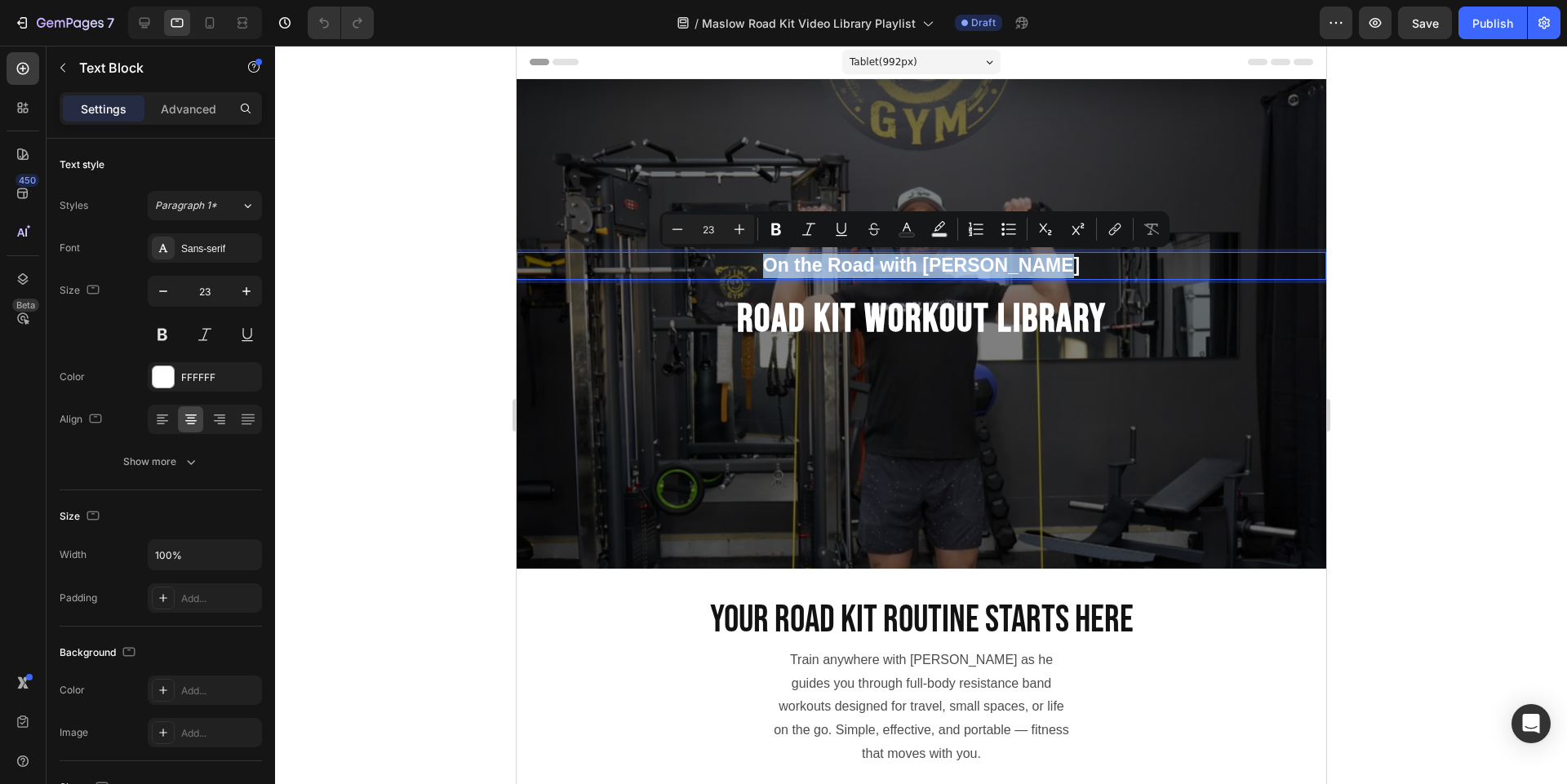
copy p "On the Road with James Maslow"
click at [1097, 317] on h2 "Road Kit WORKOUT LIBRARY" at bounding box center [921, 319] width 810 height 54
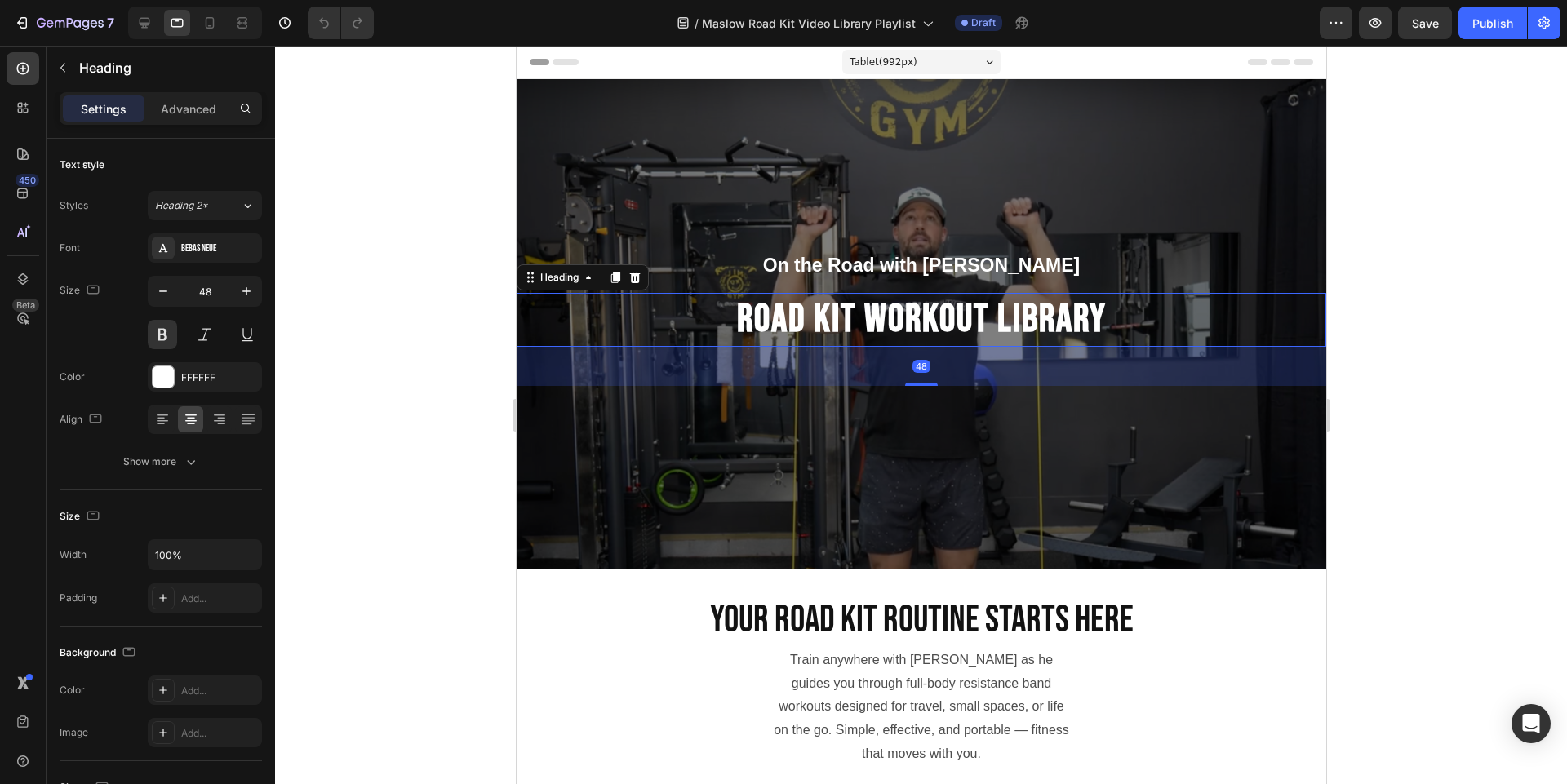
click at [1097, 317] on h2 "Road Kit WORKOUT LIBRARY" at bounding box center [921, 319] width 810 height 54
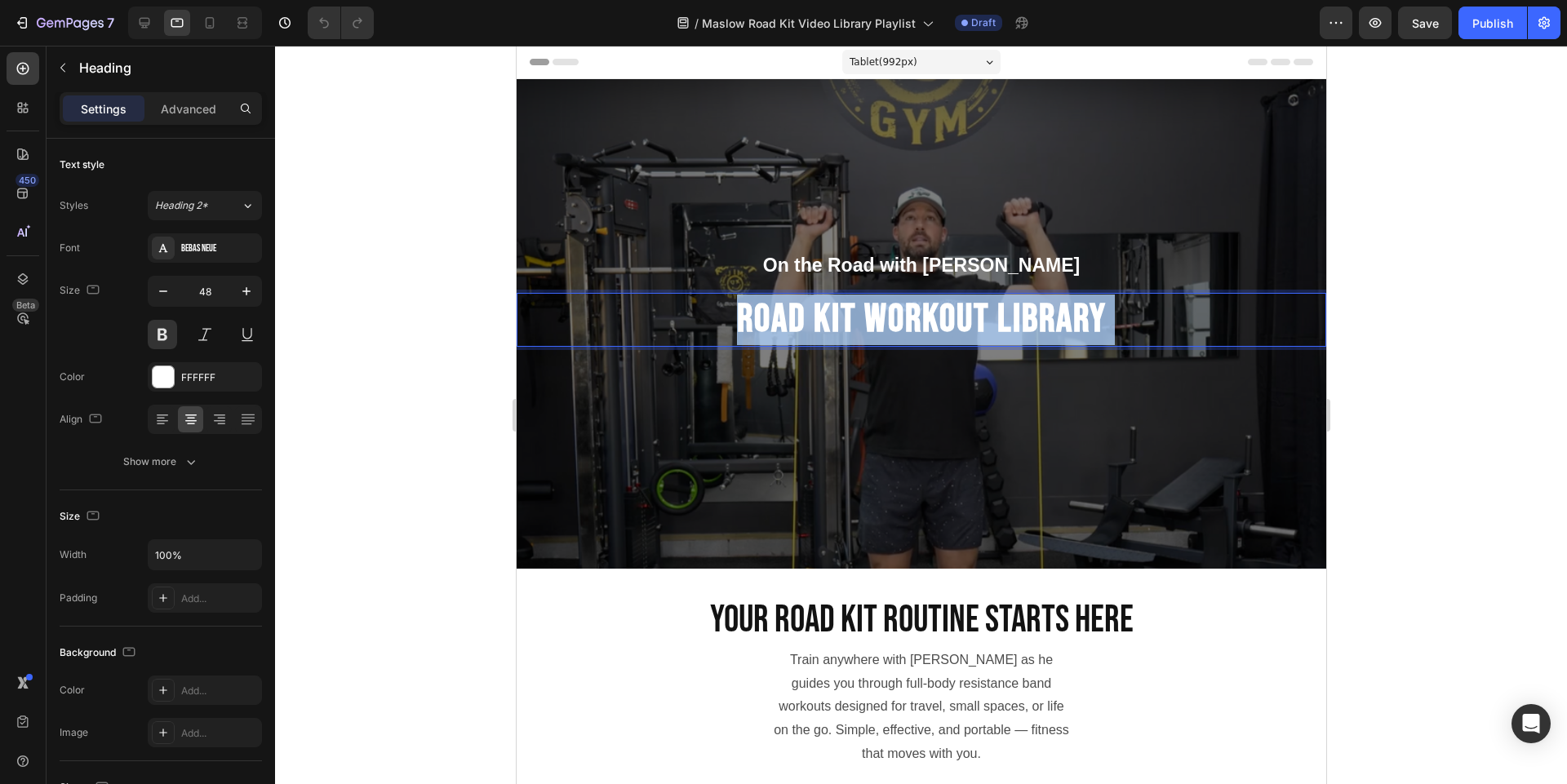
drag, startPoint x: 1109, startPoint y: 322, endPoint x: 803, endPoint y: 311, distance: 306.2
click at [739, 309] on p "Road Kit WORKOUT LIBRARY" at bounding box center [921, 319] width 806 height 51
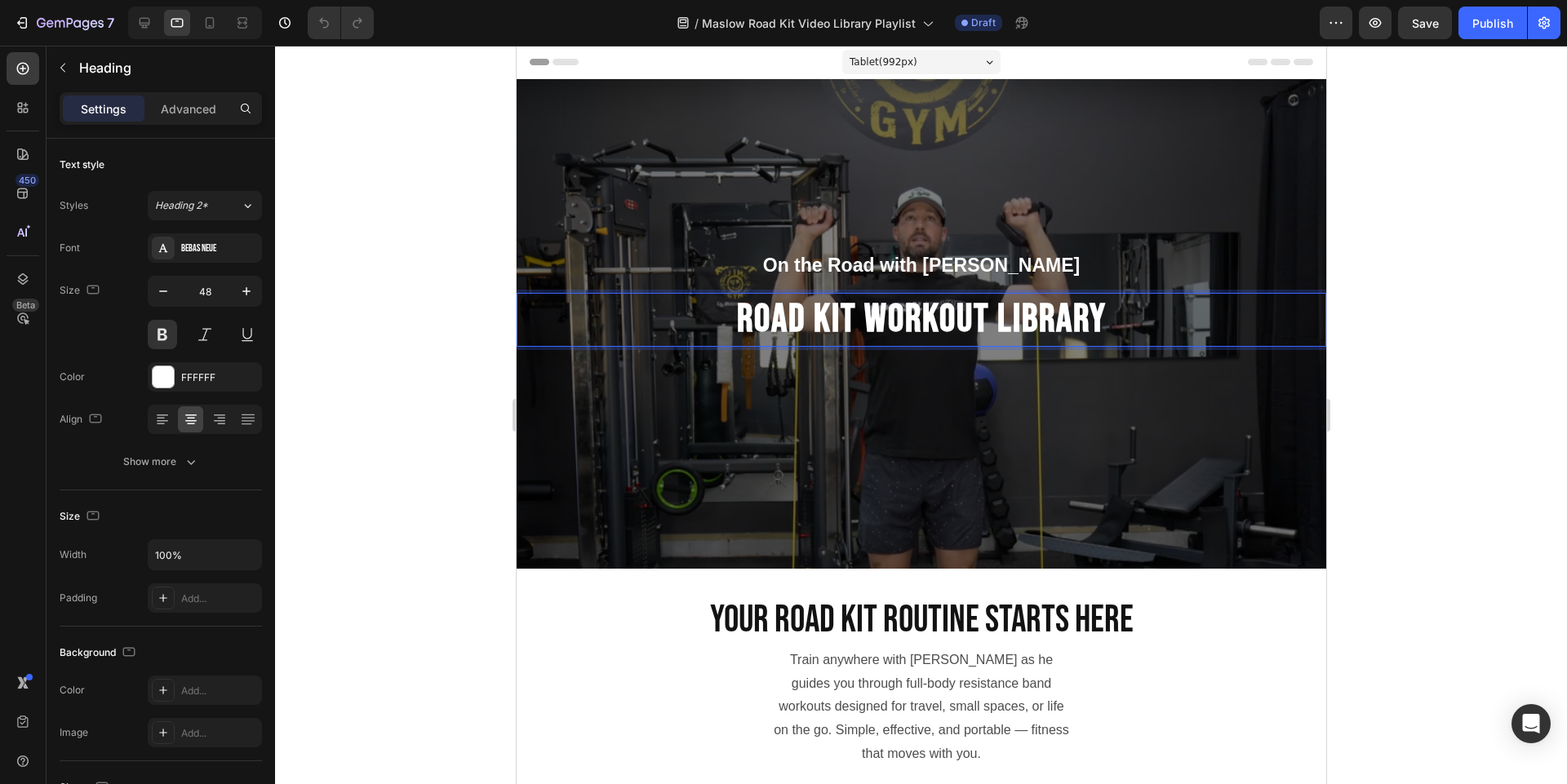
click at [1082, 329] on p "Road Kit WORKOUT LIBRARY" at bounding box center [921, 319] width 806 height 51
click at [1081, 329] on p "Road Kit WORKOUT LIBRARY" at bounding box center [921, 319] width 806 height 51
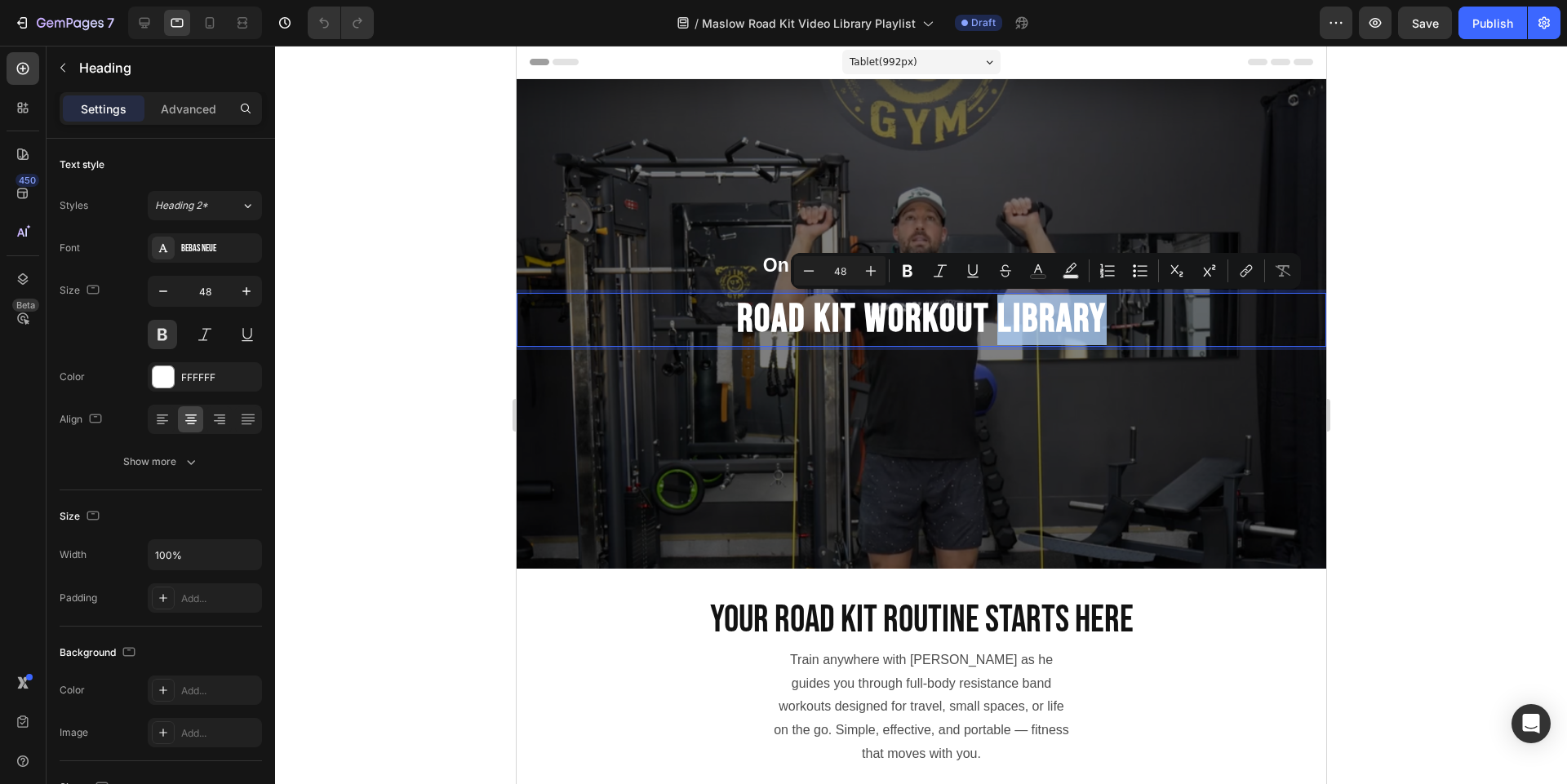
click at [1117, 326] on p "Road Kit WORKOUT LIBRARY" at bounding box center [921, 319] width 806 height 51
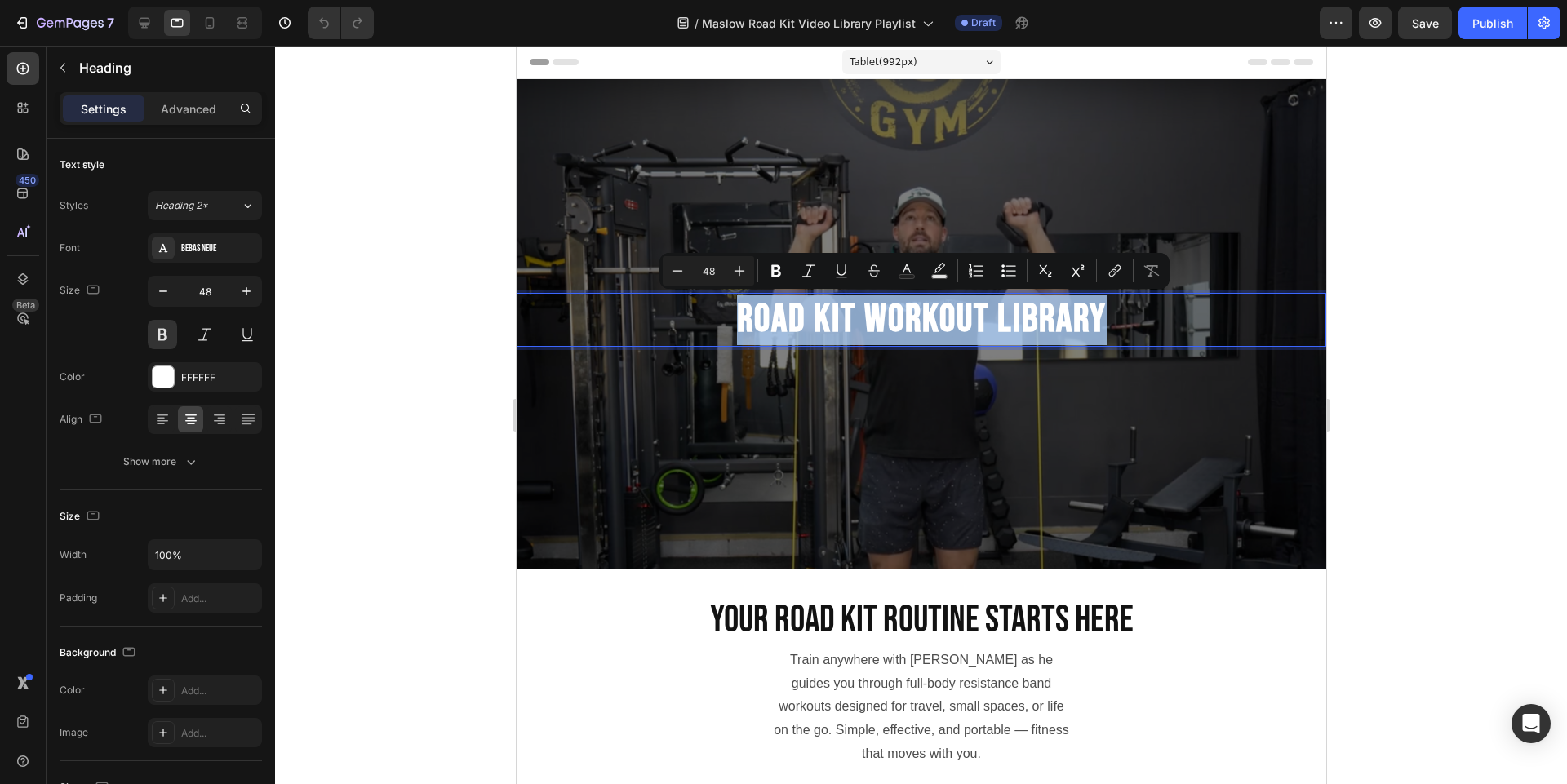
drag, startPoint x: 1117, startPoint y: 326, endPoint x: 609, endPoint y: 310, distance: 508.3
click at [609, 310] on p "Road Kit WORKOUT LIBRARY" at bounding box center [921, 319] width 806 height 51
copy p "Road Kit WORKOUT LIBRARY"
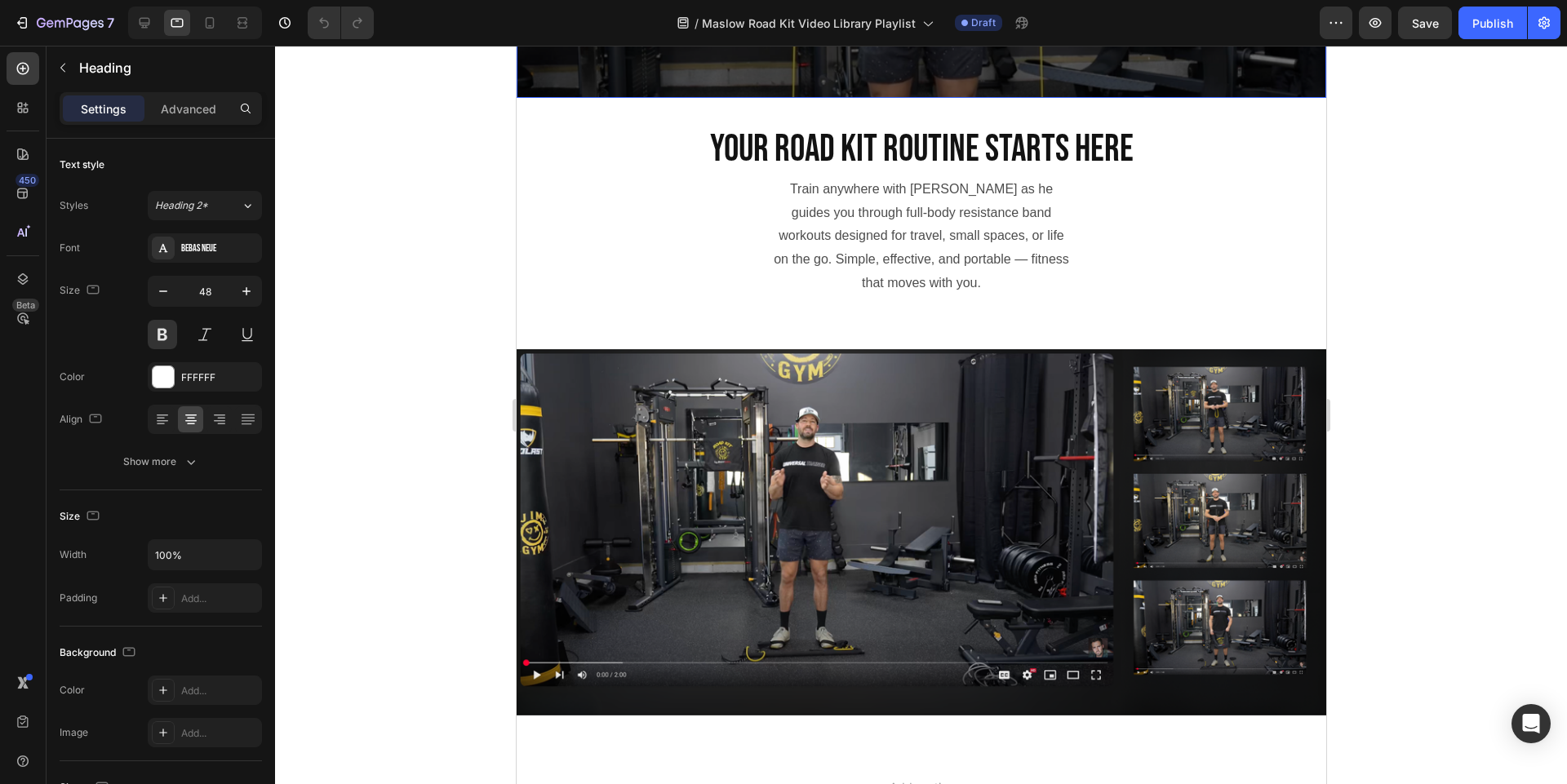
type input "16"
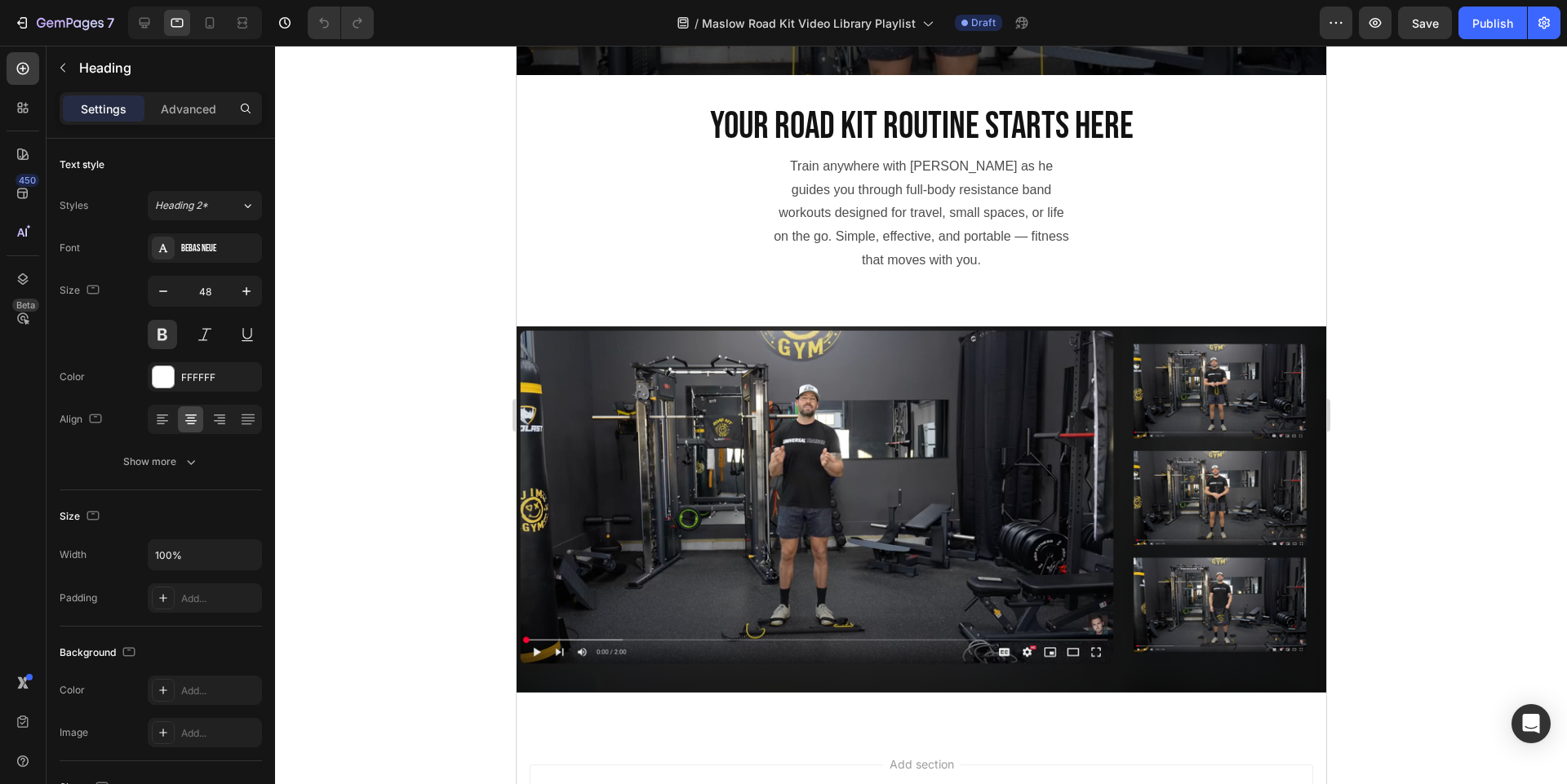
scroll to position [377, 0]
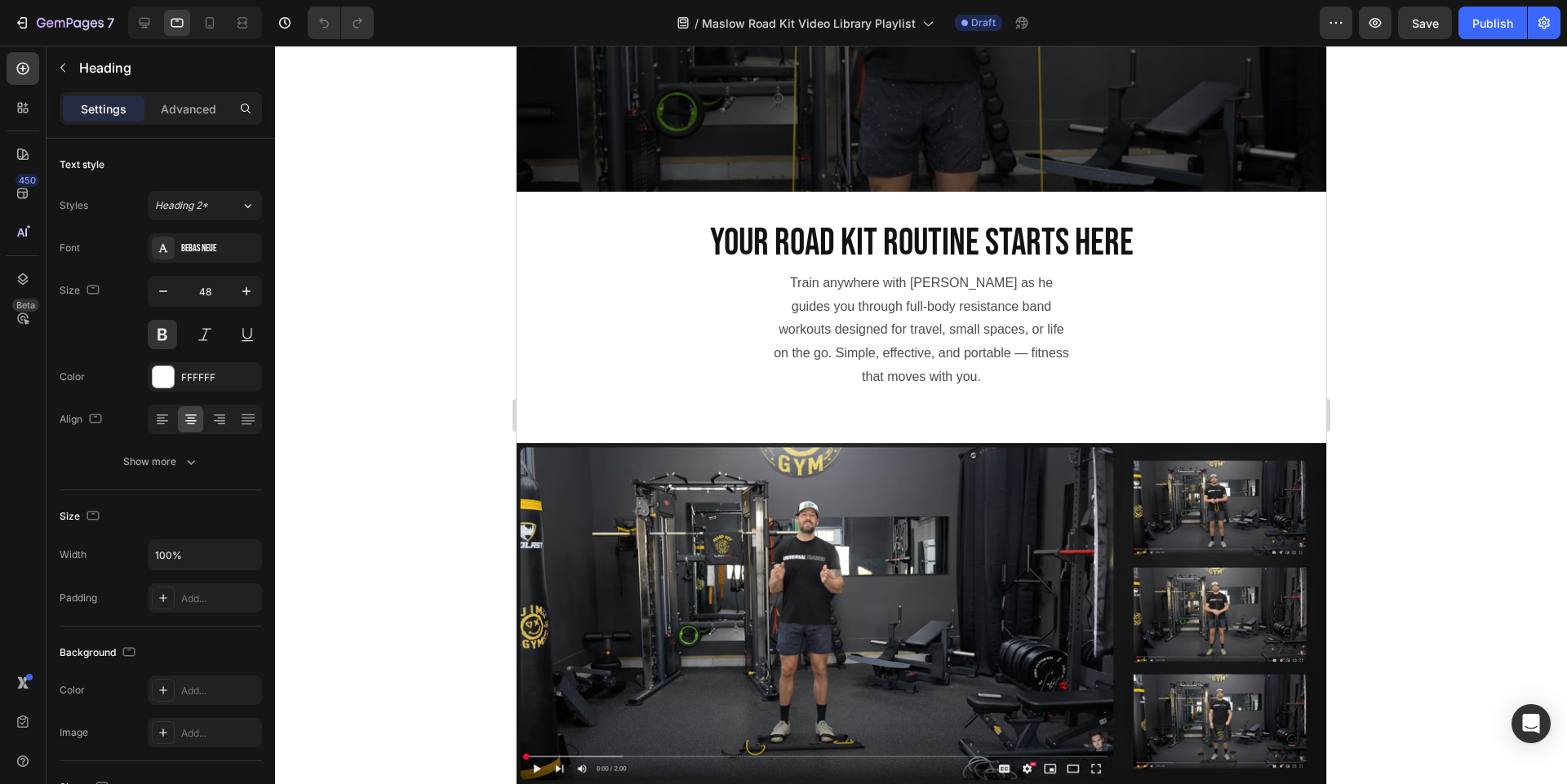
click at [196, 28] on div at bounding box center [194, 23] width 133 height 33
click at [207, 24] on icon at bounding box center [210, 23] width 16 height 16
type input "42"
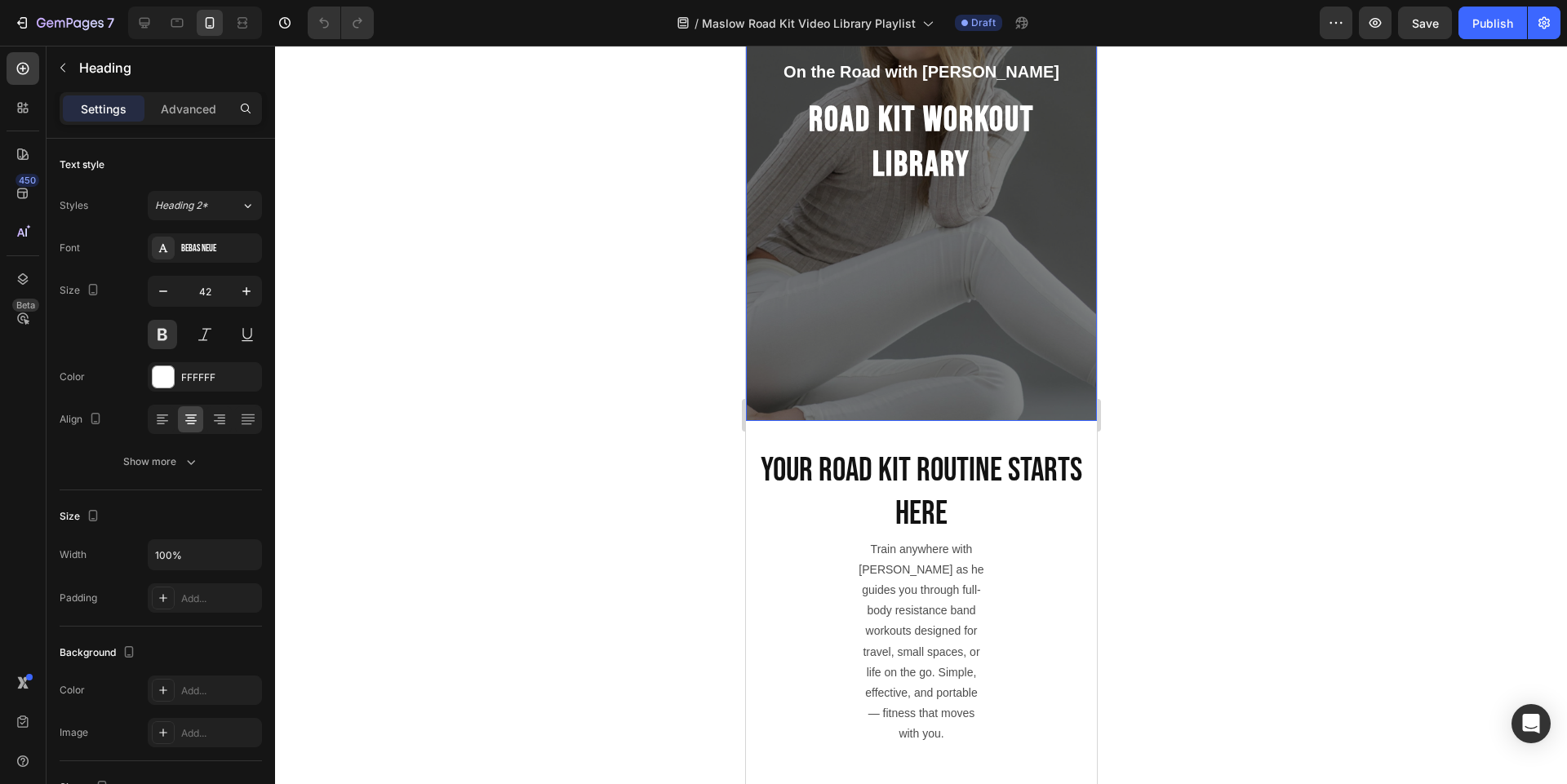
scroll to position [197, 0]
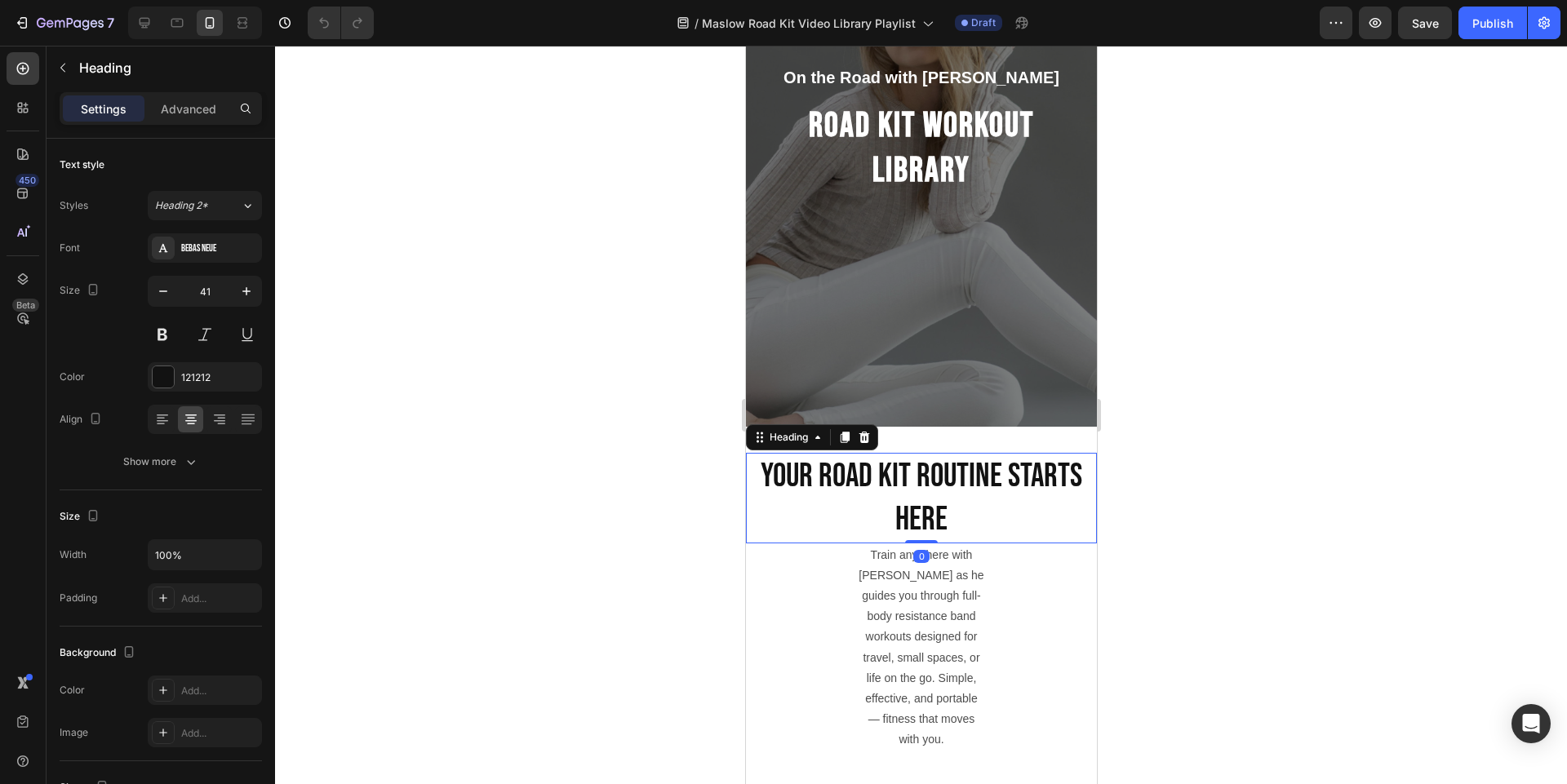
click at [971, 514] on h2 "Your Road Kit Routine Starts Here" at bounding box center [921, 498] width 350 height 91
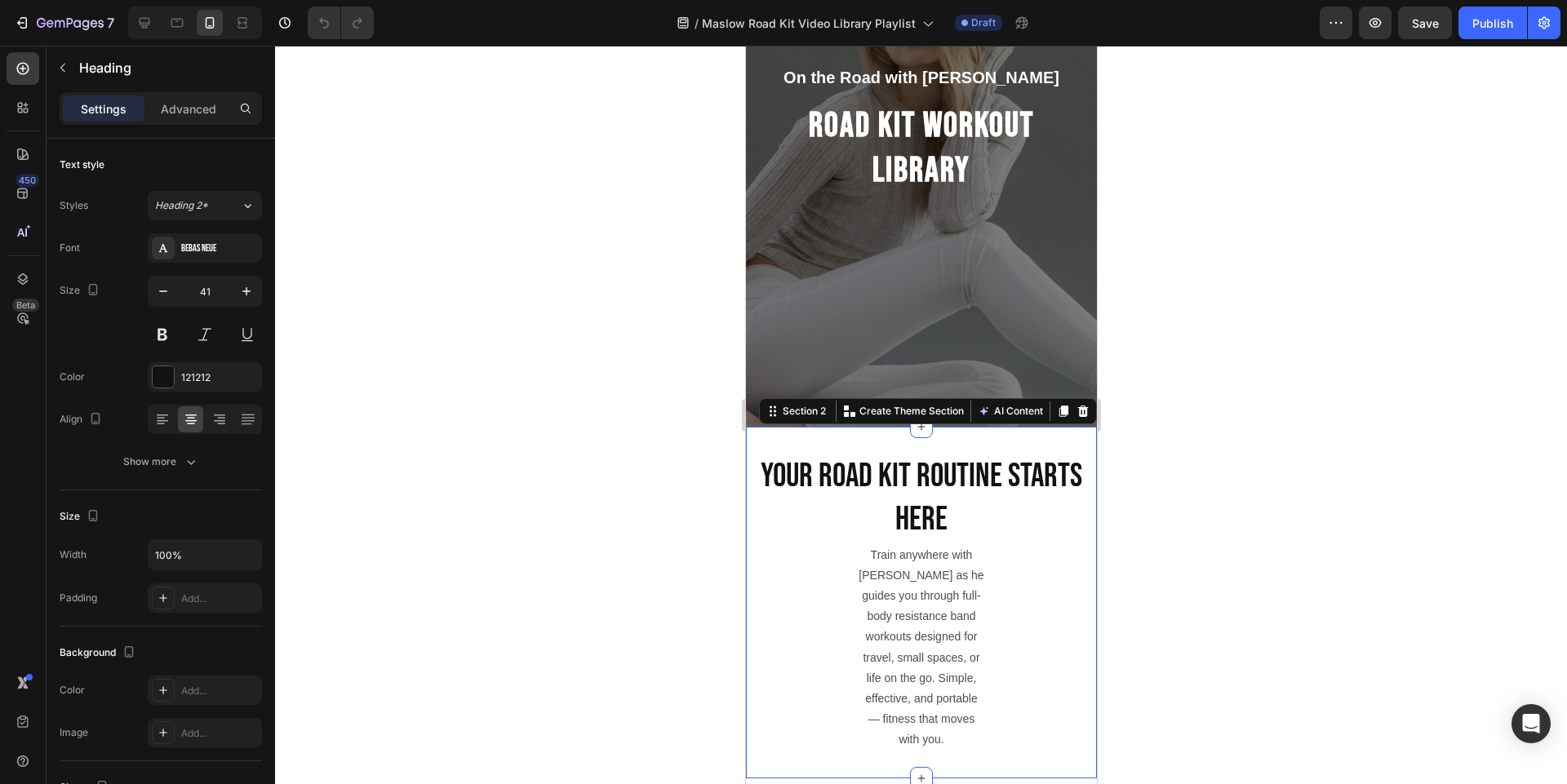
click at [762, 692] on div "Your Road Kit Routine Starts Here Heading Train anywhere with James Maslow as h…" at bounding box center [921, 603] width 350 height 299
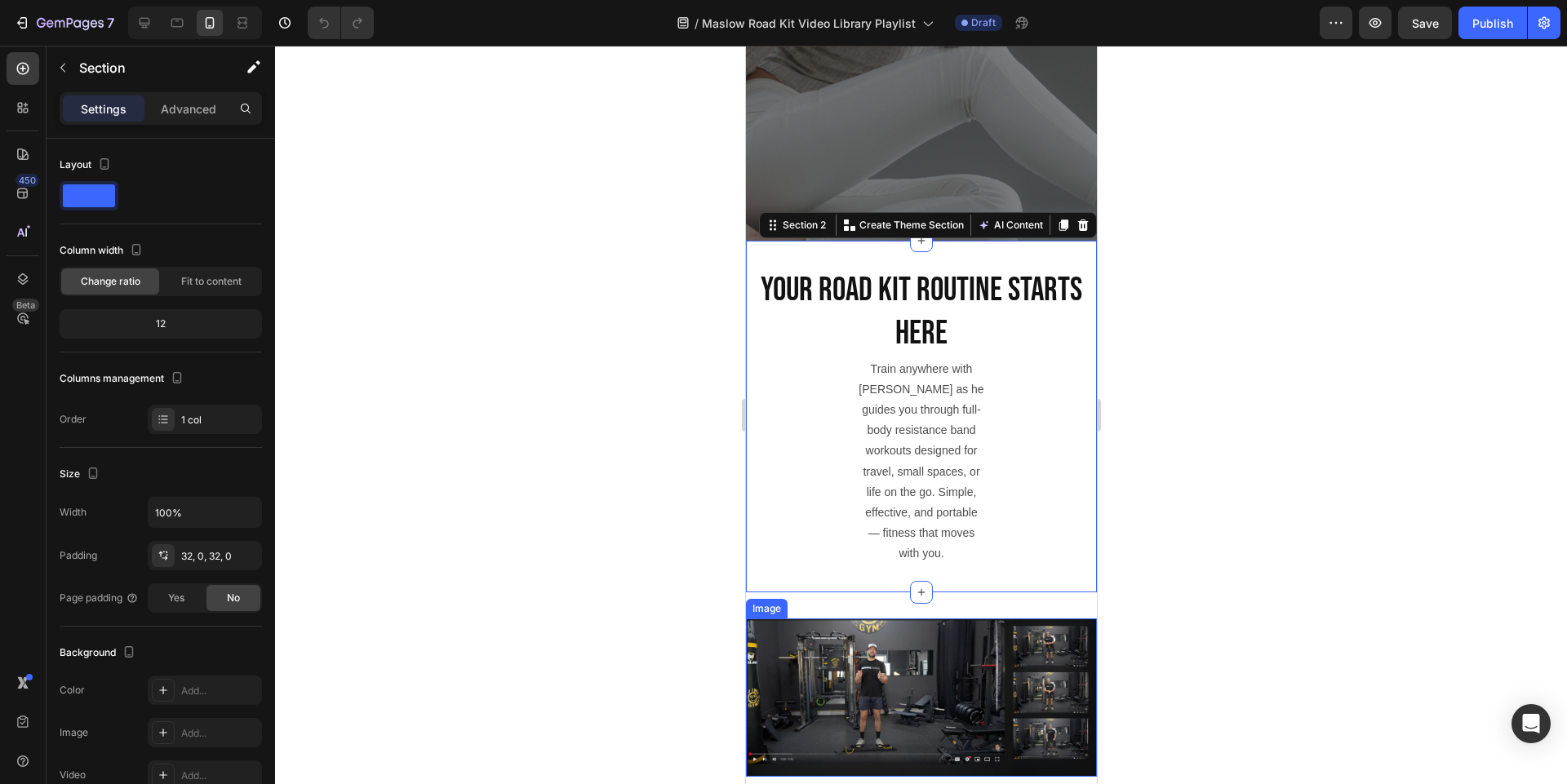
scroll to position [392, 0]
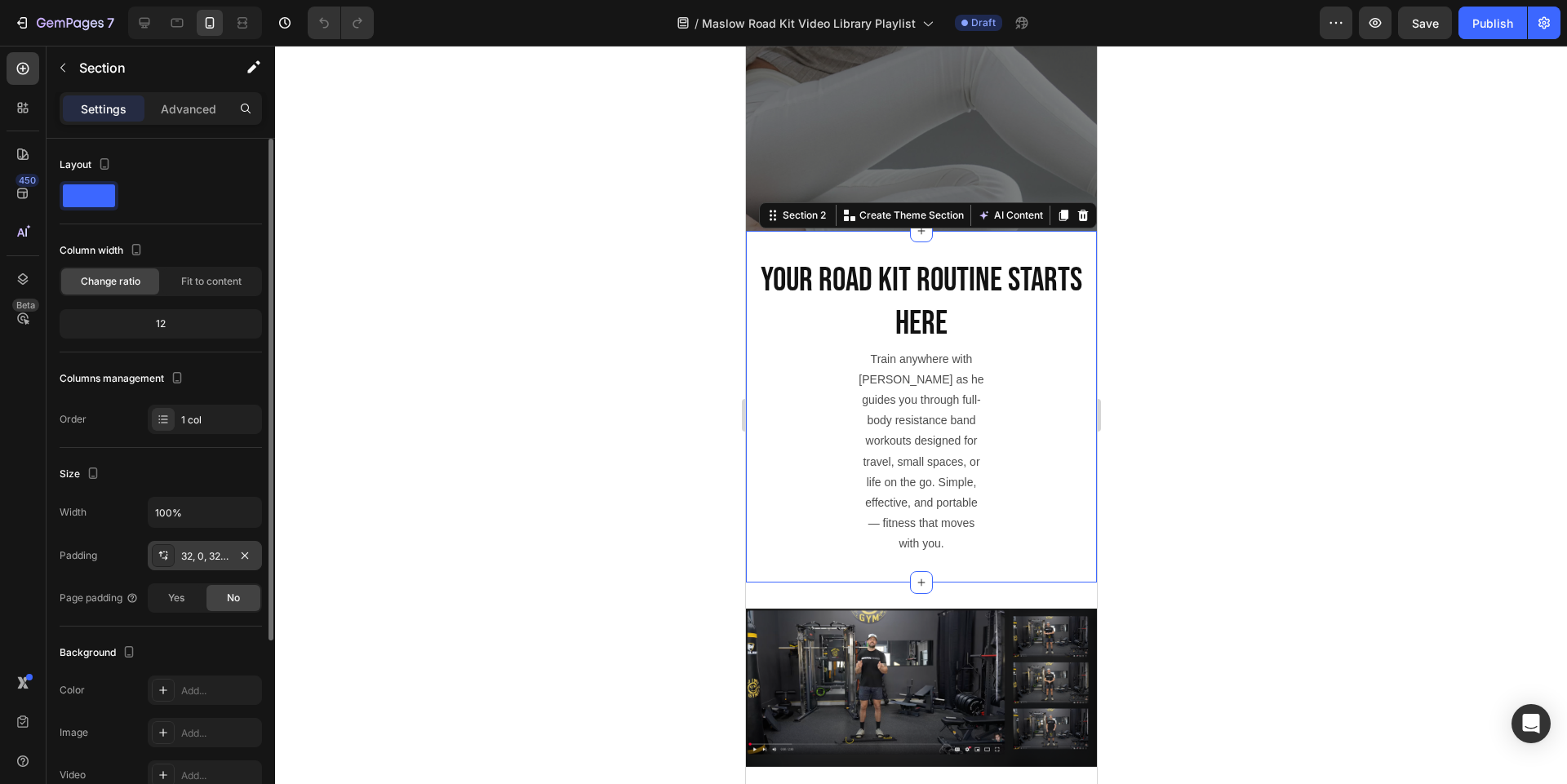
click at [193, 553] on div "32, 0, 32, 0" at bounding box center [205, 556] width 47 height 15
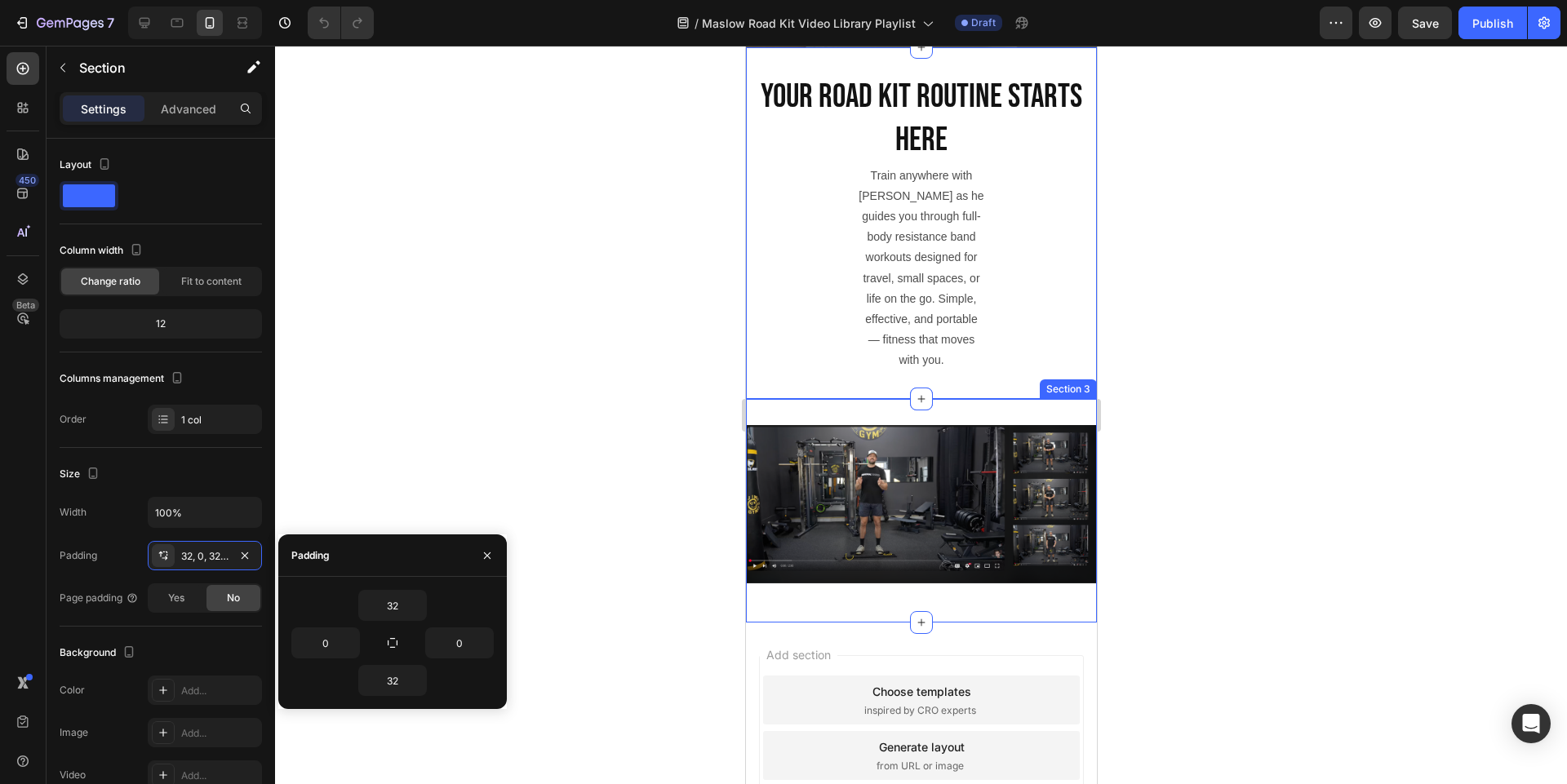
scroll to position [588, 0]
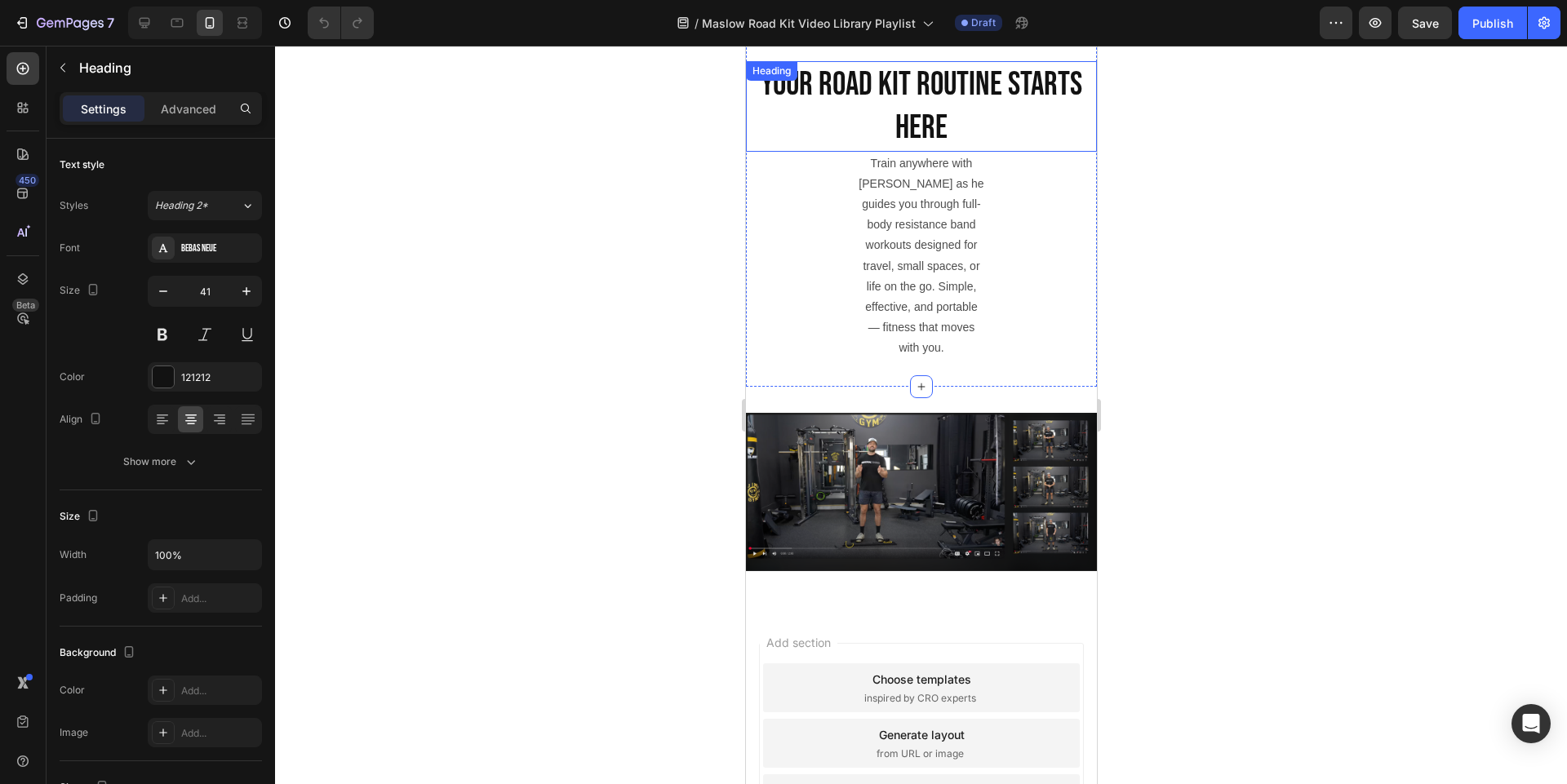
click at [931, 96] on h2 "Your Road Kit Routine Starts Here" at bounding box center [921, 106] width 350 height 91
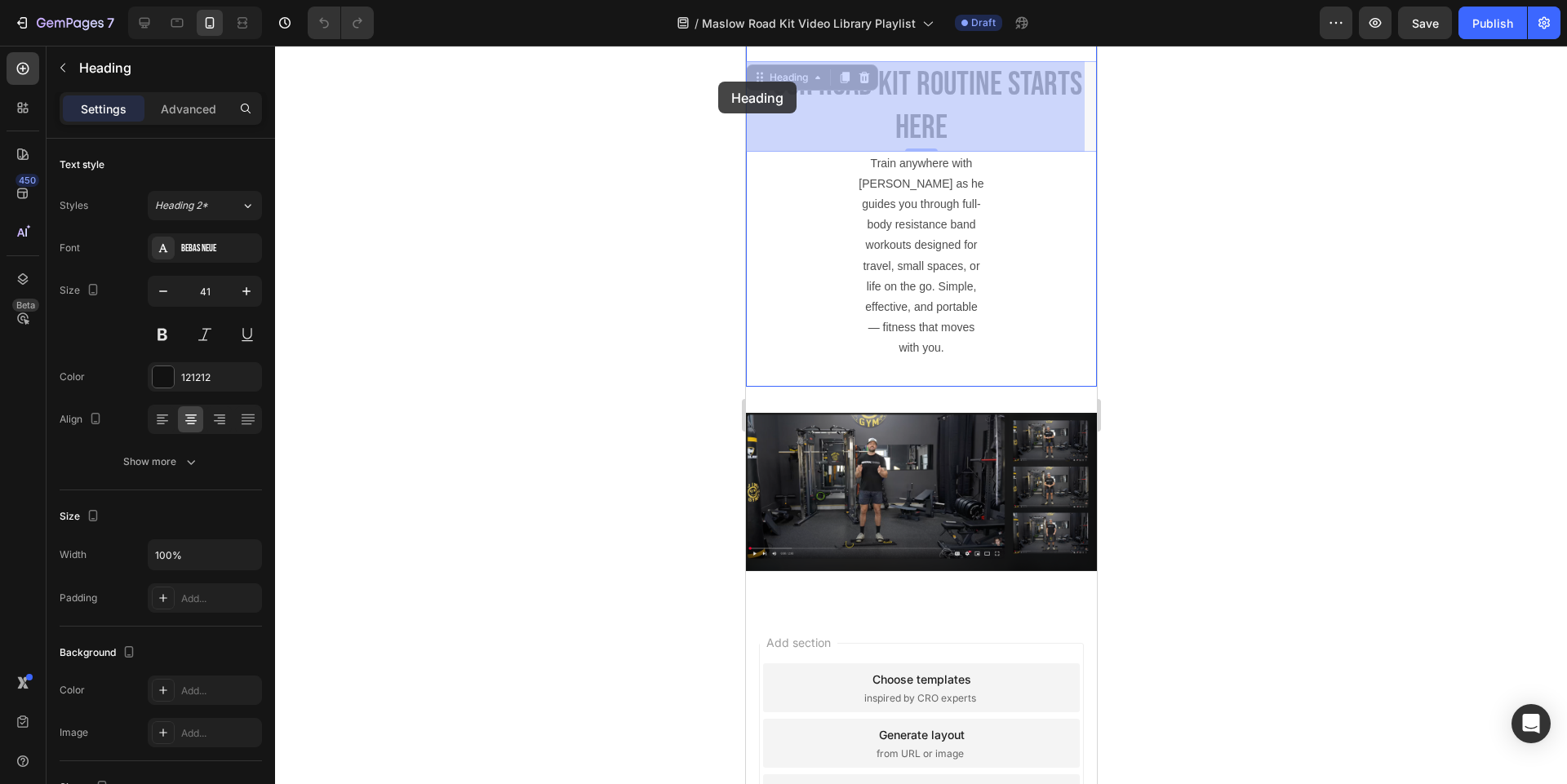
drag, startPoint x: 988, startPoint y: 138, endPoint x: 1473, endPoint y: 130, distance: 485.1
click at [745, 82] on html "iPhone 15 Pro Max ( 430 px) iPhone 13 Mini iPhone 13 Pro iPhone 11 Pro Max iPho…" at bounding box center [921, 206] width 350 height 1498
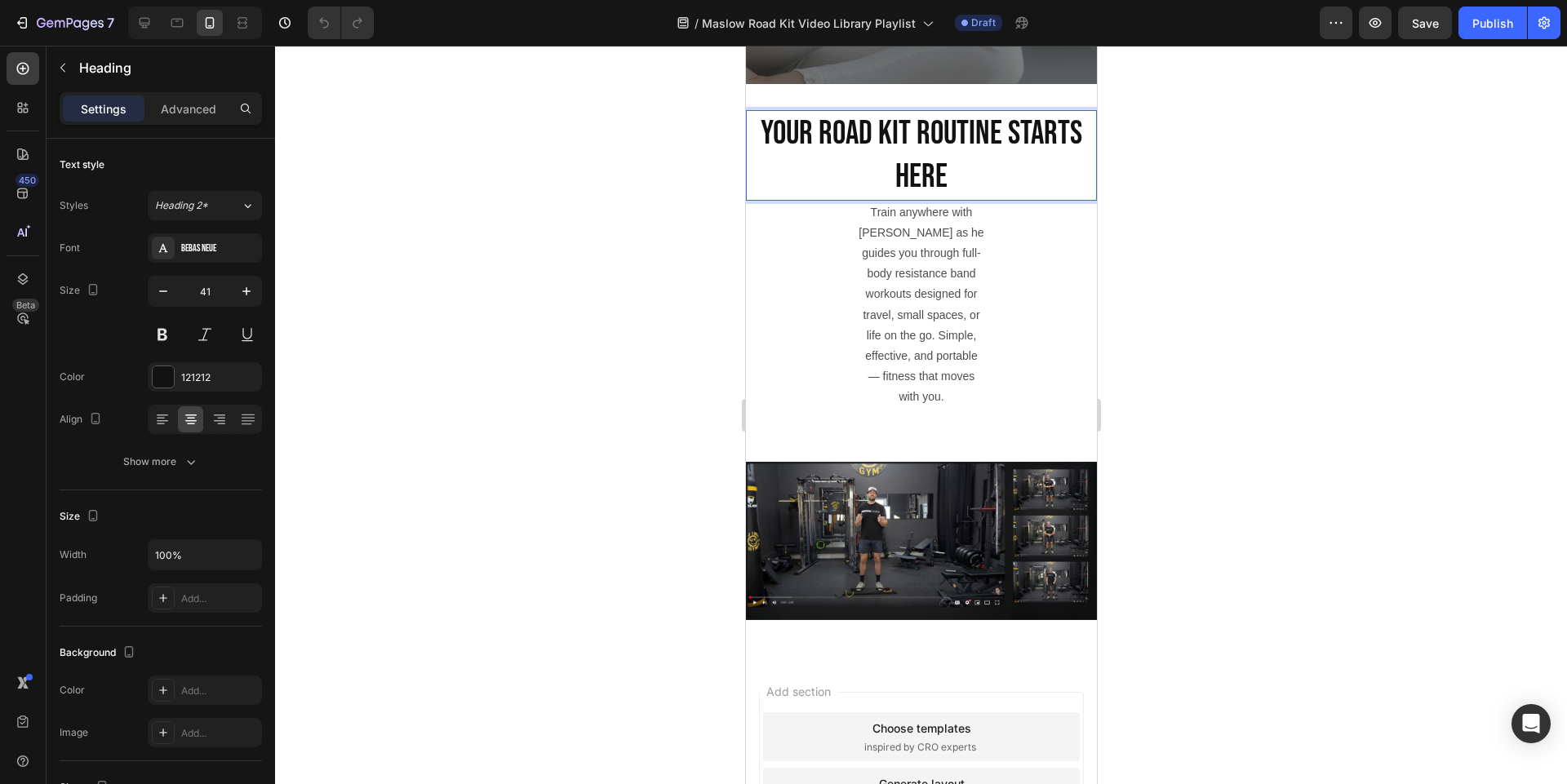
click at [961, 175] on p "Your Road Kit Routine Starts Here" at bounding box center [920, 155] width 348 height 87
click at [799, 143] on p "Your Road Kit Routine Starts Here" at bounding box center [920, 155] width 348 height 87
click at [798, 143] on p "Your Road Kit Routine Starts Here" at bounding box center [920, 155] width 348 height 87
click at [948, 175] on p "Your Road Kit Routine Starts Here" at bounding box center [920, 155] width 348 height 87
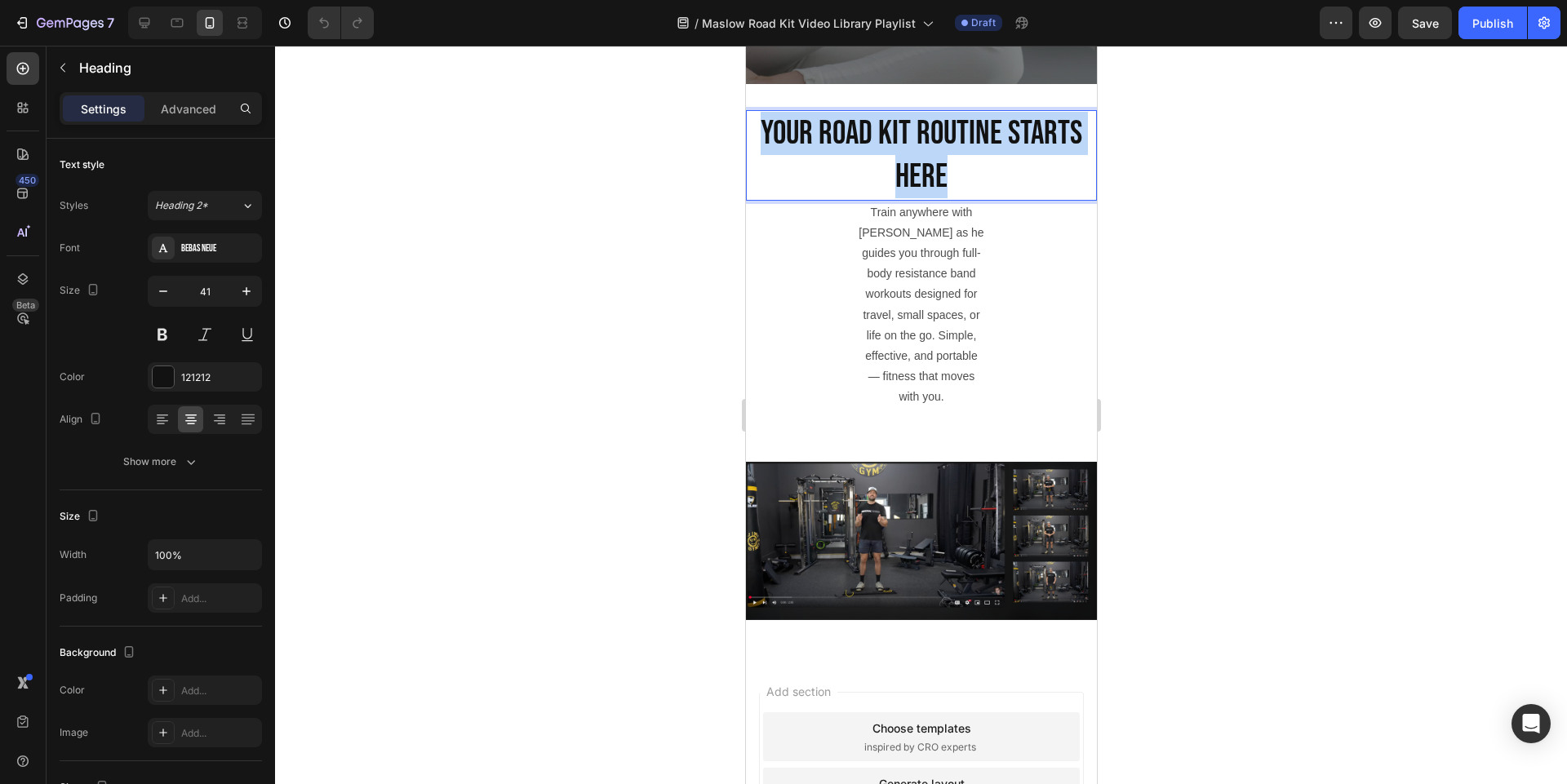
drag, startPoint x: 948, startPoint y: 175, endPoint x: 753, endPoint y: 129, distance: 200.4
click at [753, 129] on p "Your Road Kit Routine Starts Here" at bounding box center [920, 155] width 348 height 87
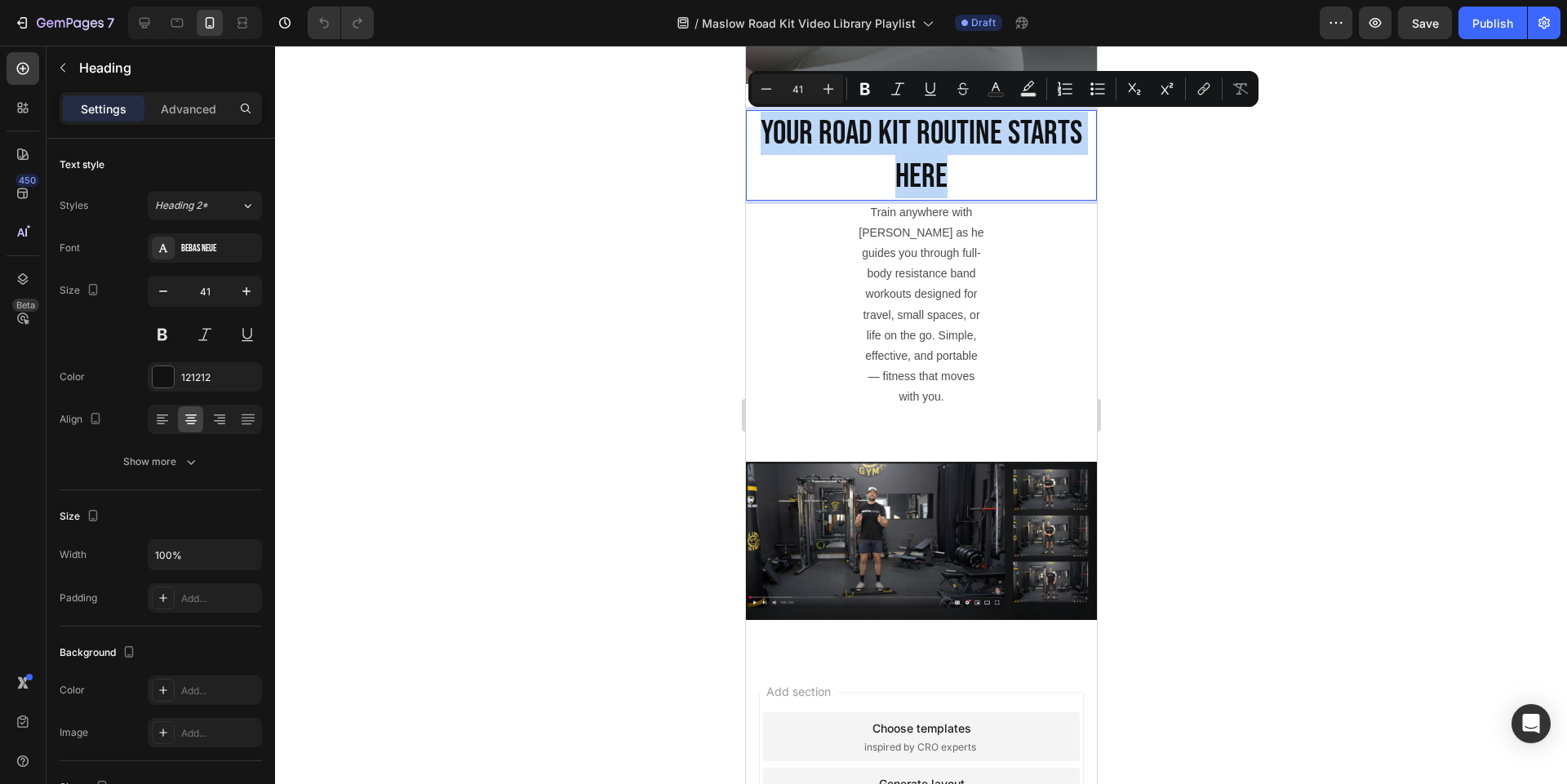
copy p "Your Road Kit Routine Starts Here"
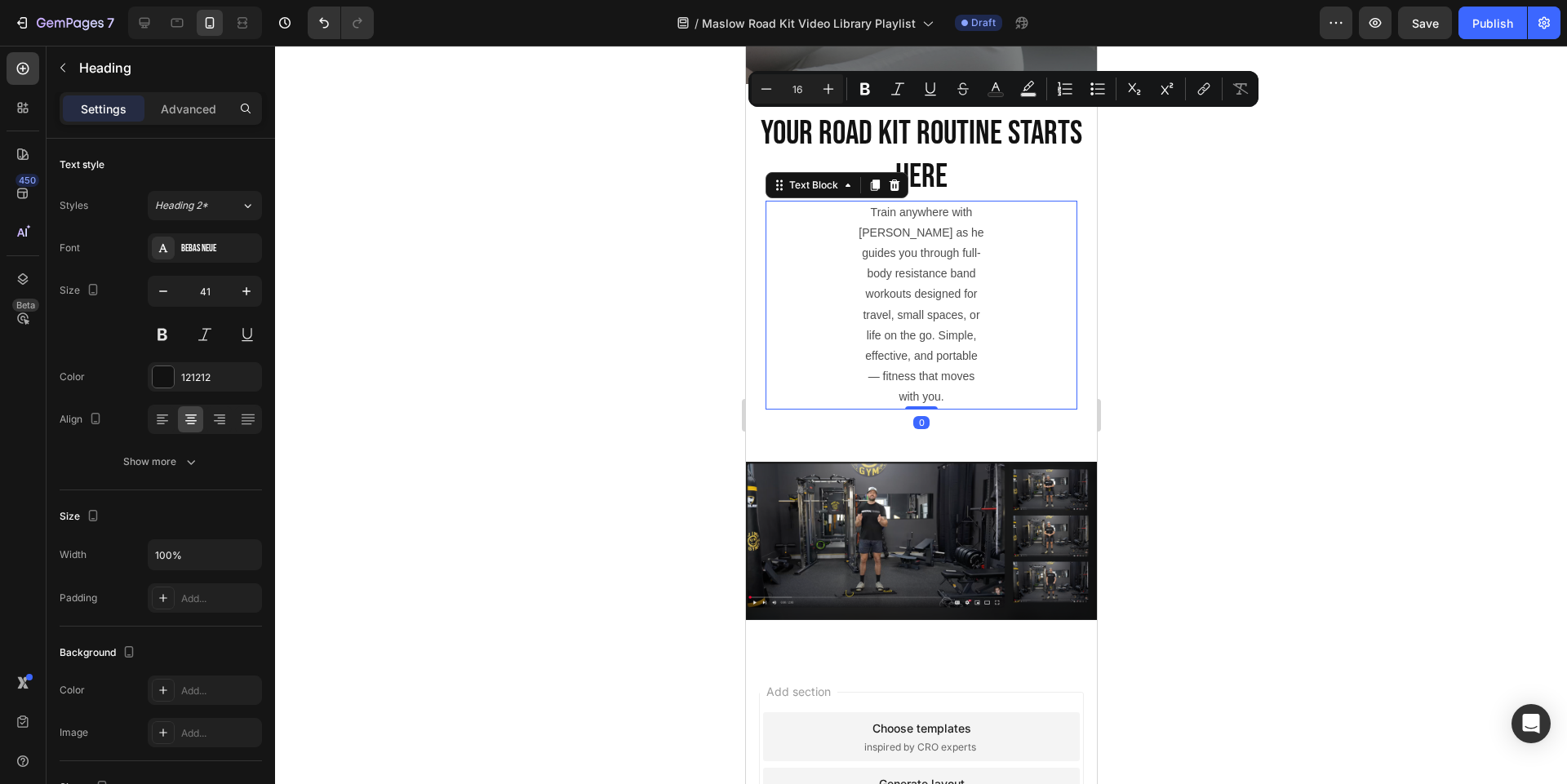
click at [931, 327] on p "Train anywhere with James Maslow as he guides you through full-body resistance …" at bounding box center [921, 305] width 125 height 205
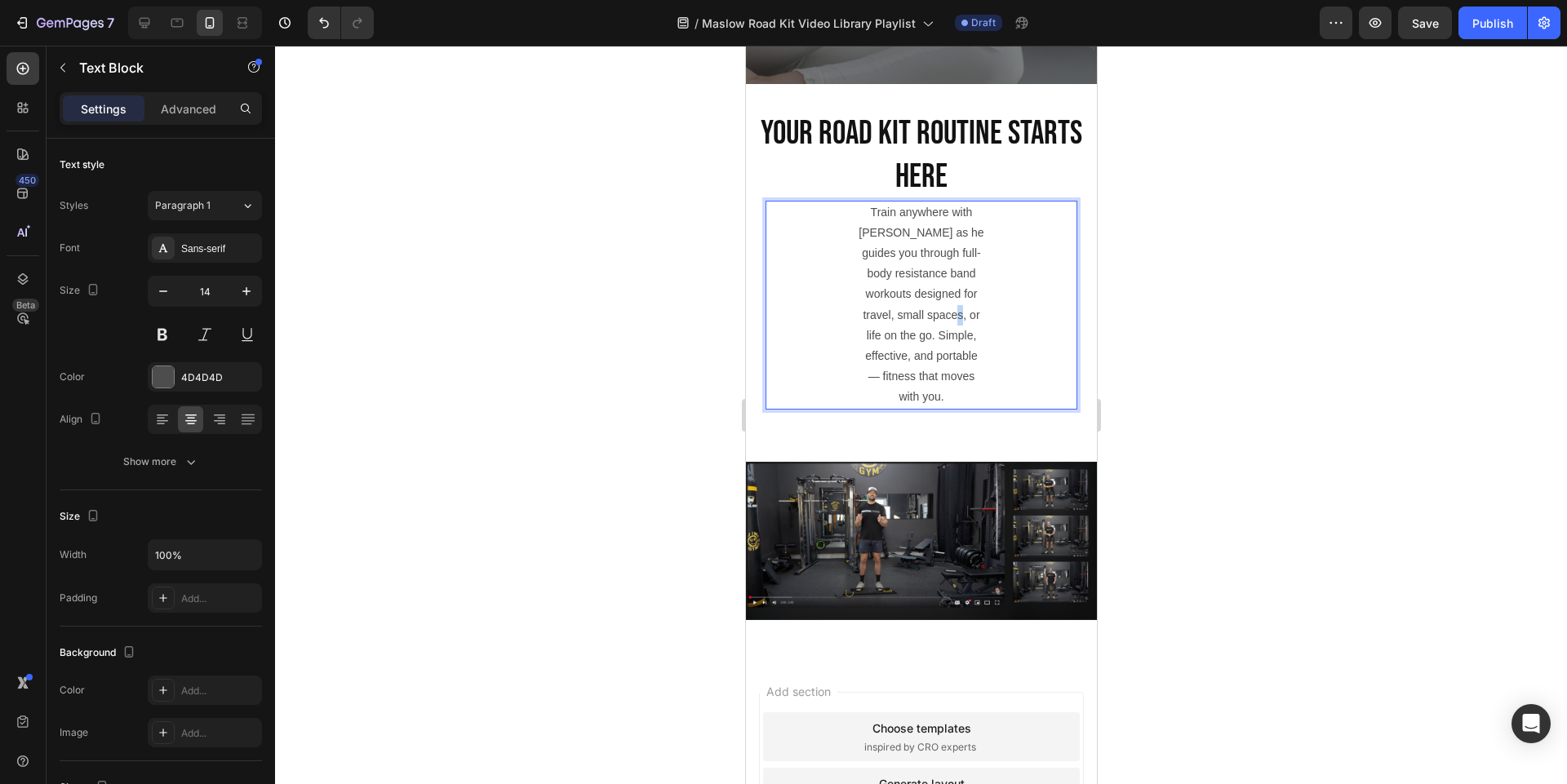
click at [931, 327] on p "Train anywhere with James Maslow as he guides you through full-body resistance …" at bounding box center [921, 305] width 125 height 205
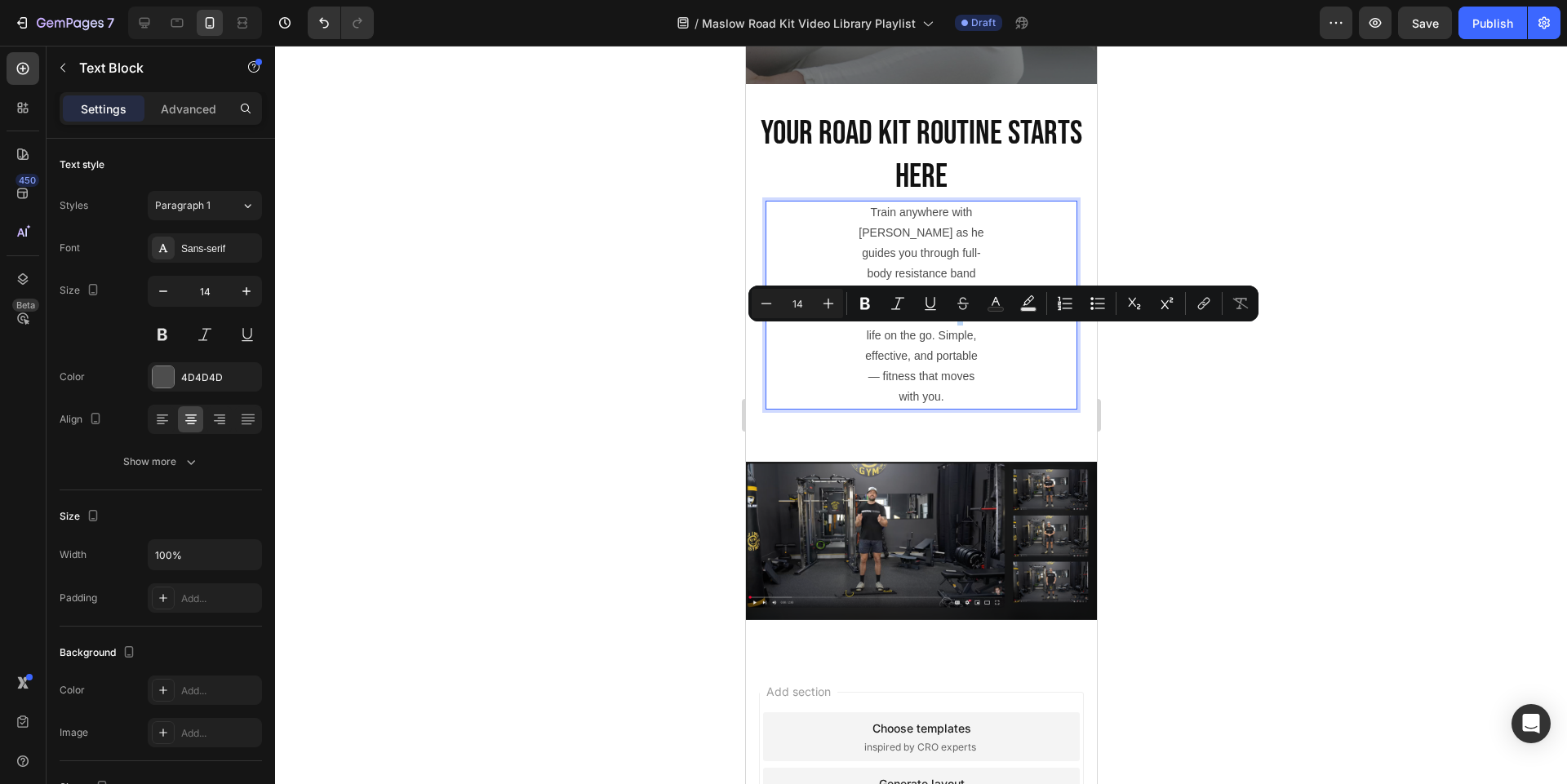
click at [840, 218] on div "Train anywhere with James Maslow as he guides you through full-body resistance …" at bounding box center [920, 305] width 311 height 209
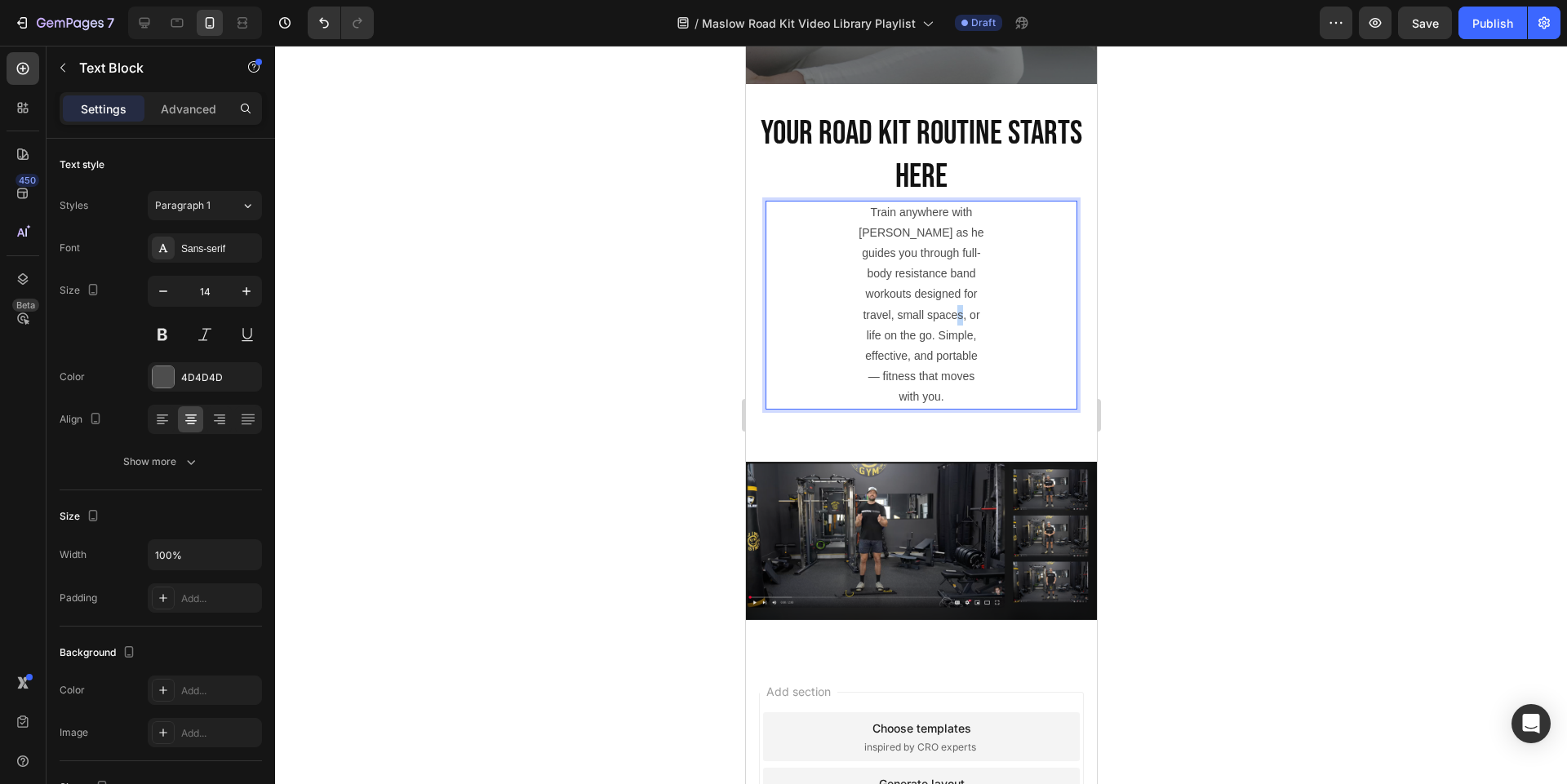
click at [840, 218] on div "Train anywhere with James Maslow as he guides you through full-body resistance …" at bounding box center [920, 305] width 311 height 209
drag, startPoint x: 846, startPoint y: 211, endPoint x: 878, endPoint y: 266, distance: 63.6
click at [878, 266] on div "Train anywhere with James Maslow as he guides you through full-body resistance …" at bounding box center [920, 305] width 311 height 209
click at [941, 399] on p "Train anywhere with James Maslow as he guides you through full-body resistance …" at bounding box center [921, 305] width 125 height 205
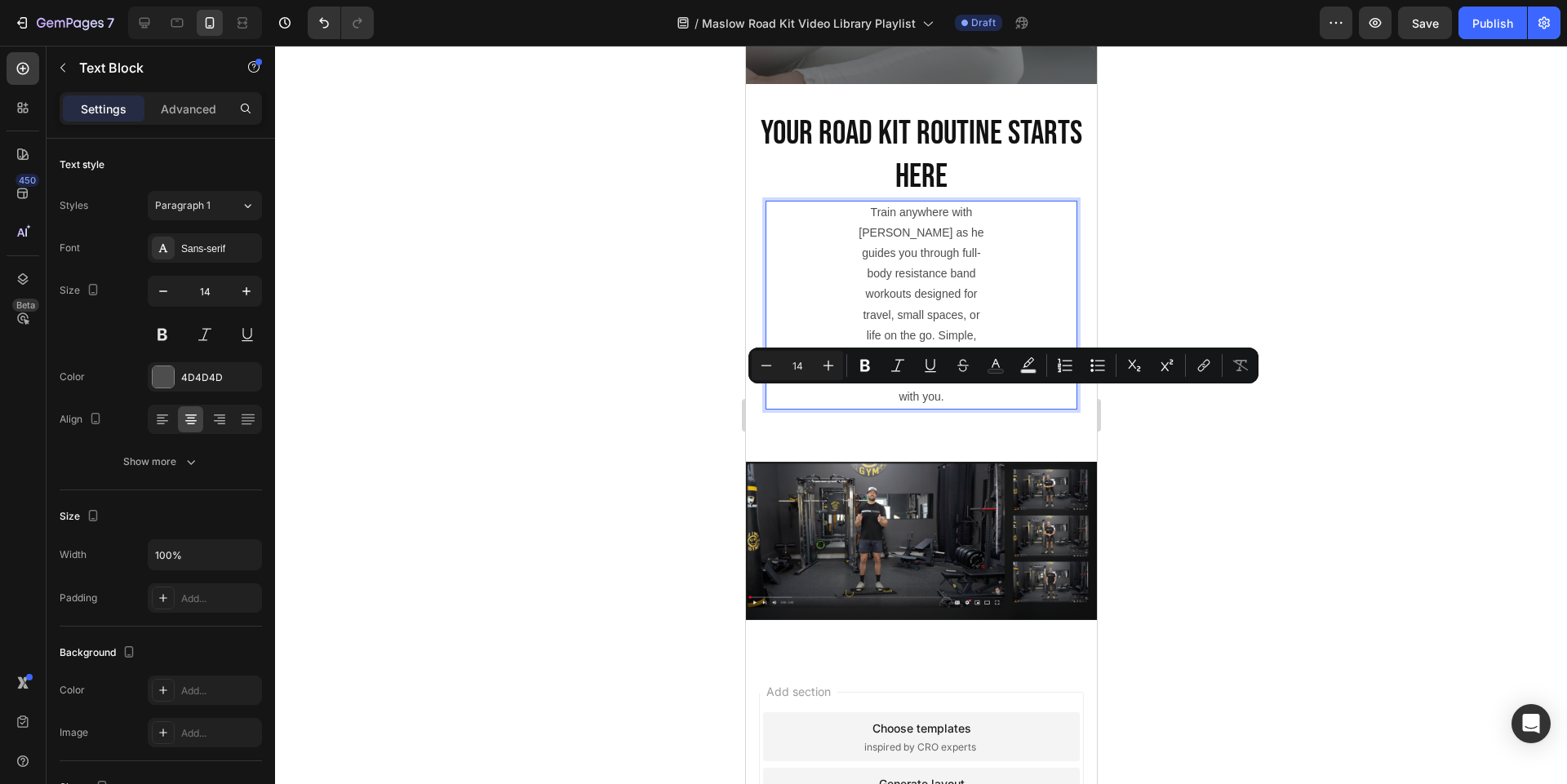
click at [934, 407] on p "Train anywhere with James Maslow as he guides you through full-body resistance …" at bounding box center [921, 305] width 125 height 205
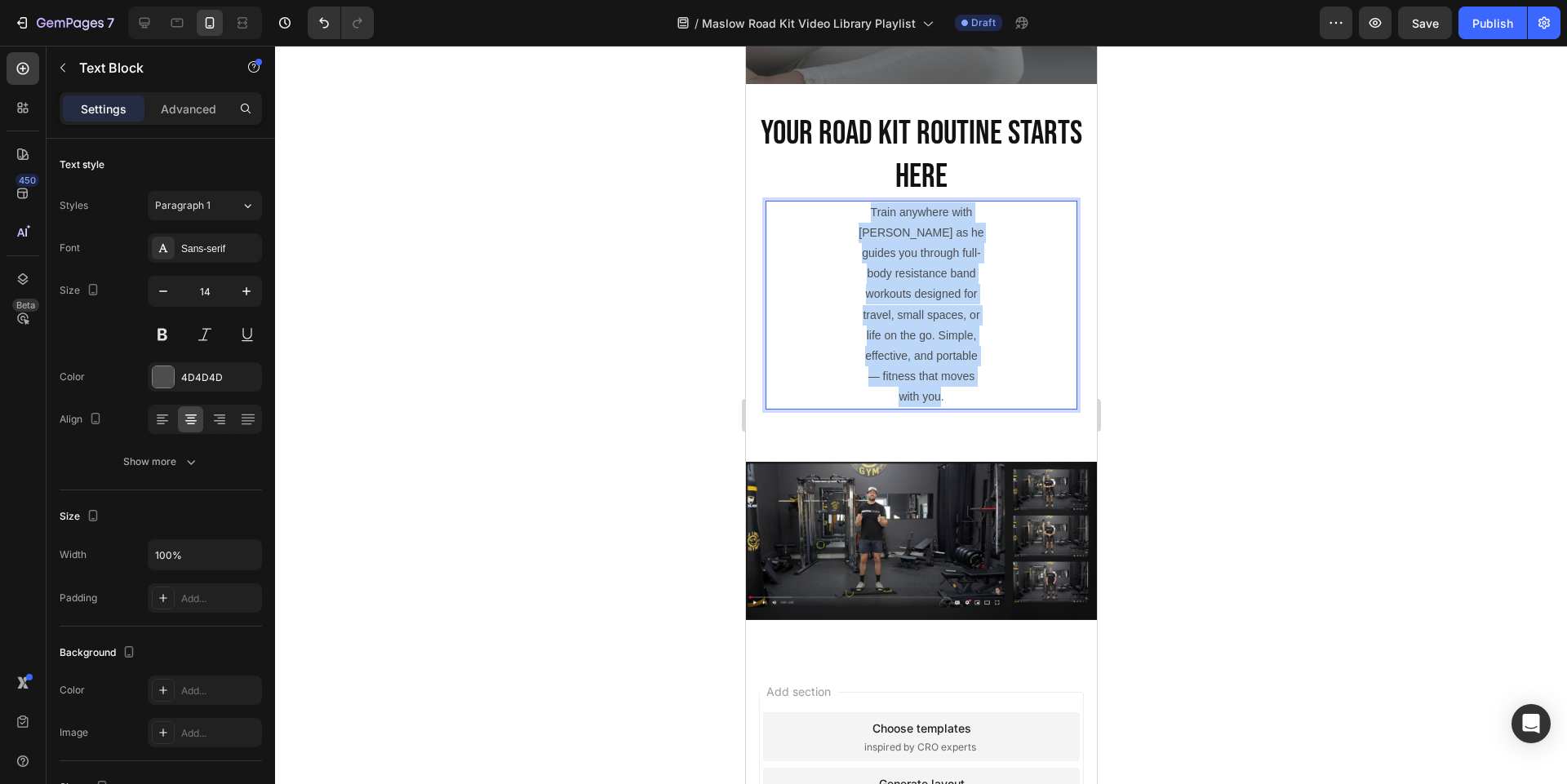
drag, startPoint x: 934, startPoint y: 416, endPoint x: 854, endPoint y: 219, distance: 212.6
click at [854, 219] on div "Train anywhere with James Maslow as he guides you through full-body resistance …" at bounding box center [920, 305] width 311 height 209
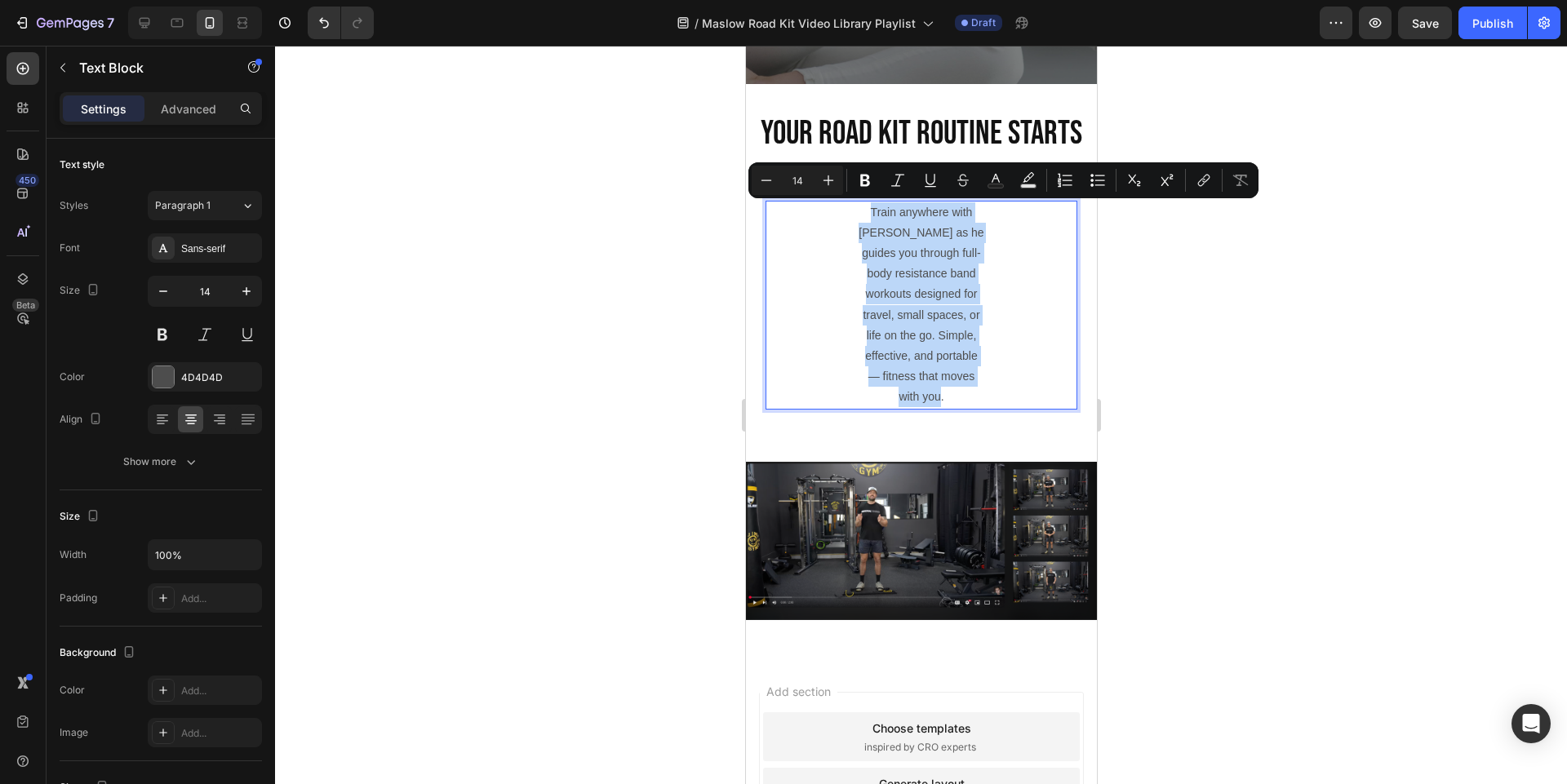
copy p "Train anywhere with James Maslow as he guides you through full-body resistance …"
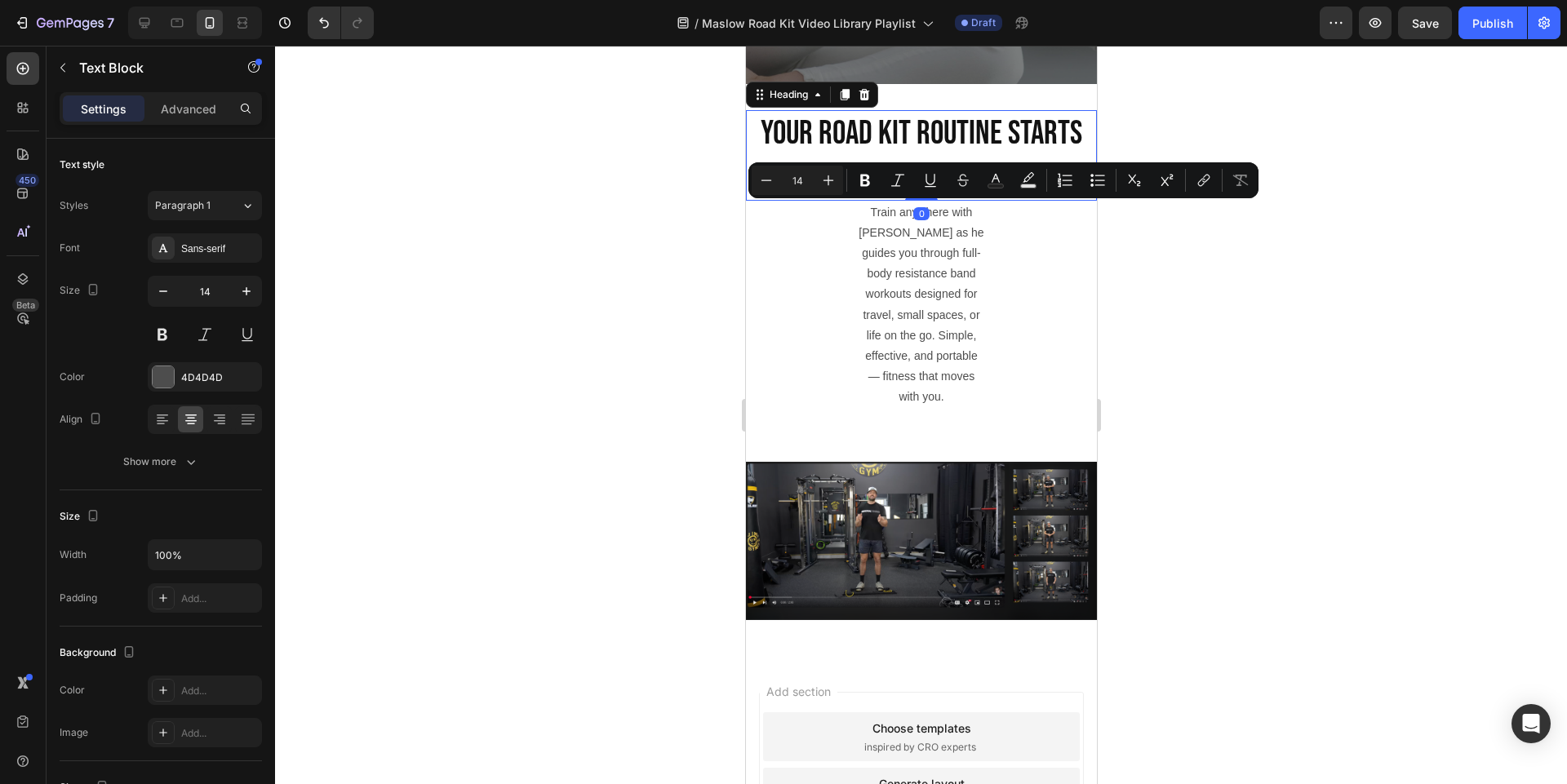
click at [910, 134] on p "Your Road Kit Routine Starts Here" at bounding box center [920, 155] width 348 height 87
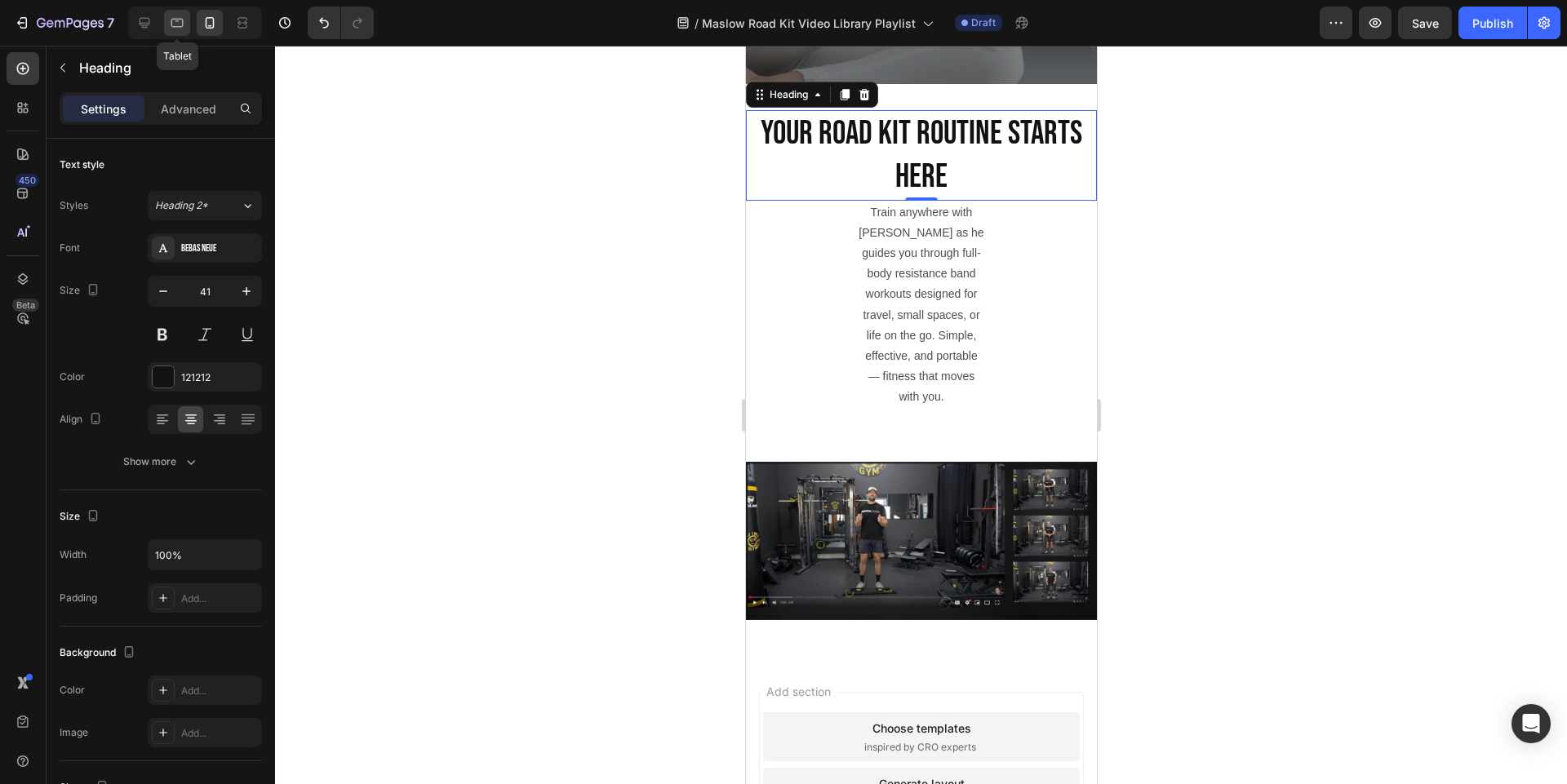
click at [178, 29] on icon at bounding box center [177, 23] width 16 height 16
type input "46"
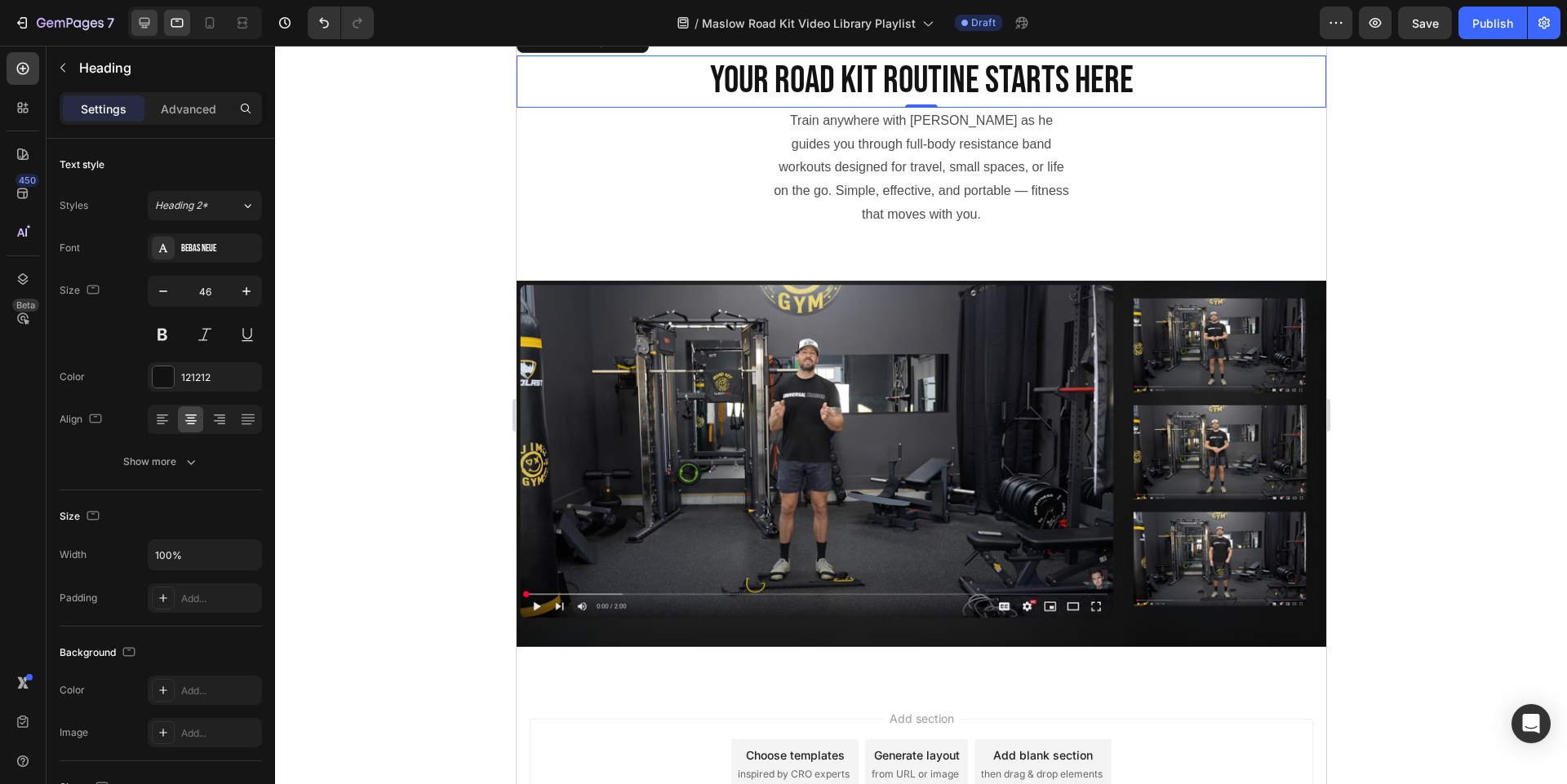
scroll to position [492, 0]
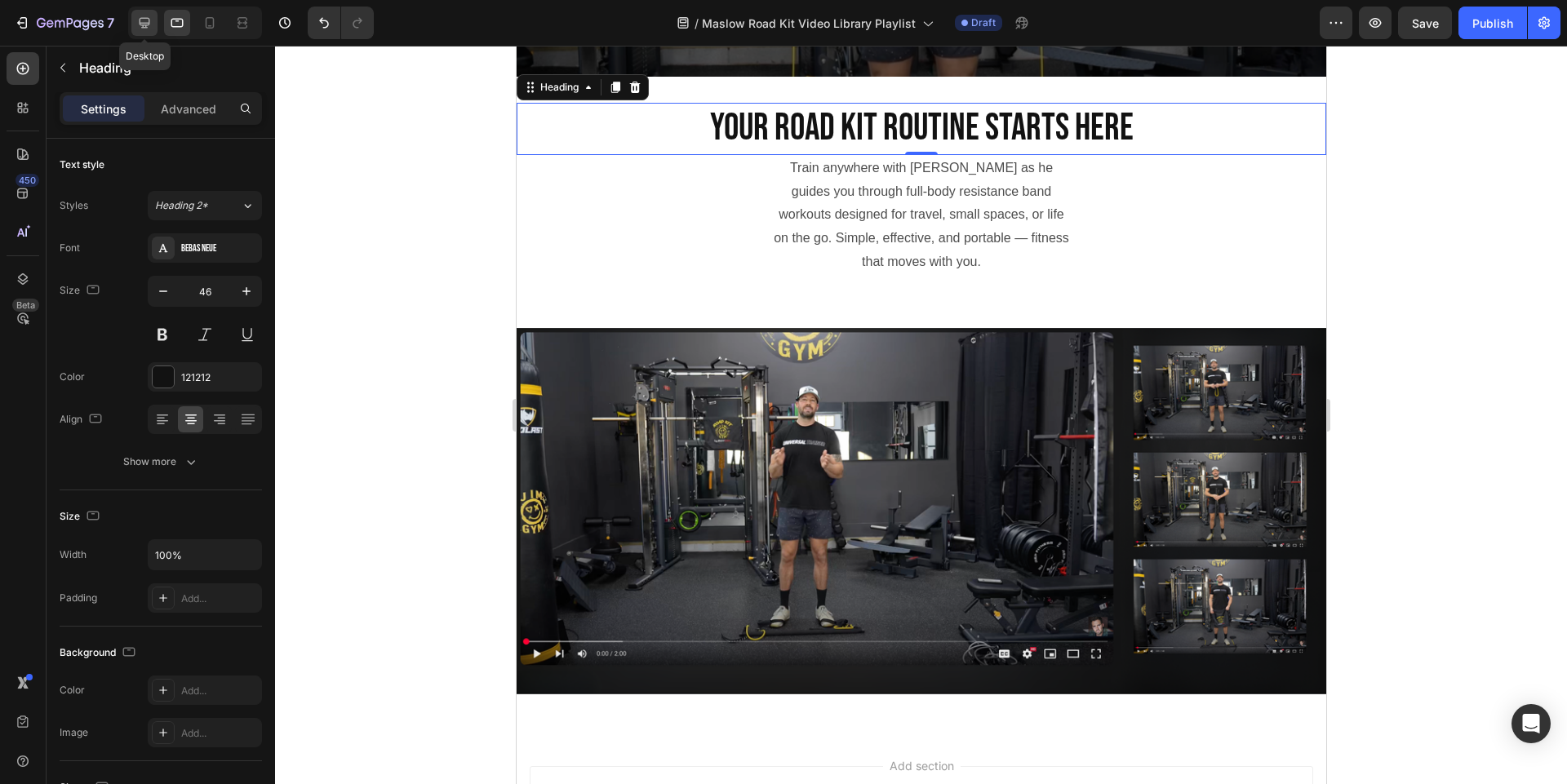
click at [132, 20] on div at bounding box center [144, 23] width 26 height 26
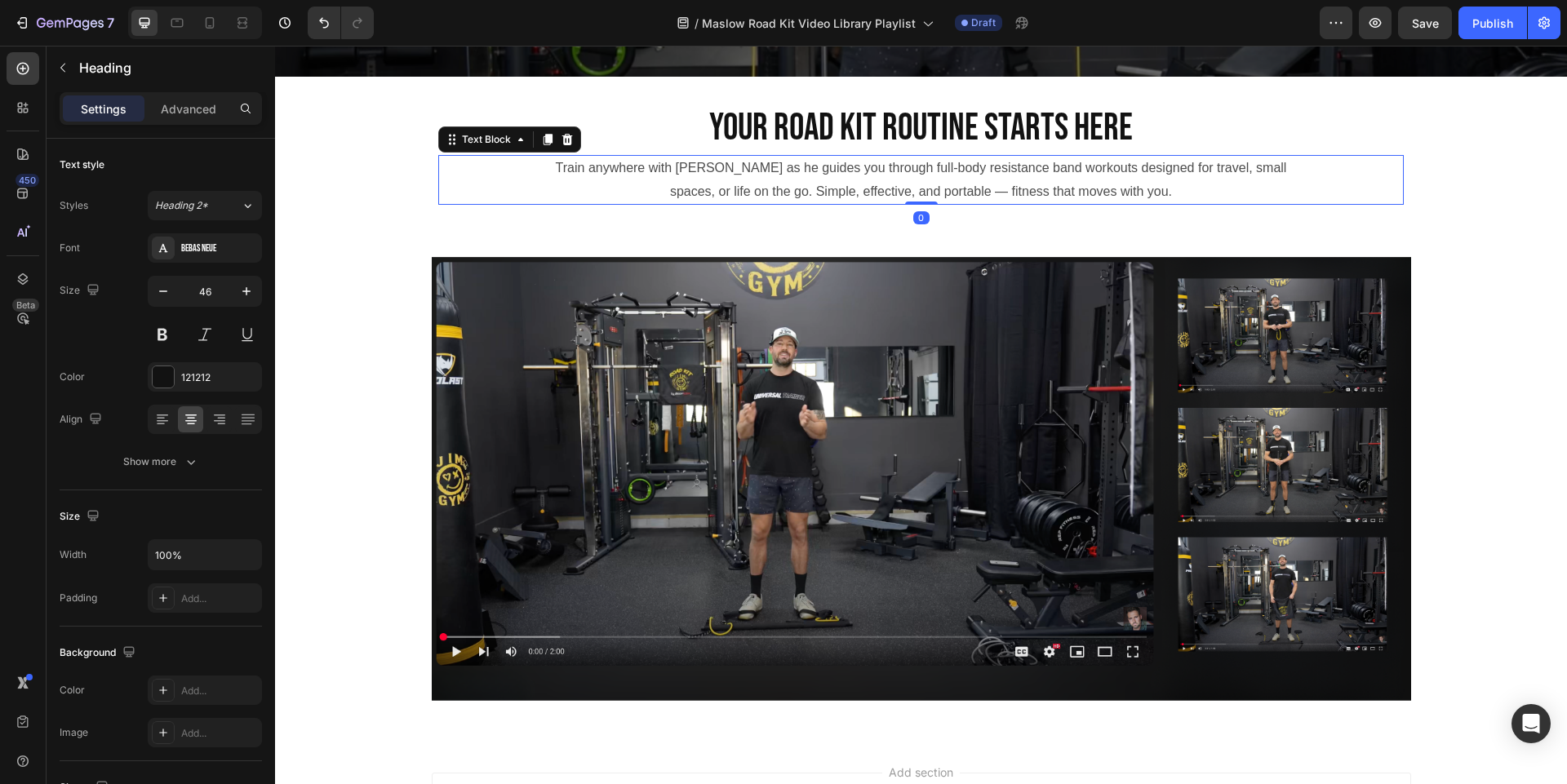
click at [787, 191] on p "Train anywhere with James Maslow as he guides you through full-body resistance …" at bounding box center [921, 181] width 779 height 47
click at [211, 25] on icon at bounding box center [210, 23] width 9 height 12
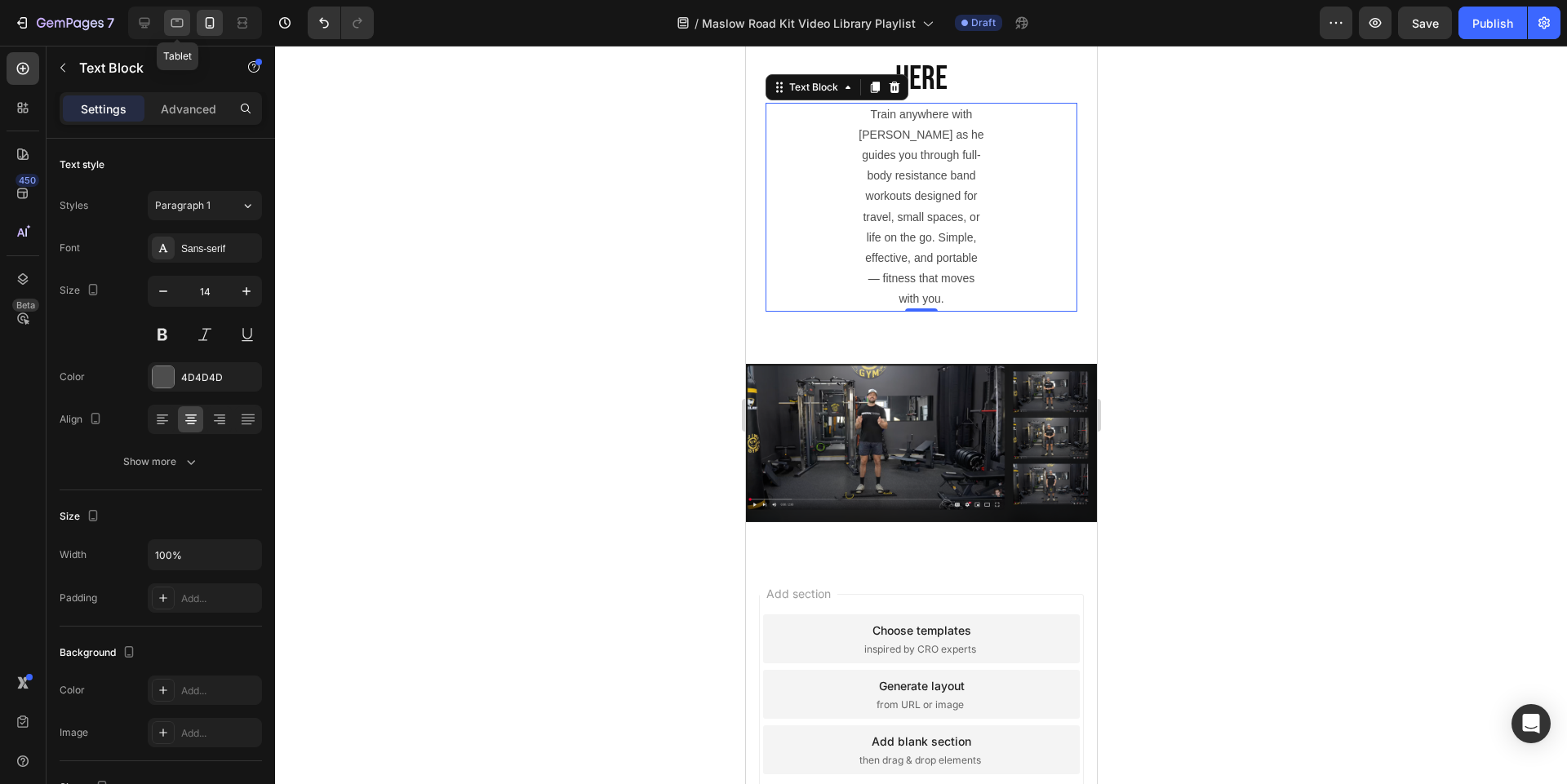
click at [174, 21] on icon at bounding box center [177, 23] width 16 height 16
type input "16"
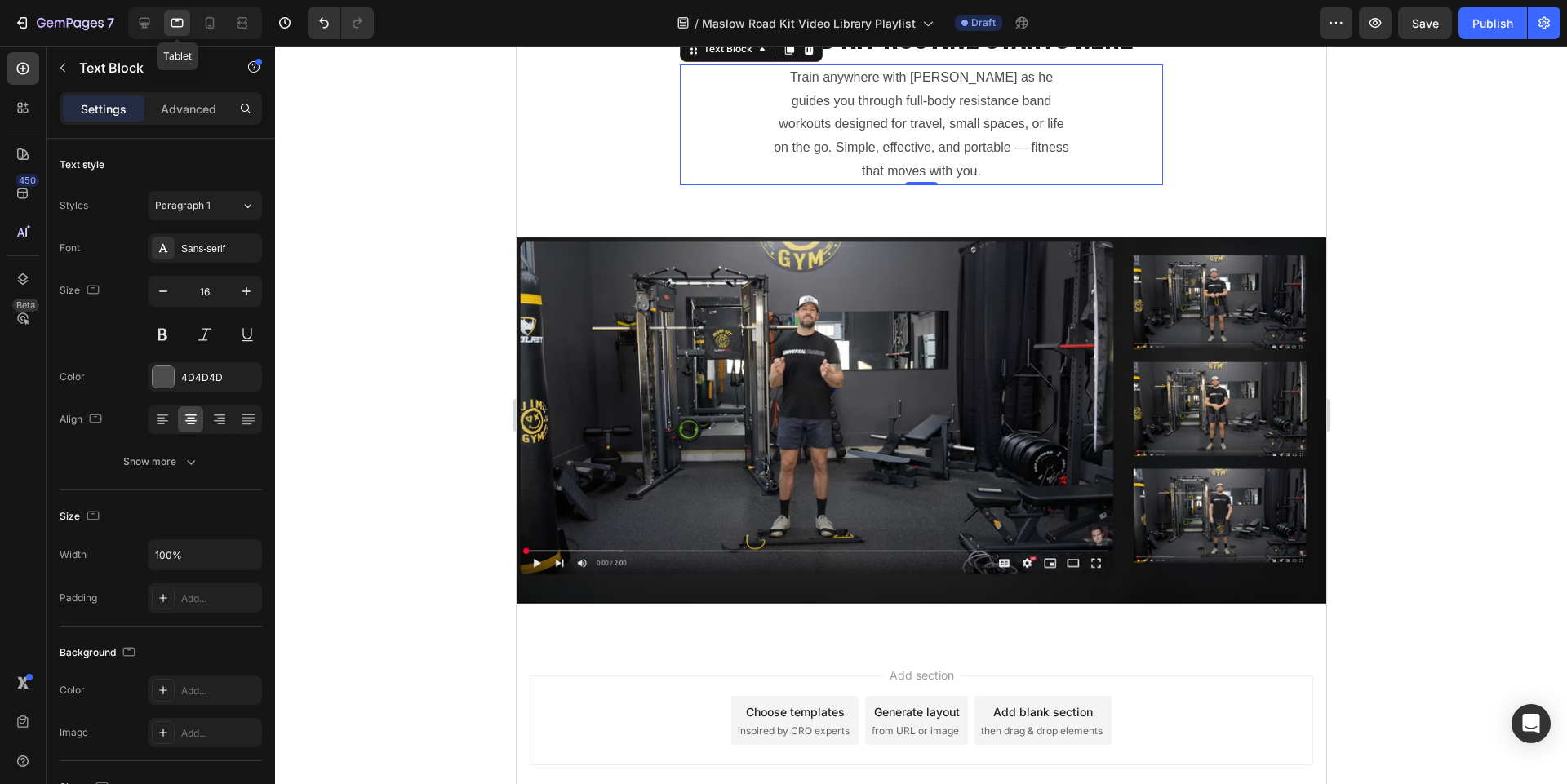
scroll to position [544, 0]
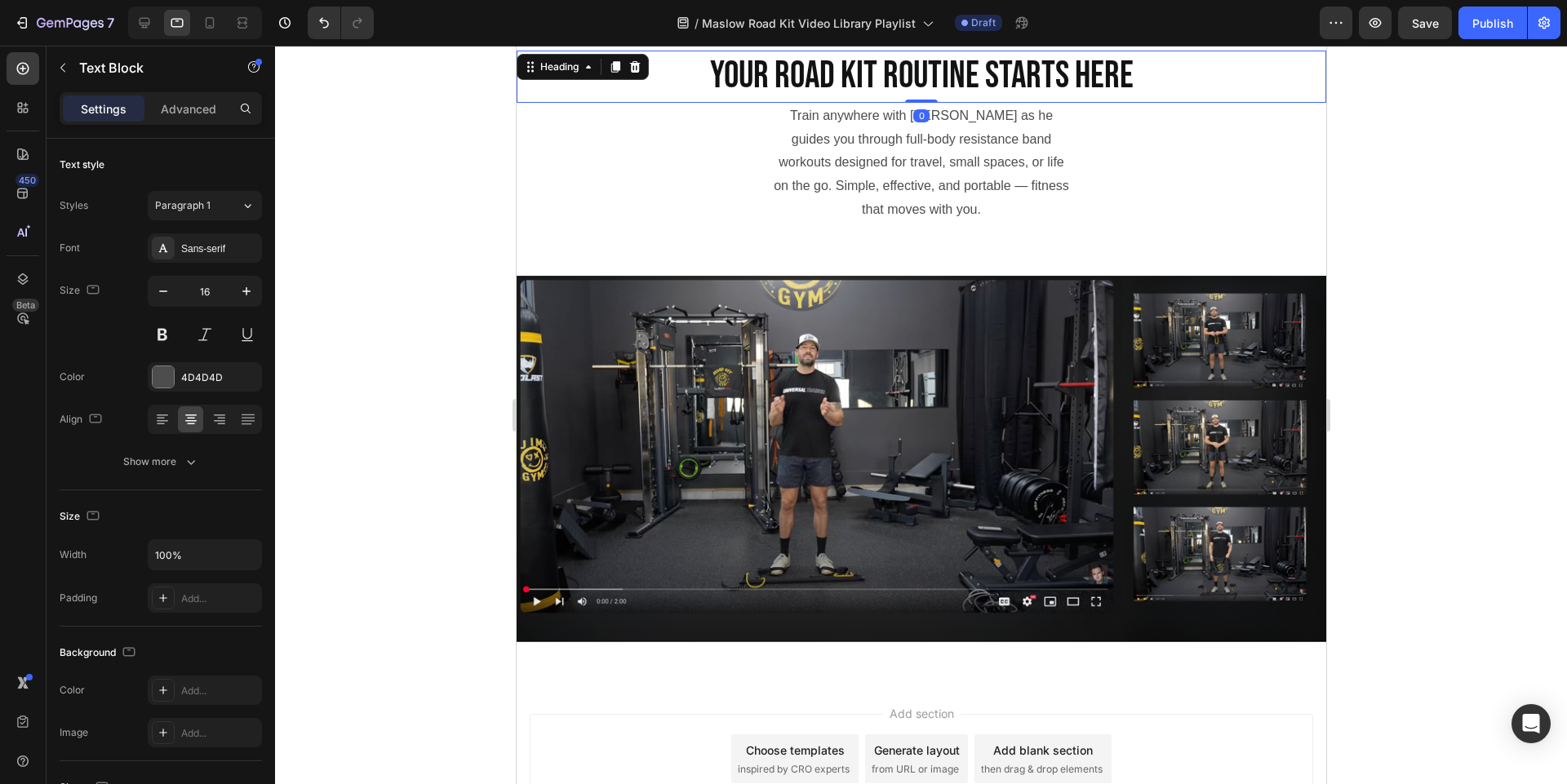
click at [971, 74] on p "Your Road Kit Routine Starts Here" at bounding box center [921, 77] width 806 height 49
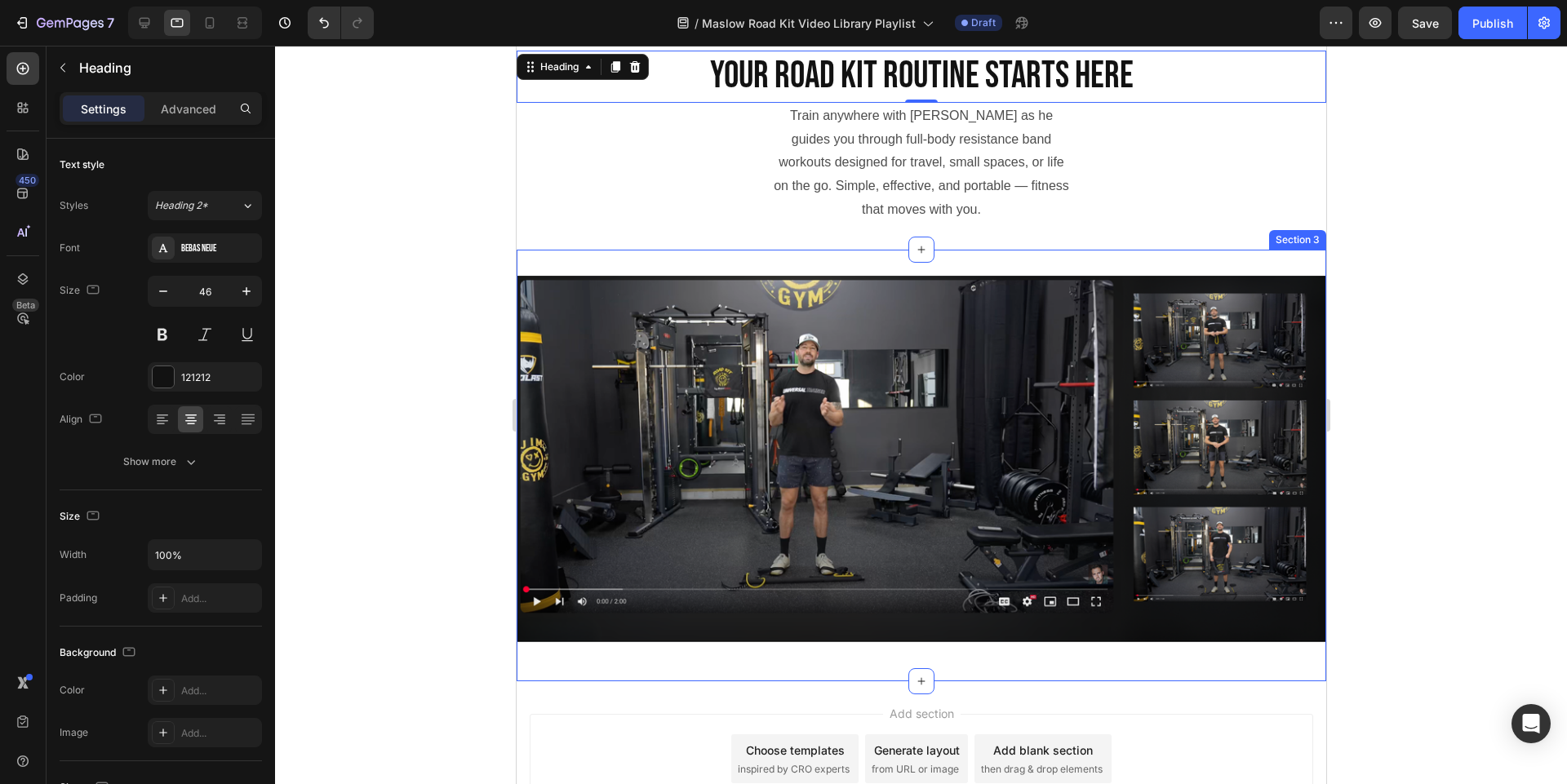
scroll to position [348, 0]
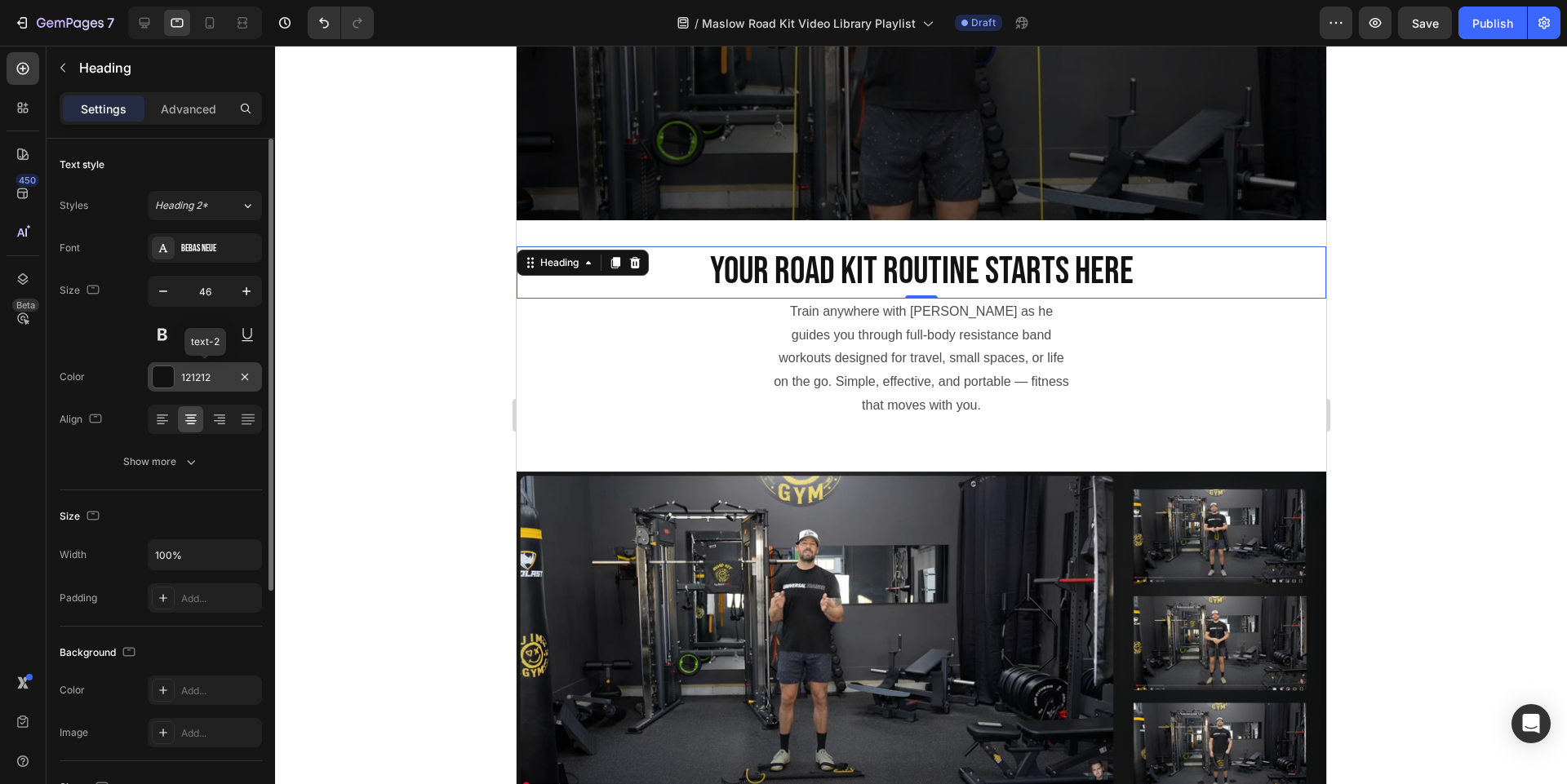
click at [215, 375] on div "121212" at bounding box center [205, 377] width 47 height 15
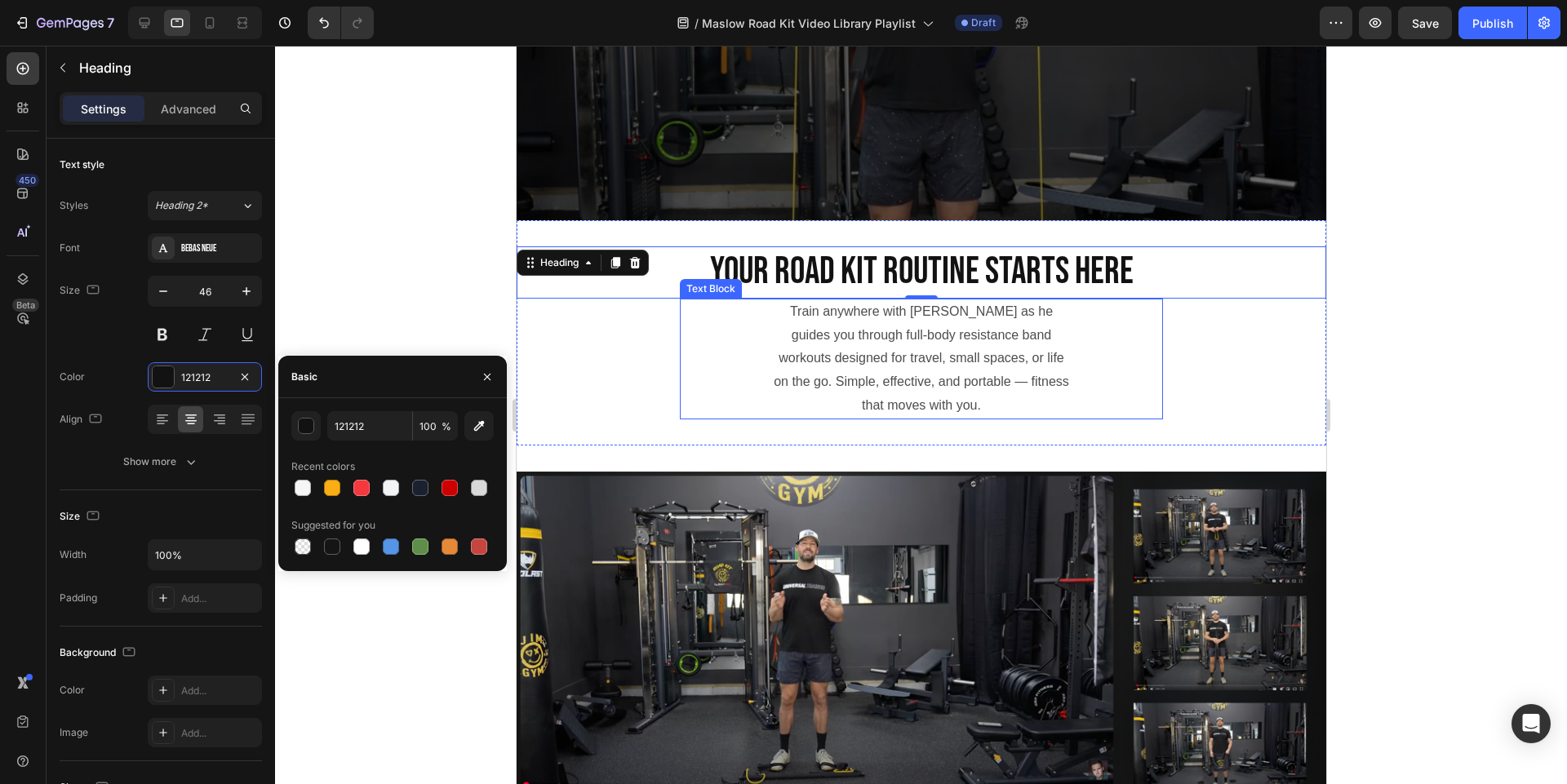
click at [933, 352] on p "Train anywhere with James Maslow as he guides you through full-body resistance …" at bounding box center [920, 358] width 297 height 117
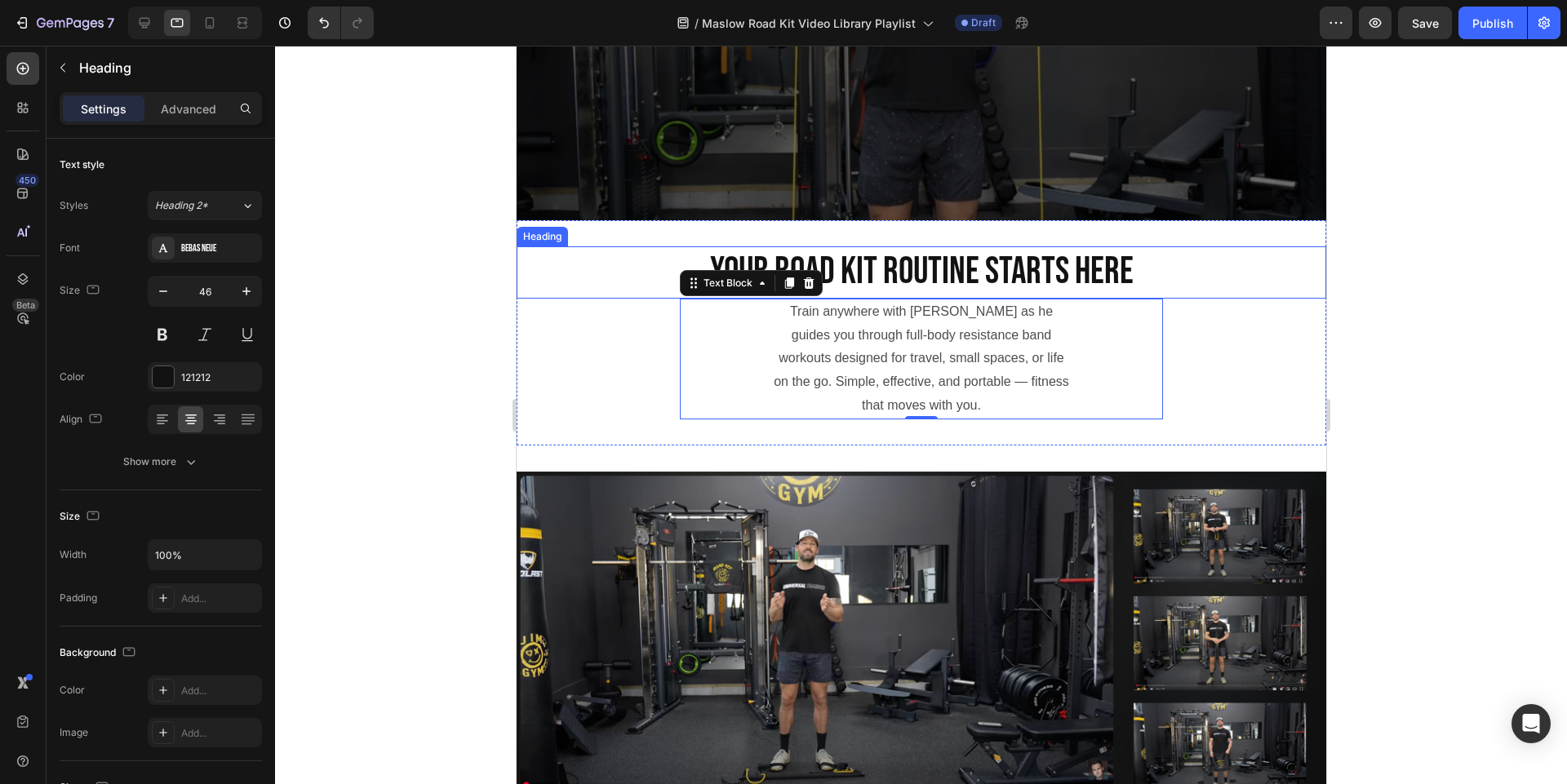
click at [953, 259] on p "Your Road Kit Routine Starts Here" at bounding box center [921, 272] width 806 height 49
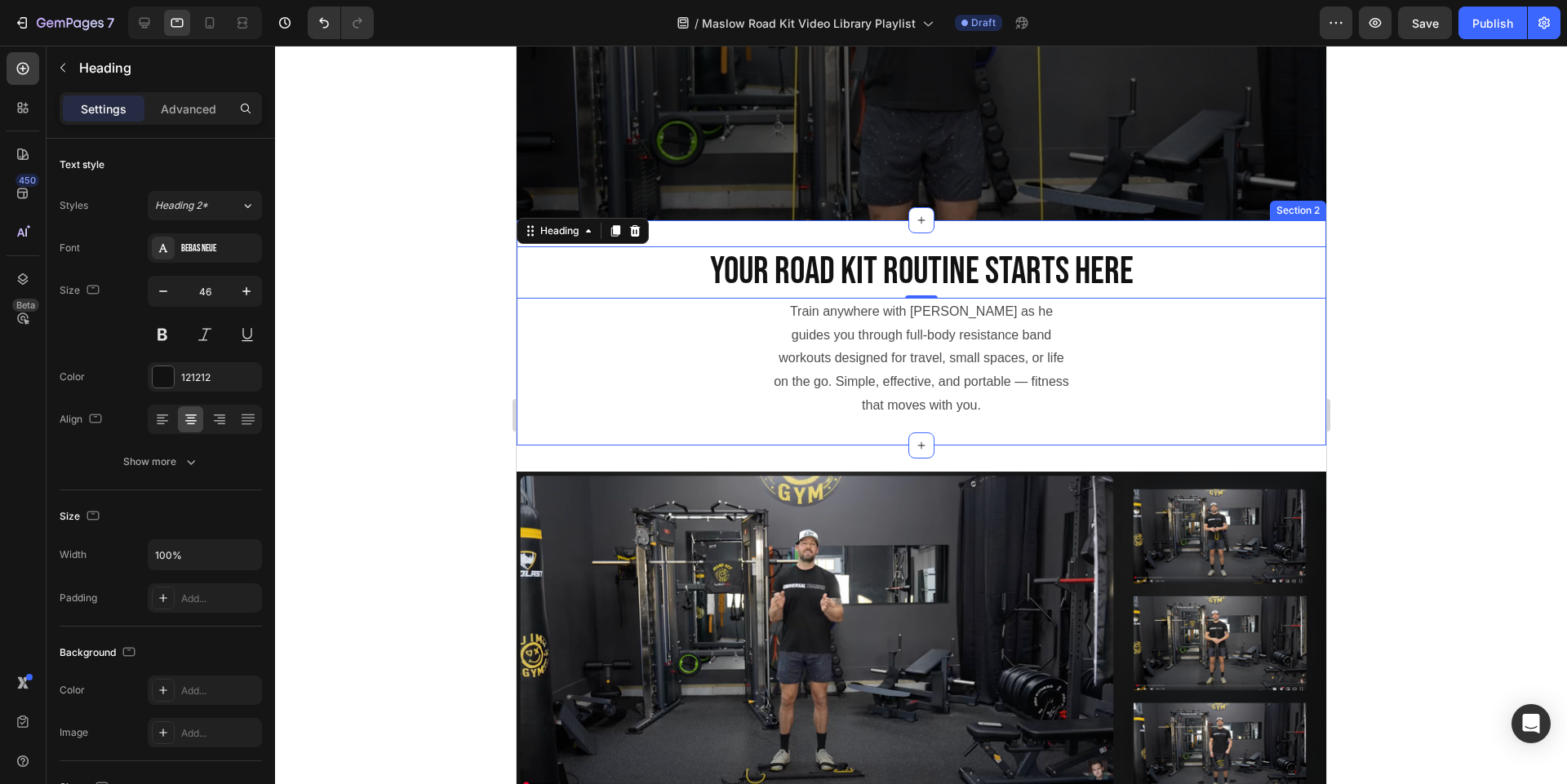
scroll to position [544, 0]
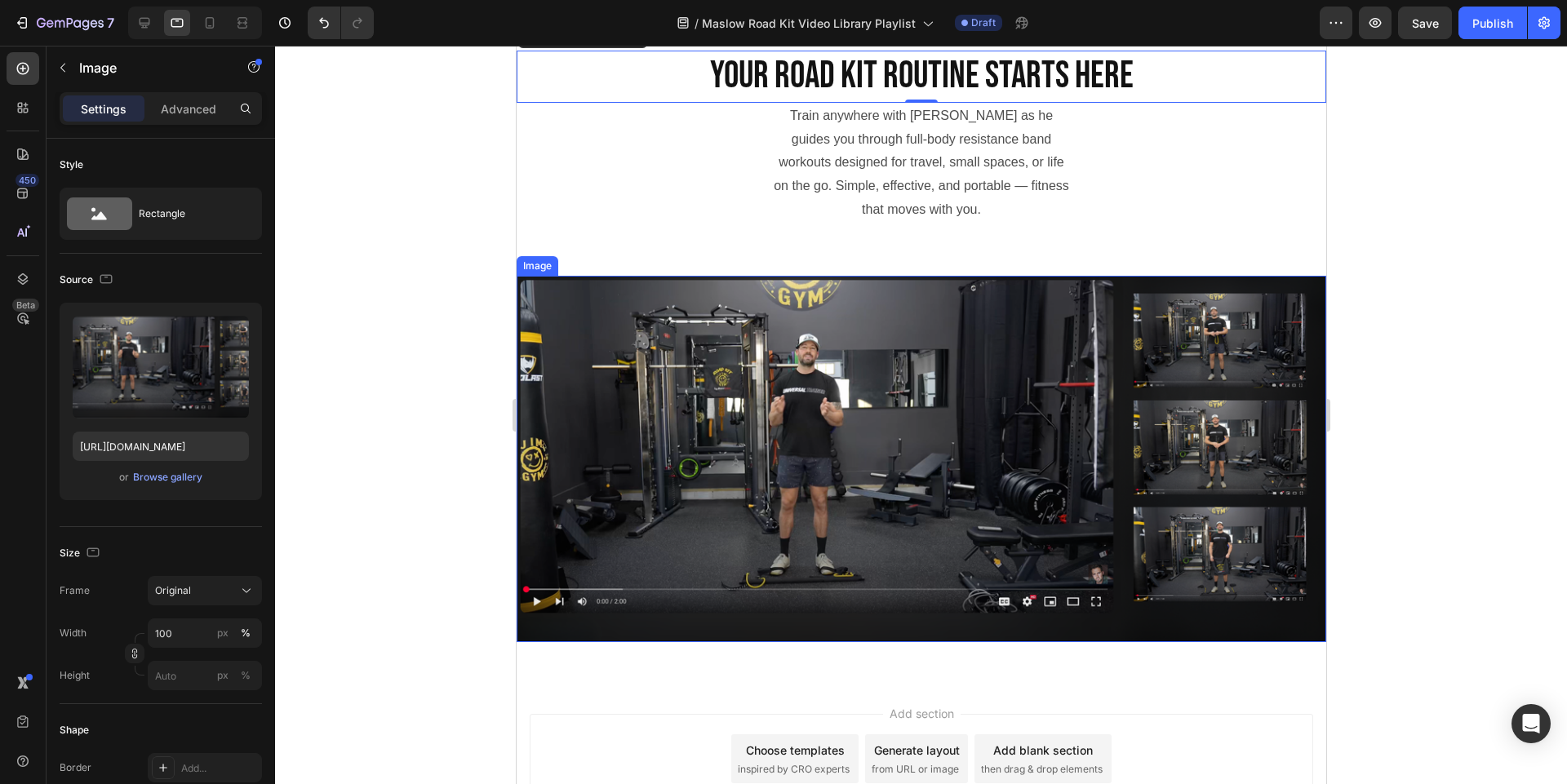
click at [698, 328] on img at bounding box center [921, 459] width 810 height 367
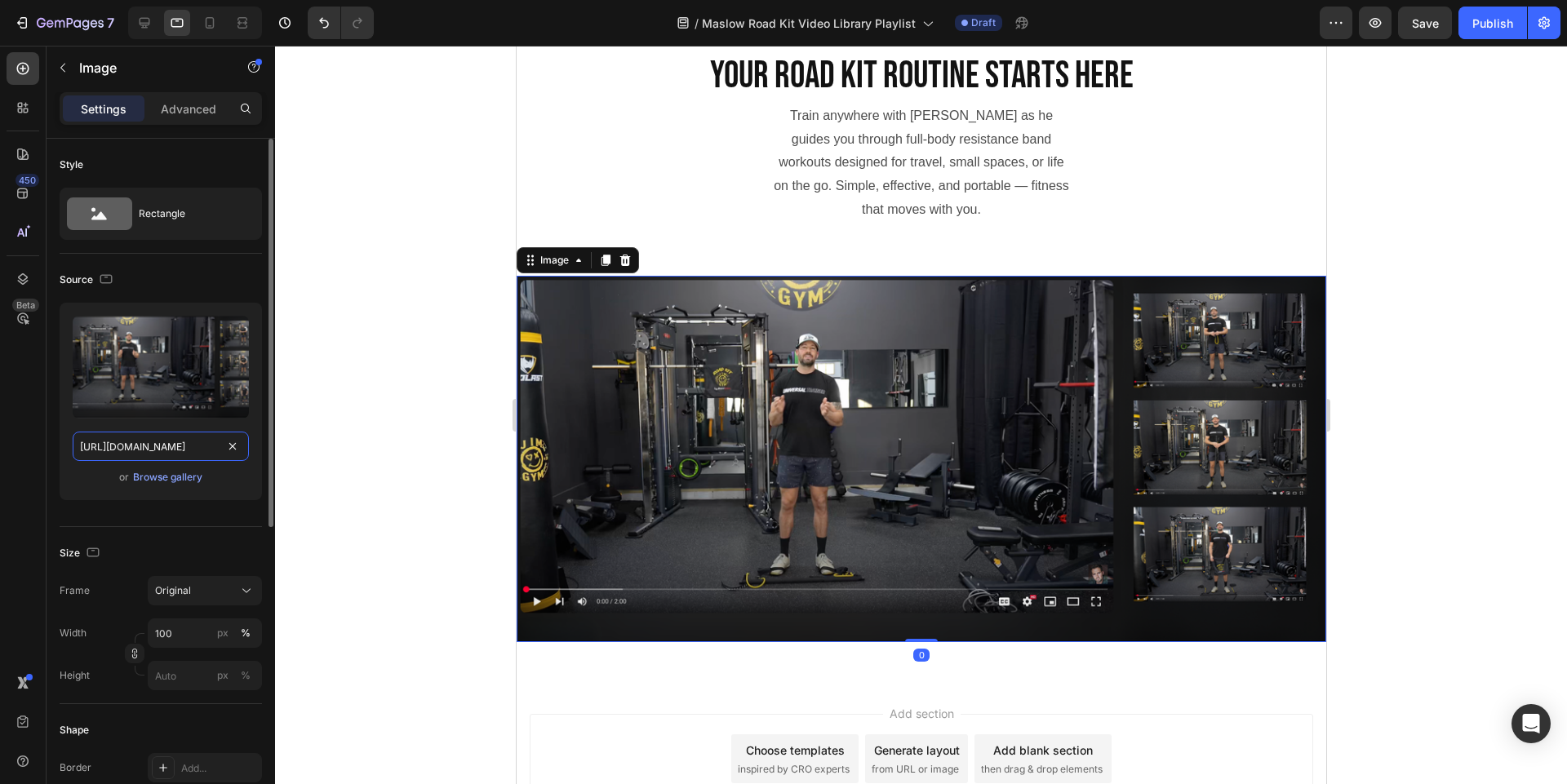
click at [184, 452] on input "https://cdn.shopify.com/s/files/1/0609/8898/1468/files/gempages_543095999581652…" at bounding box center [161, 446] width 176 height 29
click at [135, 441] on input "https://cdn.shopify.com/s/files/1/0609/8898/1468/files/gempages_543095999581652…" at bounding box center [161, 446] width 176 height 29
drag, startPoint x: 75, startPoint y: 440, endPoint x: 291, endPoint y: 459, distance: 216.8
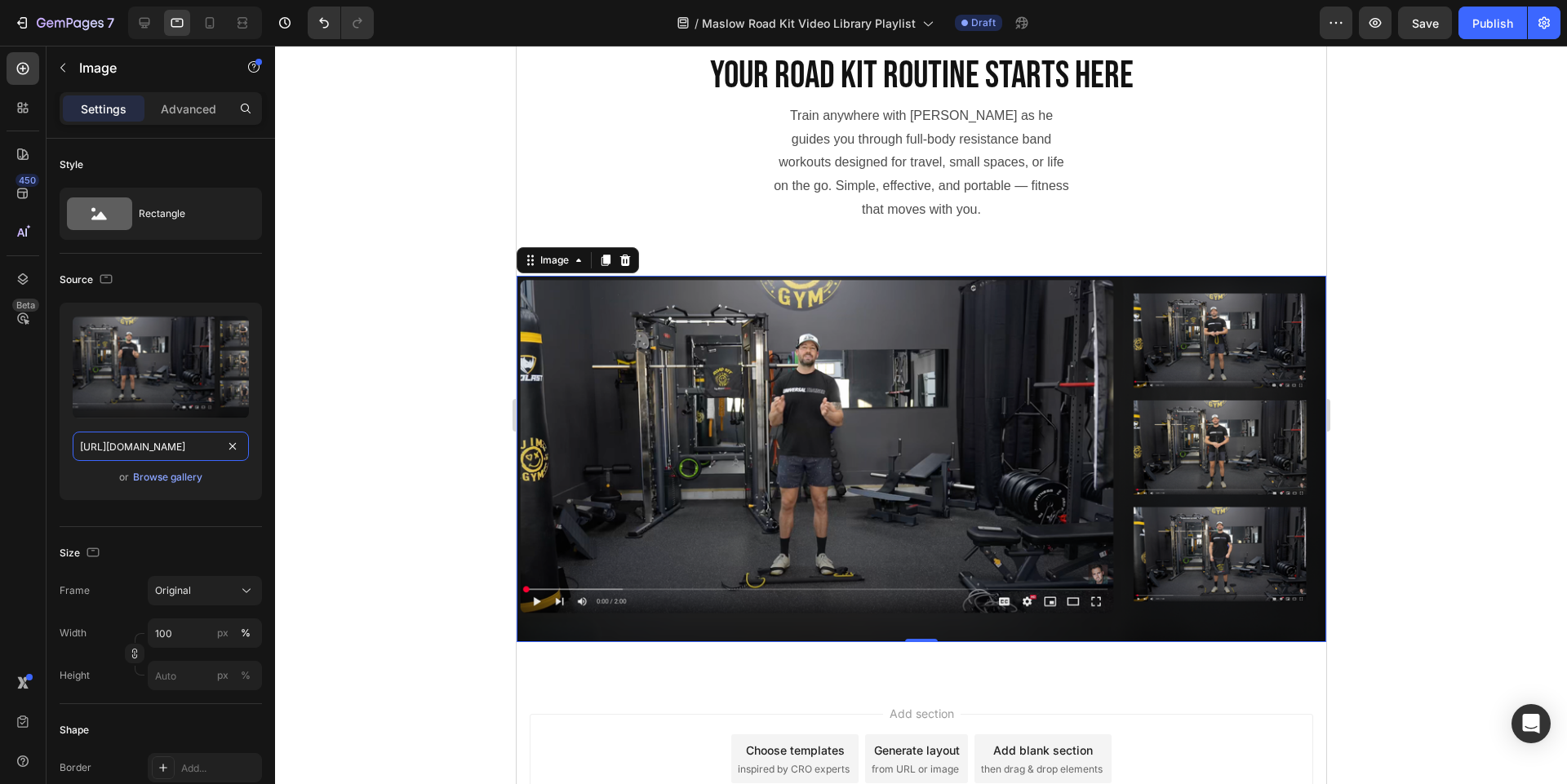
click at [291, 0] on div "7 Version history / Maslow Road Kit Video Library Playlist Draft Preview Save P…" at bounding box center [784, 0] width 1567 height 0
click at [125, 446] on input "https://cdn.shopify.com/s/files/1/0609/8898/1468/files/gempages_543095999581652…" at bounding box center [161, 446] width 176 height 29
drag, startPoint x: 77, startPoint y: 448, endPoint x: 252, endPoint y: 447, distance: 175.0
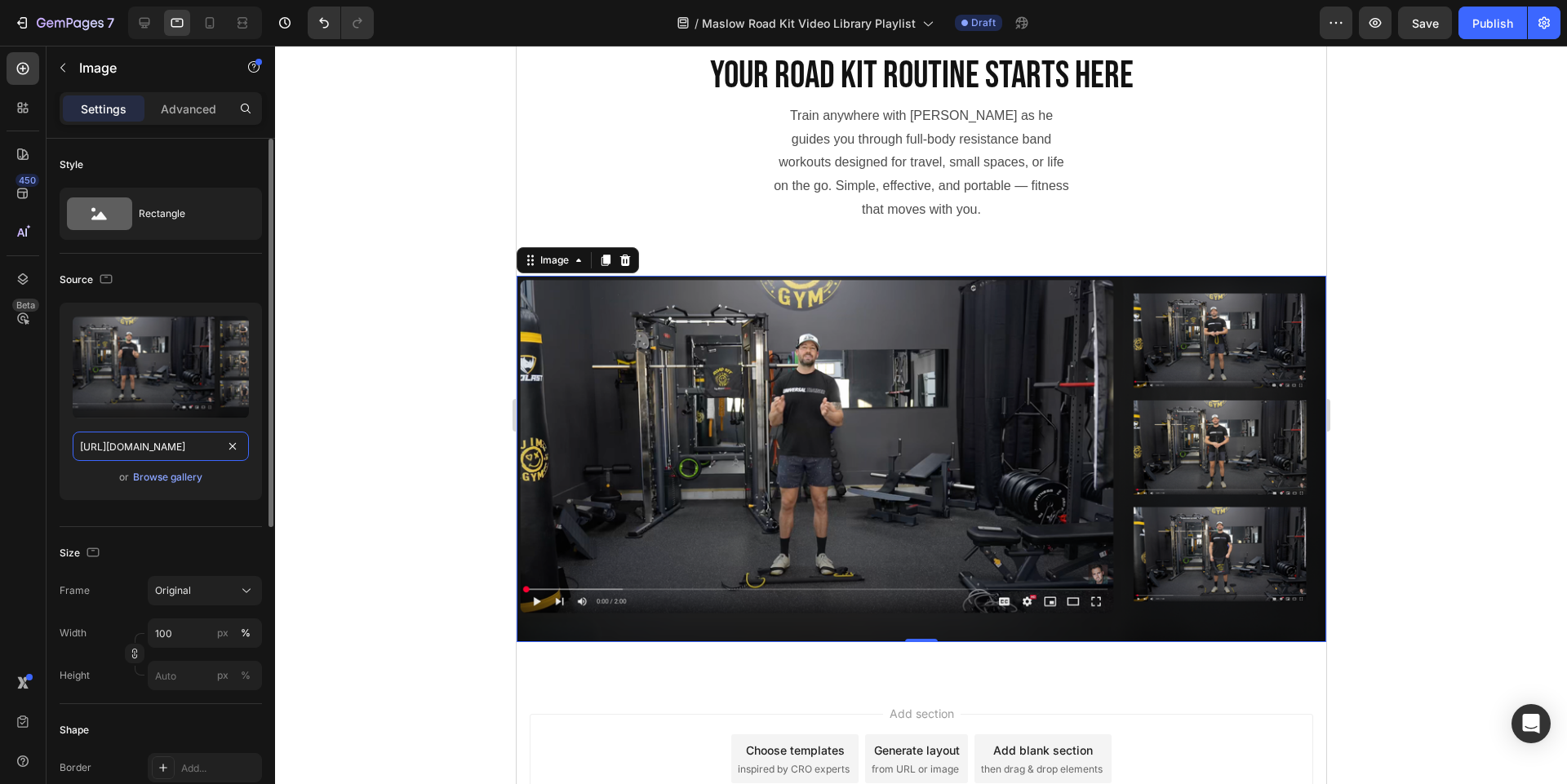
click at [252, 447] on div "Upload Image https://cdn.shopify.com/s/files/1/0609/8898/1468/files/gempages_54…" at bounding box center [161, 401] width 202 height 198
click at [78, 451] on input "https://cdn.shopify.com/s/files/1/0609/8898/1468/files/gempages_543095999581652…" at bounding box center [161, 446] width 176 height 29
drag, startPoint x: 78, startPoint y: 447, endPoint x: 308, endPoint y: 466, distance: 230.8
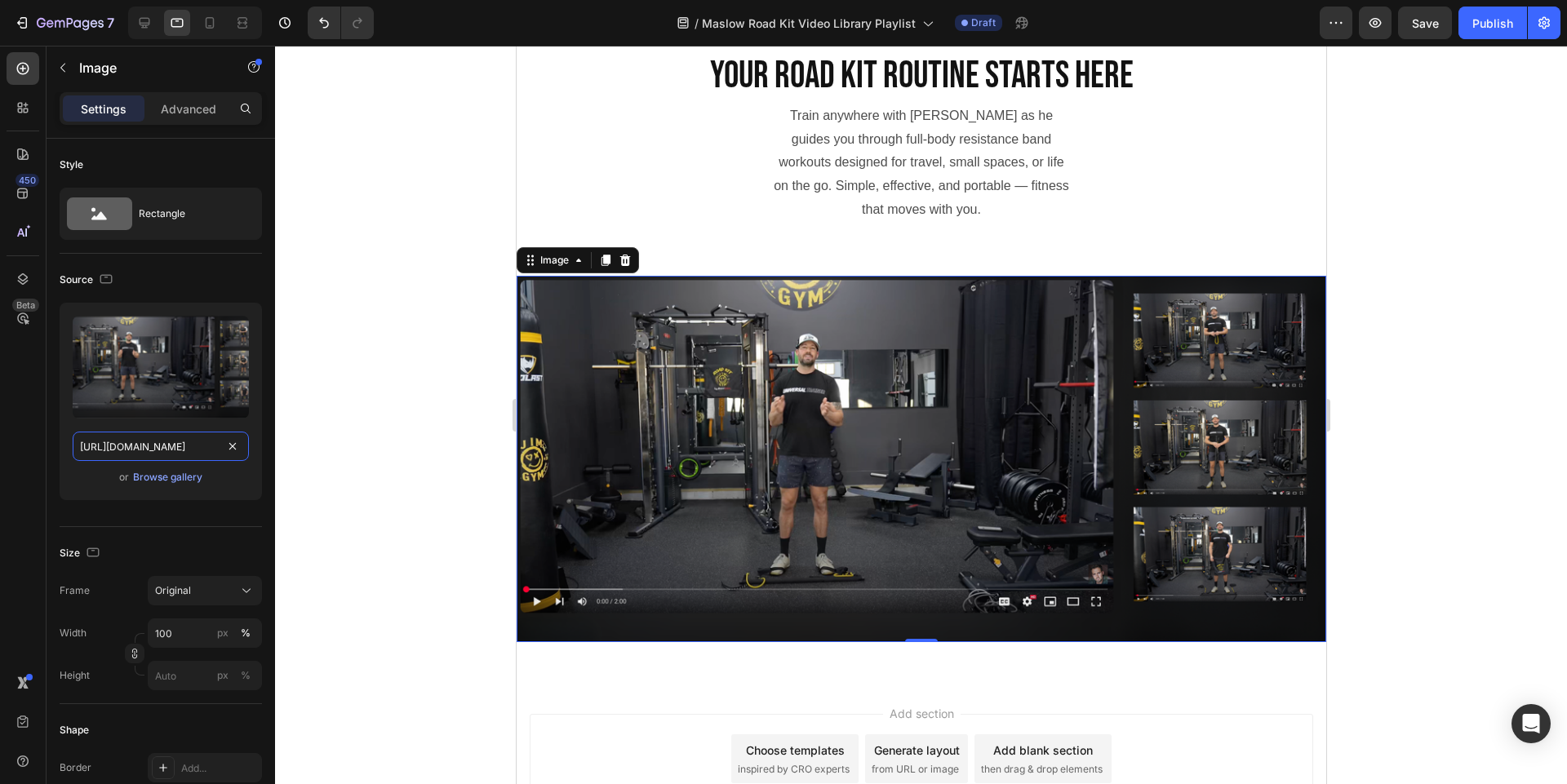
click at [308, 0] on div "7 Version history / Maslow Road Kit Video Library Playlist Draft Preview Save P…" at bounding box center [784, 0] width 1567 height 0
